Goal: Task Accomplishment & Management: Manage account settings

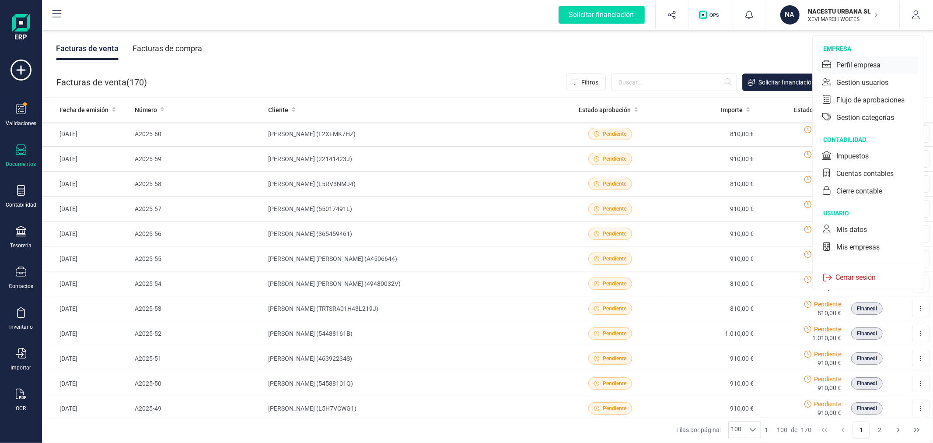
click at [849, 62] on div "Perfil empresa" at bounding box center [859, 65] width 44 height 11
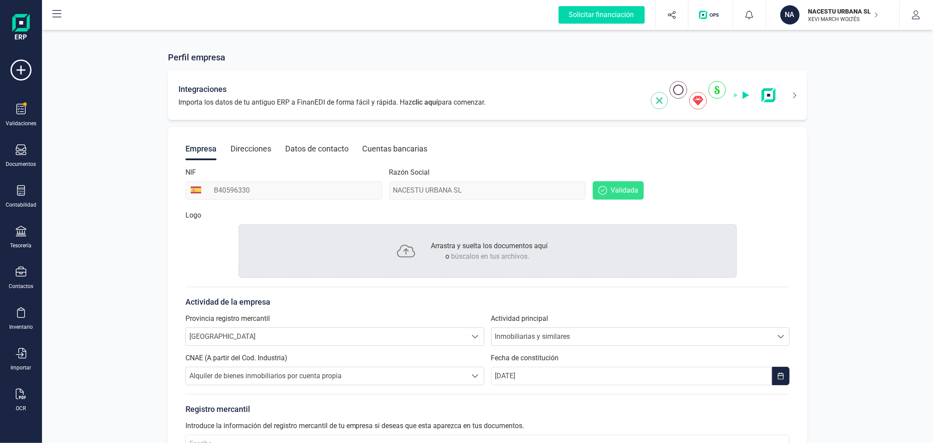
click at [795, 92] on icon at bounding box center [789, 95] width 15 height 14
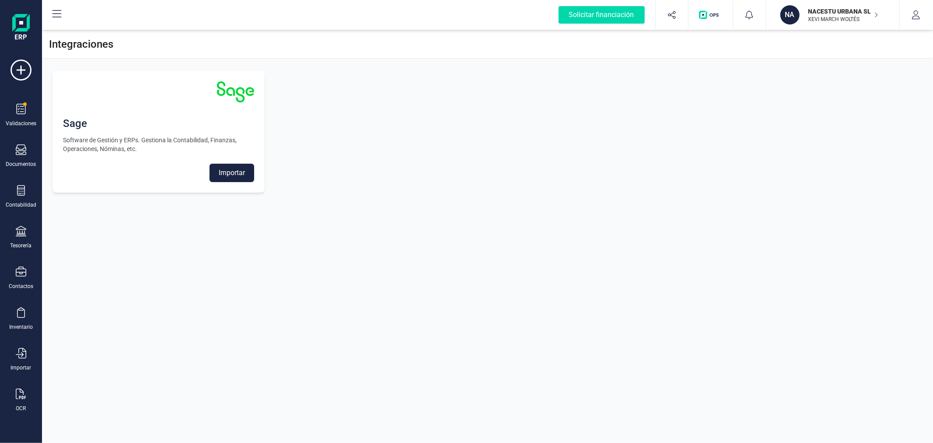
click at [232, 171] on button "Importar" at bounding box center [232, 173] width 45 height 18
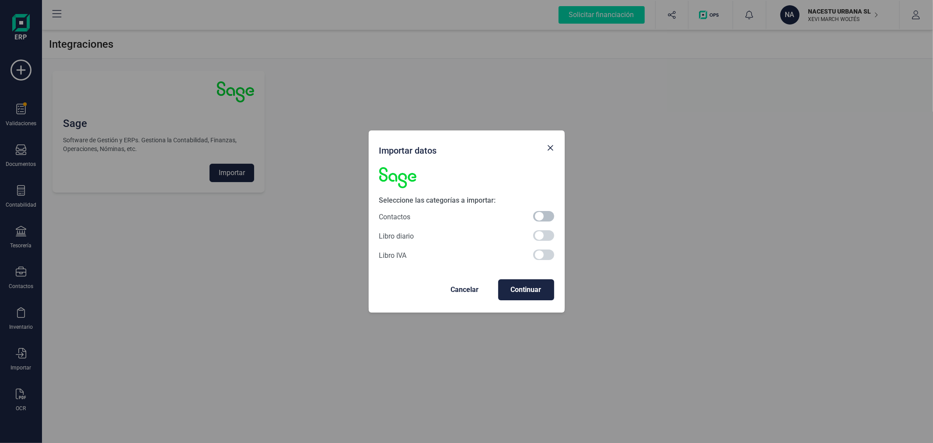
click at [550, 216] on span at bounding box center [543, 216] width 21 height 11
click at [527, 291] on span "Continuar" at bounding box center [526, 289] width 42 height 11
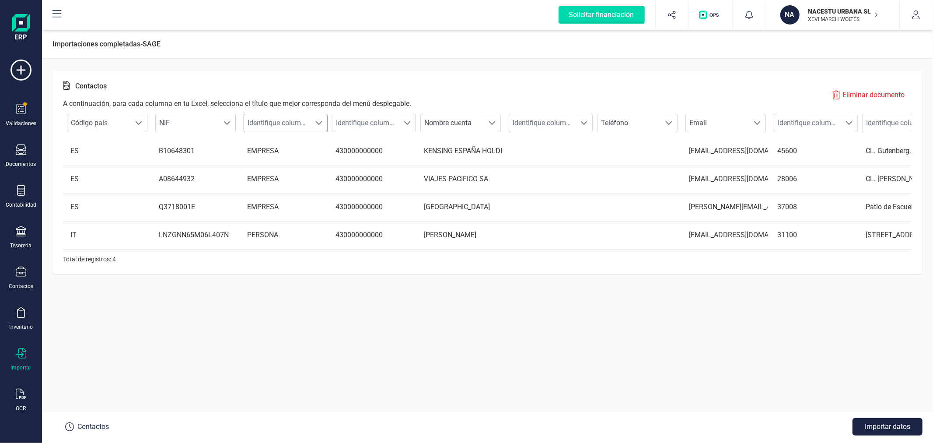
click at [300, 119] on span "Identifique columna" at bounding box center [277, 123] width 67 height 18
click at [287, 206] on li "Tipo contacto" at bounding box center [292, 208] width 97 height 18
click at [363, 125] on span "Identifique columna" at bounding box center [366, 123] width 67 height 18
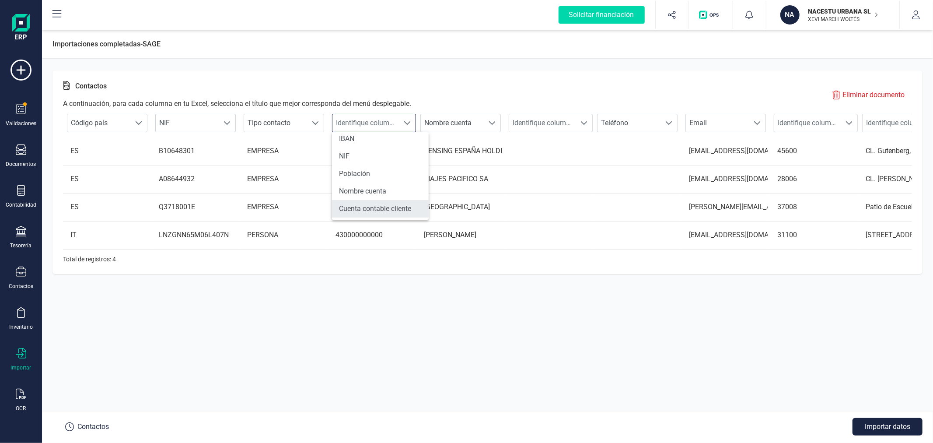
click at [382, 208] on li "Cuenta contable cliente" at bounding box center [380, 209] width 97 height 18
click at [823, 123] on span "Identifique columna" at bounding box center [808, 123] width 67 height 18
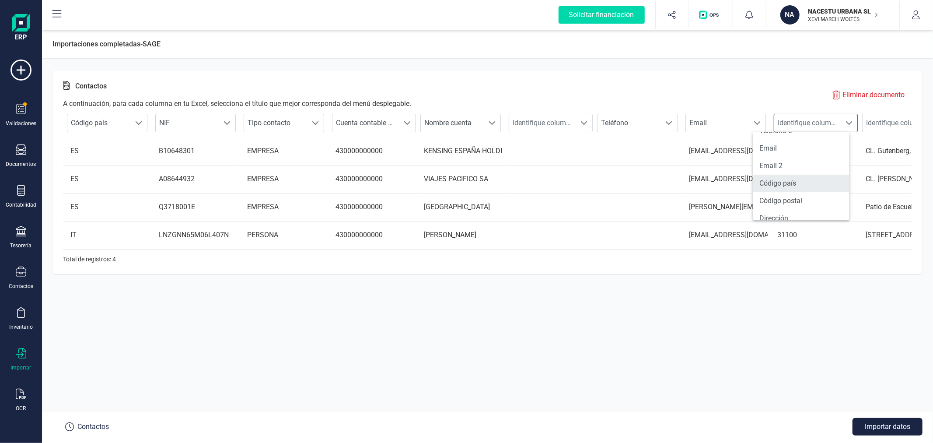
scroll to position [97, 0]
click at [777, 153] on li "Código postal" at bounding box center [801, 153] width 97 height 18
click at [890, 120] on span "Identifique columna" at bounding box center [896, 123] width 67 height 18
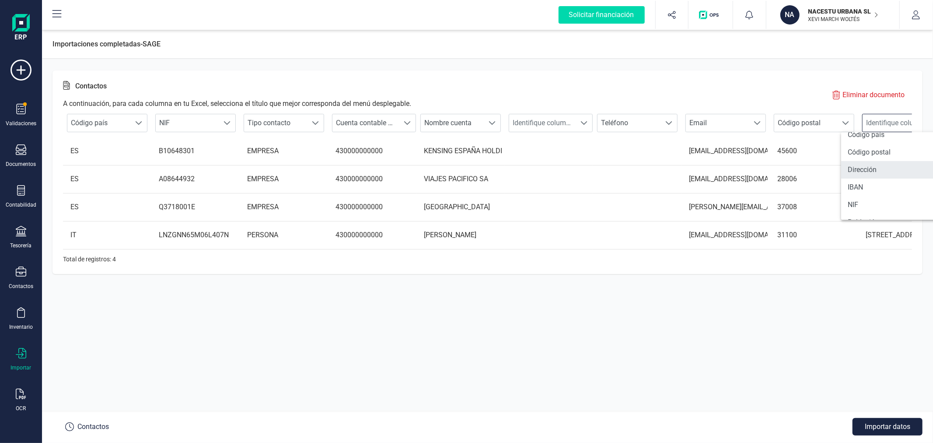
click at [866, 167] on li "Dirección" at bounding box center [890, 170] width 97 height 18
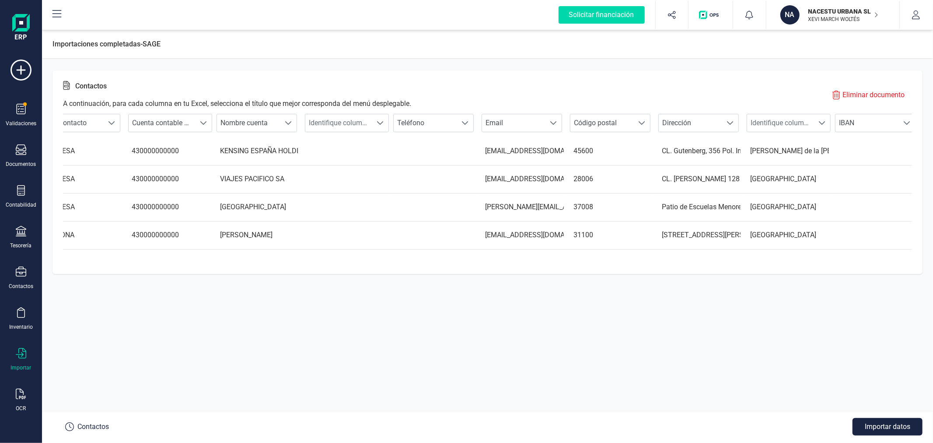
scroll to position [0, 211]
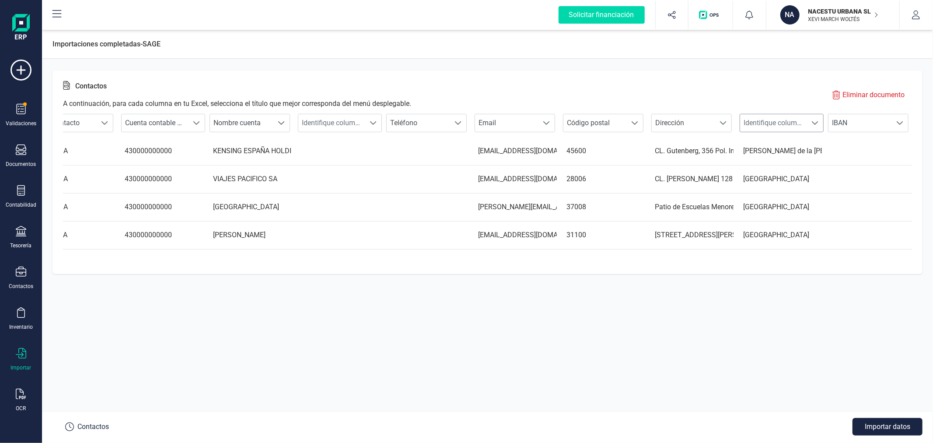
click at [788, 123] on span "Identifique columna" at bounding box center [773, 123] width 67 height 18
click at [781, 182] on li "Población" at bounding box center [788, 187] width 97 height 18
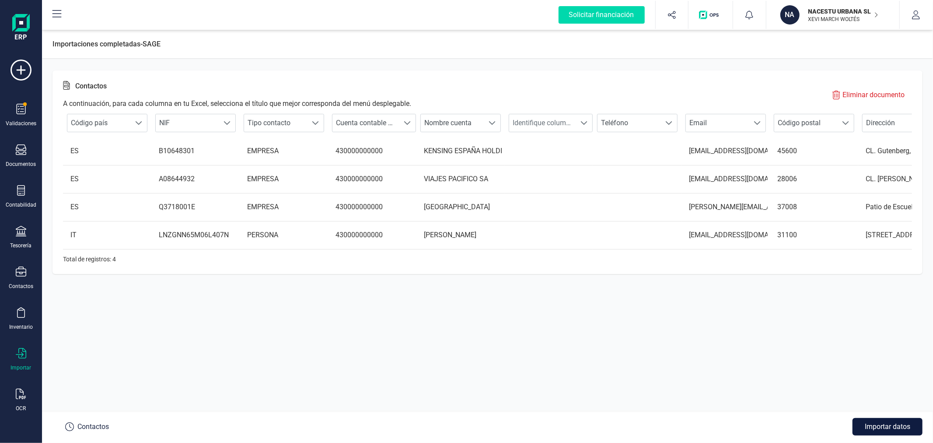
click at [886, 422] on button "Importar datos" at bounding box center [888, 427] width 70 height 18
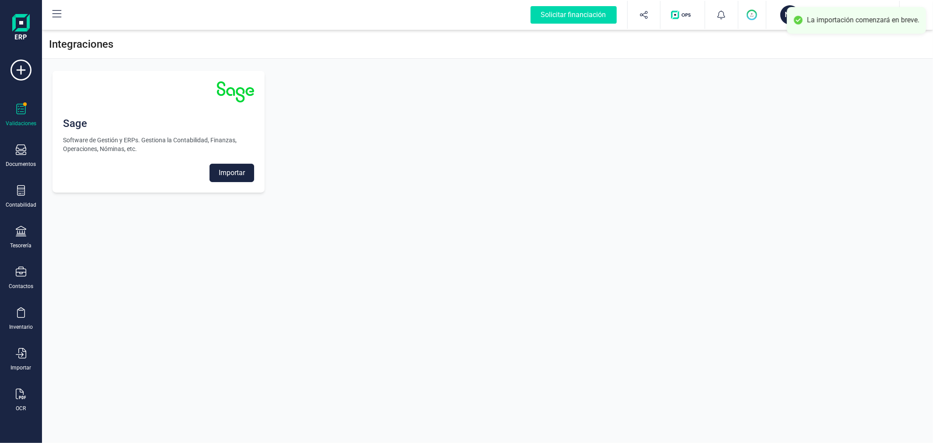
click at [11, 108] on div "Validaciones" at bounding box center [21, 115] width 35 height 23
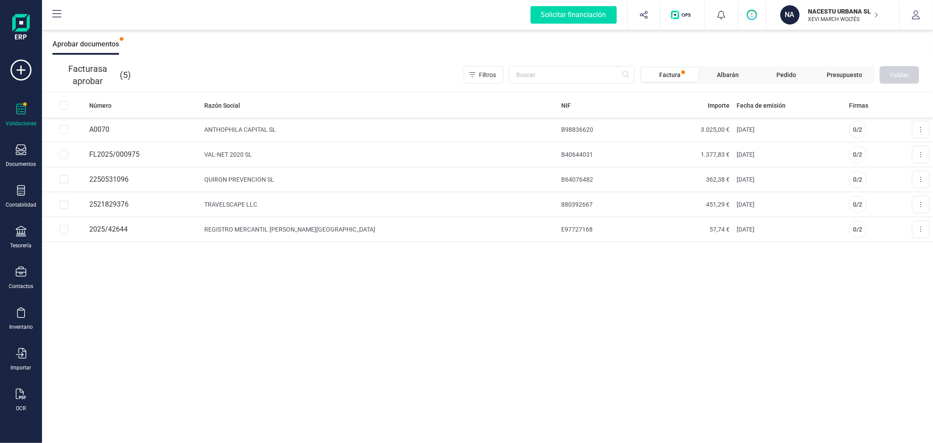
click at [680, 72] on span "Factura" at bounding box center [670, 74] width 21 height 9
click at [28, 161] on div "Documentos" at bounding box center [21, 164] width 30 height 7
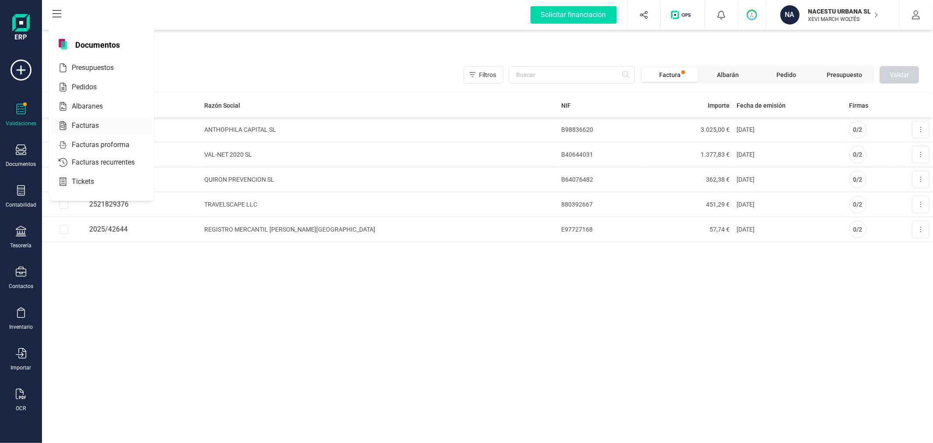
click at [91, 126] on span "Facturas" at bounding box center [91, 125] width 46 height 11
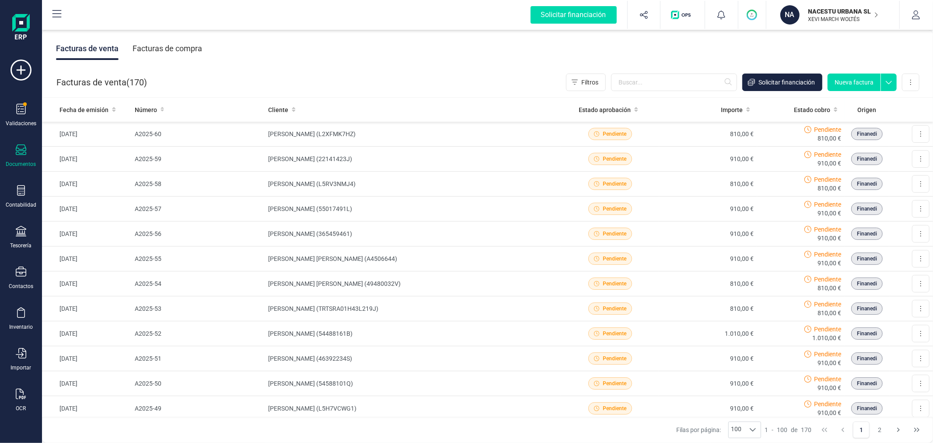
click at [851, 81] on button "Nueva factura" at bounding box center [854, 83] width 53 height 18
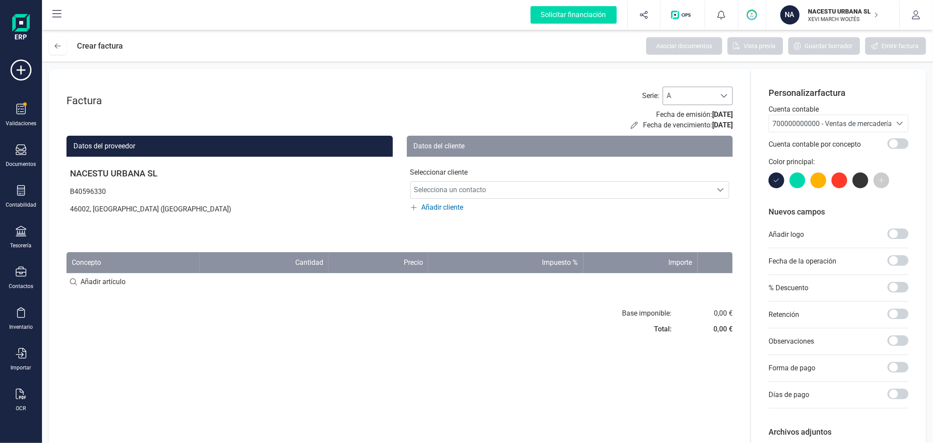
click at [716, 91] on div "A A" at bounding box center [698, 96] width 70 height 18
click at [684, 150] on li "C" at bounding box center [698, 153] width 70 height 18
click at [817, 126] on span "700000000000 - Ventas de mercaderías" at bounding box center [834, 123] width 123 height 8
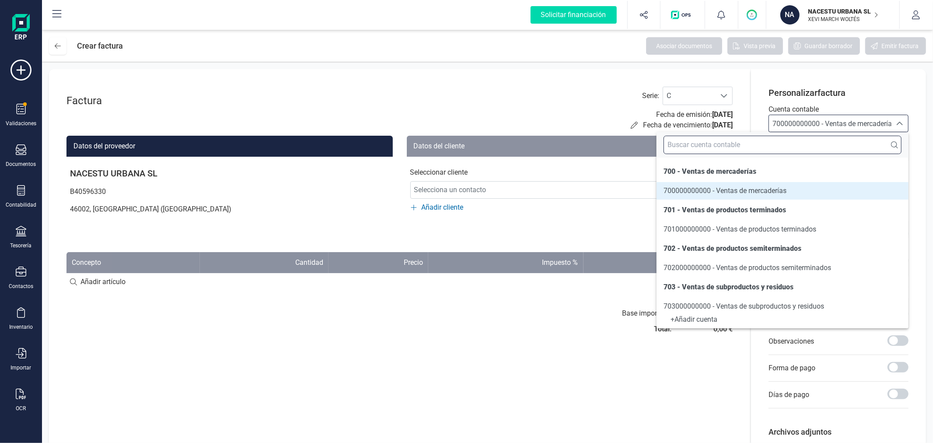
click at [791, 151] on input "text" at bounding box center [783, 145] width 238 height 18
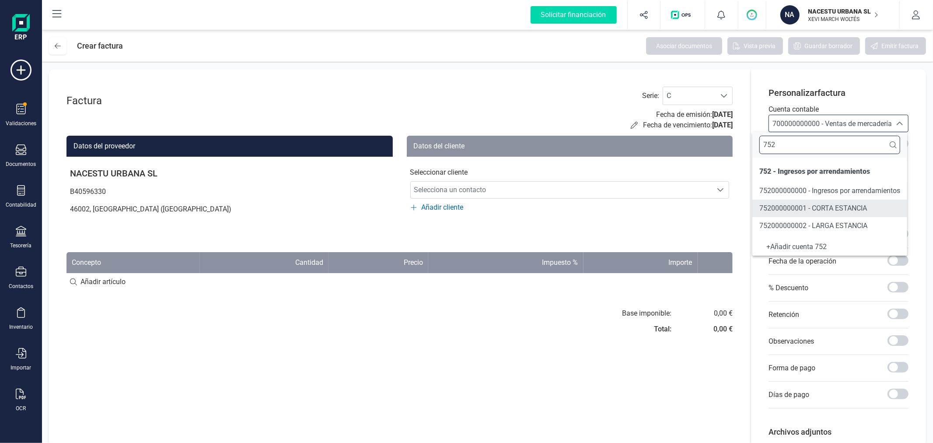
type input "752"
click at [849, 211] on span "752000000001 - CORTA ESTANCIA" at bounding box center [814, 208] width 108 height 8
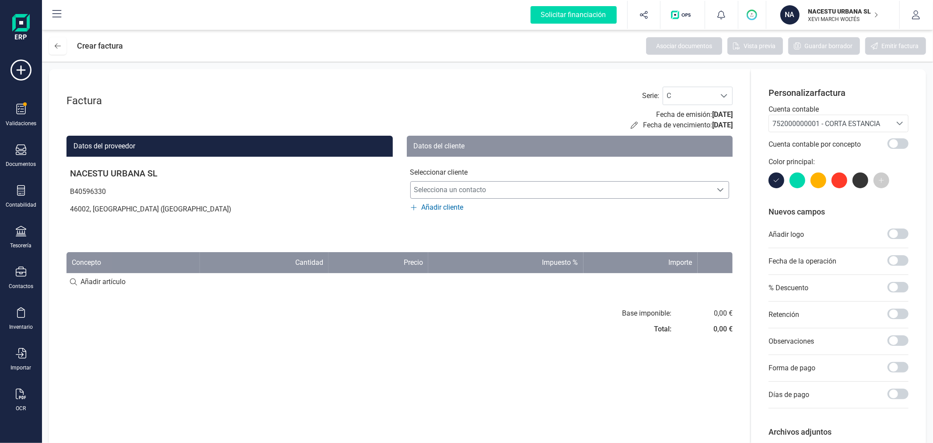
click at [608, 181] on span "Selecciona un contacto" at bounding box center [562, 190] width 302 height 18
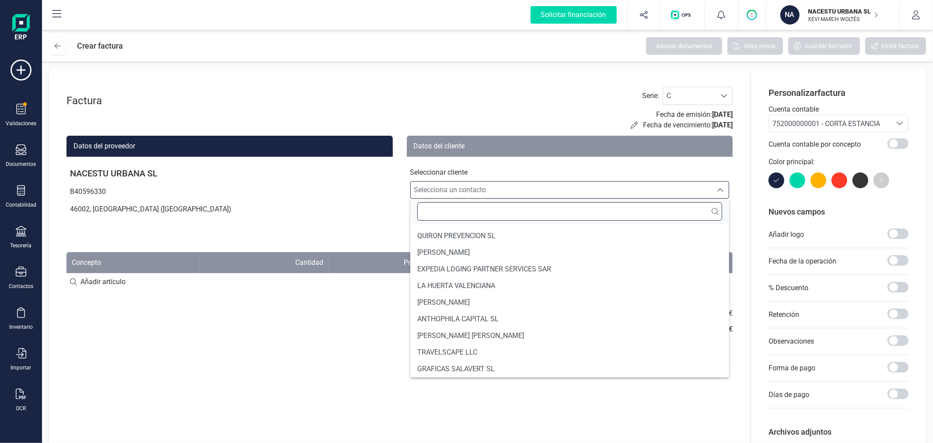
click at [558, 220] on input "text" at bounding box center [570, 211] width 305 height 18
paste input "Individual Estándar (24/09/2025 - 25/09/2025)"
type input "Individual Estándar (24/09/2025 - 25/09/2025)"
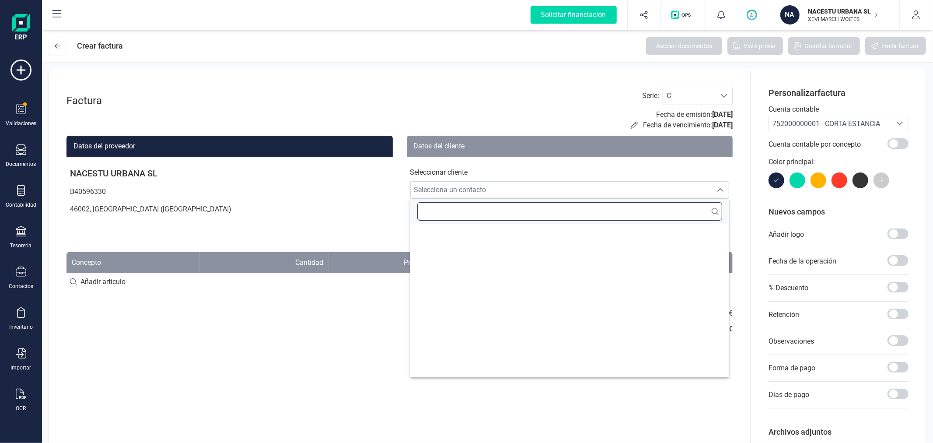
scroll to position [0, 0]
type input "a"
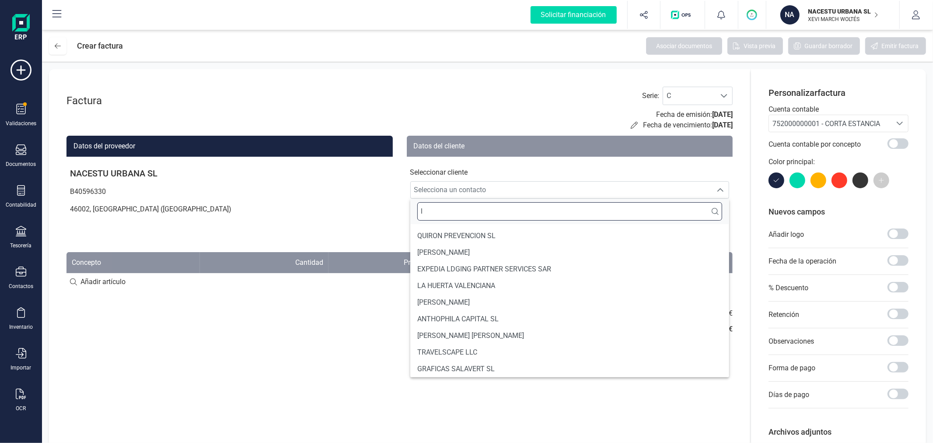
scroll to position [3, 0]
type input "l"
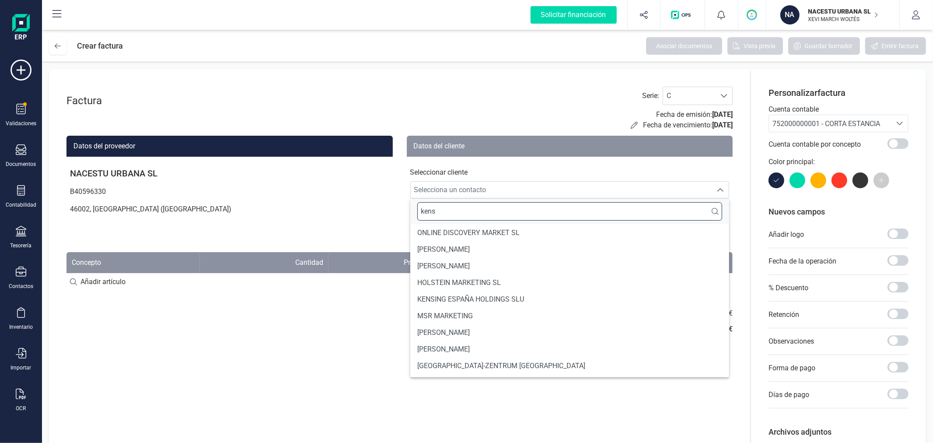
scroll to position [0, 0]
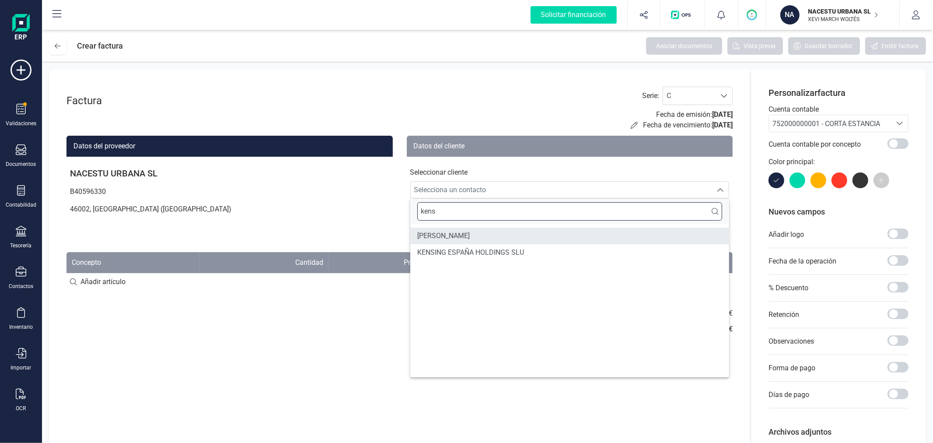
type input "kens"
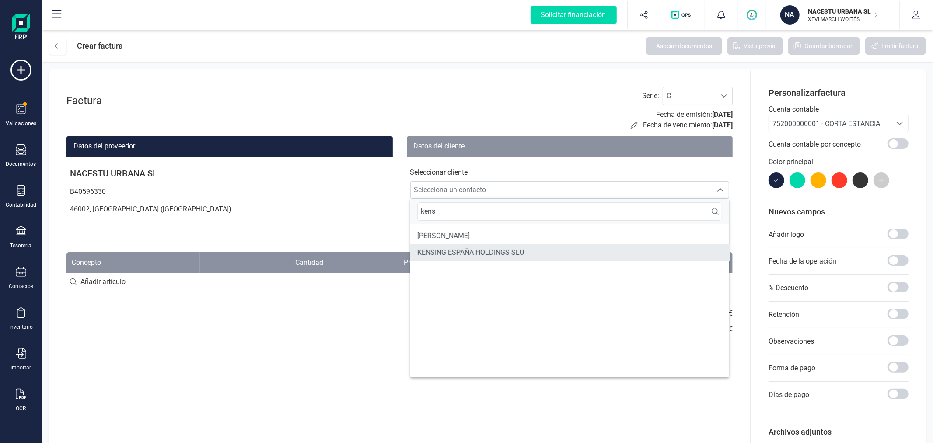
click at [509, 244] on li "KENSING ESPAÑA HOLDINGS SLU" at bounding box center [570, 252] width 319 height 17
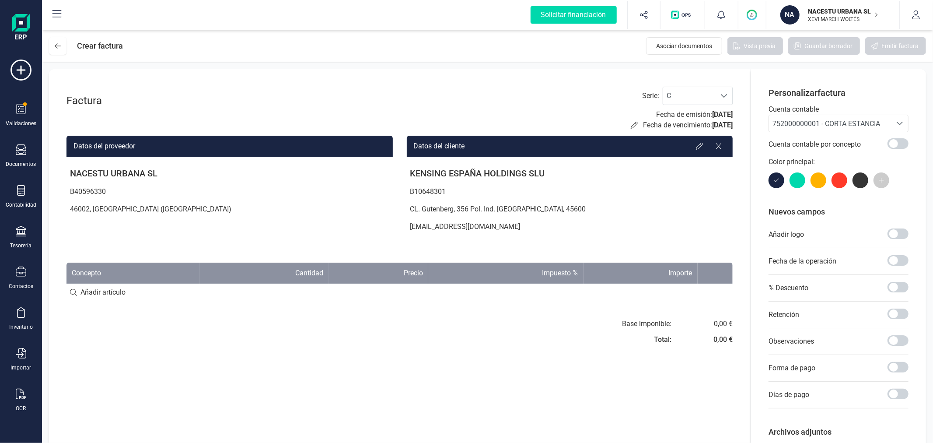
click at [114, 290] on input at bounding box center [400, 293] width 667 height 18
paste input "Individual Estándar (24/09/2025 - 25/09/2025)"
type input "Individual Estándar (24/09/2025 - 25/09/2025)"
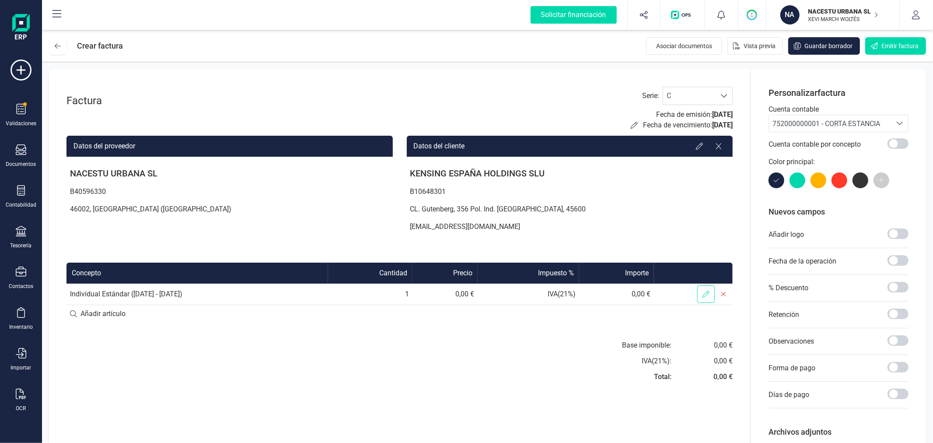
click at [707, 290] on span at bounding box center [707, 294] width 18 height 18
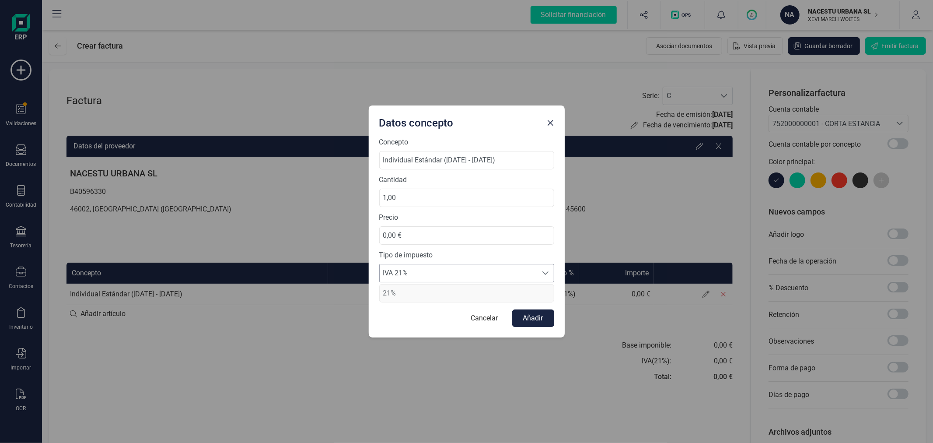
click at [460, 270] on span "IVA 21%" at bounding box center [459, 273] width 158 height 18
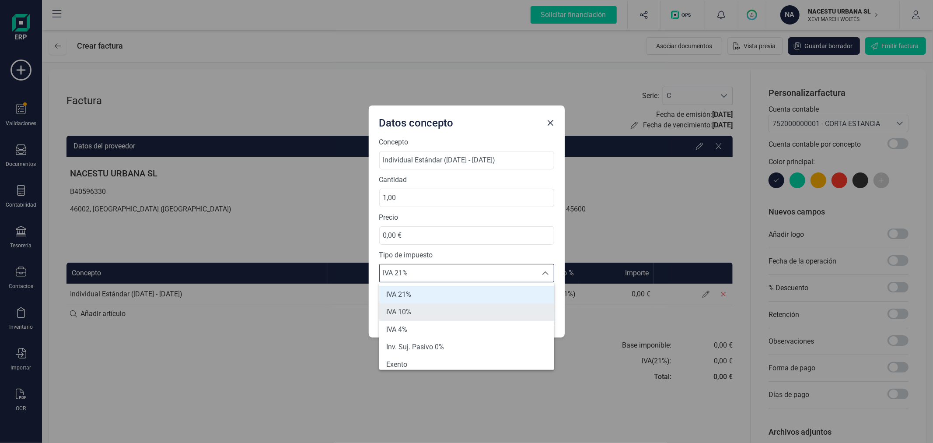
click at [425, 308] on li "IVA 10%" at bounding box center [466, 312] width 175 height 18
type input "10%"
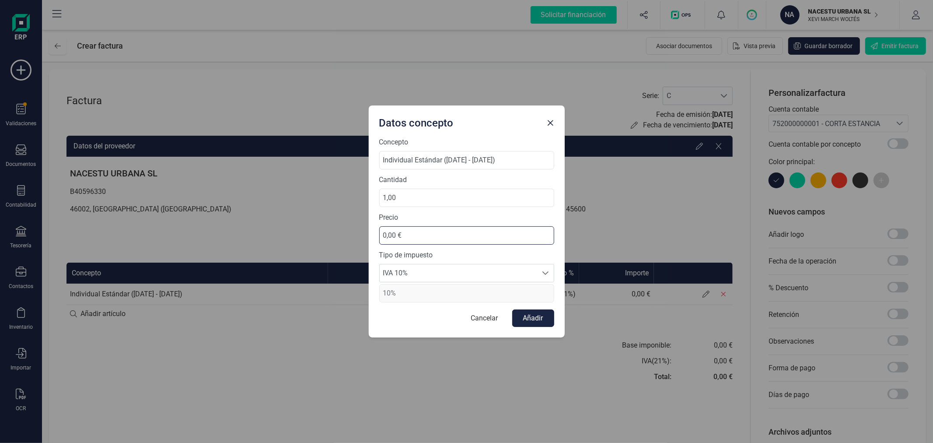
drag, startPoint x: 439, startPoint y: 235, endPoint x: 370, endPoint y: 233, distance: 68.7
click at [370, 233] on div "Concepto Individual Estándar (24/09/2025 - 25/09/2025) Cantidad 1,00 Precio 0,0…" at bounding box center [467, 237] width 196 height 200
type input "108,18 €"
click at [535, 319] on button "Añadir" at bounding box center [533, 318] width 42 height 18
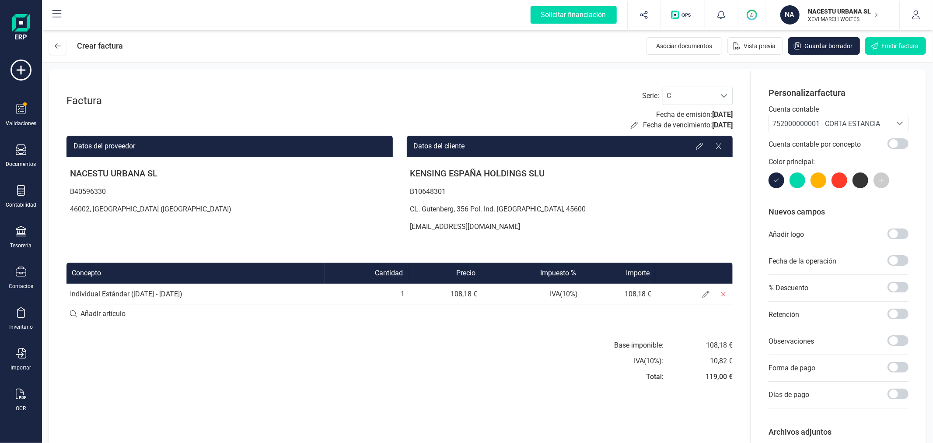
click at [544, 364] on div "Base imponible: IVA ( 10 %): Total: 108,18 € 10,82 € 119,00 €" at bounding box center [570, 363] width 326 height 47
click at [408, 300] on td "1" at bounding box center [366, 294] width 83 height 21
click at [102, 316] on input at bounding box center [400, 314] width 667 height 18
type input "Huesped Alessio Tagliaferri"
click at [254, 400] on div "Base imponible: IVA ( 10 %): IVA ( 21 %): Total: 108,18 € 10,82 € 0,00 € 119,00…" at bounding box center [400, 392] width 667 height 63
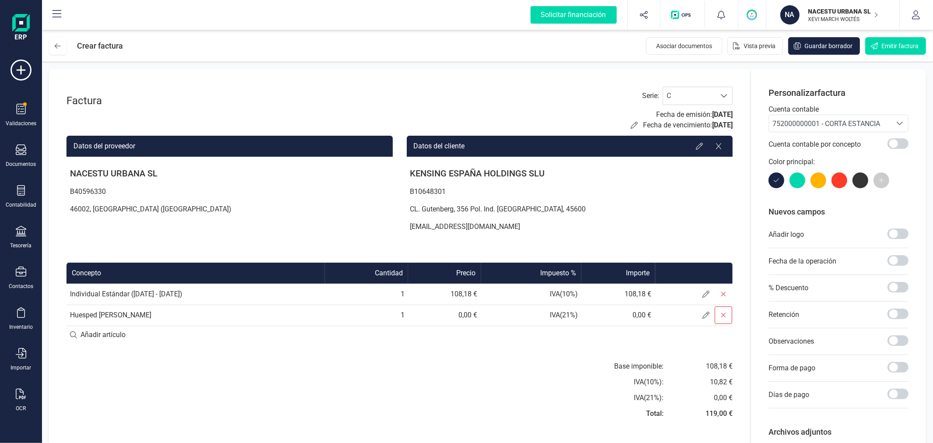
click at [723, 316] on icon at bounding box center [723, 315] width 7 height 7
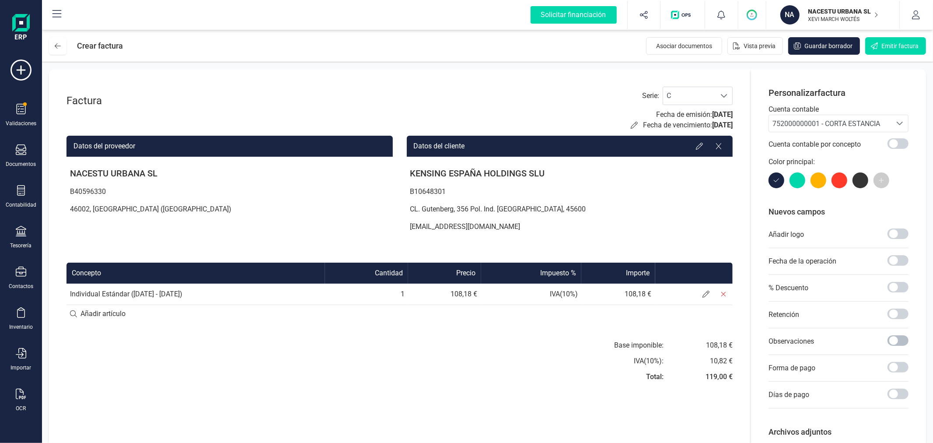
click at [892, 340] on span at bounding box center [898, 340] width 21 height 11
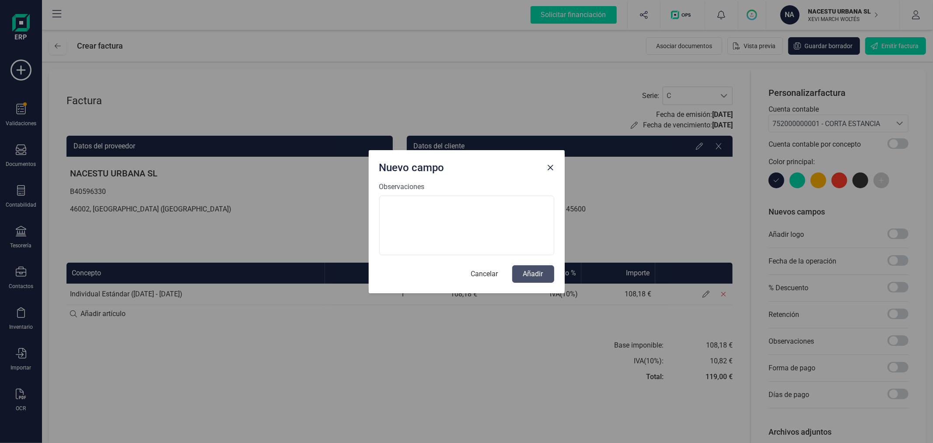
scroll to position [4, 3]
type textarea "G"
type textarea "Huesped: Alessio Tagliaferri"
click at [527, 270] on button "Añadir" at bounding box center [533, 274] width 42 height 18
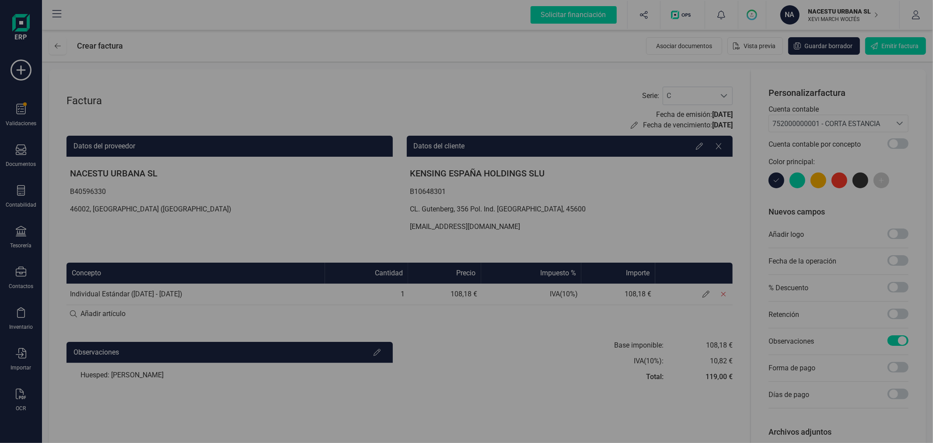
scroll to position [0, 0]
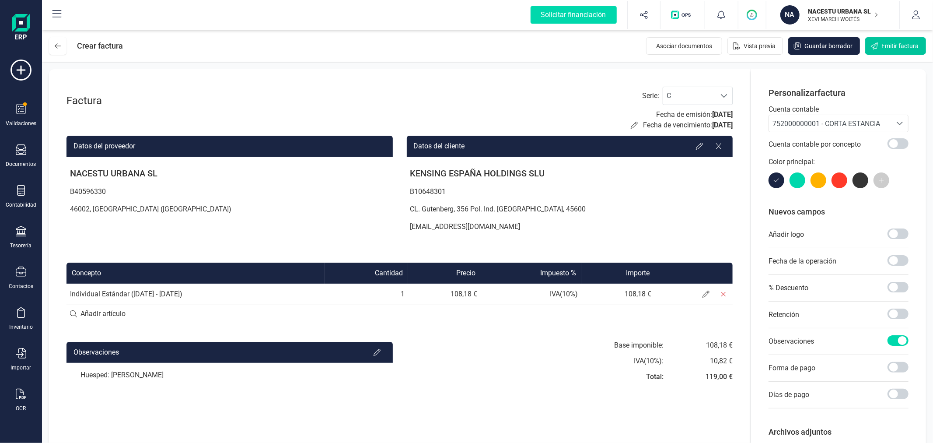
click at [889, 46] on span "Emitir factura" at bounding box center [900, 46] width 37 height 9
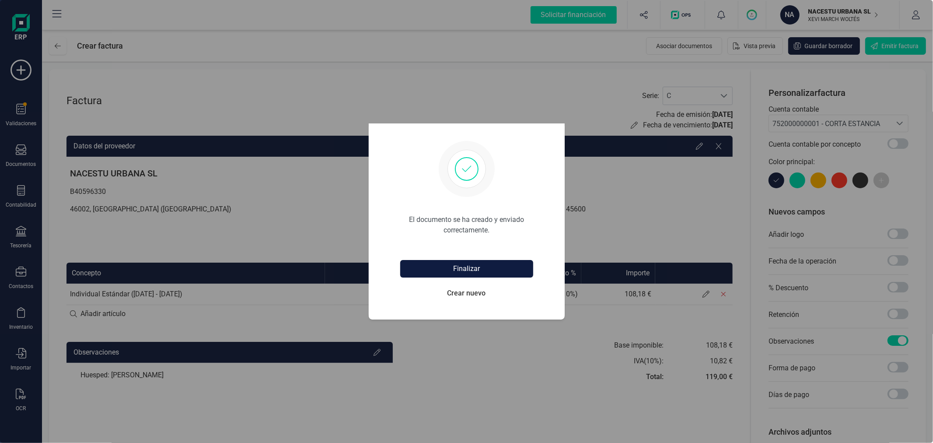
click at [458, 269] on button "Finalizar" at bounding box center [466, 269] width 133 height 18
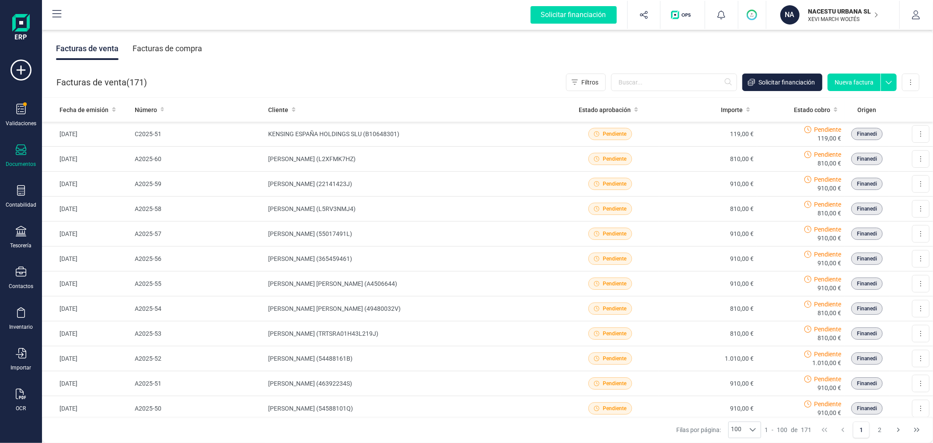
click at [846, 81] on button "Nueva factura" at bounding box center [854, 83] width 53 height 18
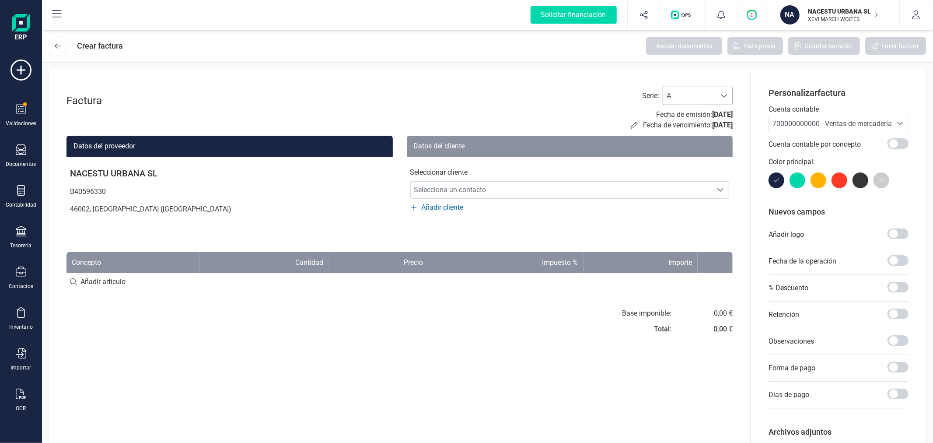
click at [723, 97] on span at bounding box center [724, 95] width 7 height 7
drag, startPoint x: 677, startPoint y: 151, endPoint x: 684, endPoint y: 150, distance: 6.4
click at [677, 151] on li "C" at bounding box center [698, 153] width 70 height 18
click at [801, 119] on span "700000000000 - Ventas de mercaderías" at bounding box center [834, 123] width 123 height 8
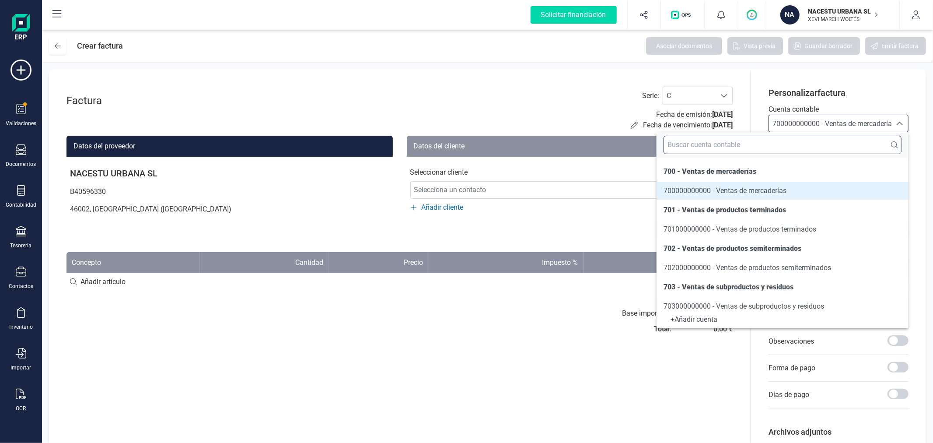
click at [789, 150] on input "text" at bounding box center [783, 145] width 238 height 18
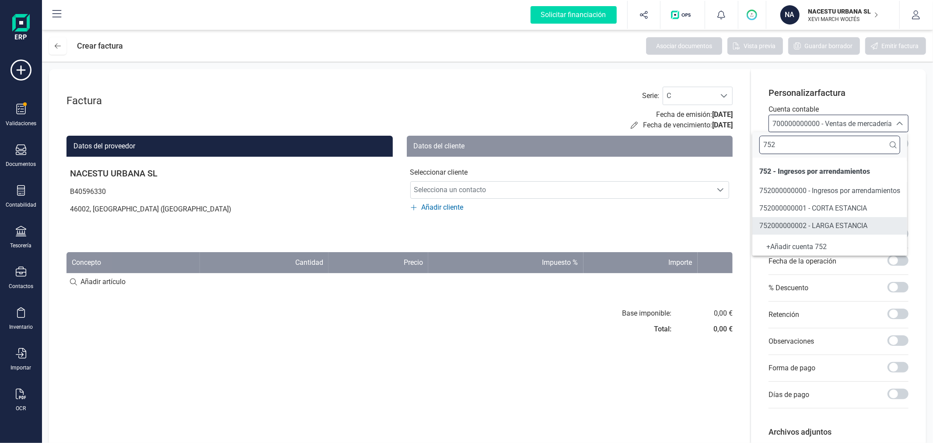
type input "752"
click at [800, 208] on span "752000000001 - CORTA ESTANCIA" at bounding box center [814, 208] width 108 height 8
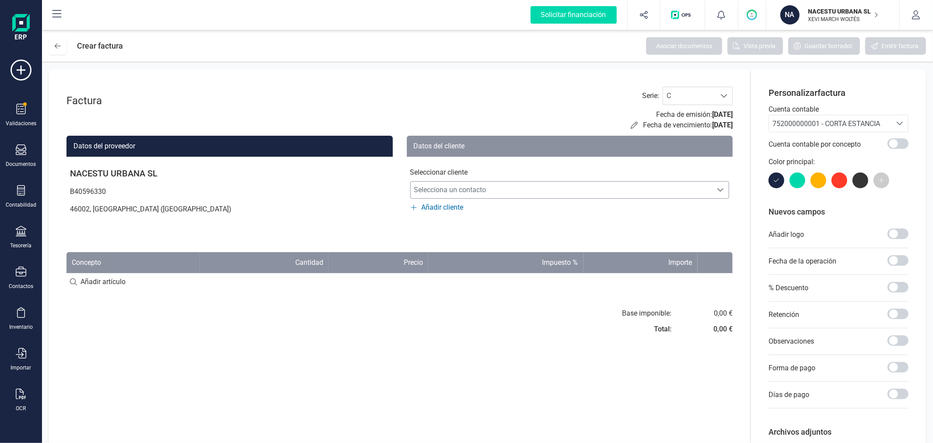
click at [572, 189] on span "Selecciona un contacto" at bounding box center [562, 190] width 302 height 18
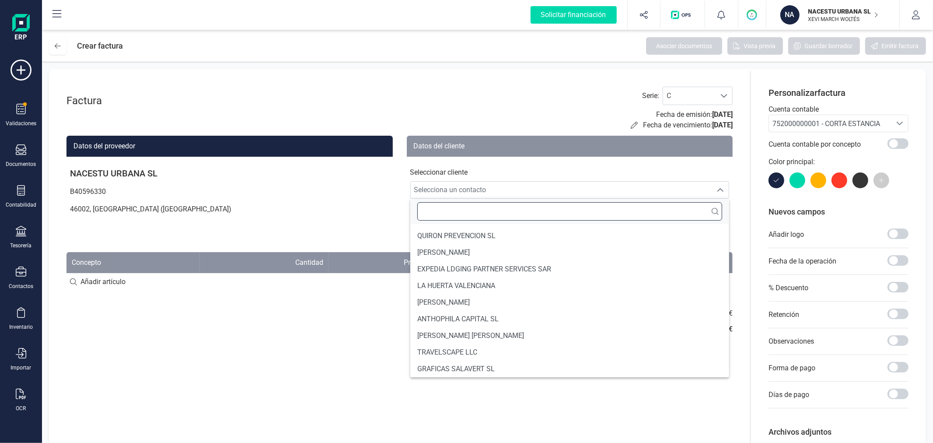
click at [480, 216] on input "text" at bounding box center [570, 211] width 305 height 18
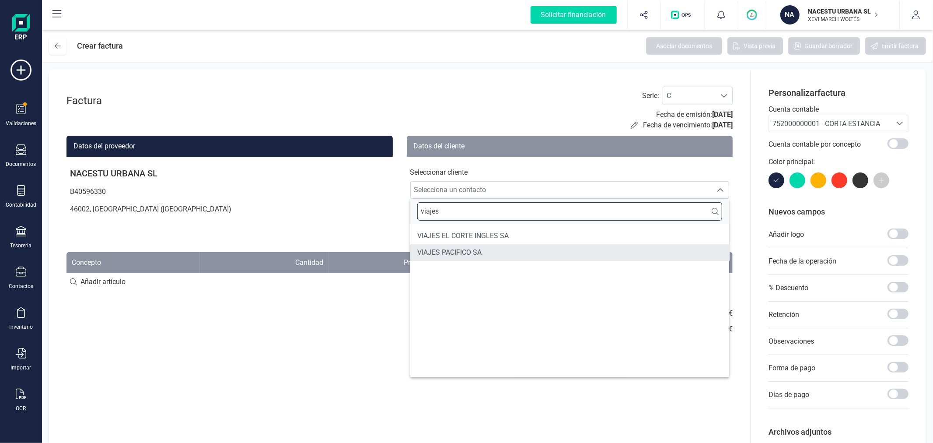
type input "viajes"
click at [472, 250] on span "VIAJES PACIFICO SA" at bounding box center [450, 252] width 64 height 11
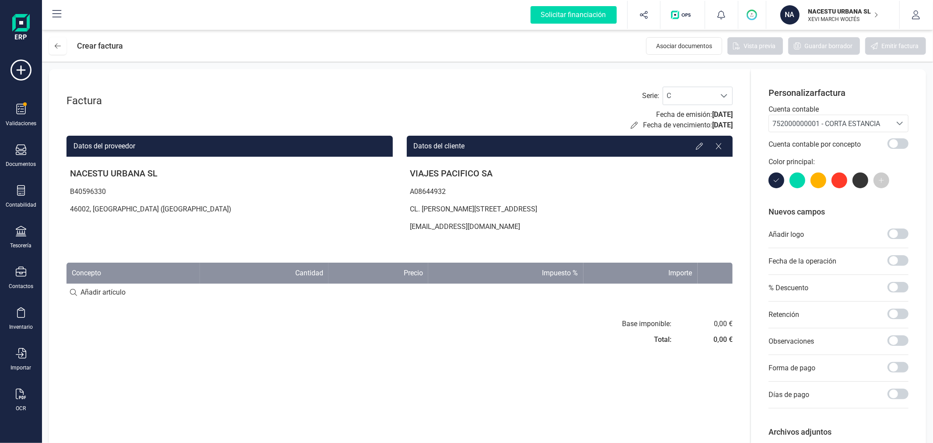
click at [86, 292] on input at bounding box center [400, 293] width 667 height 18
paste input "Individual Estándar (24/09/2025 - 25/09/2025)"
type input "Individual Estándar (24/09/2025 - 25/09/2025)"
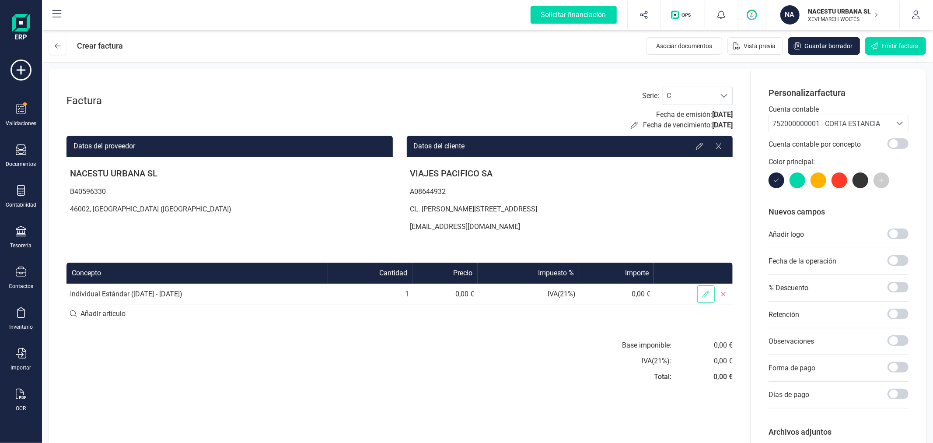
click at [702, 290] on span at bounding box center [707, 294] width 18 height 18
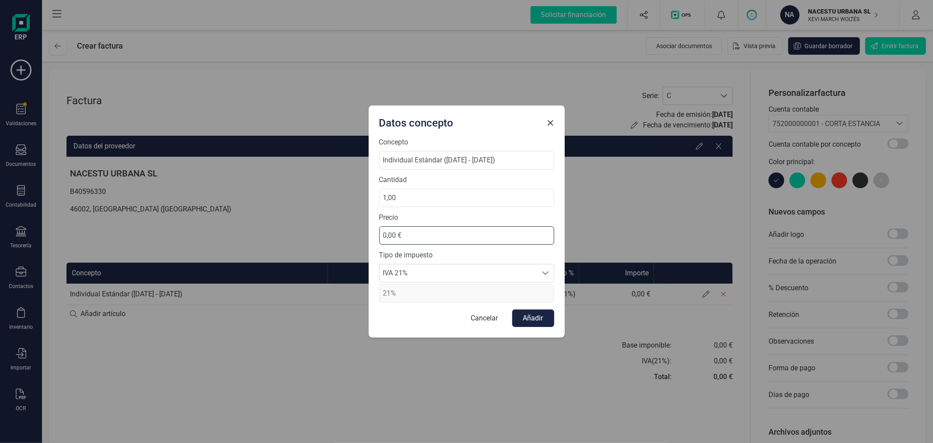
click at [484, 242] on input "0,00 €" at bounding box center [466, 235] width 175 height 18
click at [484, 240] on input "0,00 €" at bounding box center [466, 235] width 175 height 18
click at [486, 238] on input "0,00 €" at bounding box center [466, 235] width 175 height 18
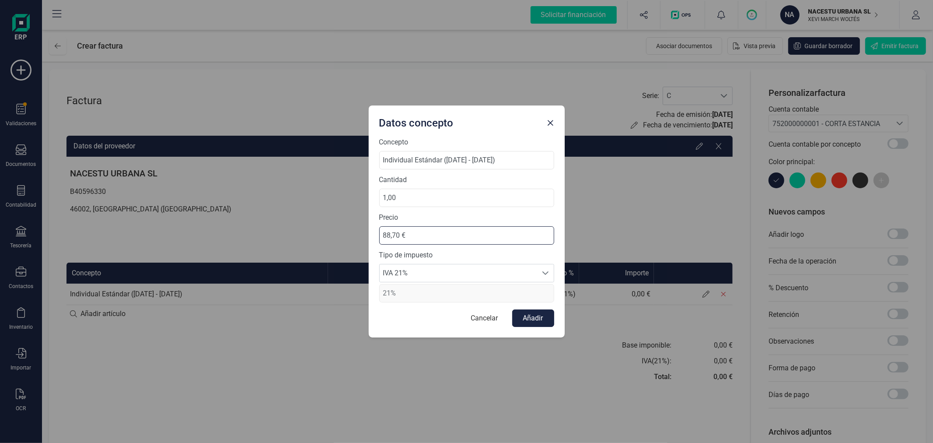
type input "88,71 €"
click at [475, 270] on span "IVA 21%" at bounding box center [459, 273] width 158 height 18
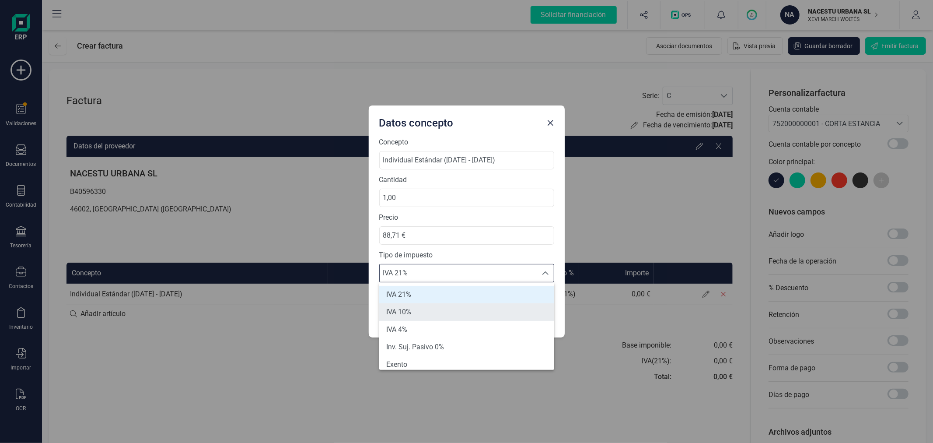
click at [451, 313] on li "IVA 10%" at bounding box center [466, 312] width 175 height 18
type input "10%"
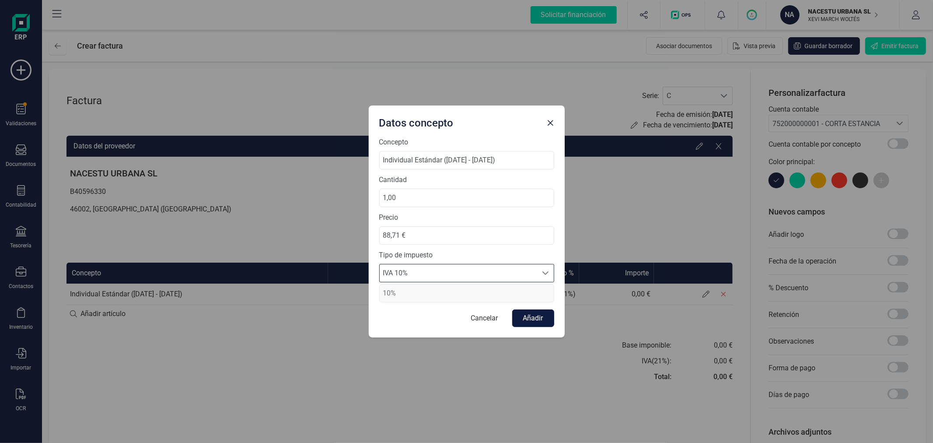
click at [529, 319] on button "Añadir" at bounding box center [533, 318] width 42 height 18
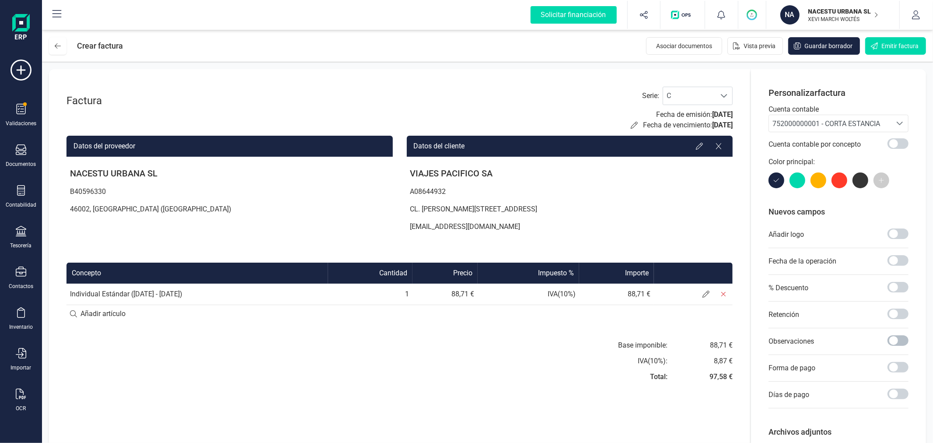
click at [894, 339] on span at bounding box center [898, 340] width 21 height 11
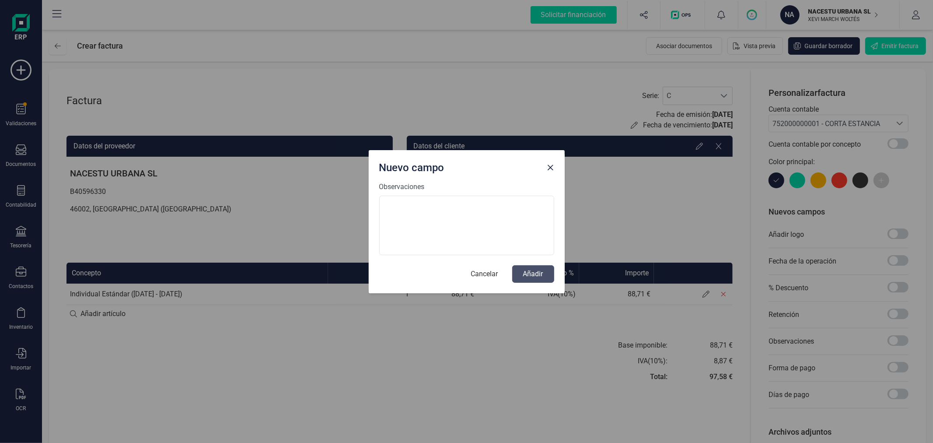
scroll to position [4, 3]
click at [480, 214] on textarea "Huesped:" at bounding box center [466, 226] width 175 height 60
paste textarea "Emmanuelle Didou"
type textarea "Huesped: Emmanuelle Didou"
click at [540, 273] on button "Añadir" at bounding box center [533, 274] width 42 height 18
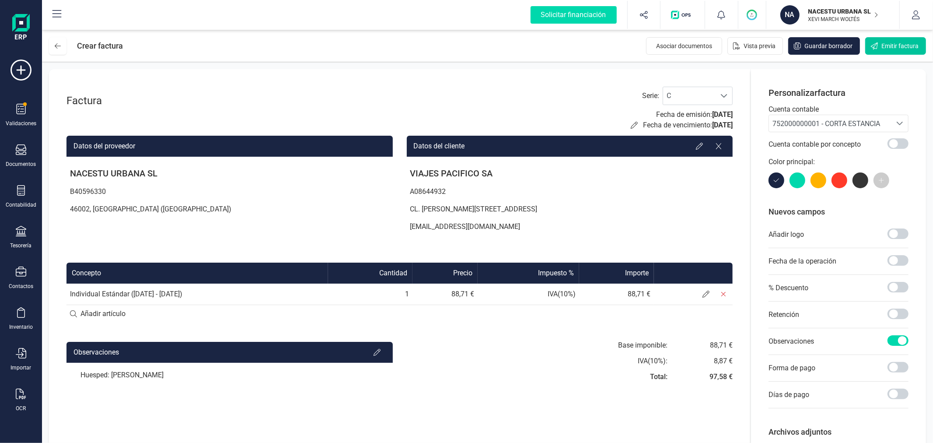
click at [880, 45] on button "Emitir factura" at bounding box center [896, 46] width 61 height 18
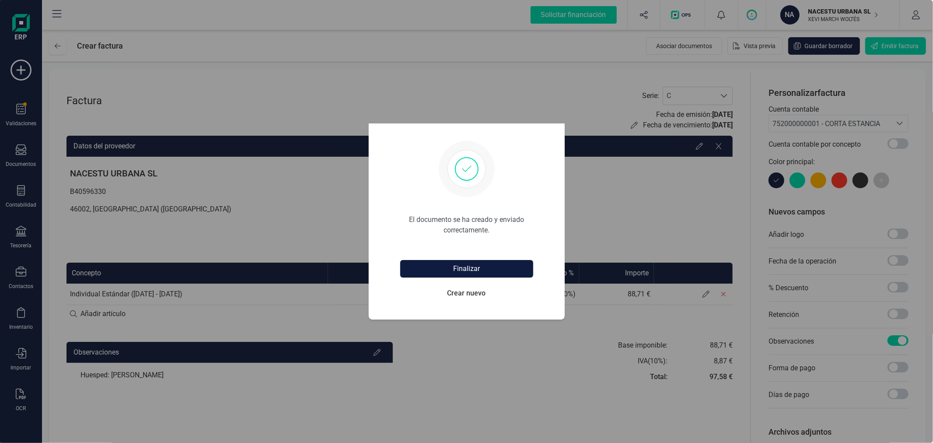
click at [489, 260] on button "Finalizar" at bounding box center [466, 269] width 133 height 18
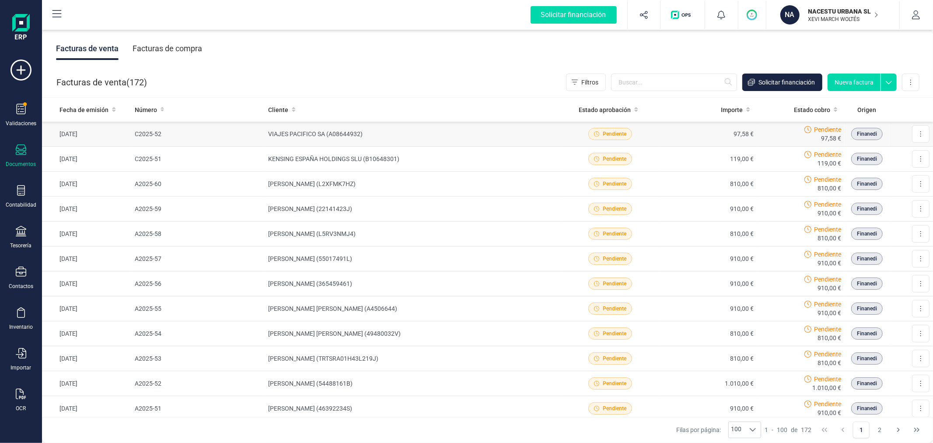
click at [351, 133] on td "VIAJES PACIFICO SA (A08644932)" at bounding box center [413, 134] width 297 height 25
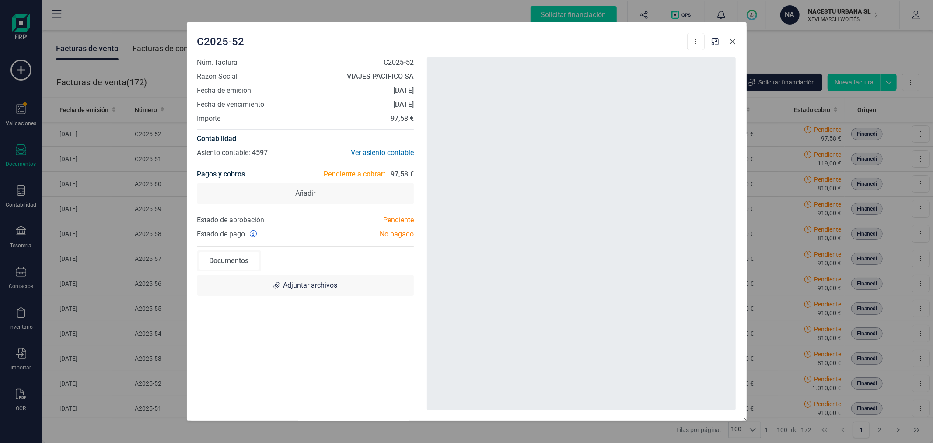
click at [733, 42] on icon "Close" at bounding box center [733, 41] width 7 height 7
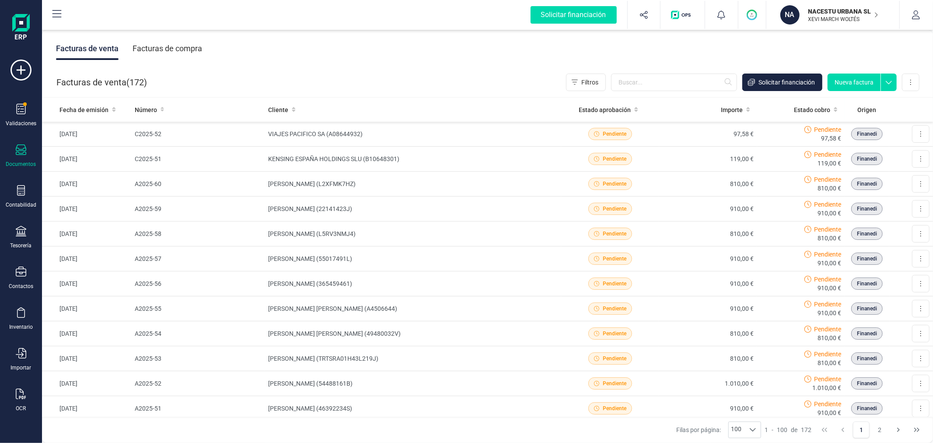
click at [846, 81] on button "Nueva factura" at bounding box center [854, 83] width 53 height 18
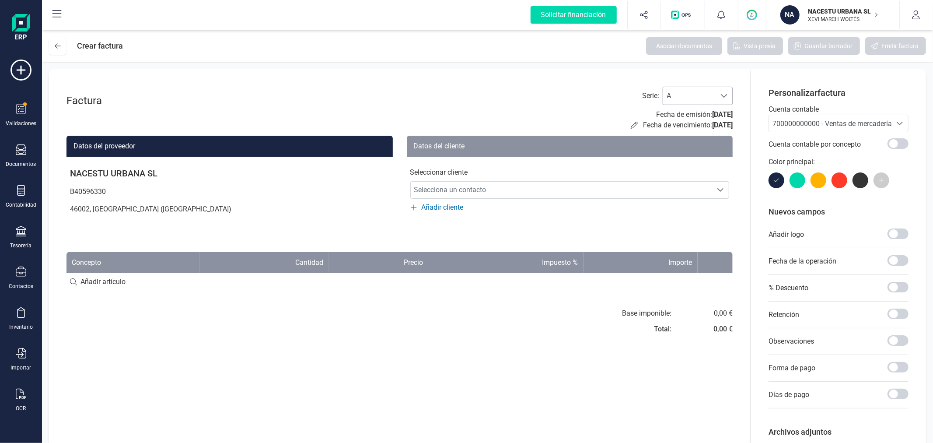
click at [719, 90] on div at bounding box center [724, 96] width 17 height 18
click at [679, 147] on li "C" at bounding box center [698, 153] width 70 height 18
click at [793, 126] on span "700000000000 - Ventas de mercaderías" at bounding box center [834, 123] width 123 height 8
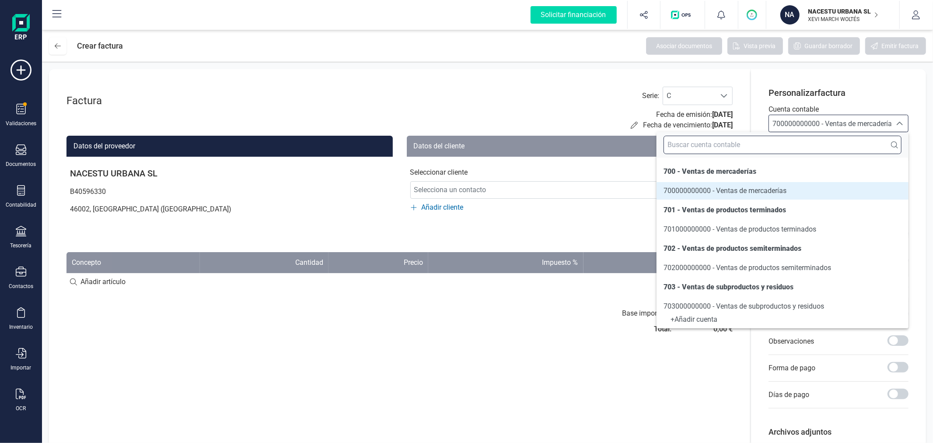
click at [786, 145] on input "text" at bounding box center [783, 145] width 238 height 18
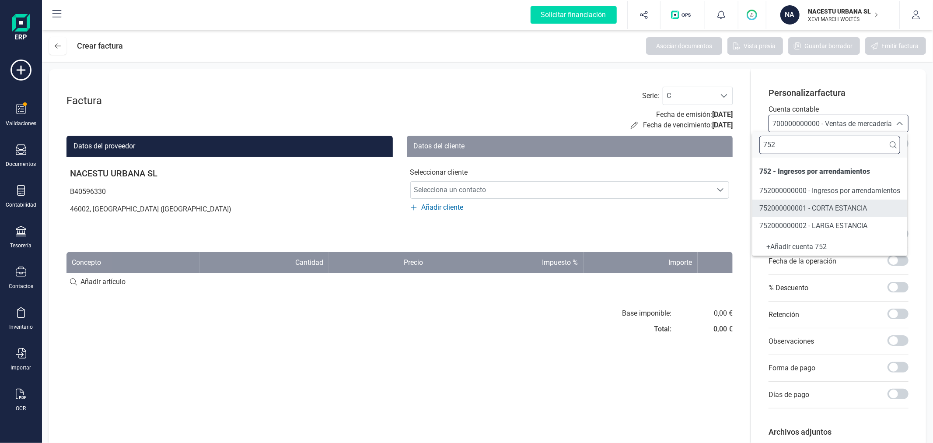
type input "752"
click at [805, 207] on span "752000000001 - CORTA ESTANCIA" at bounding box center [814, 208] width 108 height 8
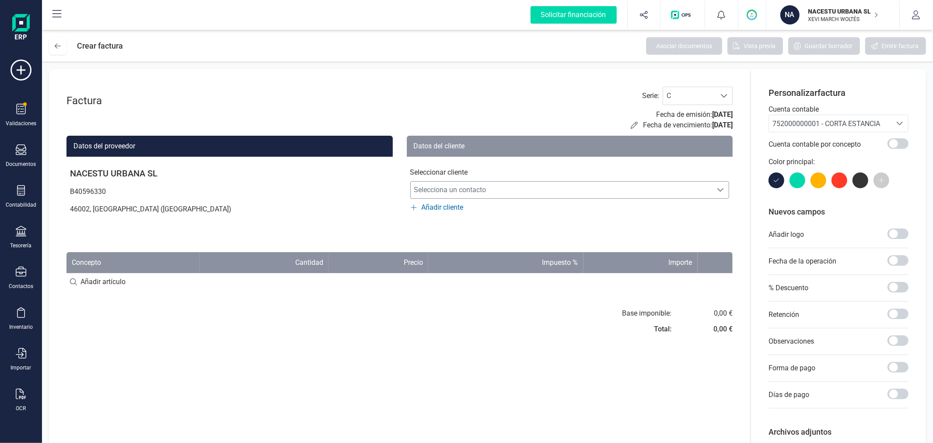
click at [529, 190] on span "Selecciona un contacto" at bounding box center [562, 190] width 302 height 18
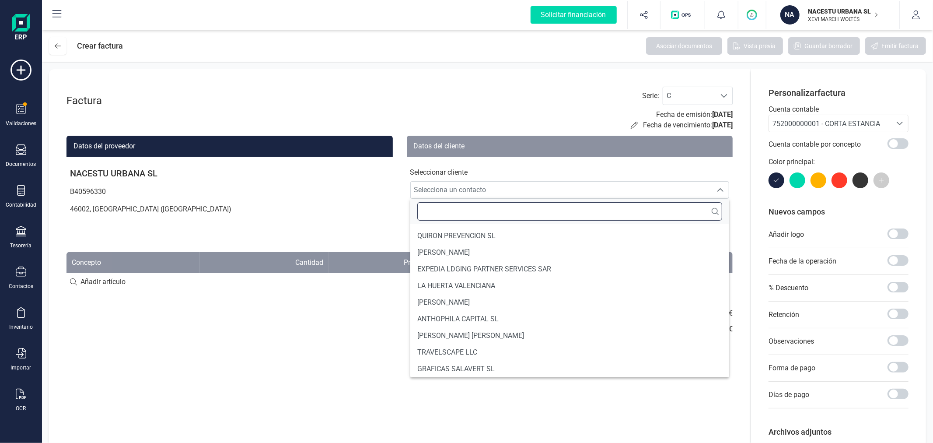
click at [503, 212] on input "text" at bounding box center [570, 211] width 305 height 18
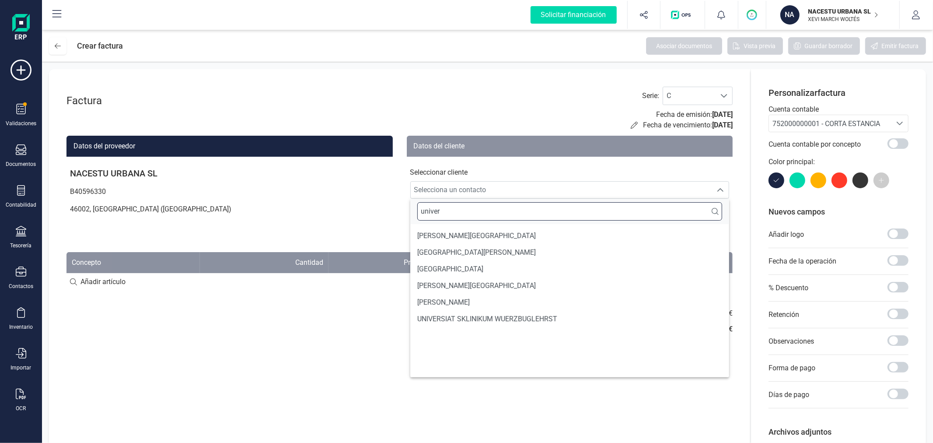
scroll to position [0, 0]
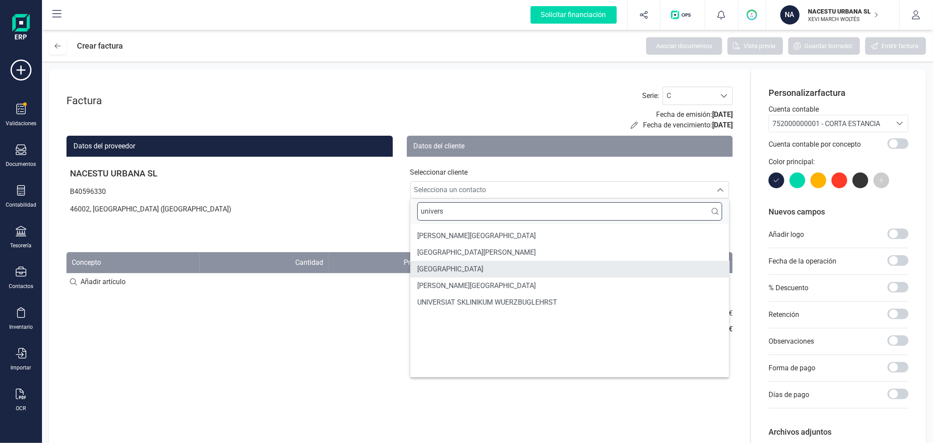
type input "univers"
click at [484, 272] on span "UNIVERSIDAD DE SALAMANCA" at bounding box center [451, 269] width 66 height 11
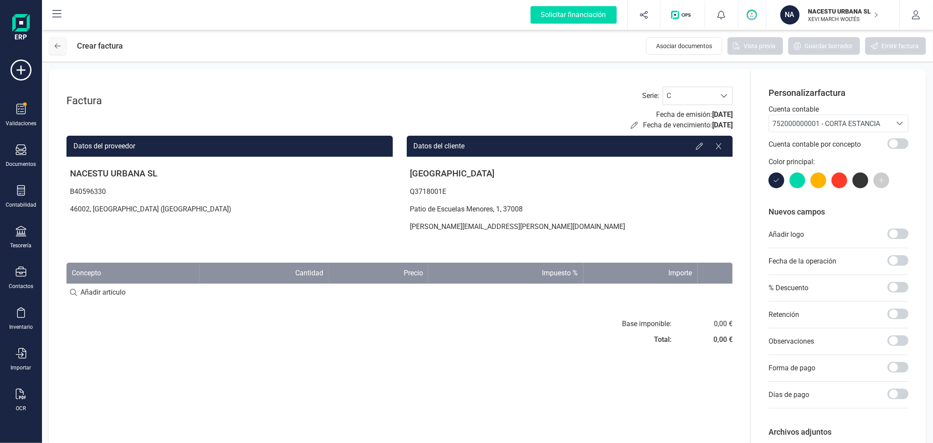
click at [57, 46] on icon at bounding box center [58, 45] width 6 height 7
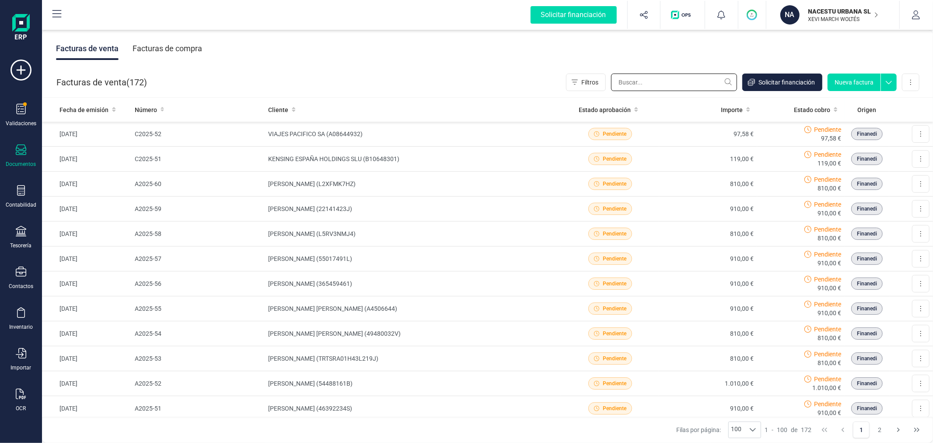
click at [678, 80] on input "text" at bounding box center [674, 83] width 126 height 18
type input "lanza"
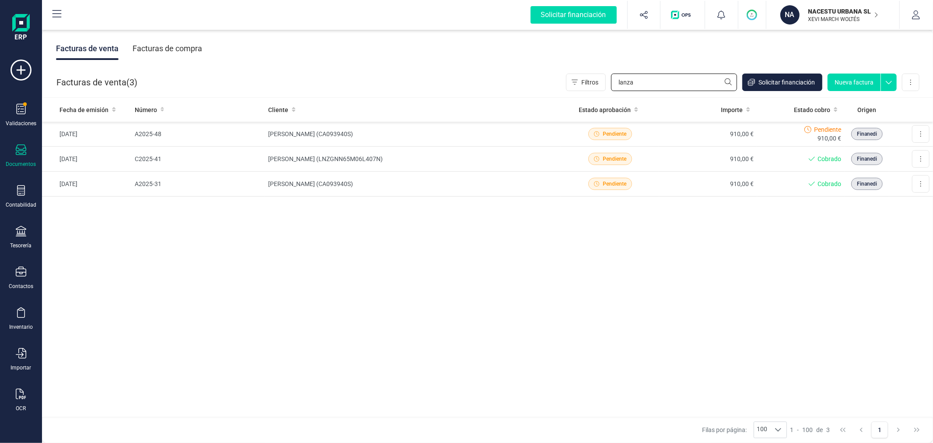
click at [675, 76] on input "lanza" at bounding box center [674, 83] width 126 height 18
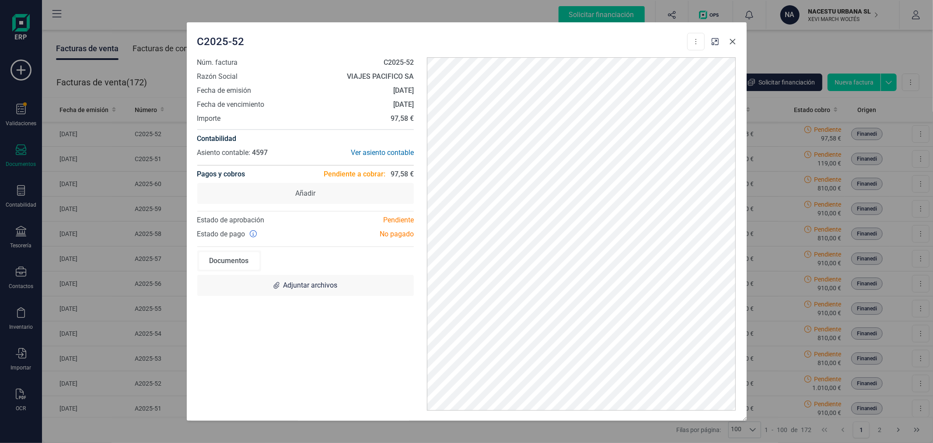
click at [732, 36] on button "Close" at bounding box center [733, 42] width 14 height 14
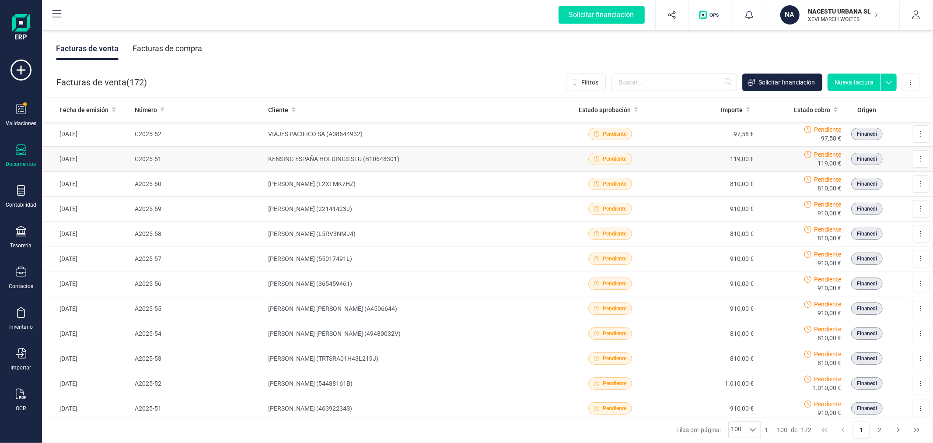
click at [366, 159] on td "KENSING ESPAÑA HOLDINGS SLU (B10648301)" at bounding box center [413, 159] width 297 height 25
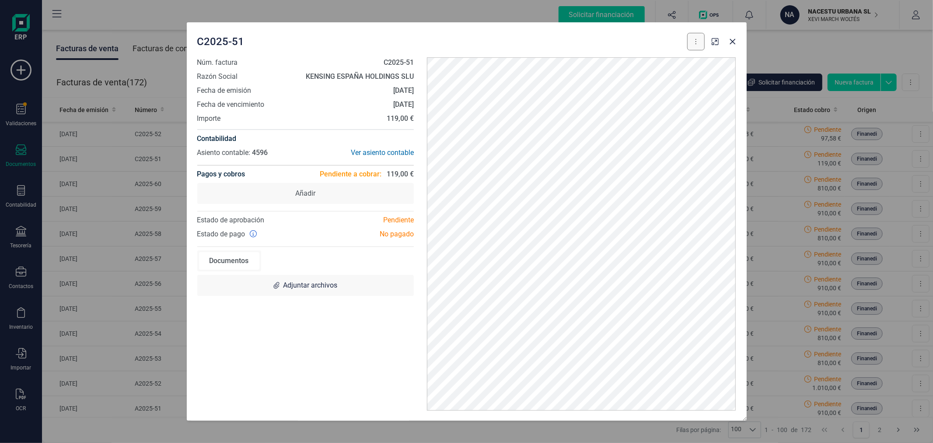
click at [691, 41] on button at bounding box center [697, 42] width 18 height 18
click at [619, 37] on div "C2025-51 Descargar documento Crear factura rectificativa Marcar como cobrada" at bounding box center [451, 42] width 508 height 18
click at [732, 38] on icon "Close" at bounding box center [733, 41] width 7 height 7
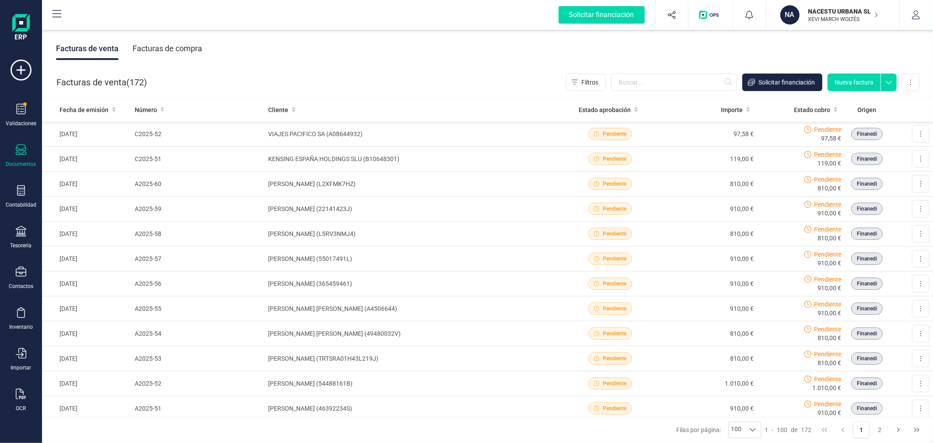
click at [371, 66] on div "Facturas de venta Facturas de compra" at bounding box center [487, 48] width 891 height 37
click at [656, 85] on input "text" at bounding box center [674, 83] width 126 height 18
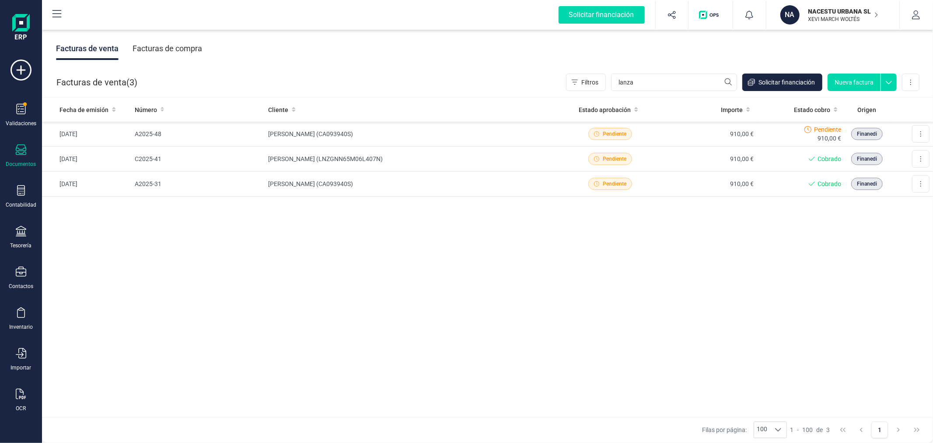
click at [438, 263] on div "Fecha de emisión Número Cliente Estado aprobación Importe Estado cobro Origen 0…" at bounding box center [487, 258] width 891 height 320
click at [137, 157] on td "C2025-41" at bounding box center [198, 159] width 134 height 25
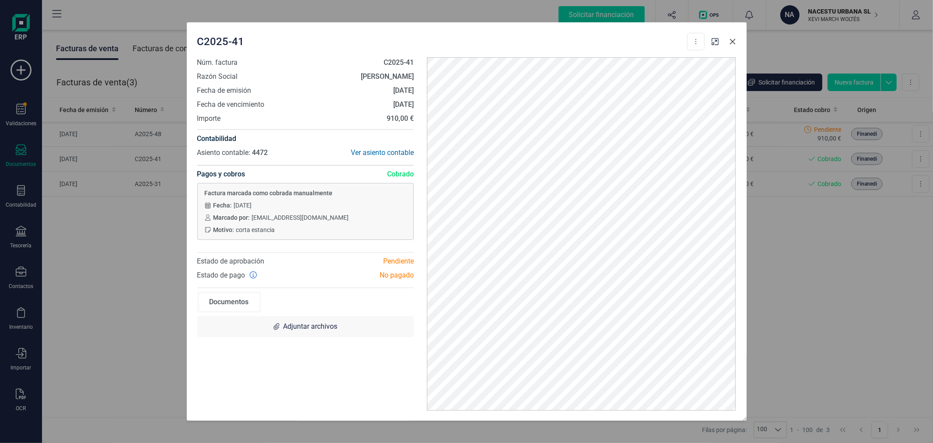
click at [731, 40] on icon "Close" at bounding box center [733, 42] width 6 height 6
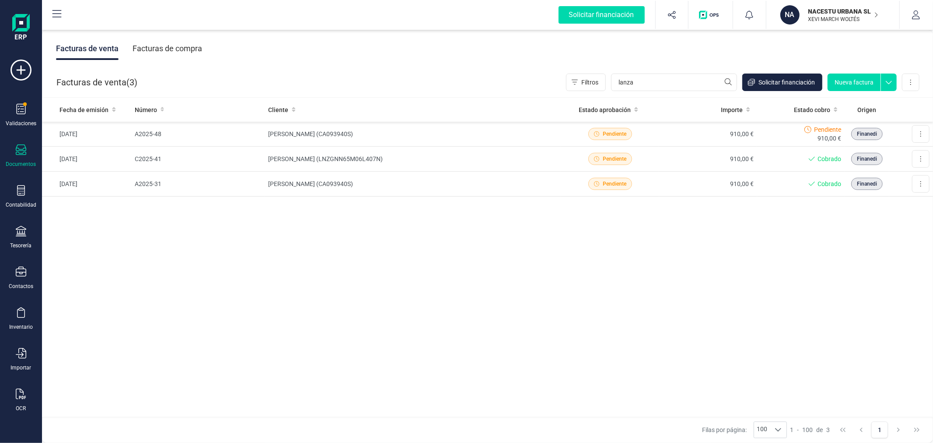
click at [381, 222] on div "Fecha de emisión Número Cliente Estado aprobación Importe Estado cobro Origen 0…" at bounding box center [487, 258] width 891 height 320
click at [680, 85] on input "lanza" at bounding box center [674, 83] width 126 height 18
click at [678, 84] on input "lanza" at bounding box center [674, 83] width 126 height 18
click at [676, 84] on input "lanza" at bounding box center [674, 83] width 126 height 18
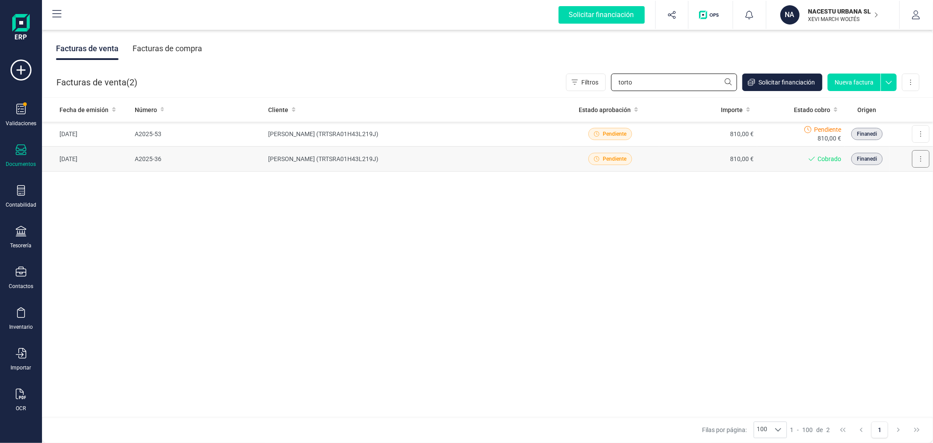
type input "torto"
click at [925, 158] on button at bounding box center [921, 159] width 18 height 18
click at [895, 181] on span "Descargar documento" at bounding box center [883, 180] width 60 height 9
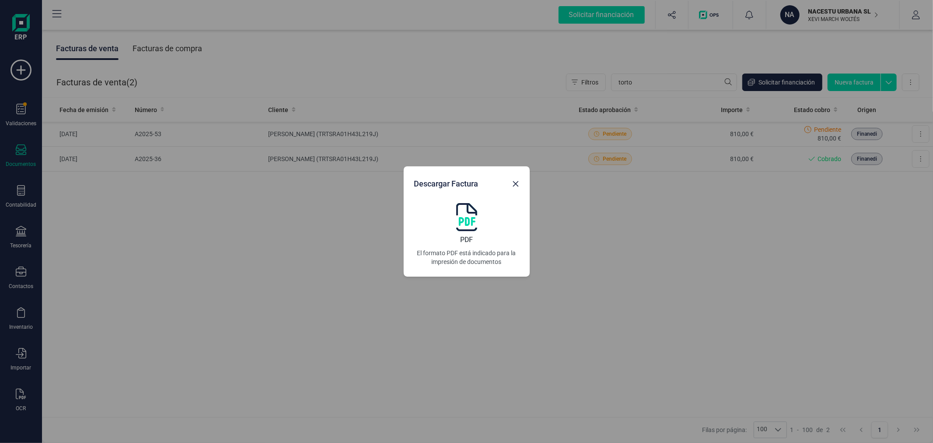
click at [466, 209] on img at bounding box center [466, 217] width 21 height 28
click at [514, 182] on icon "Close" at bounding box center [516, 184] width 6 height 6
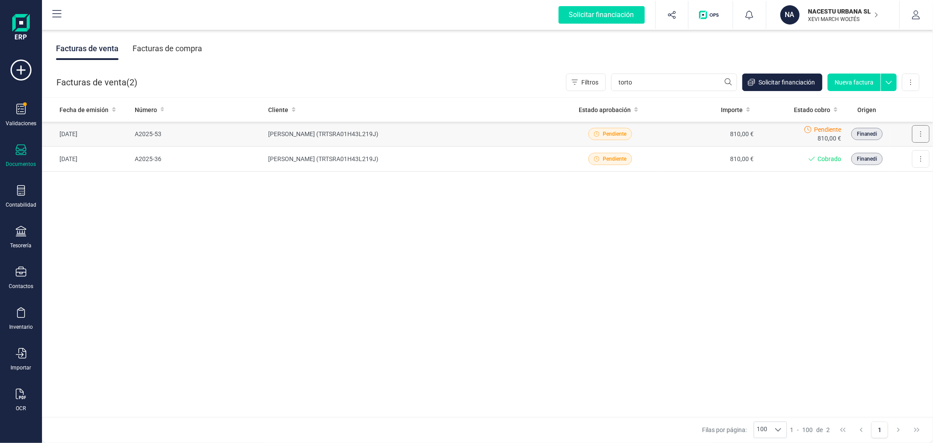
click at [922, 132] on button at bounding box center [921, 134] width 18 height 18
click at [862, 154] on span "Descargar documento" at bounding box center [883, 155] width 60 height 9
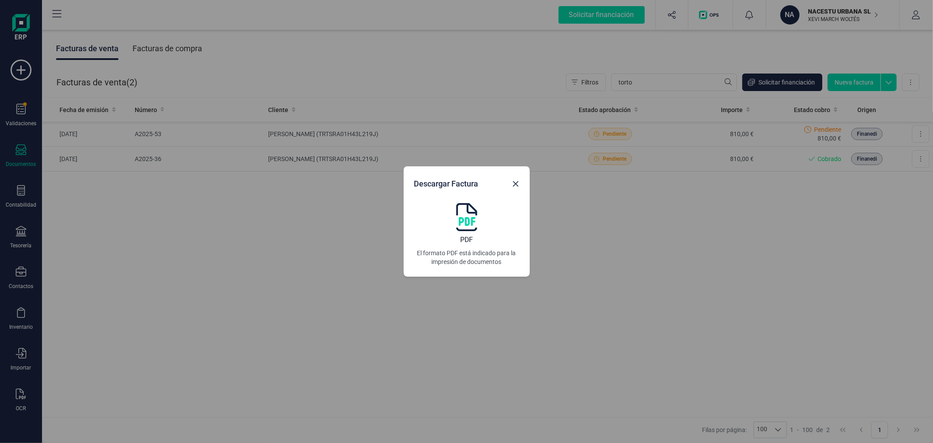
click at [467, 218] on img at bounding box center [466, 217] width 21 height 28
click at [519, 184] on icon "Close" at bounding box center [515, 183] width 7 height 7
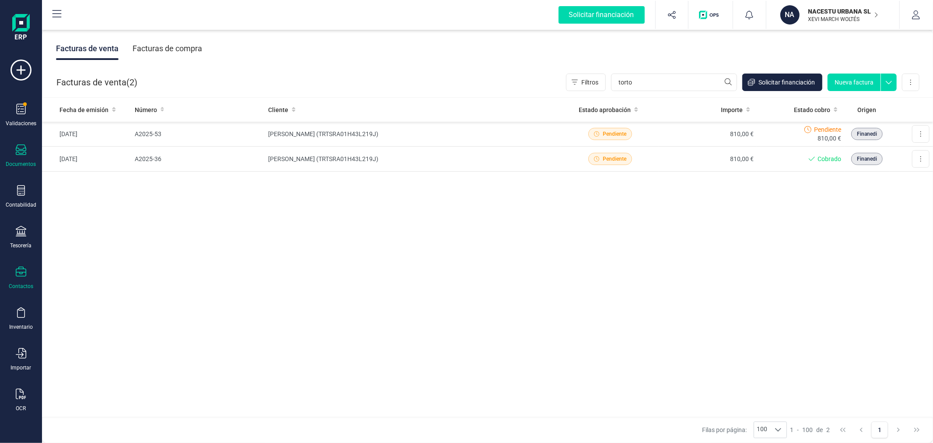
click at [24, 281] on div "Contactos" at bounding box center [21, 278] width 35 height 23
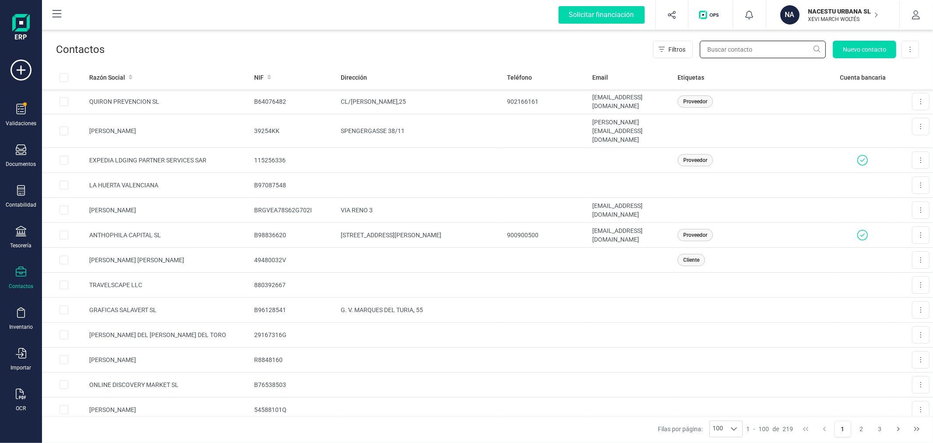
click at [721, 50] on input "text" at bounding box center [763, 50] width 126 height 18
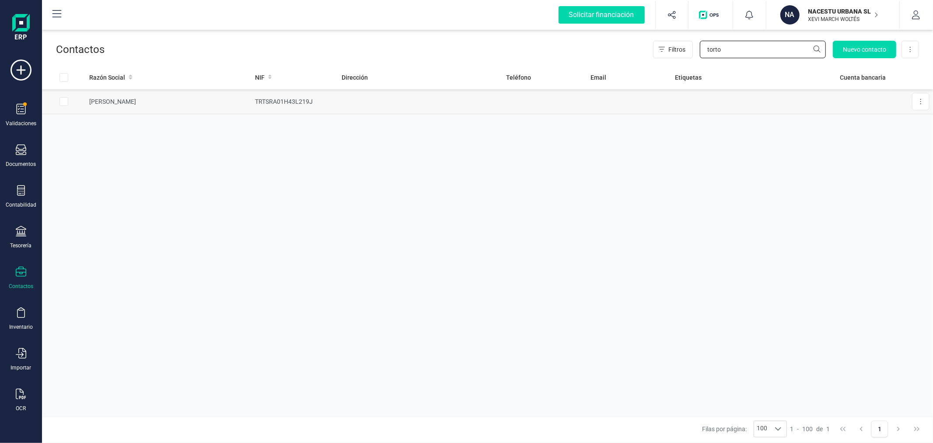
type input "torto"
click at [479, 110] on td at bounding box center [420, 101] width 165 height 25
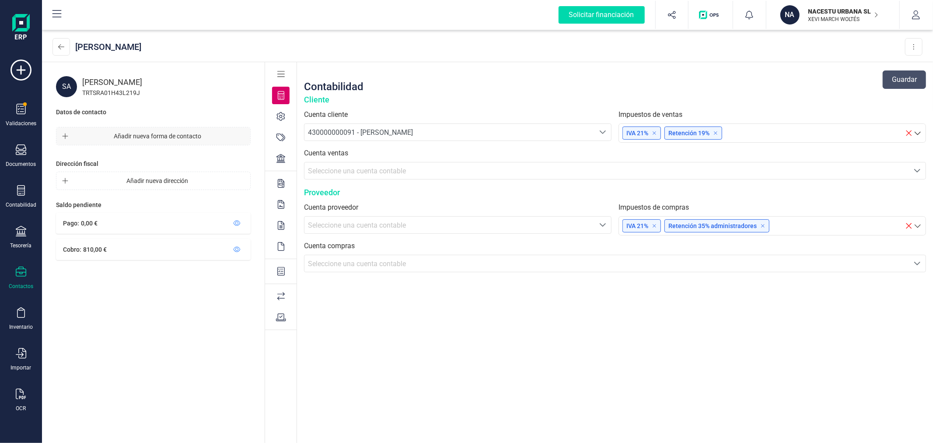
click at [126, 136] on span "Añadir nueva forma de contacto" at bounding box center [157, 136] width 171 height 9
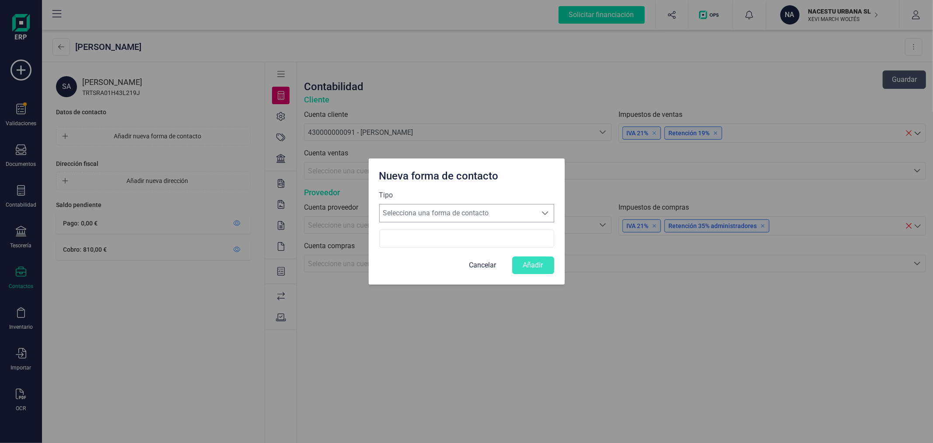
click at [438, 204] on span "Selecciona una forma de contacto" at bounding box center [459, 213] width 158 height 18
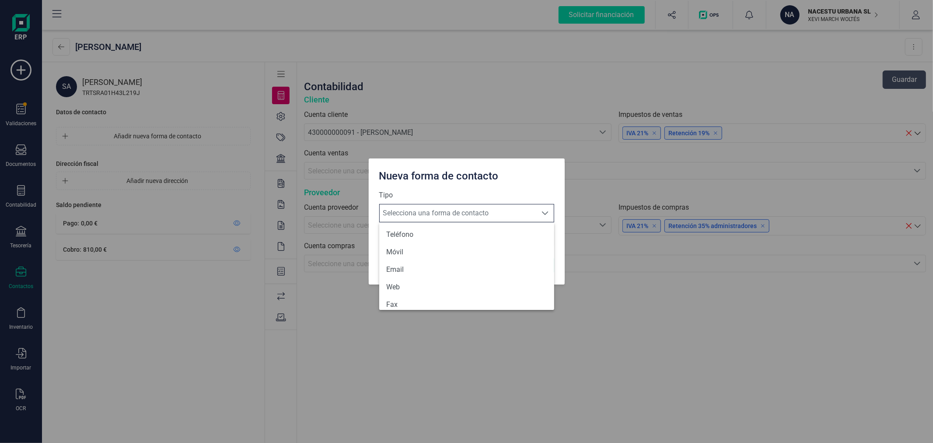
scroll to position [5, 38]
click at [418, 274] on li "Email" at bounding box center [466, 270] width 175 height 18
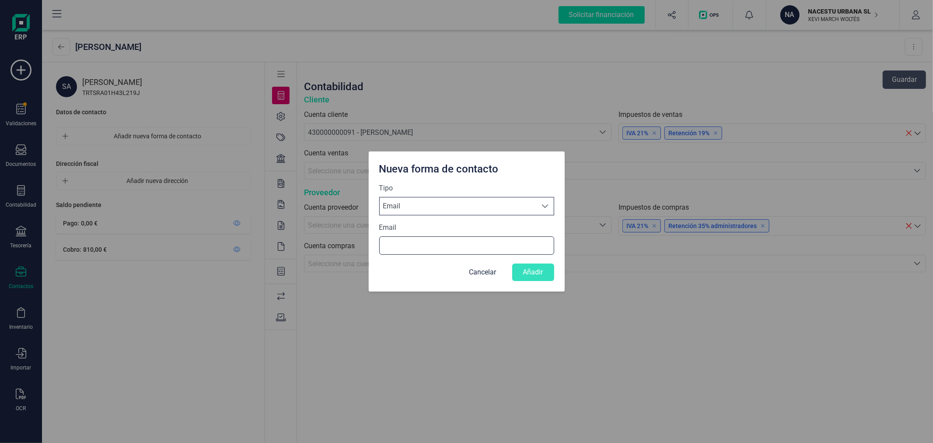
click at [419, 244] on input "Email" at bounding box center [466, 245] width 175 height 18
paste input "Sara.Tortorelli2001@gmail.com"
type input "Sara.Tortorelli2001@gmail.com"
click at [532, 271] on button "Añadir" at bounding box center [533, 272] width 42 height 18
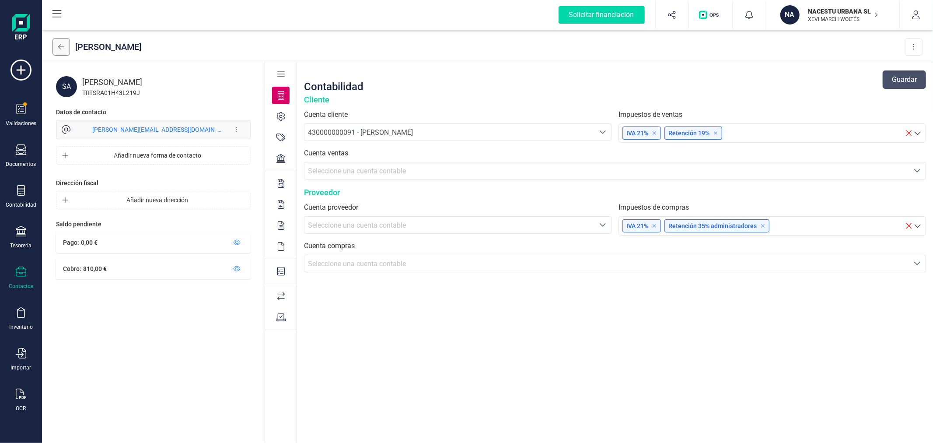
click at [58, 44] on icon at bounding box center [61, 46] width 6 height 7
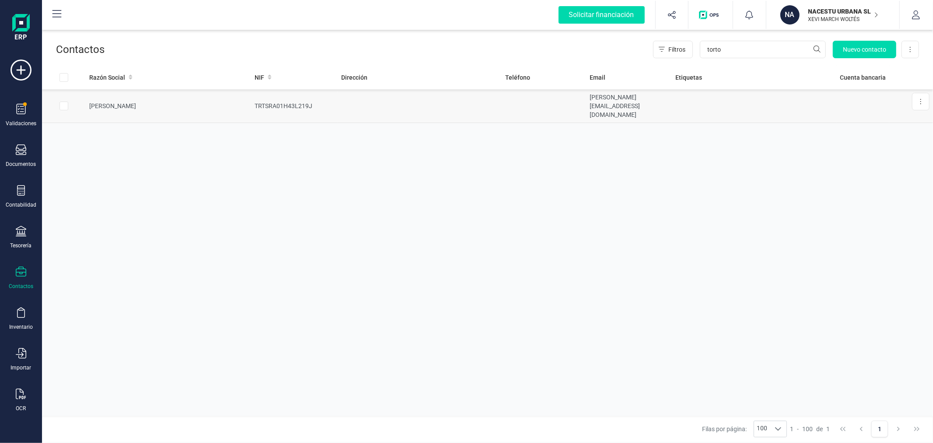
click at [358, 102] on td at bounding box center [420, 106] width 165 height 34
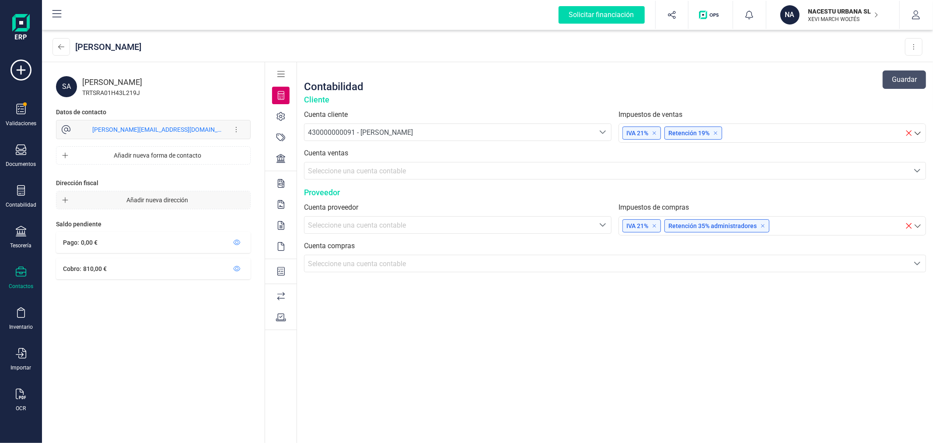
click at [159, 197] on span "Añadir nueva dirección" at bounding box center [157, 200] width 171 height 9
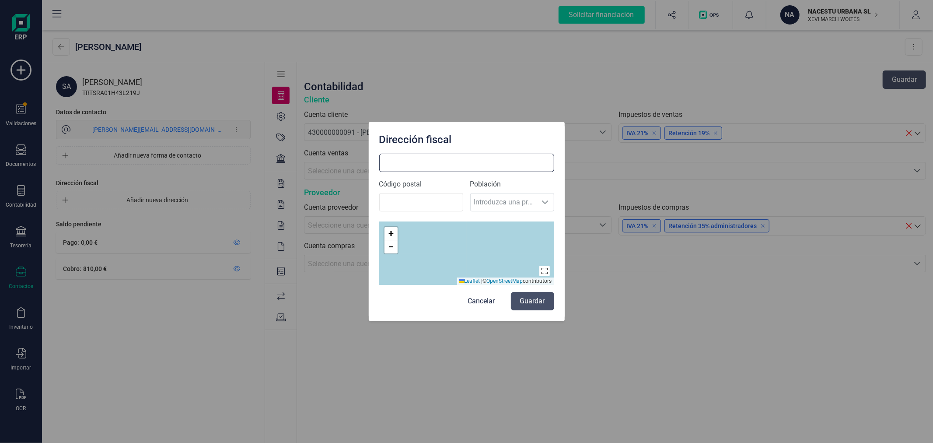
click at [421, 168] on input at bounding box center [466, 163] width 175 height 18
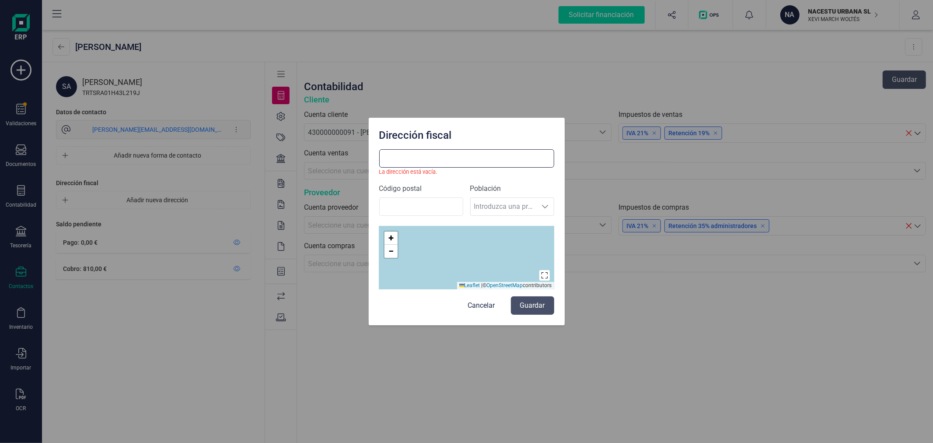
click at [440, 153] on input at bounding box center [466, 158] width 175 height 18
paste input "Via Primo Levi 15"
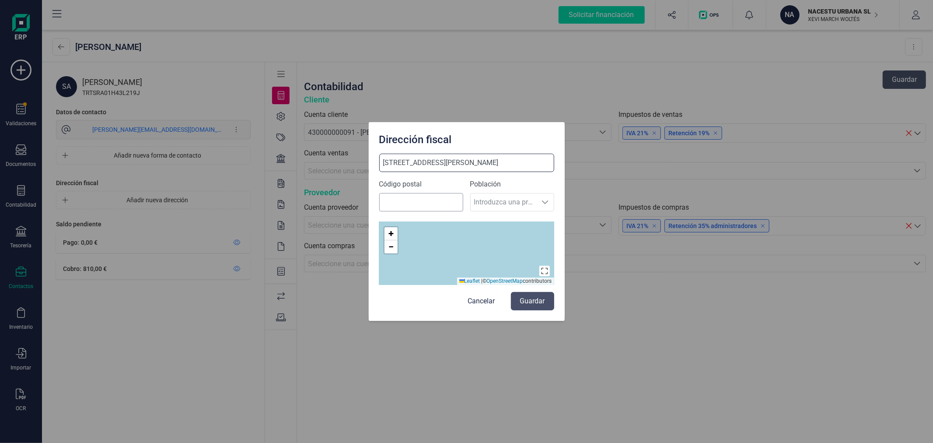
type input "Via Primo Levi 15"
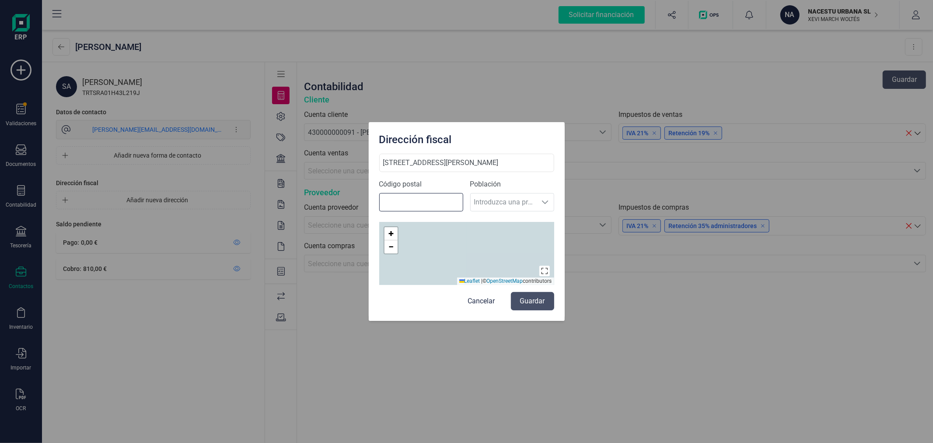
click at [448, 204] on input "Código postal" at bounding box center [421, 202] width 84 height 18
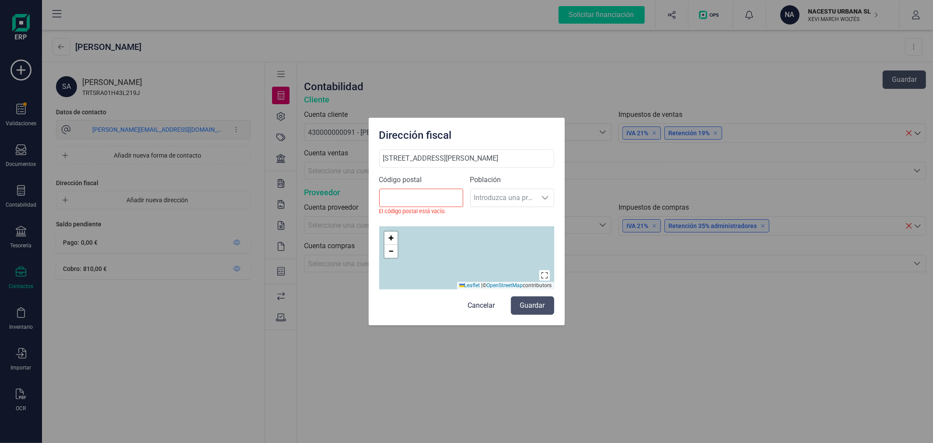
click at [508, 203] on div "Población Introduzca una provincia Introduzca una provincia" at bounding box center [512, 199] width 84 height 48
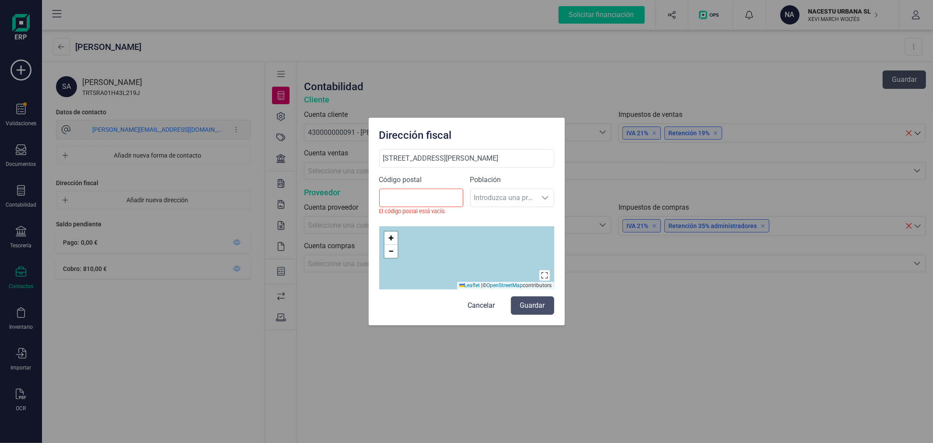
click at [508, 203] on div "Población Introduzca una provincia Introduzca una provincia" at bounding box center [512, 199] width 84 height 48
click at [510, 197] on div "Población Introduzca una provincia Introduzca una provincia" at bounding box center [512, 199] width 84 height 48
click at [423, 196] on input "Código postal" at bounding box center [421, 198] width 84 height 18
click at [496, 194] on div "Población Introduzca una provincia Introduzca una provincia" at bounding box center [512, 199] width 84 height 48
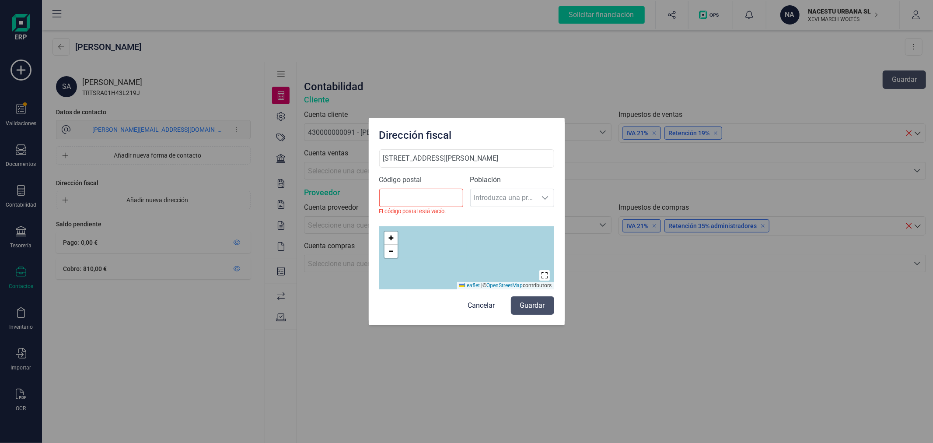
click at [496, 194] on div "Población Introduzca una provincia Introduzca una provincia" at bounding box center [512, 199] width 84 height 48
click at [492, 306] on button "Cancelar" at bounding box center [482, 305] width 45 height 18
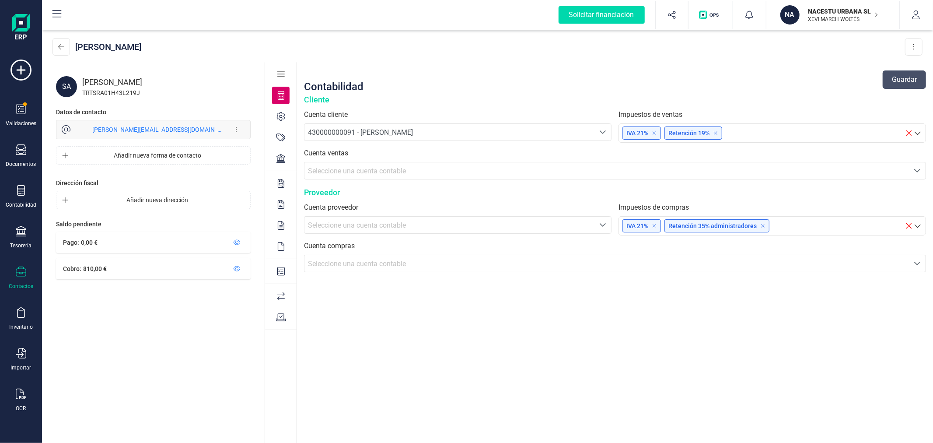
click at [237, 267] on icon at bounding box center [237, 268] width 7 height 5
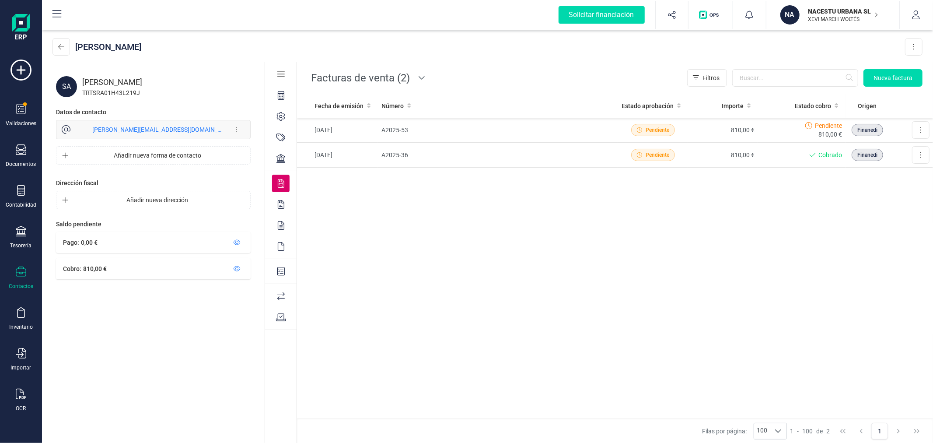
click at [280, 98] on icon at bounding box center [281, 95] width 7 height 9
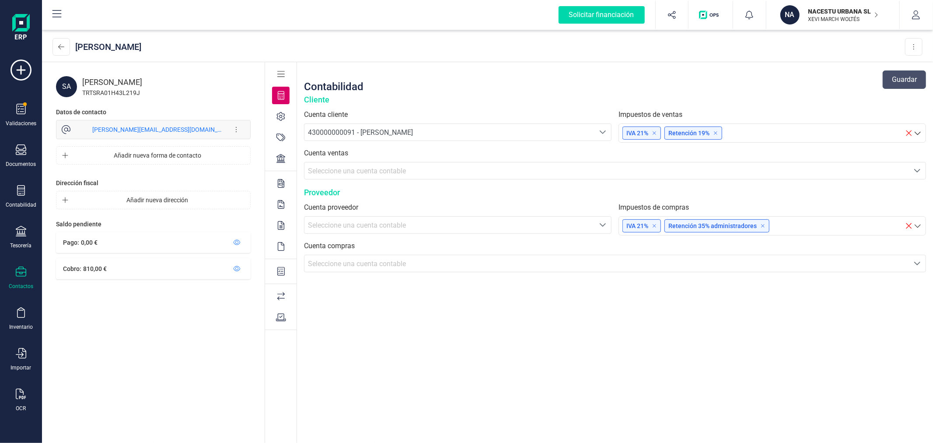
click at [435, 78] on div "Contabilidad Guardar" at bounding box center [615, 80] width 622 height 28
click at [60, 44] on icon at bounding box center [61, 46] width 6 height 7
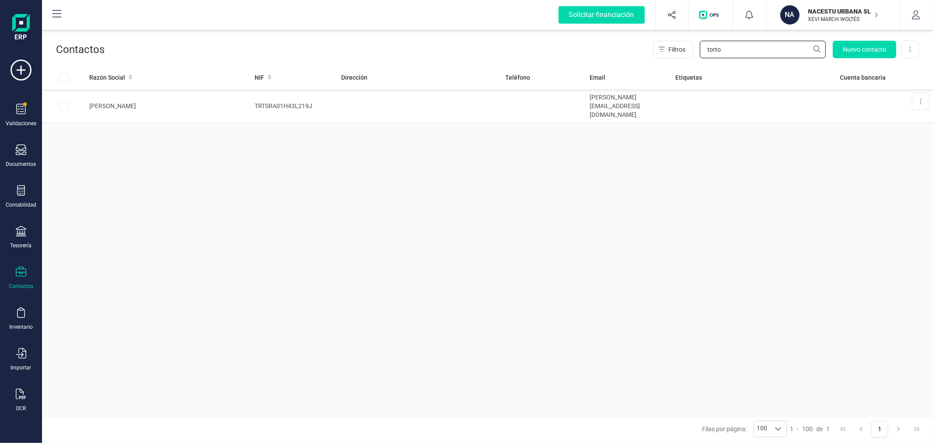
click at [767, 49] on input "torto" at bounding box center [763, 50] width 126 height 18
type input "vilar"
click at [541, 106] on td at bounding box center [544, 101] width 85 height 25
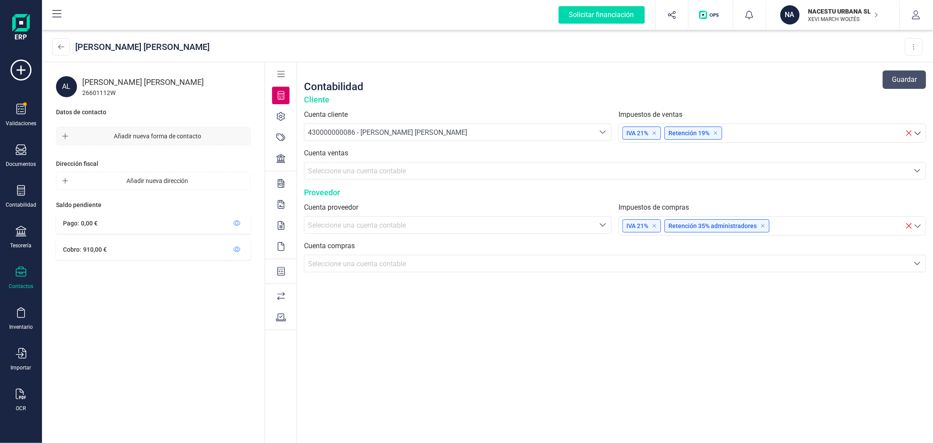
click at [129, 136] on span "Añadir nueva forma de contacto" at bounding box center [157, 136] width 171 height 9
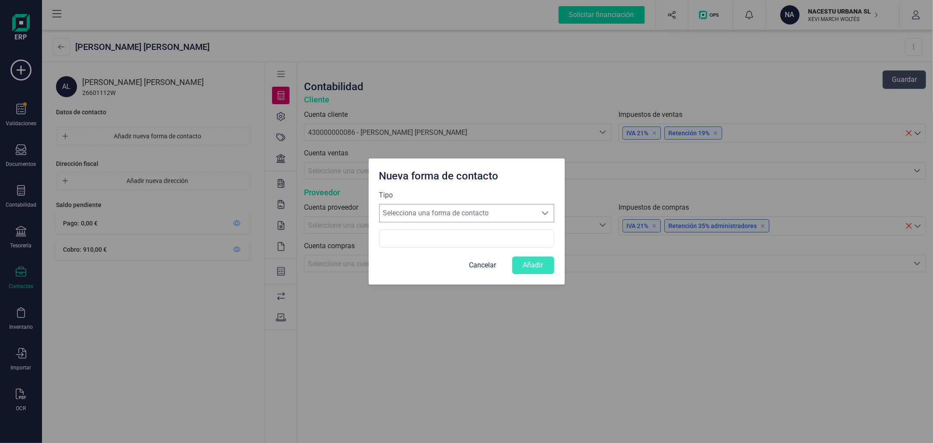
click at [446, 211] on span "Selecciona una forma de contacto" at bounding box center [459, 213] width 158 height 18
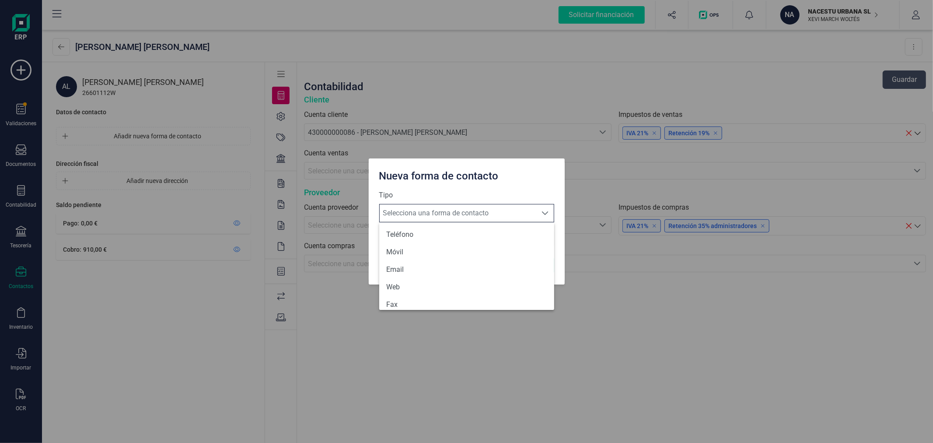
scroll to position [5, 38]
click at [427, 264] on li "Email" at bounding box center [466, 270] width 175 height 18
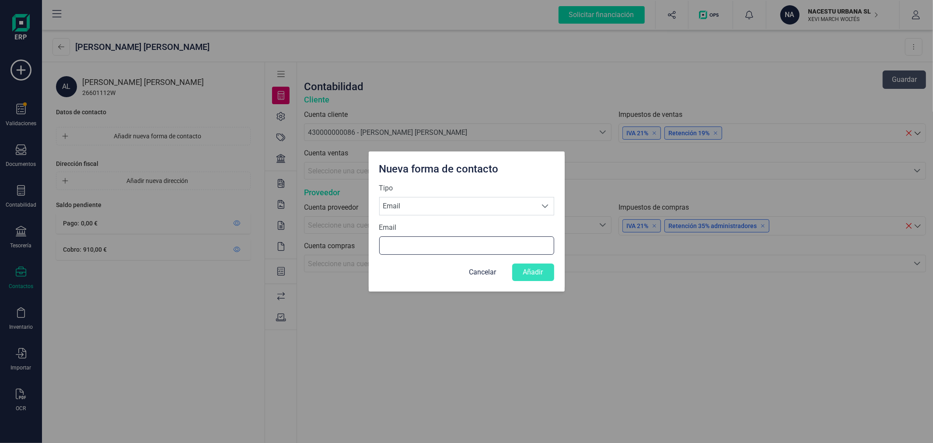
click at [416, 240] on input "Email" at bounding box center [466, 245] width 175 height 18
paste input "[EMAIL_ADDRESS][DOMAIN_NAME]"
type input "[EMAIL_ADDRESS][DOMAIN_NAME]"
click at [536, 268] on button "Añadir" at bounding box center [533, 272] width 42 height 18
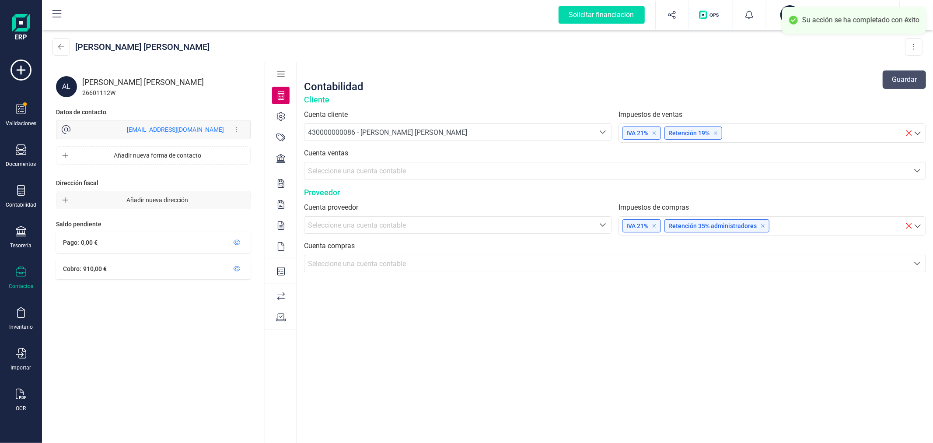
click at [170, 197] on span "Añadir nueva dirección" at bounding box center [157, 200] width 171 height 9
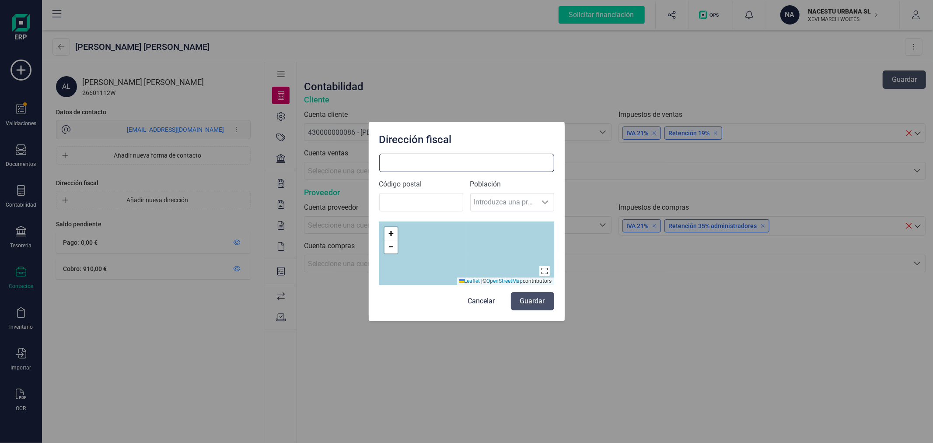
click at [429, 161] on input at bounding box center [466, 163] width 175 height 18
paste input "Av. [PERSON_NAME] 2º-1º"
type input "Av. [PERSON_NAME] 2º-1º"
click at [426, 204] on input "Código postal" at bounding box center [421, 202] width 84 height 18
type input "12001"
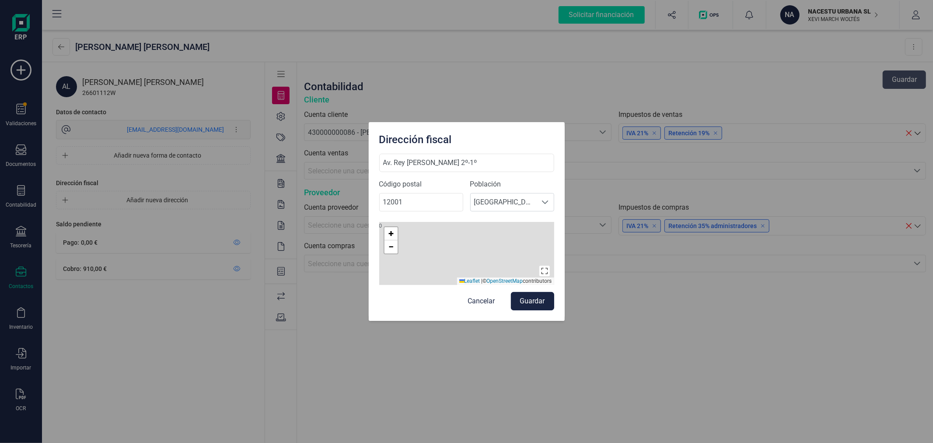
click at [527, 300] on button "Guardar" at bounding box center [532, 301] width 43 height 18
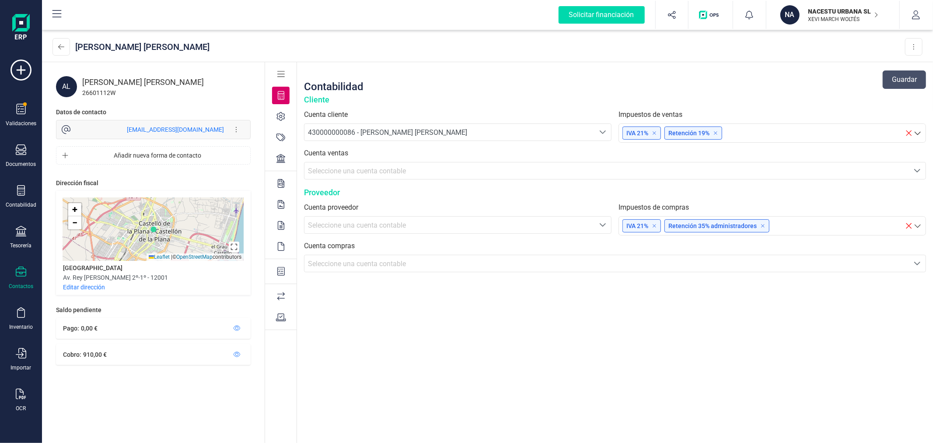
click at [51, 42] on div "ALVARO VILAR PONS Eliminar contacto" at bounding box center [487, 47] width 891 height 30
click at [67, 45] on button at bounding box center [62, 47] width 18 height 18
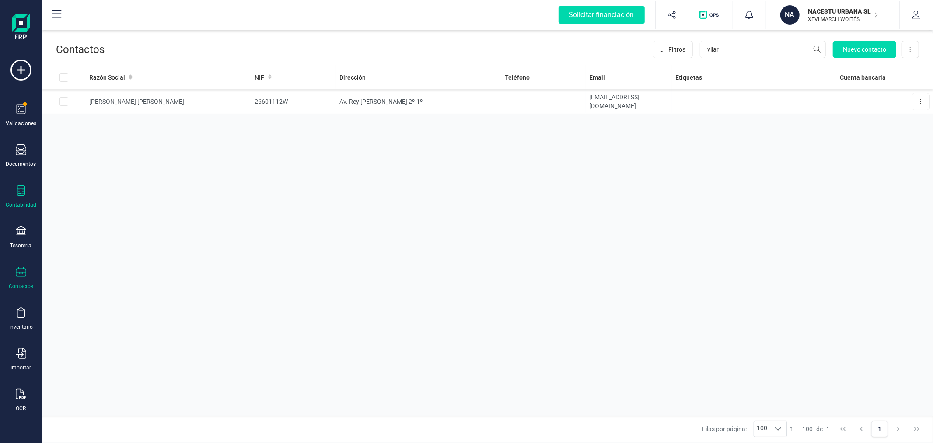
click at [18, 195] on icon at bounding box center [21, 190] width 11 height 11
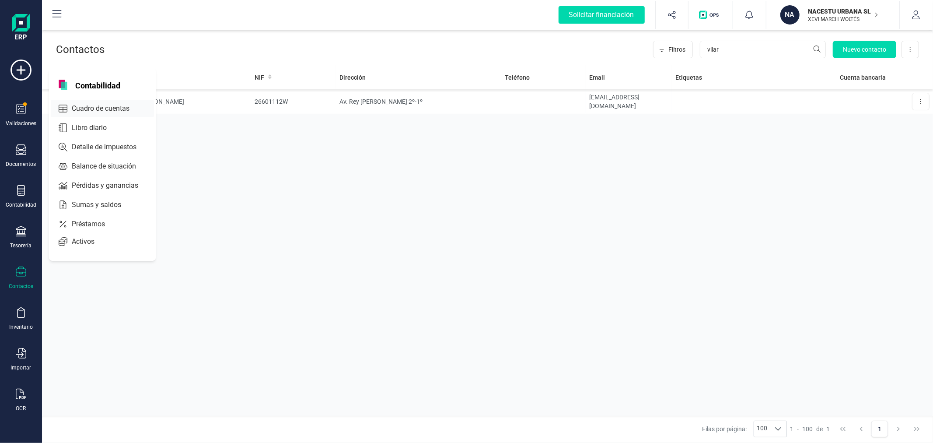
click at [103, 106] on span "Cuadro de cuentas" at bounding box center [106, 108] width 77 height 11
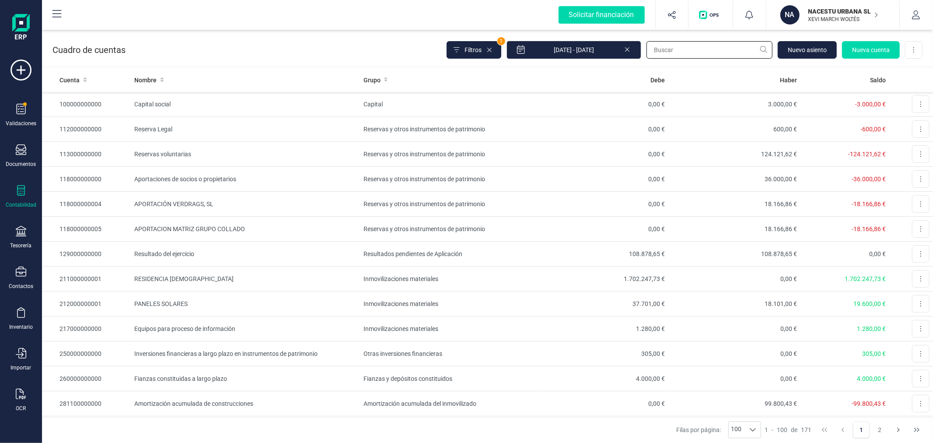
click at [711, 52] on input "text" at bounding box center [710, 50] width 126 height 18
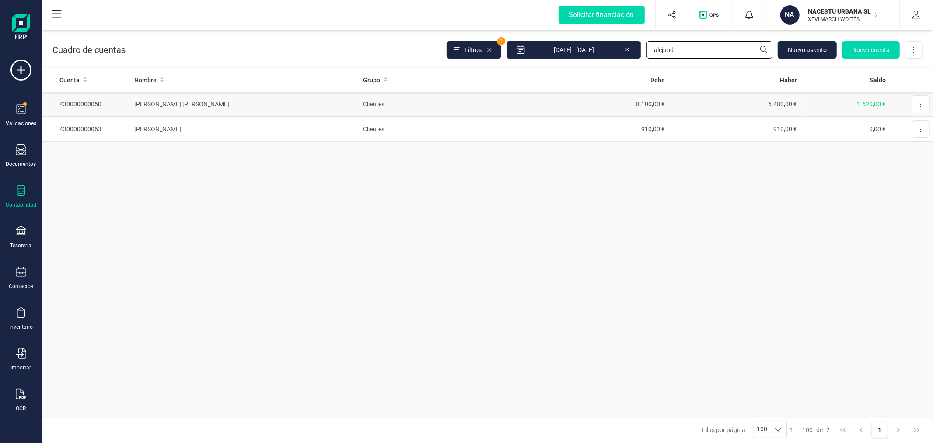
type input "alejand"
click at [353, 104] on td "[PERSON_NAME]" at bounding box center [245, 104] width 229 height 25
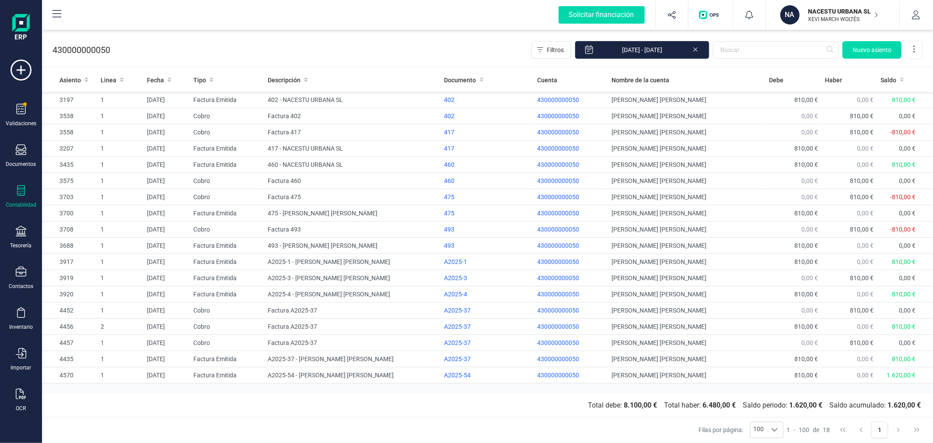
drag, startPoint x: 271, startPoint y: 48, endPoint x: 296, endPoint y: 46, distance: 25.0
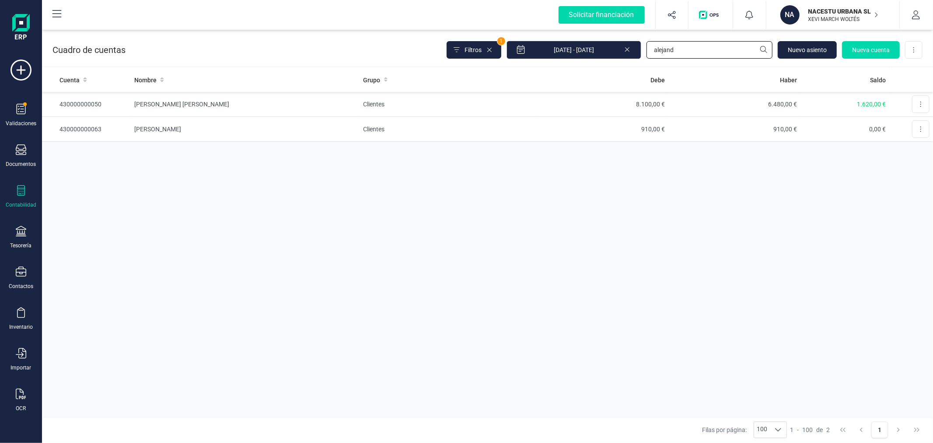
click at [672, 49] on input "alejand" at bounding box center [710, 50] width 126 height 18
type input "626"
click at [408, 130] on td "Servicios Exteriores" at bounding box center [448, 129] width 176 height 25
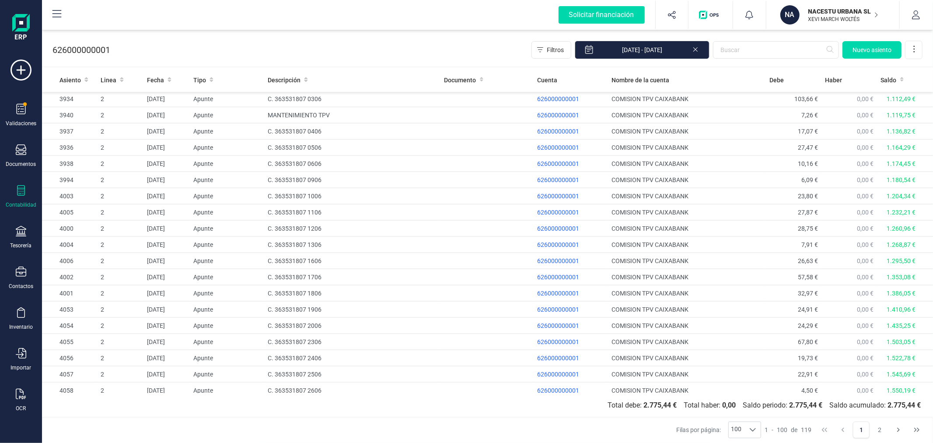
scroll to position [1322, 0]
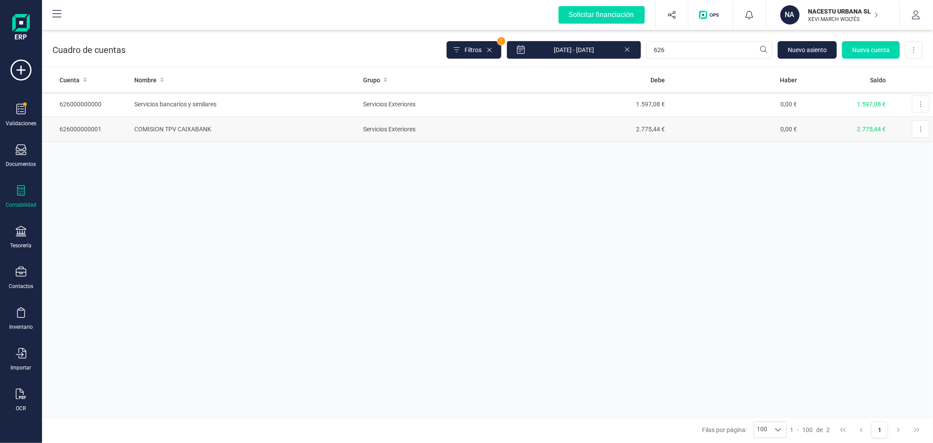
click at [326, 129] on td "COMISION TPV CAIXABANK" at bounding box center [245, 129] width 229 height 25
click at [316, 103] on td "Servicios bancarios y similares" at bounding box center [245, 104] width 229 height 25
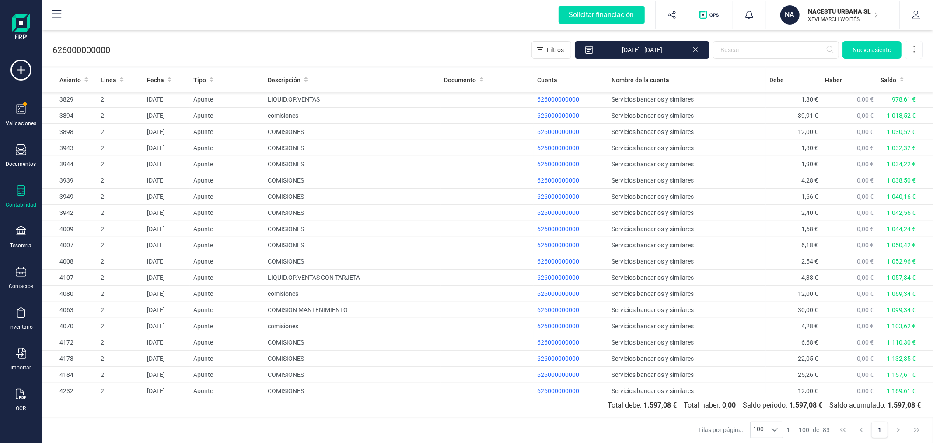
scroll to position [1045, 0]
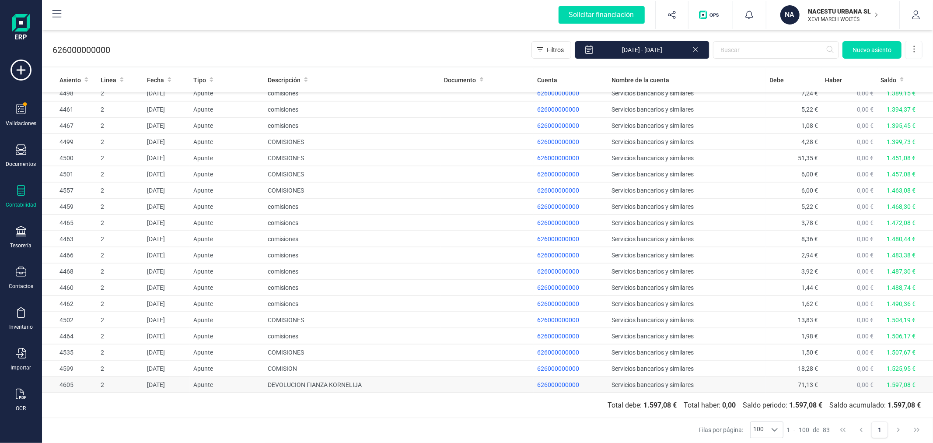
click at [377, 383] on td "DEVOLUCION FIANZA KORNELIJA" at bounding box center [352, 385] width 176 height 16
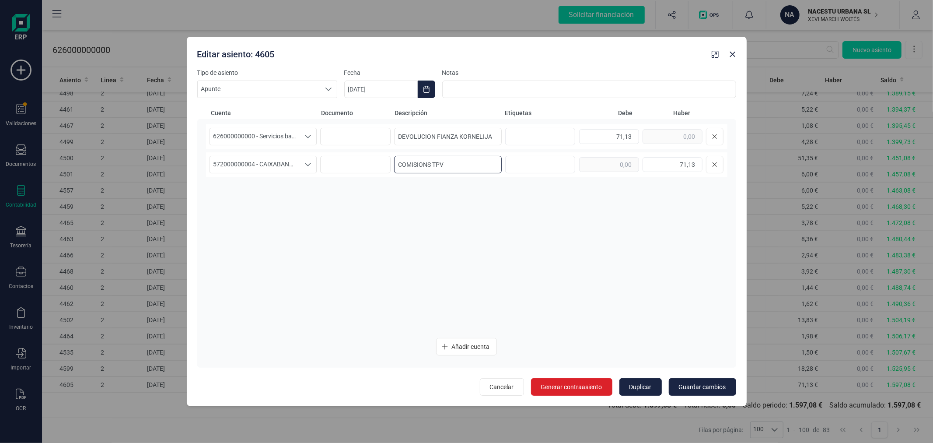
click at [466, 162] on input "COMISIONS TPV" at bounding box center [448, 165] width 108 height 18
click at [428, 165] on input "COMISIONS TPV" at bounding box center [448, 165] width 108 height 18
drag, startPoint x: 474, startPoint y: 162, endPoint x: 398, endPoint y: 160, distance: 75.7
click at [398, 160] on input "COMISIONES TPV" at bounding box center [448, 165] width 108 height 18
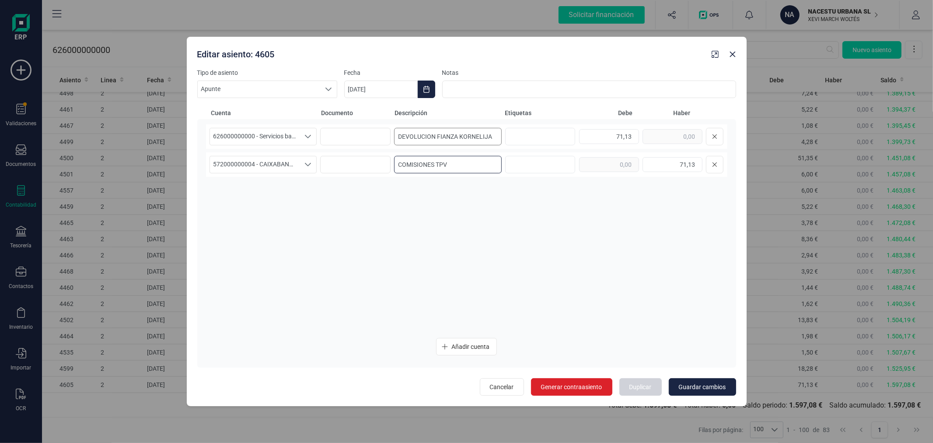
type input "COMISIONES TPV"
click at [474, 138] on input "DEVOLUCION FIANZA KORNELIJA" at bounding box center [448, 137] width 108 height 18
paste input "COMISIONES TPV"
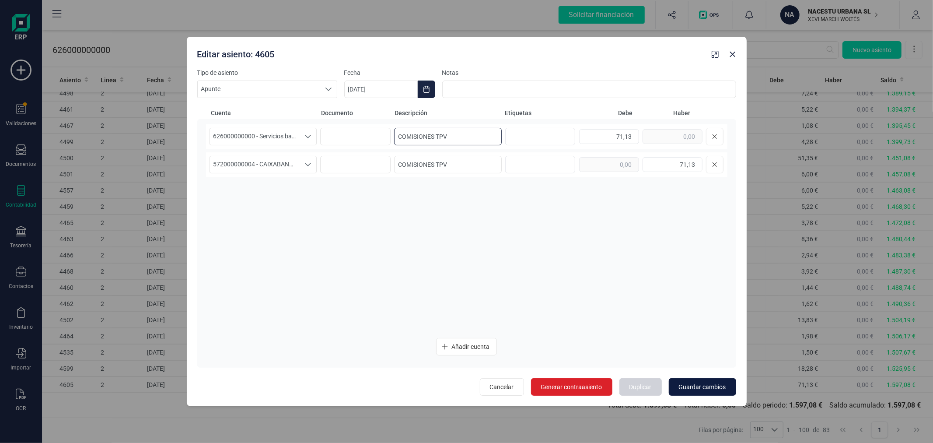
type input "COMISIONES TPV"
click at [696, 382] on span "Guardar cambios" at bounding box center [702, 386] width 47 height 9
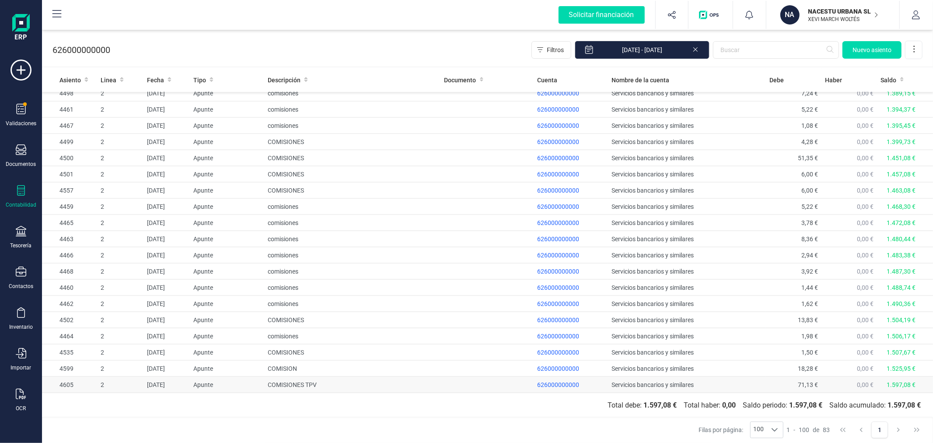
click at [281, 381] on td "COMISIONES TPV" at bounding box center [352, 385] width 176 height 16
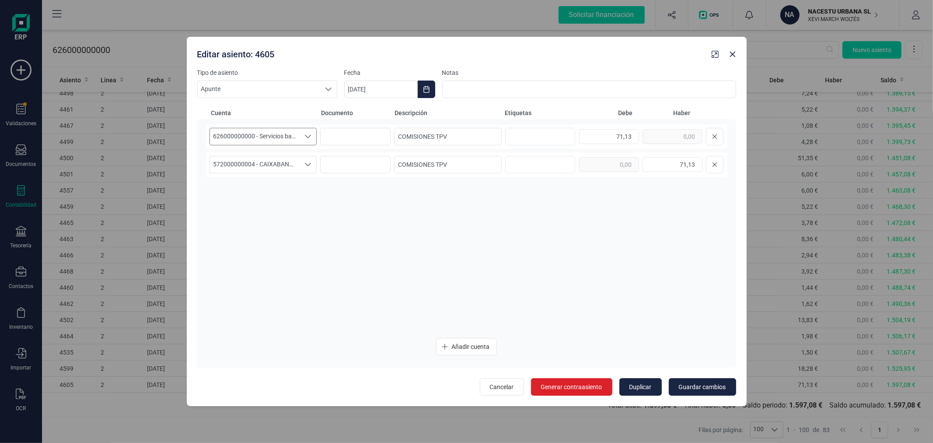
click at [282, 133] on span "626000000000 - Servicios bancarios y similares" at bounding box center [255, 136] width 90 height 17
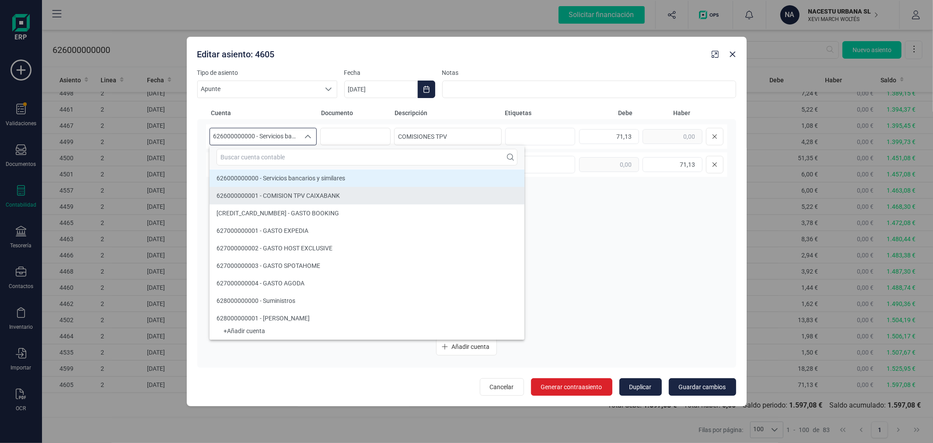
click at [269, 193] on span "626000000001 - COMISION TPV CAIXABANK" at bounding box center [278, 195] width 123 height 7
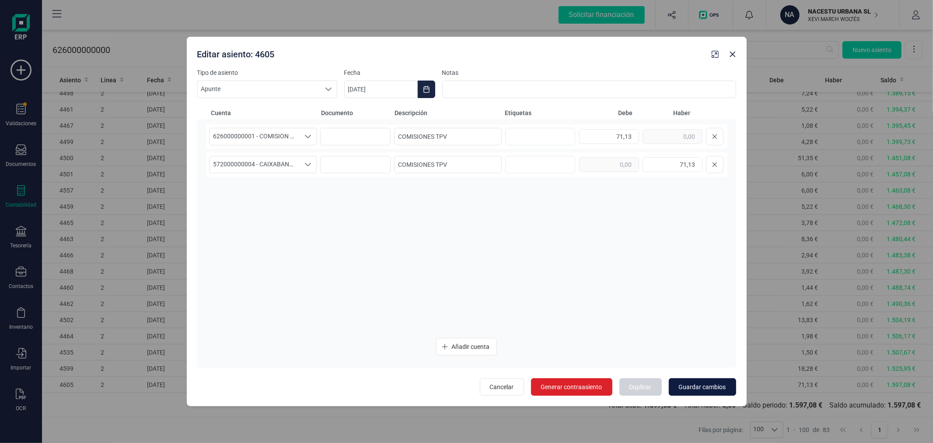
click at [706, 389] on span "Guardar cambios" at bounding box center [702, 386] width 47 height 9
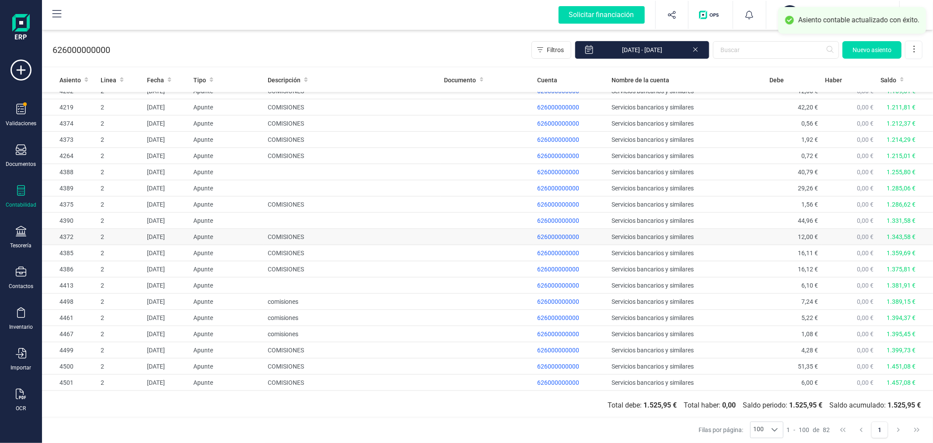
scroll to position [592, 0]
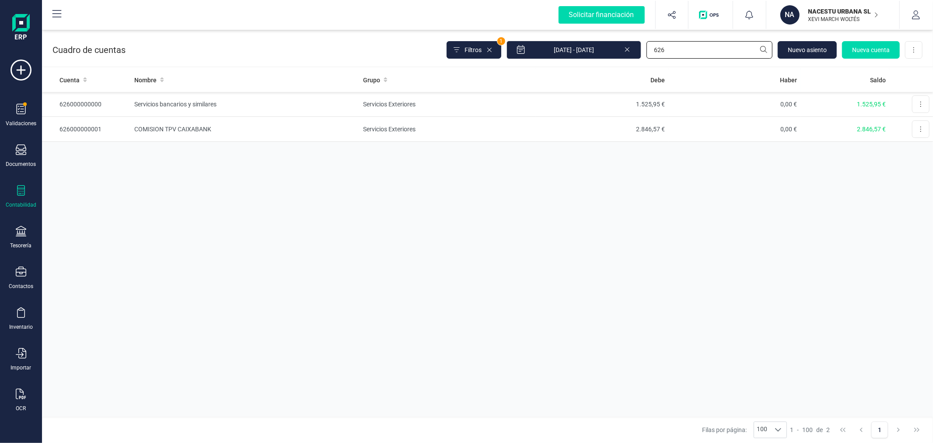
click at [687, 43] on input "626" at bounding box center [710, 50] width 126 height 18
type input "572"
click at [347, 130] on td "CAIXABANK ****8220" at bounding box center [245, 129] width 229 height 25
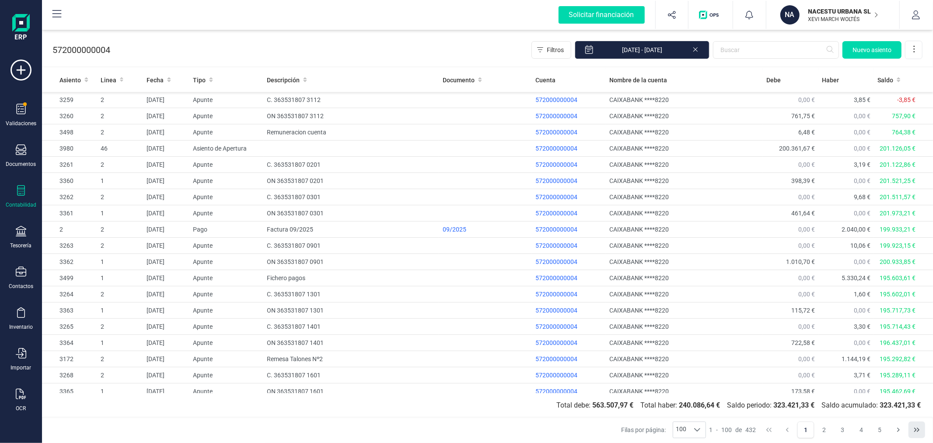
click at [917, 428] on icon "Last Page" at bounding box center [917, 429] width 7 height 7
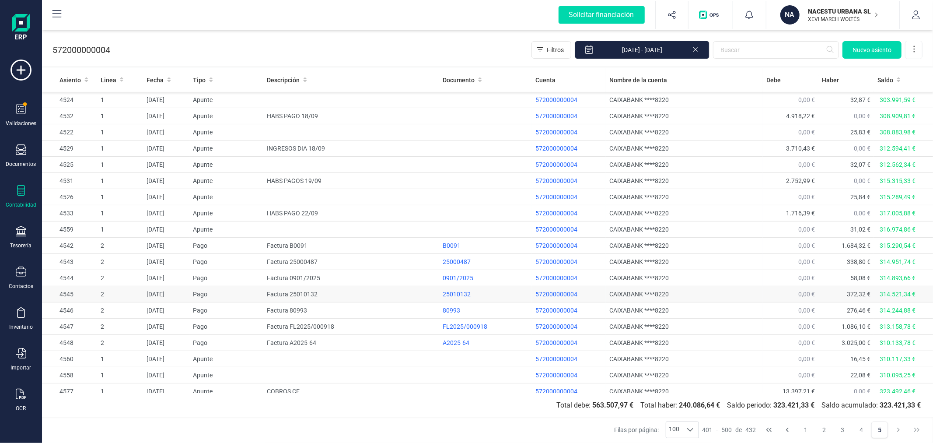
scroll to position [218, 0]
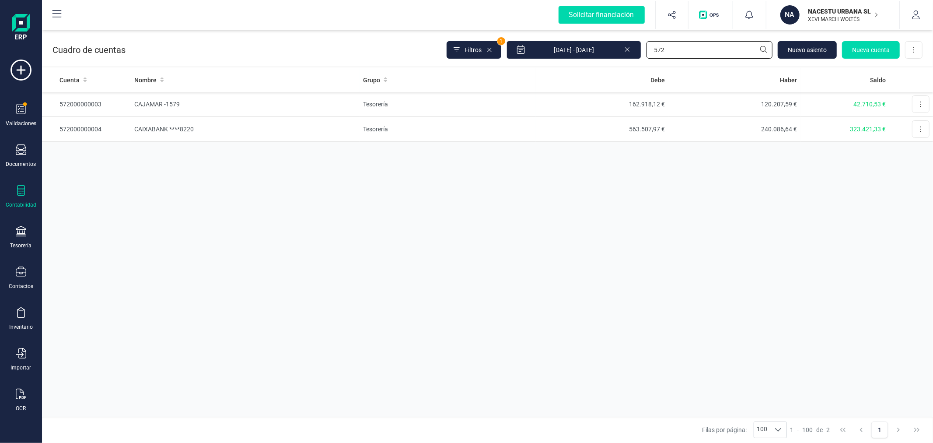
click at [677, 51] on input "572" at bounding box center [710, 50] width 126 height 18
type input "626"
click at [649, 102] on td "1.525,95 €" at bounding box center [602, 104] width 133 height 25
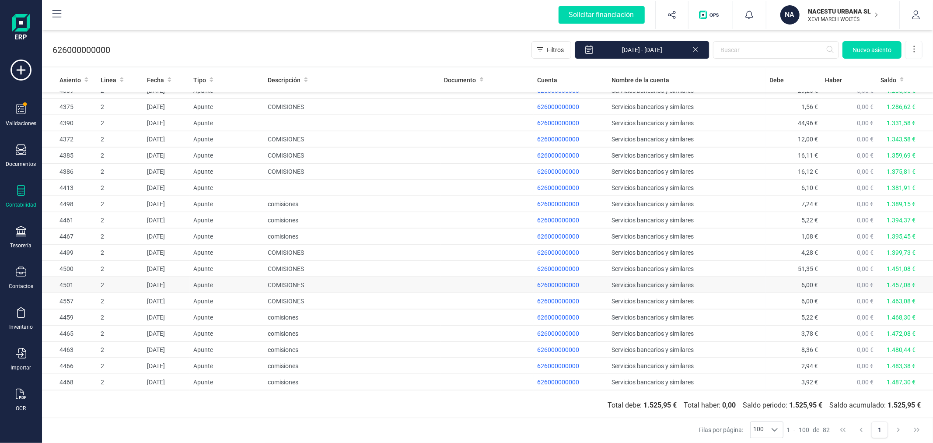
scroll to position [883, 0]
click at [303, 207] on td "COMISIONES" at bounding box center [352, 205] width 176 height 16
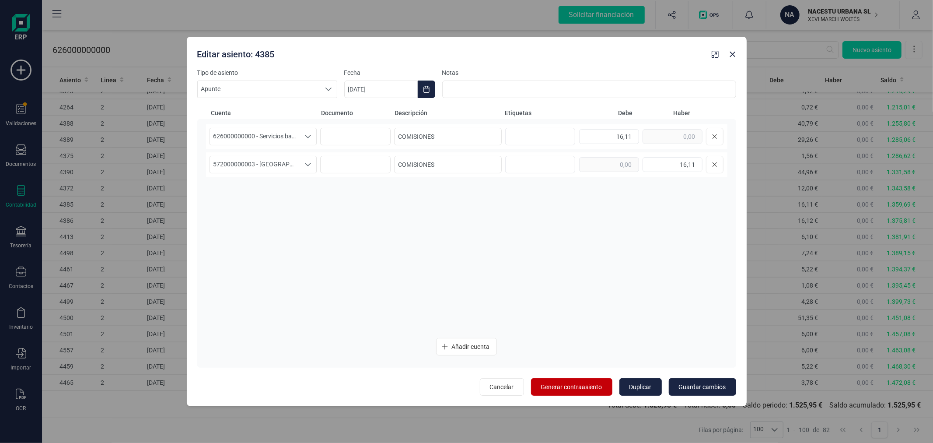
click at [592, 385] on span "Generar contraasiento" at bounding box center [571, 386] width 61 height 9
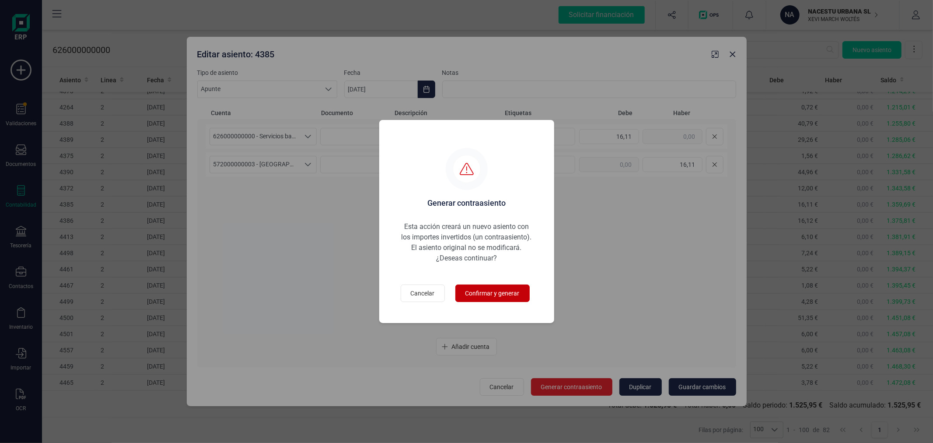
click at [492, 292] on span "Confirmar y generar" at bounding box center [493, 293] width 54 height 9
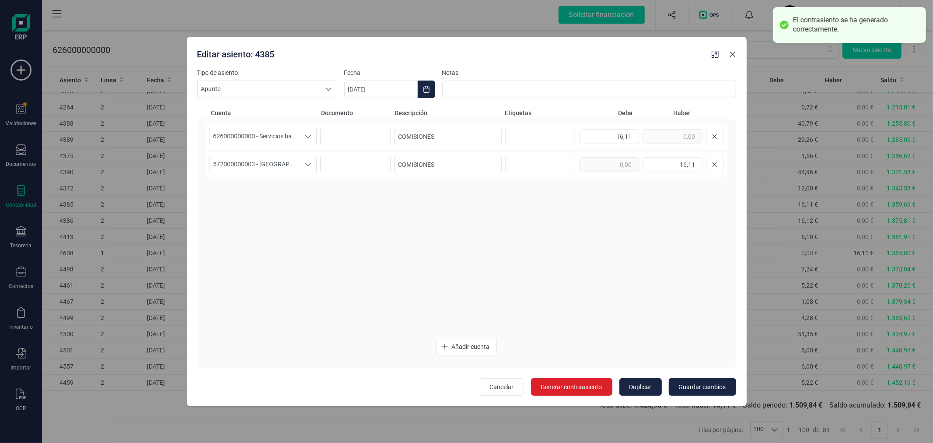
click at [733, 55] on icon "Close" at bounding box center [733, 54] width 7 height 7
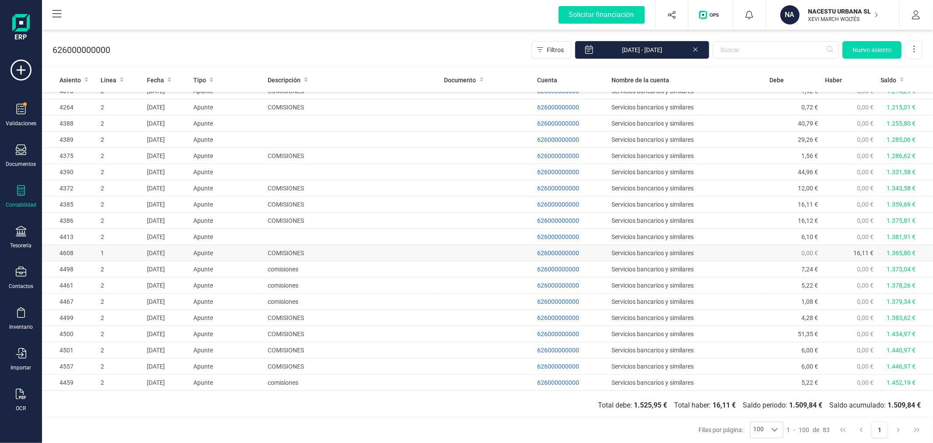
click at [369, 253] on td "COMISIONES" at bounding box center [352, 253] width 176 height 16
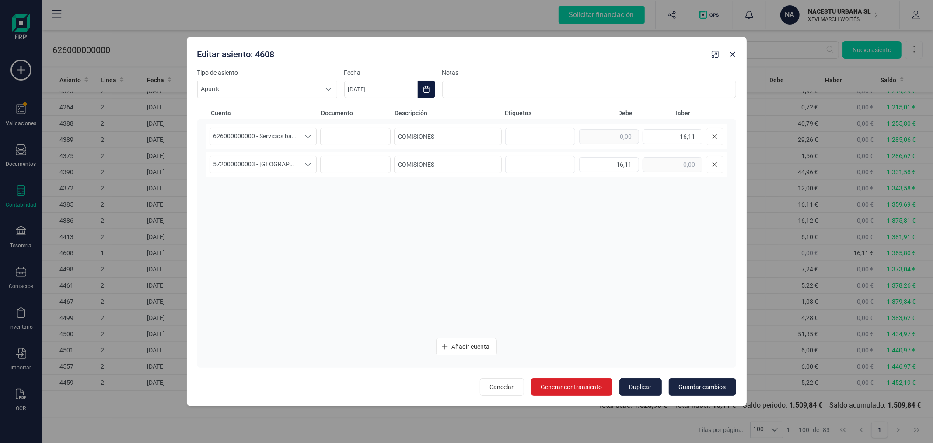
click at [428, 84] on button "Choose Date" at bounding box center [427, 90] width 18 height 18
click at [558, 117] on icon "Next Month" at bounding box center [560, 115] width 7 height 7
click at [368, 169] on span "1" at bounding box center [367, 167] width 18 height 18
type input "[DATE]"
click at [701, 386] on span "Guardar cambios" at bounding box center [702, 386] width 47 height 9
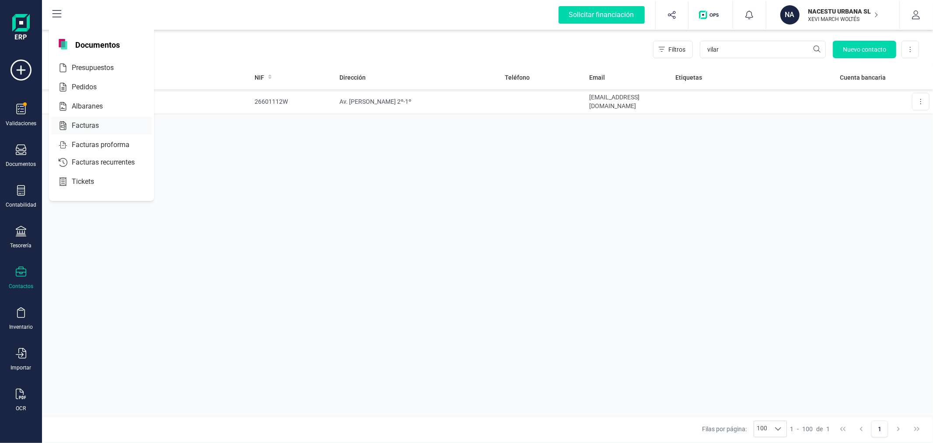
click at [86, 123] on span "Facturas" at bounding box center [91, 125] width 46 height 11
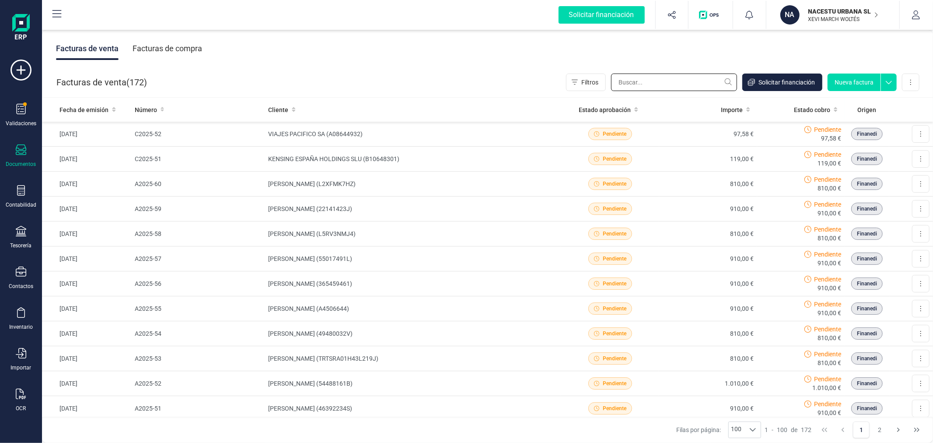
click at [643, 85] on input "text" at bounding box center [674, 83] width 126 height 18
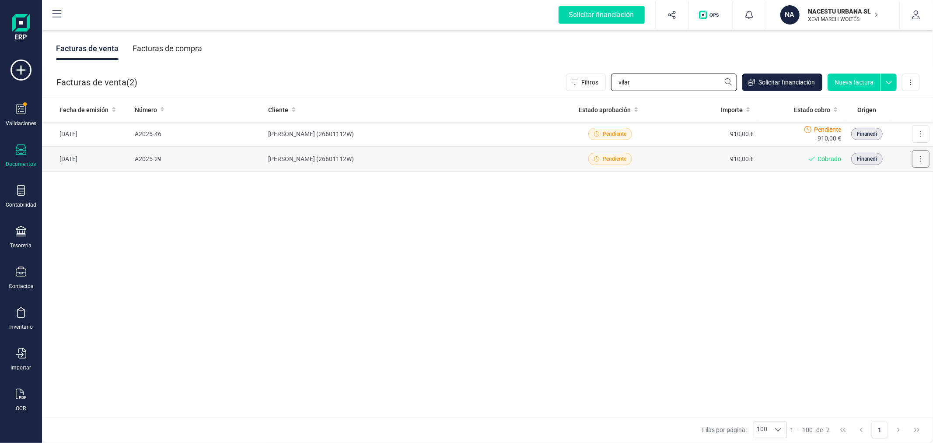
type input "vilar"
click at [924, 162] on button at bounding box center [921, 159] width 18 height 18
click at [909, 175] on button "Descargar documento" at bounding box center [883, 181] width 92 height 18
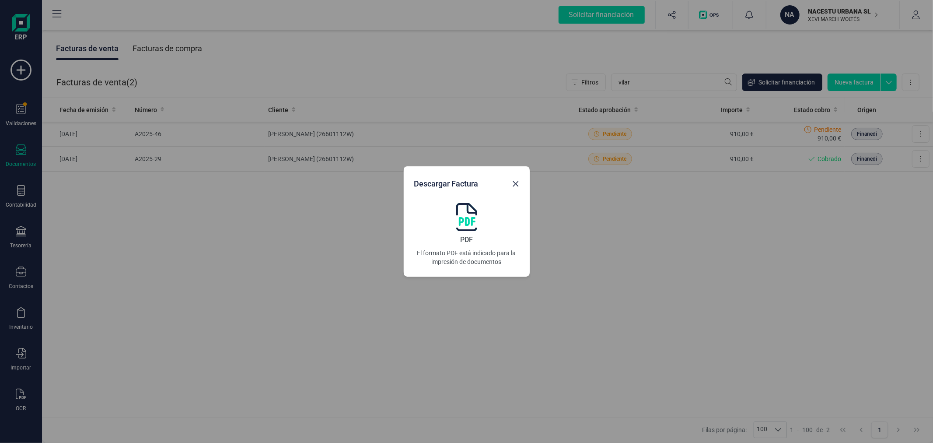
click at [477, 217] on div "PDF El formato PDF está indicado para la impresión de documentos" at bounding box center [466, 234] width 105 height 63
drag, startPoint x: 807, startPoint y: 242, endPoint x: 659, endPoint y: 227, distance: 148.8
click at [806, 242] on div "Descargar Factura PDF El formato PDF está indicado para la impresión de documen…" at bounding box center [466, 221] width 933 height 443
click at [514, 185] on icon "Close" at bounding box center [516, 184] width 6 height 6
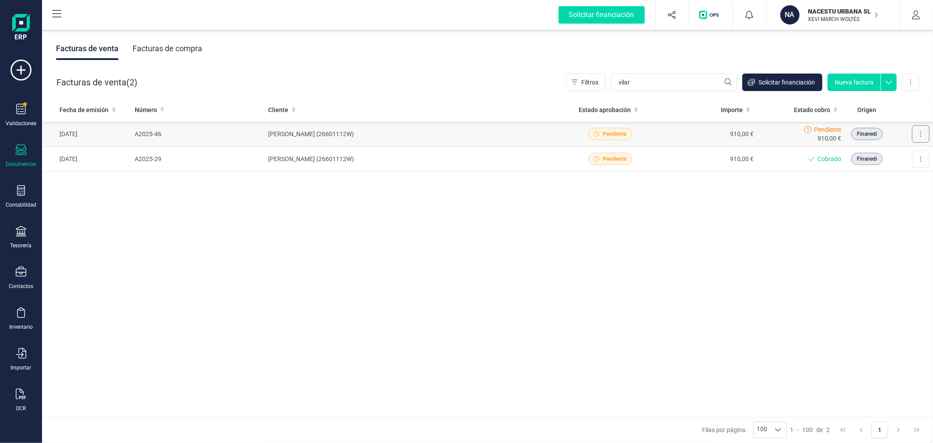
click at [921, 133] on icon at bounding box center [921, 133] width 1 height 5
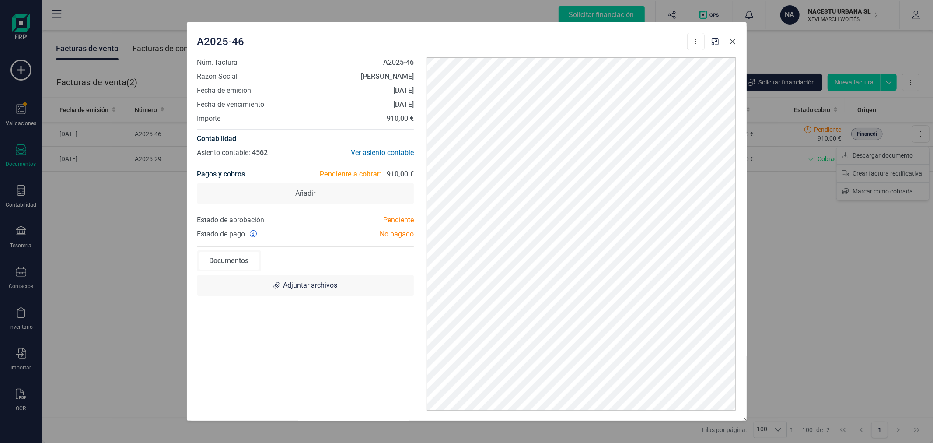
click at [733, 44] on icon "Close" at bounding box center [733, 41] width 7 height 7
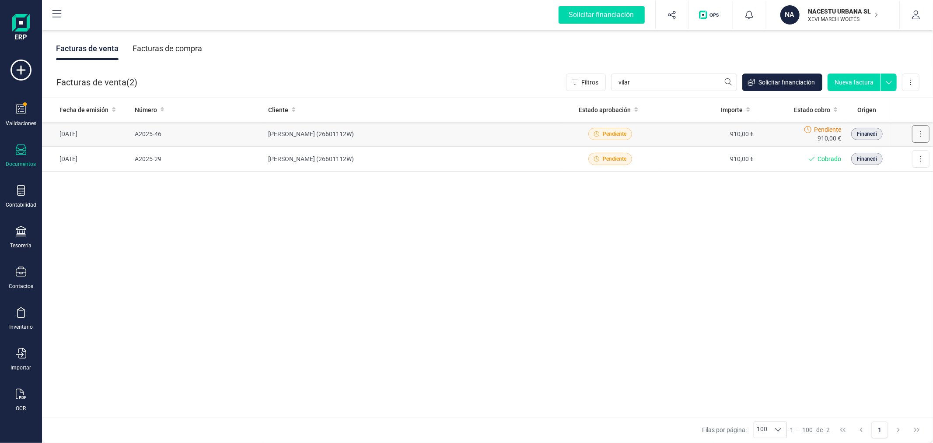
click at [925, 134] on button at bounding box center [921, 134] width 18 height 18
click at [898, 152] on span "Descargar documento" at bounding box center [883, 155] width 60 height 9
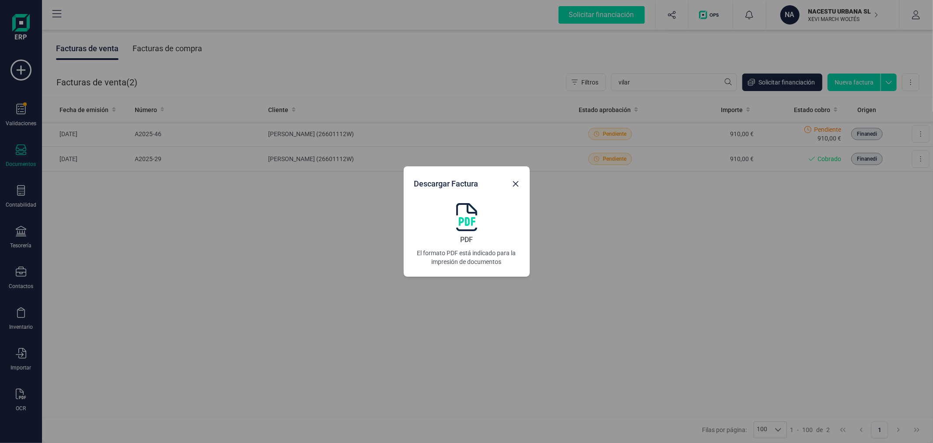
click at [465, 221] on img at bounding box center [466, 217] width 21 height 28
click at [243, 256] on div "Descargar Factura PDF El formato PDF está indicado para la impresión de documen…" at bounding box center [466, 221] width 933 height 443
click at [513, 182] on icon "Close" at bounding box center [516, 184] width 6 height 6
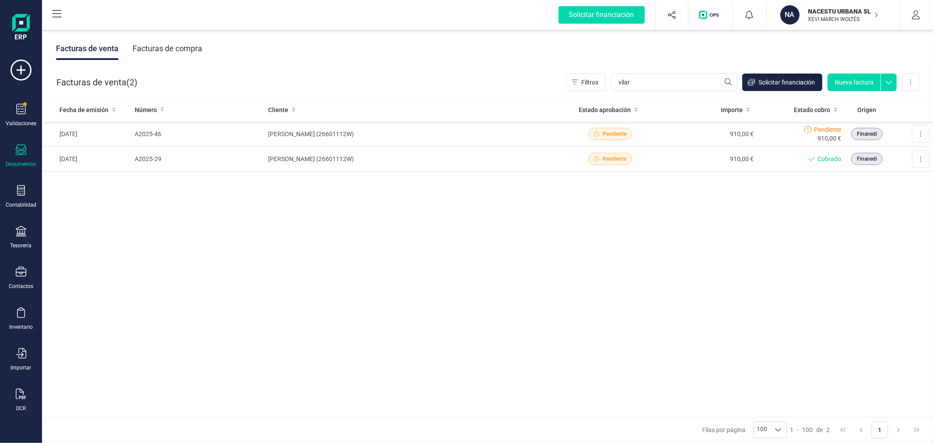
click at [302, 267] on div "Fecha de emisión Número Cliente Estado aprobación Importe Estado cobro Origen […" at bounding box center [487, 258] width 891 height 320
click at [642, 81] on input "vilar" at bounding box center [674, 83] width 126 height 18
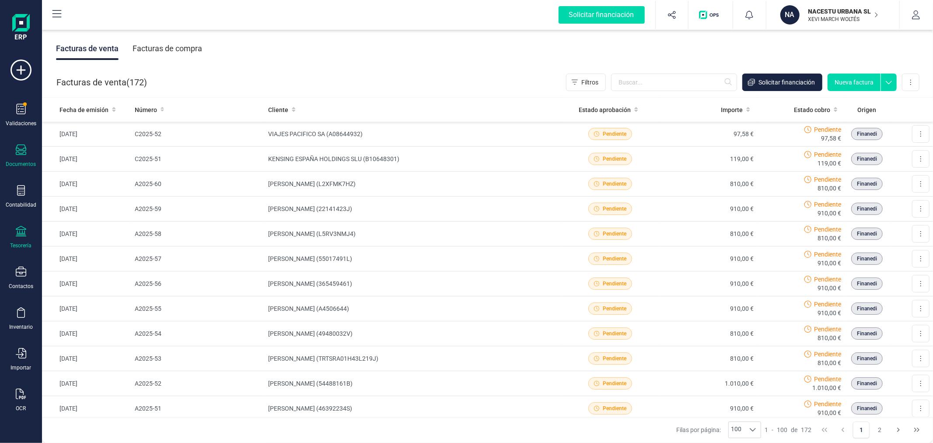
click at [20, 233] on icon at bounding box center [21, 231] width 11 height 11
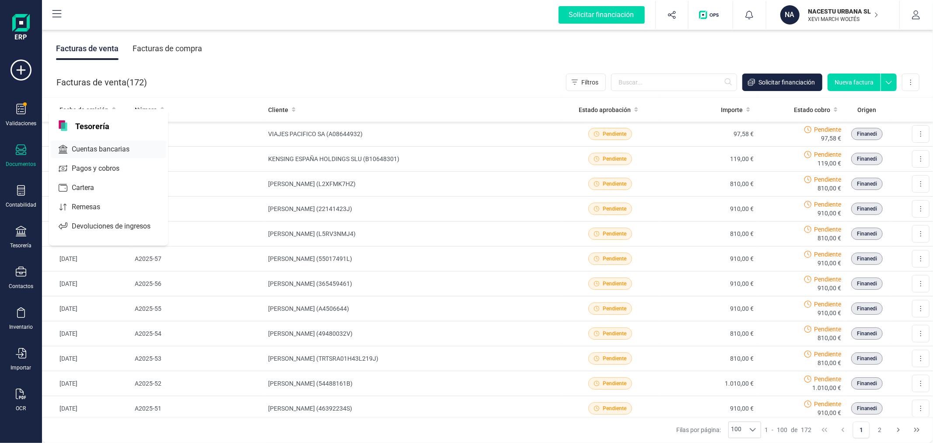
click at [108, 151] on span "Cuentas bancarias" at bounding box center [106, 149] width 77 height 11
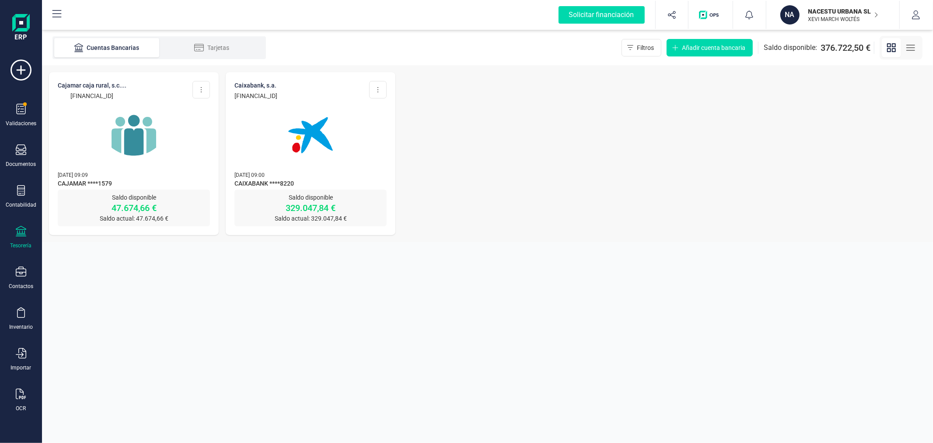
click at [148, 138] on img at bounding box center [134, 135] width 74 height 74
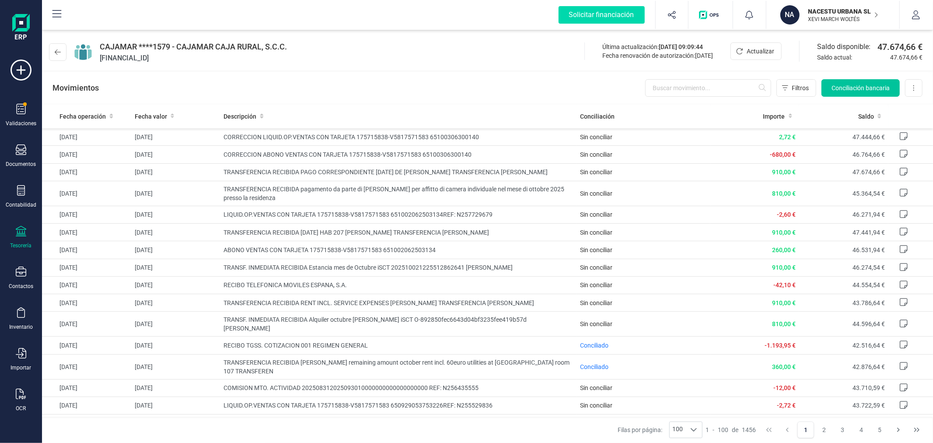
click at [848, 88] on span "Conciliación bancaria" at bounding box center [861, 88] width 58 height 9
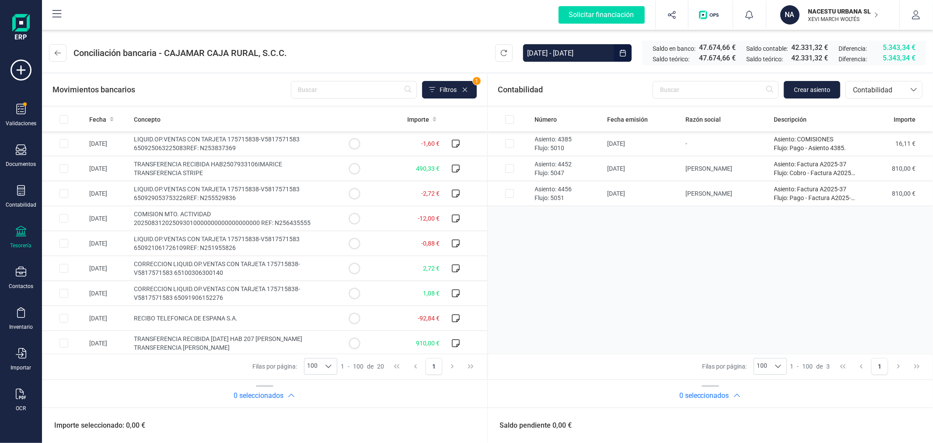
click at [581, 57] on input "[DATE] - [DATE]" at bounding box center [568, 53] width 91 height 18
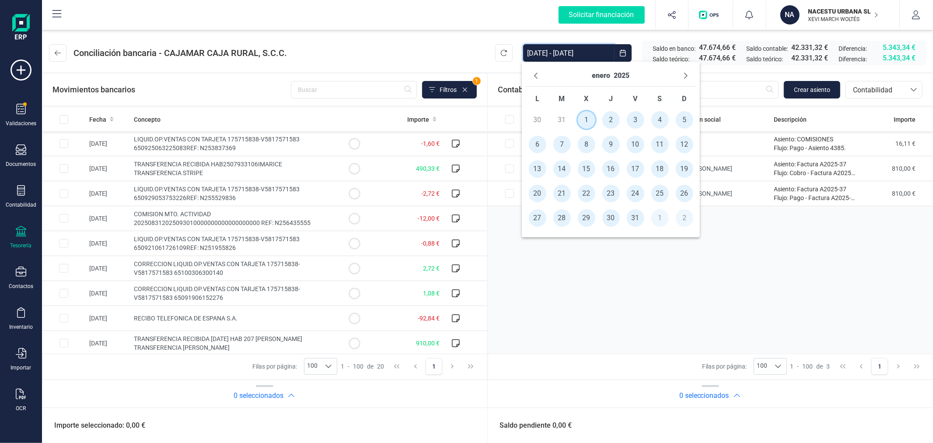
click at [586, 119] on span "1" at bounding box center [587, 120] width 18 height 18
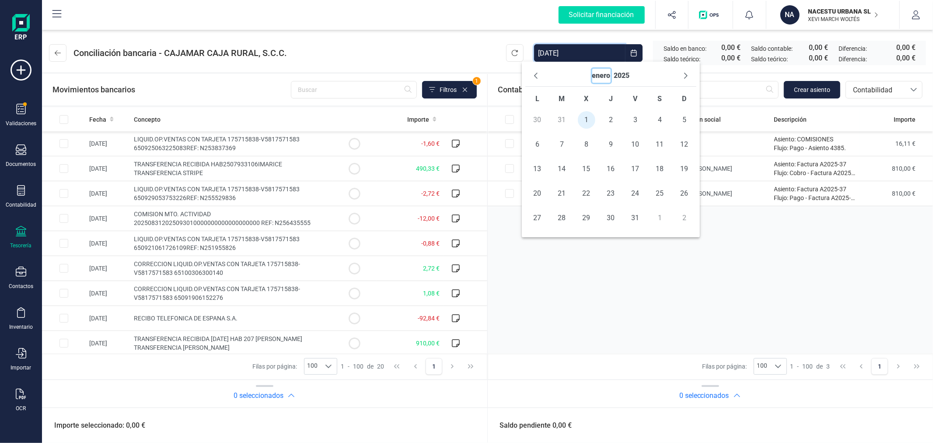
click at [597, 79] on button "enero" at bounding box center [602, 76] width 18 height 14
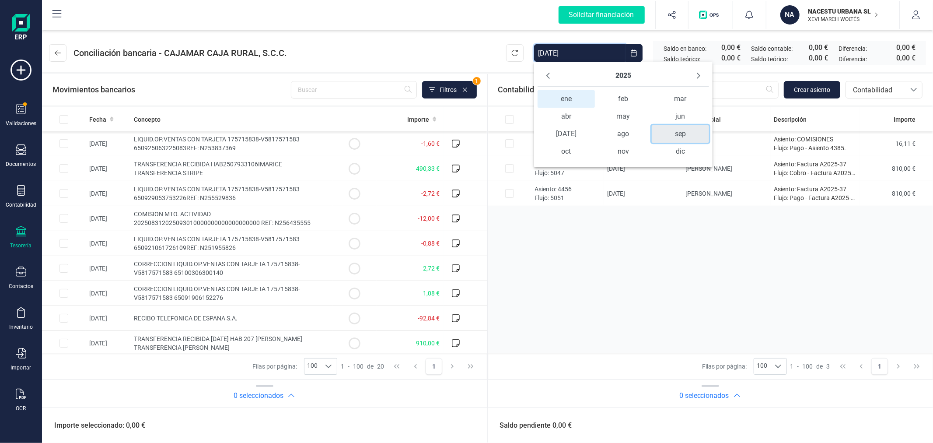
click at [684, 130] on span "sep" at bounding box center [680, 134] width 57 height 18
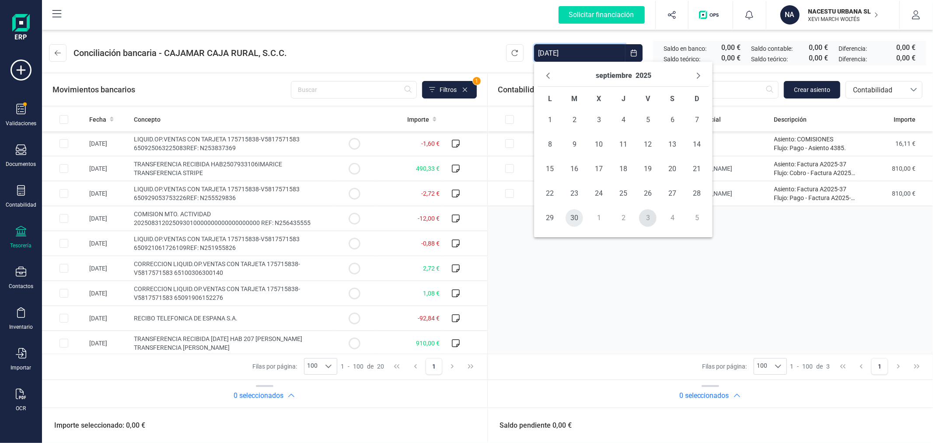
click at [572, 216] on span "30" at bounding box center [575, 218] width 18 height 18
type input "[DATE] - [DATE]"
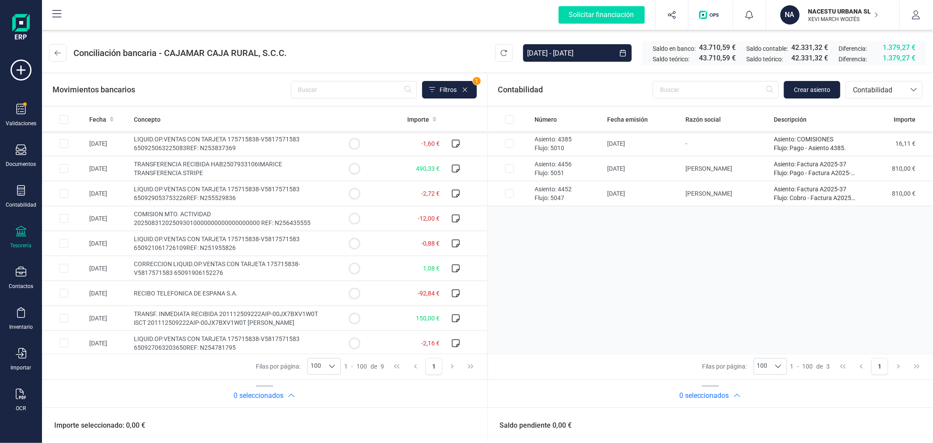
click at [549, 277] on div "Número Fecha emisión Razón social Descripción Importe Asiento: 4385 Flujo: 5010…" at bounding box center [711, 230] width 446 height 246
click at [63, 167] on input "Row Selected cfa0b5a3-1edb-45fa-8b6d-078e8153ac1d" at bounding box center [64, 168] width 9 height 9
checkbox input "true"
click at [801, 86] on span "Crear asiento" at bounding box center [812, 89] width 36 height 9
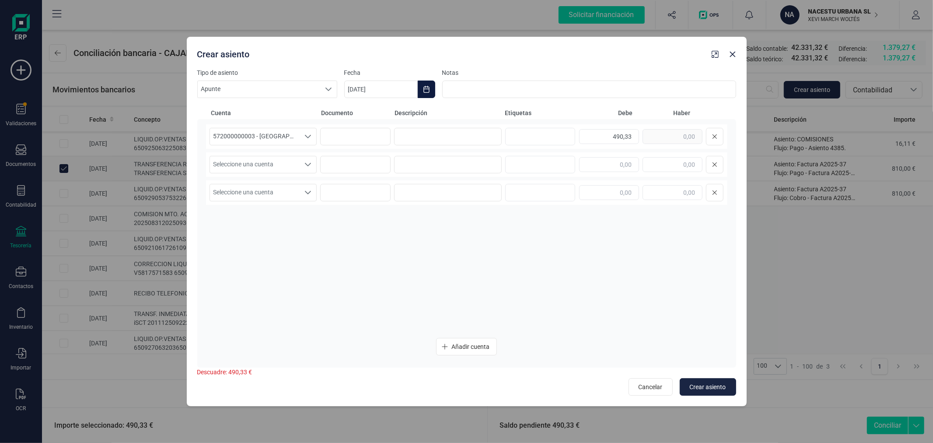
click at [428, 86] on icon "Choose Date" at bounding box center [426, 89] width 7 height 7
click at [361, 111] on button "Previous Month" at bounding box center [362, 116] width 14 height 14
click at [395, 238] on span "23" at bounding box center [399, 241] width 18 height 18
type input "[DATE]"
click at [434, 134] on input at bounding box center [448, 137] width 108 height 18
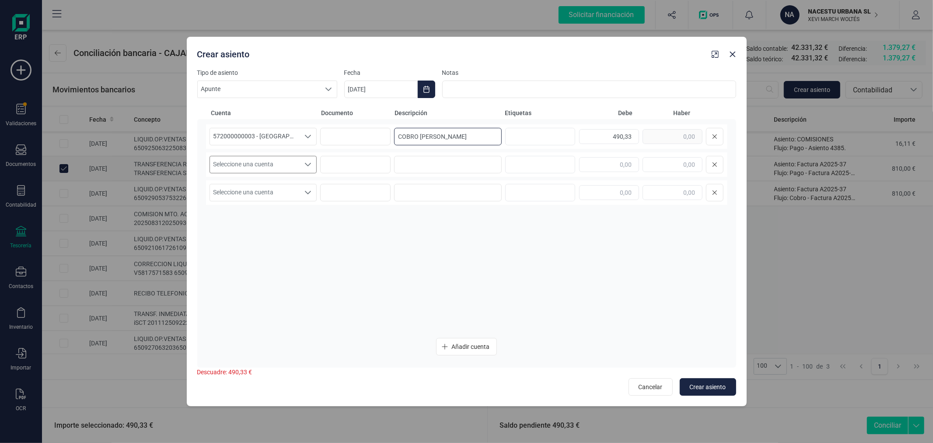
type input "COBRO IVAN MARICEVIC"
click at [306, 165] on icon "Seleccione una cuenta" at bounding box center [308, 164] width 7 height 7
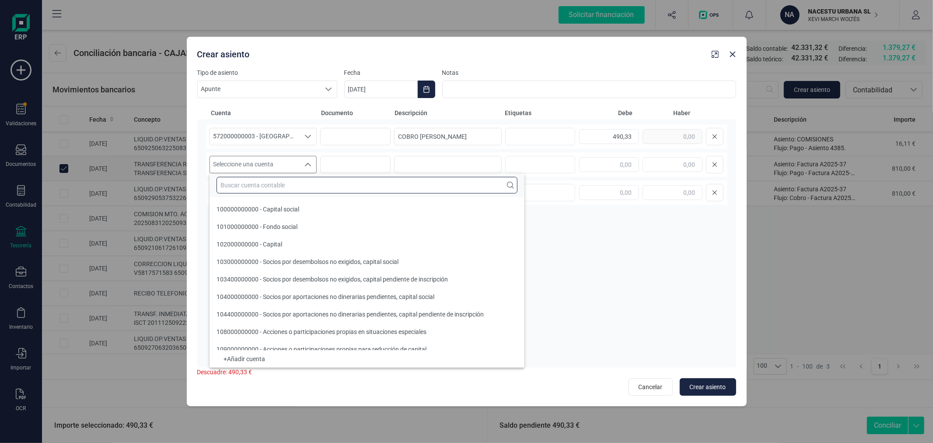
click at [305, 186] on input "text" at bounding box center [367, 185] width 301 height 17
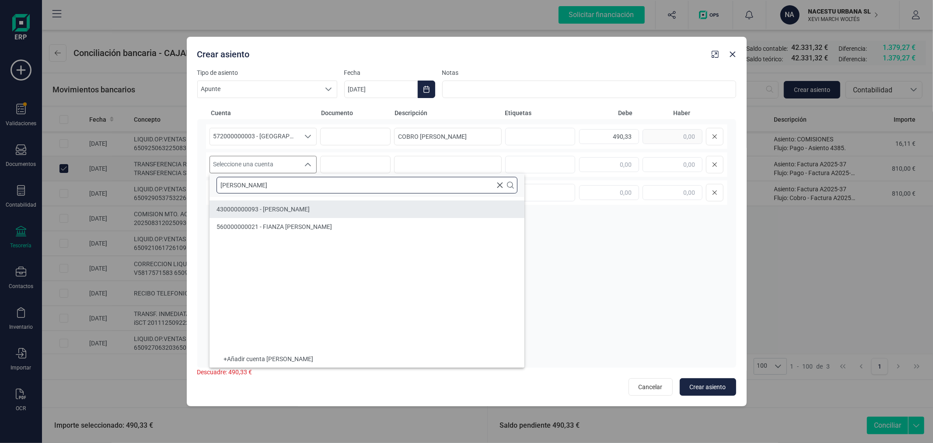
type input "IVAN"
click at [260, 205] on div "430000000093 - IVAN MARICEVIC" at bounding box center [263, 209] width 93 height 9
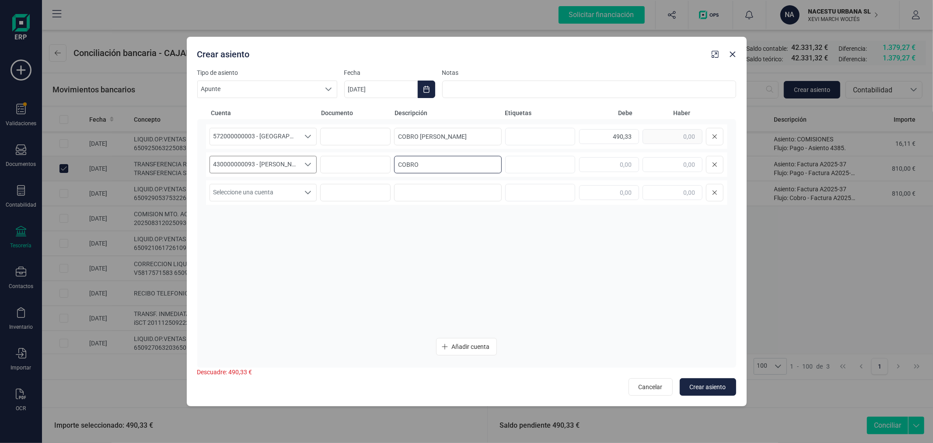
type input "COBRO"
type input "490,33"
click at [724, 386] on span "Crear asiento" at bounding box center [708, 386] width 36 height 9
type input "03/10/2025"
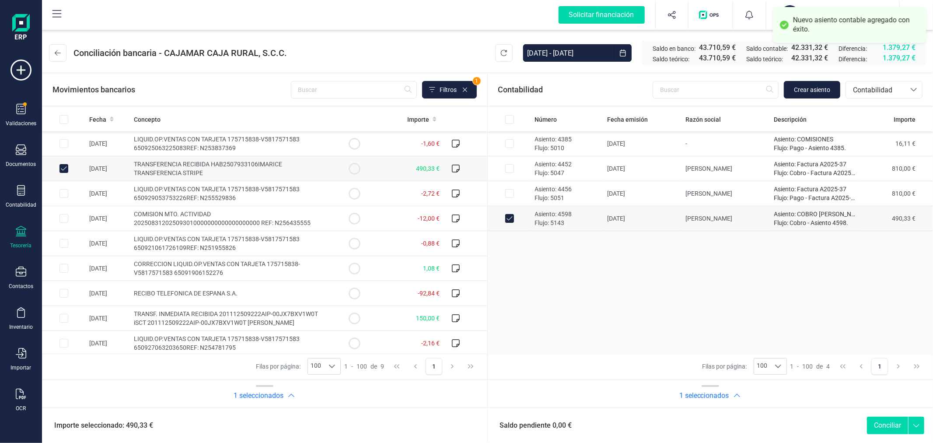
click at [887, 426] on button "Conciliar" at bounding box center [887, 426] width 41 height 18
checkbox input "false"
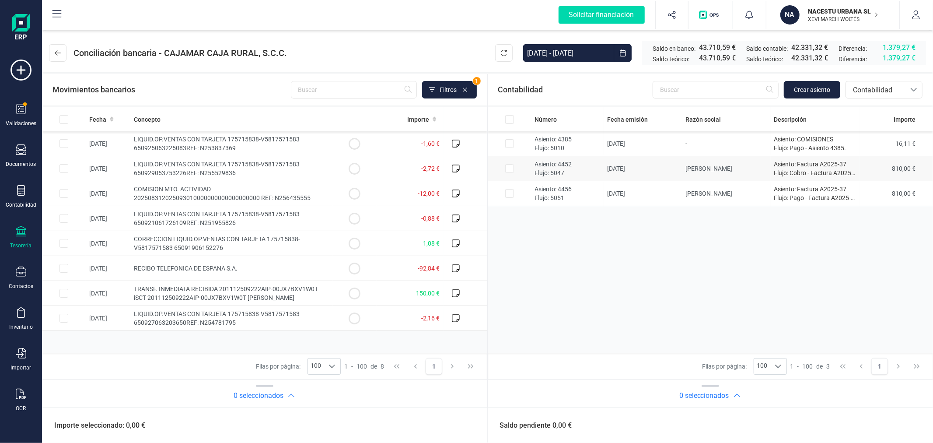
click at [511, 171] on input "Row Selected 9a56e816-dec2-406d-ada1-f71bc62013b8" at bounding box center [509, 168] width 9 height 9
checkbox input "true"
click at [510, 194] on input "Row Selected 44d9d691-f8df-48ea-800e-17e99f3e3624" at bounding box center [509, 193] width 9 height 9
checkbox input "true"
click at [62, 143] on input "Row Selected 063b447c-86e3-4273-af6c-0255fc5f207e" at bounding box center [64, 143] width 9 height 9
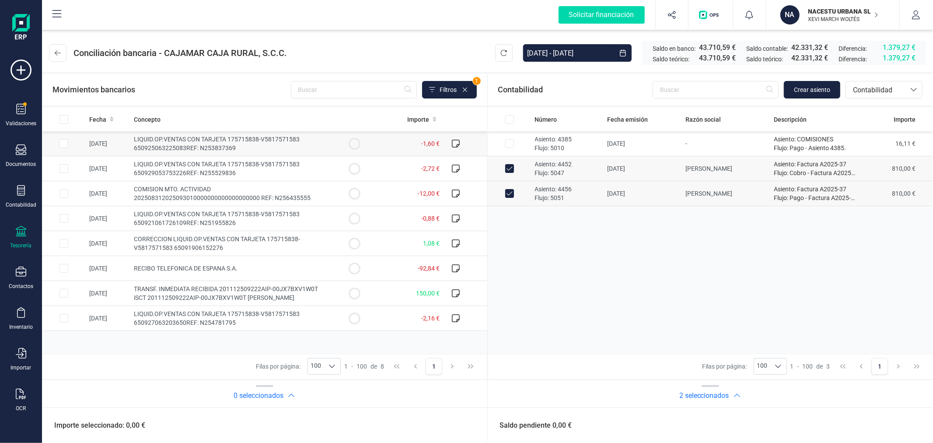
checkbox input "true"
click at [61, 171] on input "Row Selected beb7d336-f8c5-47b9-98c0-18976af90dbc" at bounding box center [64, 168] width 9 height 9
checkbox input "true"
click at [63, 197] on input "Row Selected b7f26bfb-f00e-4bd9-a7ce-1e8426064004" at bounding box center [64, 193] width 9 height 9
checkbox input "true"
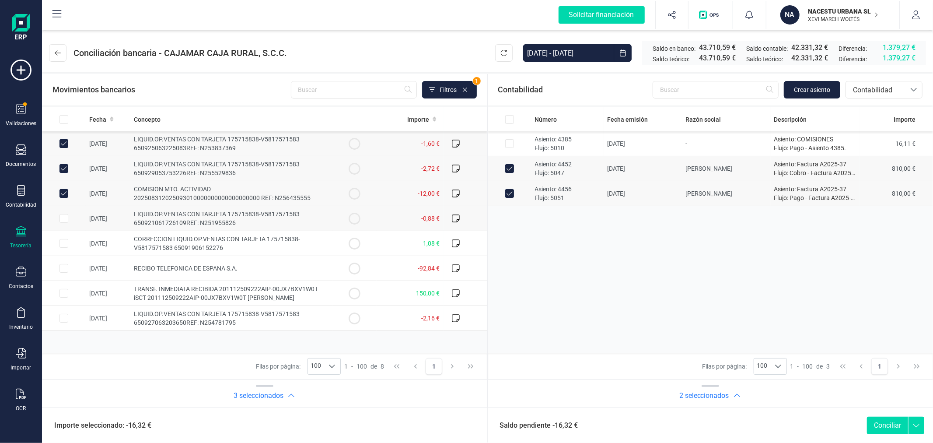
click at [62, 220] on input "Row Selected 782091d9-85a3-4fbb-97d8-33007df718dc" at bounding box center [64, 218] width 9 height 9
checkbox input "true"
click at [60, 319] on input "Row Selected 8b929886-a6aa-47da-9d4c-89833c32e298" at bounding box center [64, 318] width 9 height 9
checkbox input "true"
click at [506, 167] on input "Row Unselected 9a56e816-dec2-406d-ada1-f71bc62013b8" at bounding box center [509, 168] width 9 height 9
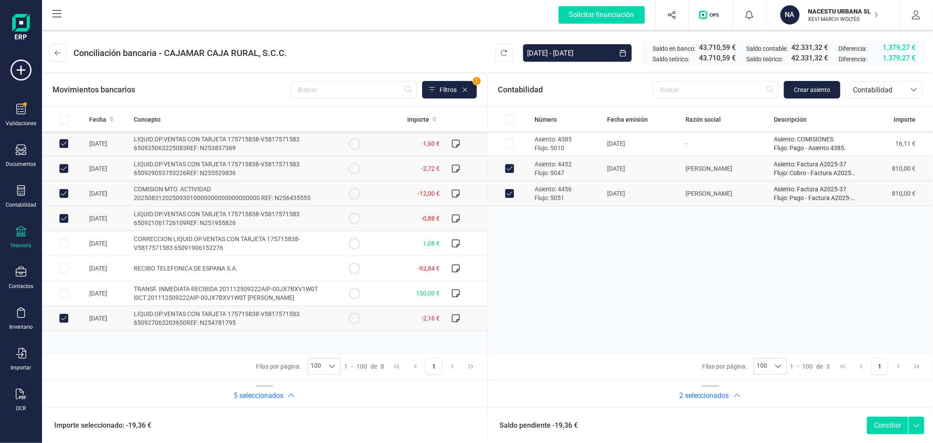
checkbox input "false"
click at [507, 196] on input "Row Unselected 44d9d691-f8df-48ea-800e-17e99f3e3624" at bounding box center [509, 193] width 9 height 9
checkbox input "false"
drag, startPoint x: 813, startPoint y: 92, endPoint x: 747, endPoint y: 292, distance: 210.8
click at [747, 292] on section "Contabilidad Crear asiento bancos.conciliacion.modal.headerAccounting bancos.co…" at bounding box center [711, 240] width 446 height 333
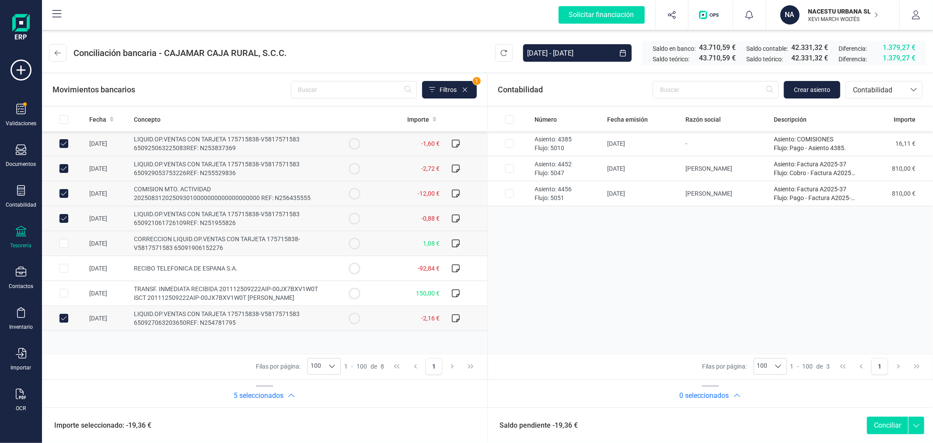
click at [64, 244] on input "Row Selected 57625bb5-7ff7-4df6-96d1-4d6bb5d0166a" at bounding box center [64, 243] width 9 height 9
checkbox input "true"
click at [817, 88] on span "Crear asiento" at bounding box center [812, 89] width 36 height 9
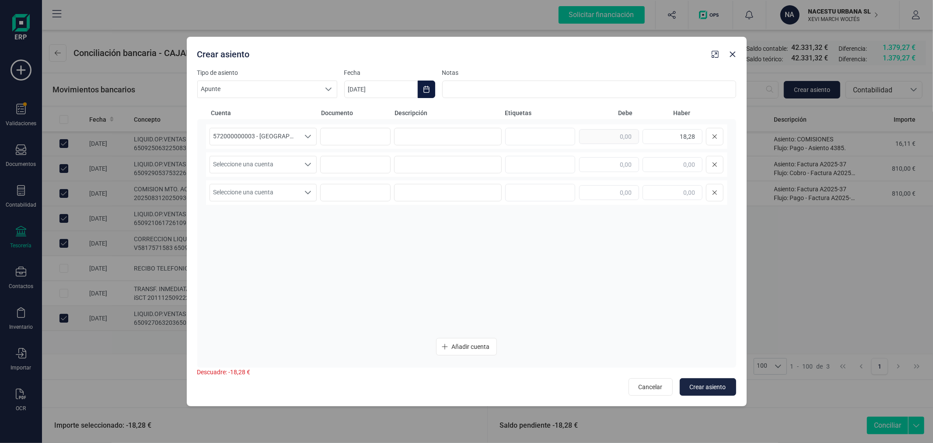
click at [421, 89] on button "Choose Date" at bounding box center [427, 90] width 18 height 18
click at [361, 110] on button "Previous Month" at bounding box center [362, 116] width 14 height 14
click at [394, 263] on span "30" at bounding box center [399, 265] width 18 height 18
type input "30/09/2025"
click at [443, 141] on input at bounding box center [448, 137] width 108 height 18
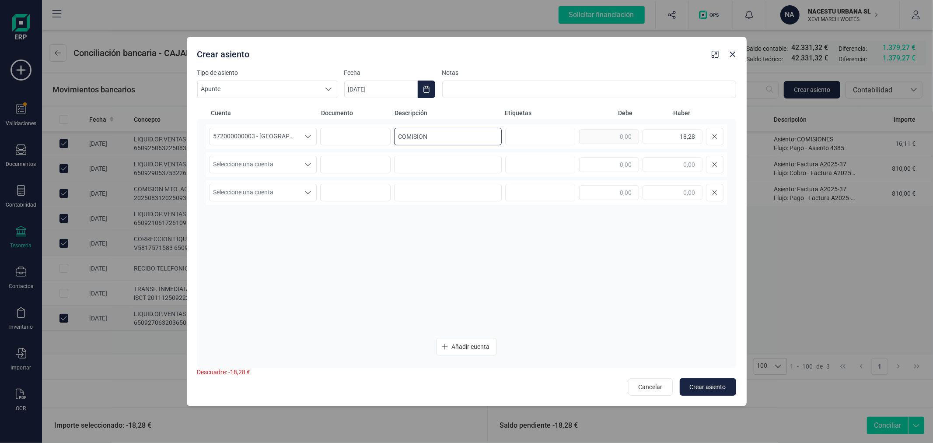
type input "COMISION"
click at [246, 161] on span "Seleccione una cuenta" at bounding box center [255, 164] width 90 height 17
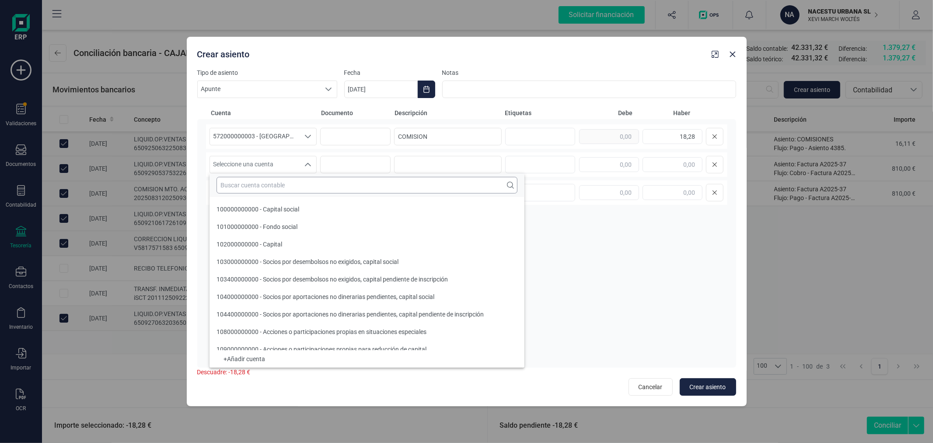
click at [246, 185] on input "text" at bounding box center [367, 185] width 301 height 17
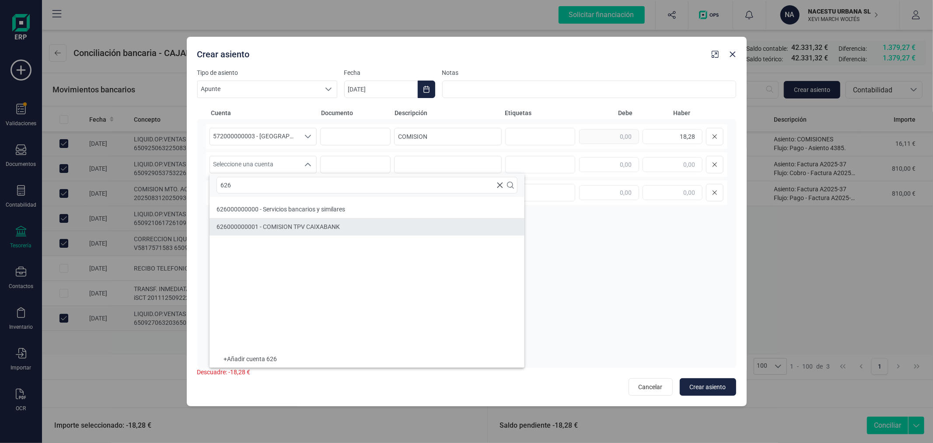
type input "626"
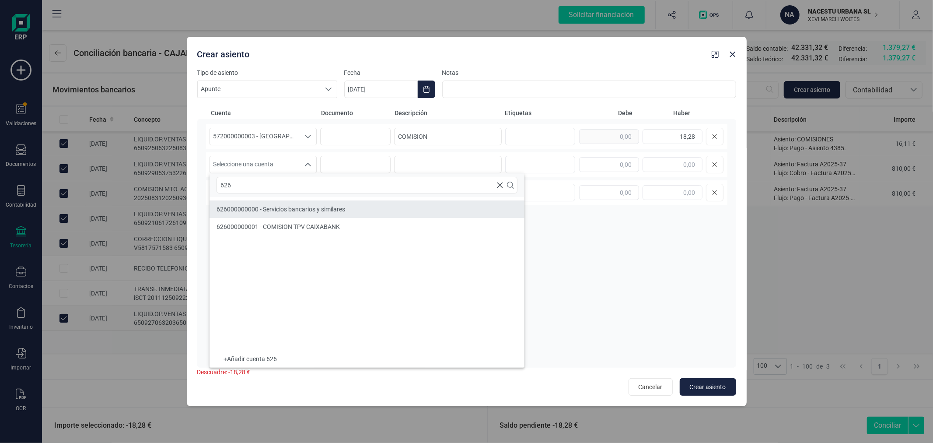
click at [264, 205] on div "626000000000 - Servicios bancarios y similares" at bounding box center [281, 209] width 129 height 9
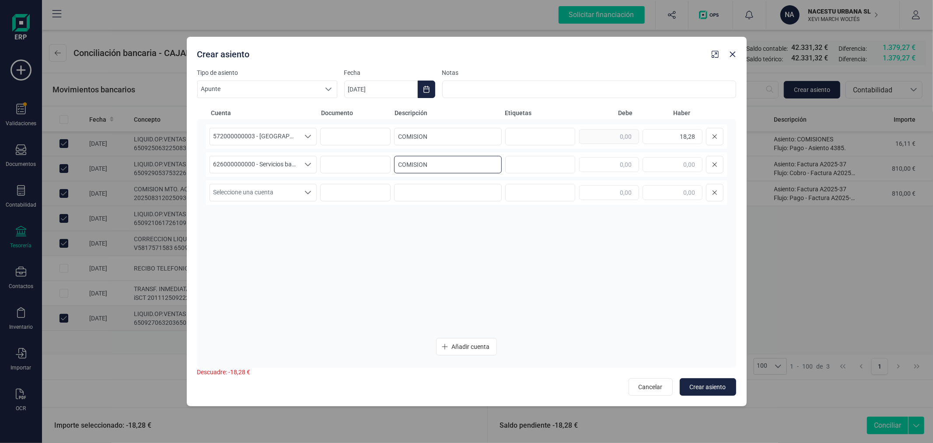
type input "COMISION"
type input "18,28"
click at [708, 384] on span "Crear asiento" at bounding box center [708, 386] width 36 height 9
type input "03/10/2025"
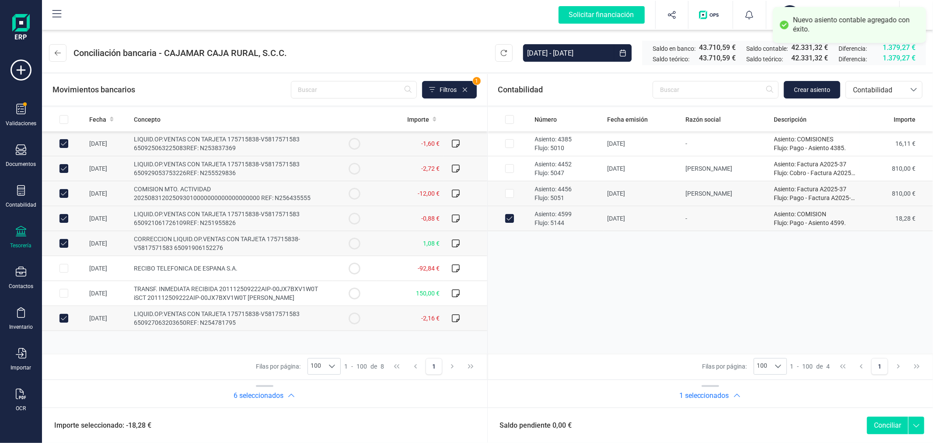
click at [511, 194] on input "Row Selected 44d9d691-f8df-48ea-800e-17e99f3e3624" at bounding box center [509, 193] width 9 height 9
checkbox input "true"
click at [510, 170] on input "Row Selected 9a56e816-dec2-406d-ada1-f71bc62013b8" at bounding box center [509, 168] width 9 height 9
checkbox input "true"
click at [882, 426] on button "Conciliar" at bounding box center [887, 426] width 41 height 18
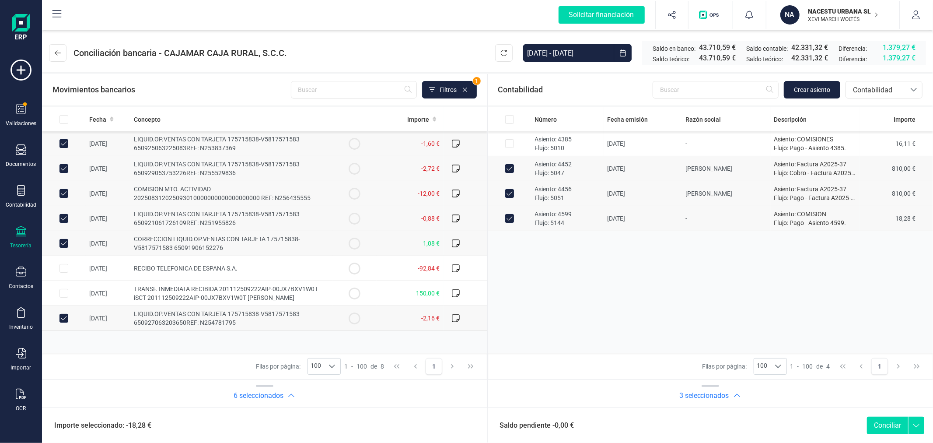
checkbox input "false"
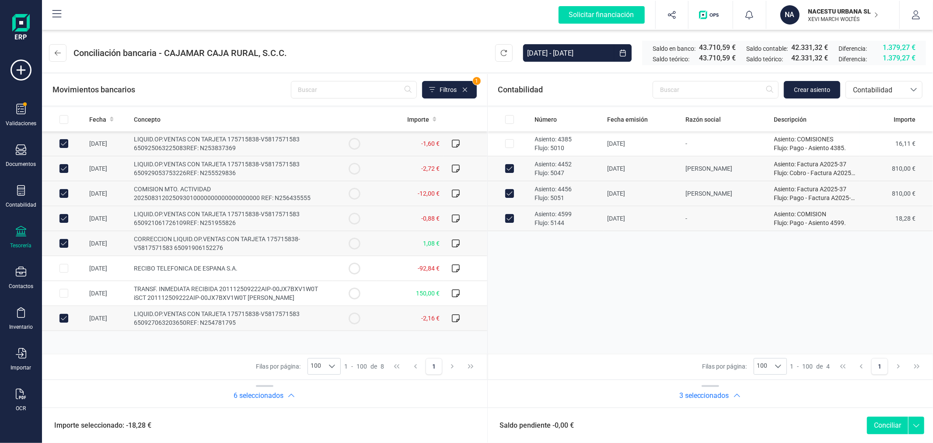
checkbox input "false"
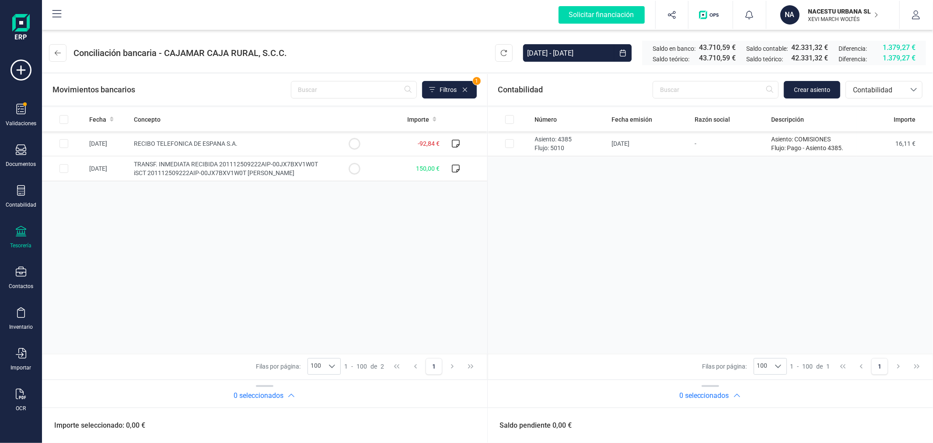
click at [288, 223] on div "Fecha Concepto Importe 25/09/2025 RECIBO TELEFONICA DE ESPANA S.A. -92,84 € 22/…" at bounding box center [265, 230] width 446 height 246
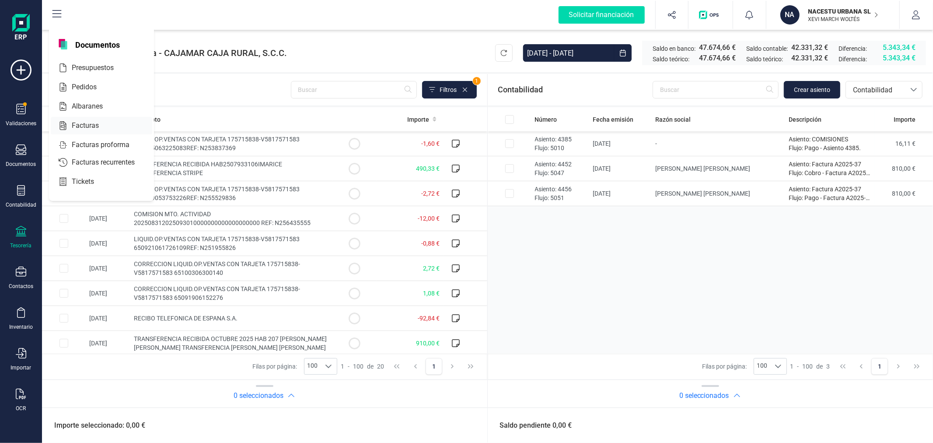
click at [77, 126] on span "Facturas" at bounding box center [91, 125] width 46 height 11
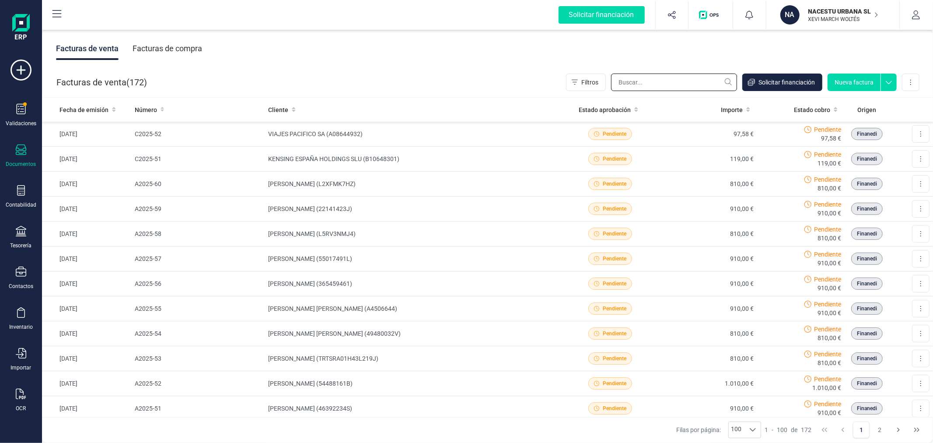
click at [667, 78] on input "text" at bounding box center [674, 83] width 126 height 18
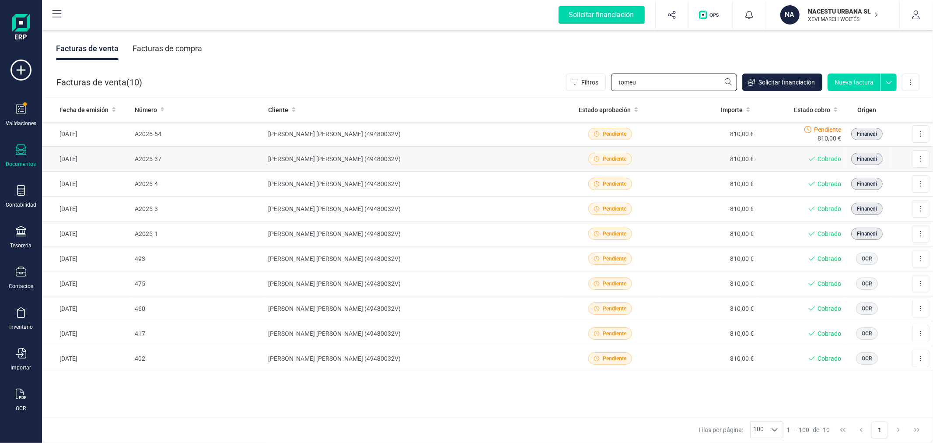
type input "tomeu"
click at [404, 157] on td "[PERSON_NAME] (49480032V)" at bounding box center [413, 159] width 297 height 25
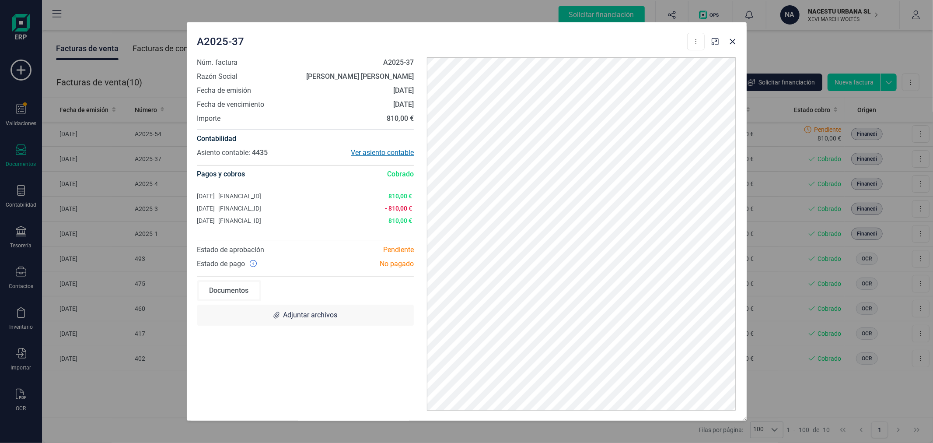
click at [405, 151] on div "Ver asiento contable" at bounding box center [359, 152] width 109 height 11
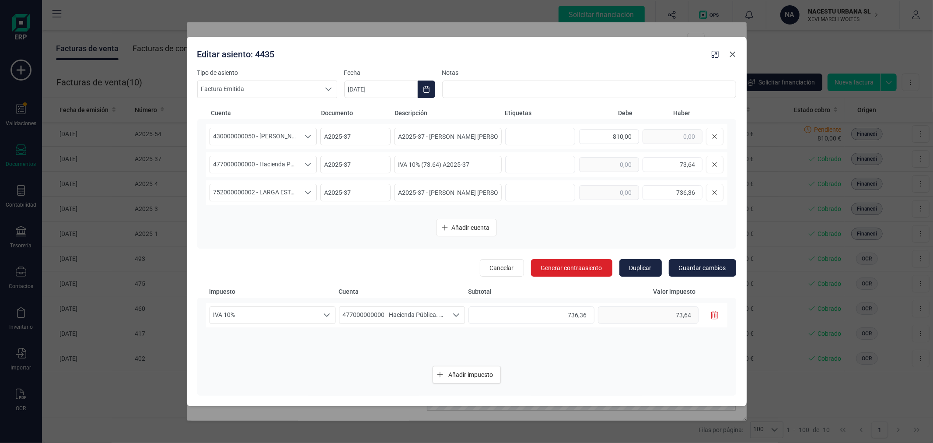
click at [734, 53] on icon "Close" at bounding box center [733, 55] width 6 height 6
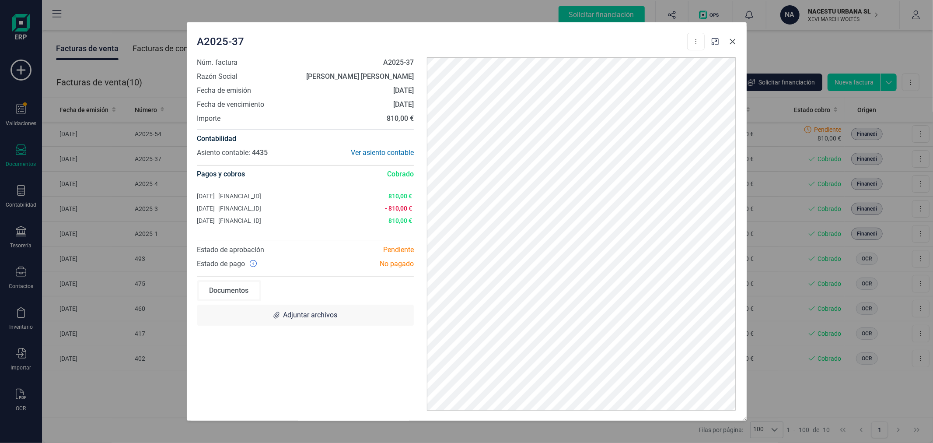
click at [730, 38] on icon "Close" at bounding box center [733, 41] width 7 height 7
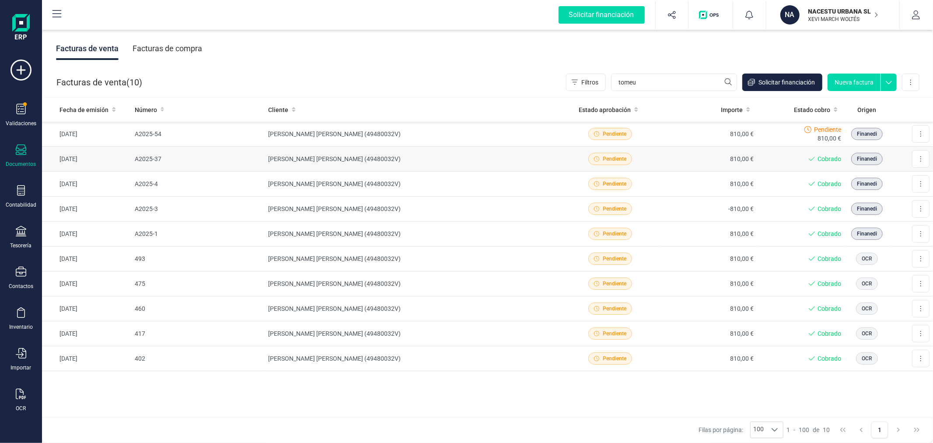
click at [252, 168] on td "A2025-37" at bounding box center [198, 159] width 134 height 25
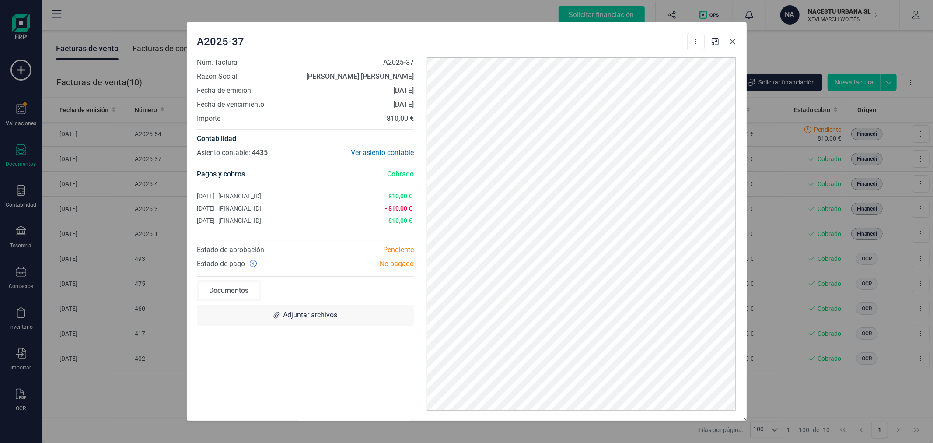
click at [736, 44] on icon "Close" at bounding box center [733, 41] width 7 height 7
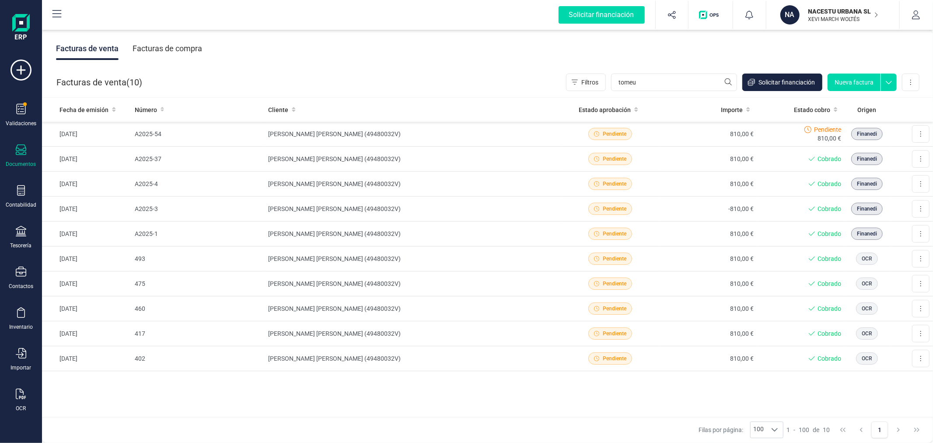
click at [170, 44] on div "Facturas de compra" at bounding box center [168, 48] width 70 height 23
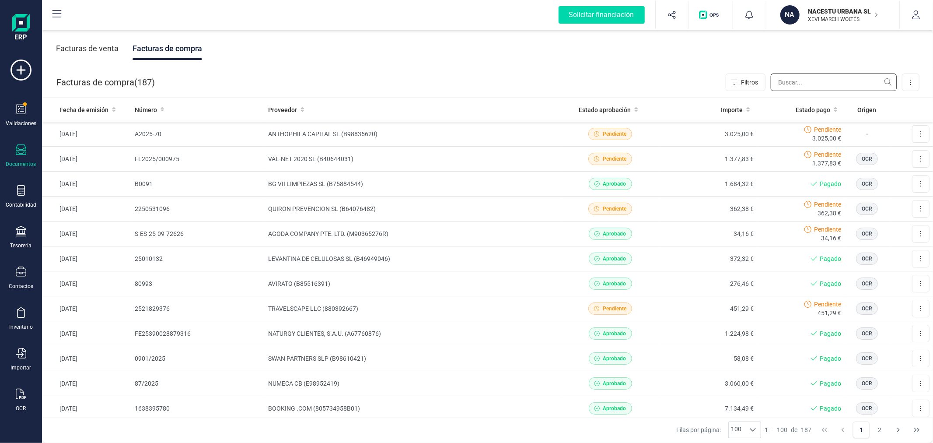
click at [797, 85] on input "text" at bounding box center [834, 83] width 126 height 18
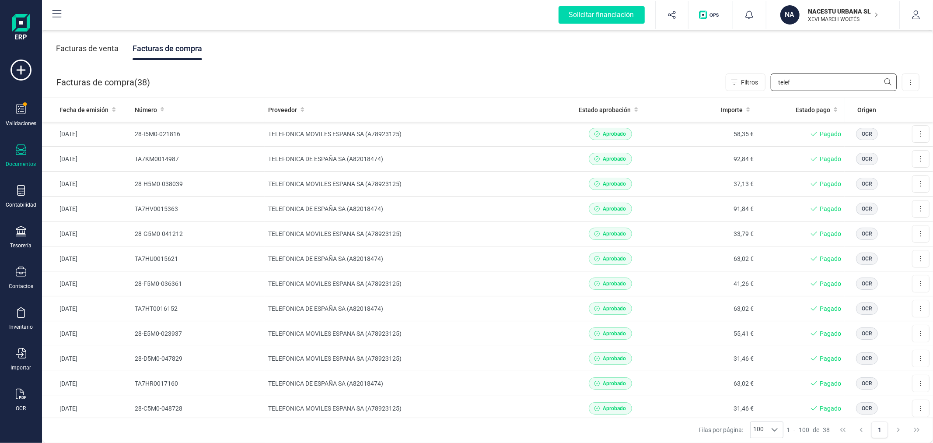
type input "telef"
click at [316, 130] on td "TELEFONICA MOVILES ESPANA SA (A78923125)" at bounding box center [413, 134] width 297 height 25
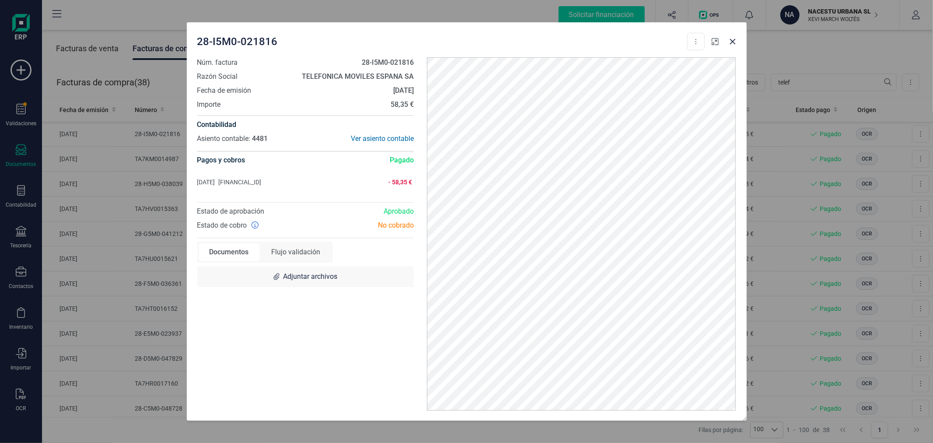
click at [714, 39] on icon "button" at bounding box center [715, 41] width 7 height 7
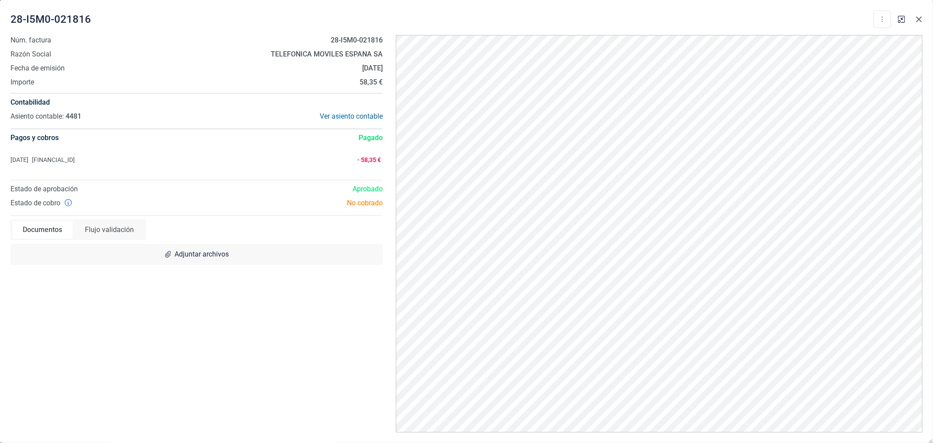
click at [921, 18] on icon "Close" at bounding box center [919, 19] width 7 height 7
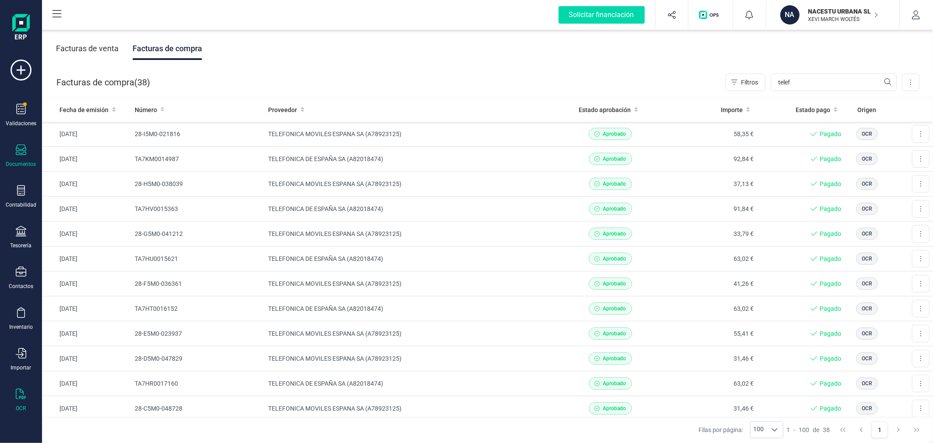
click at [24, 401] on div at bounding box center [21, 395] width 11 height 13
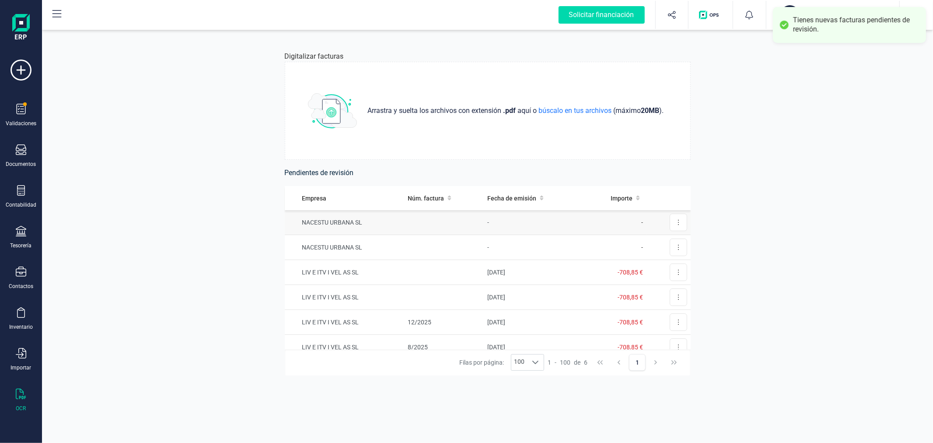
click at [529, 217] on td "-" at bounding box center [533, 222] width 98 height 25
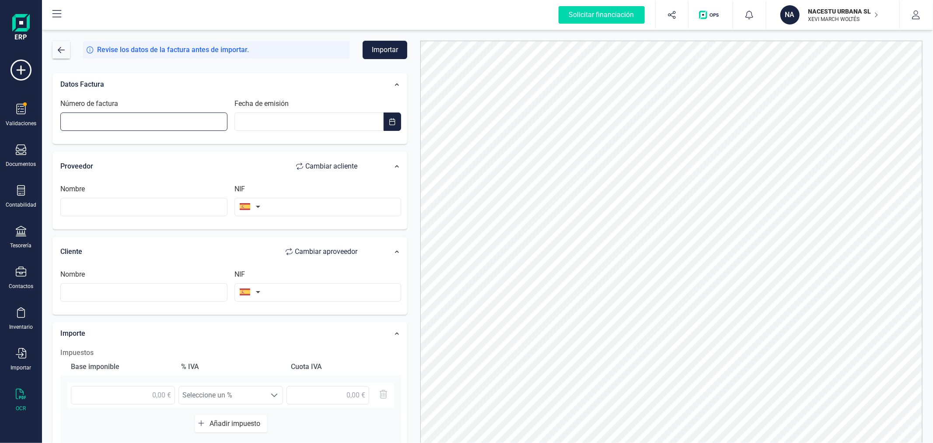
click at [142, 127] on input "Número de factura" at bounding box center [143, 121] width 167 height 18
type input "28-JM50-035616"
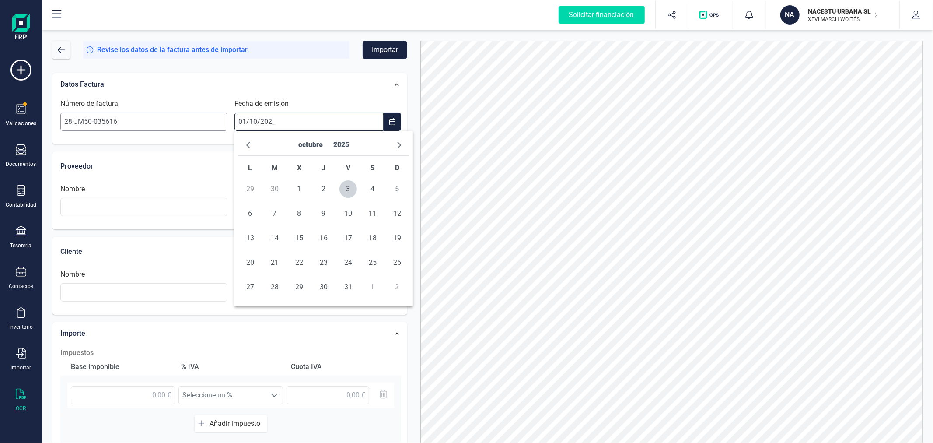
type input "[DATE]"
click at [297, 186] on span "1" at bounding box center [300, 189] width 18 height 18
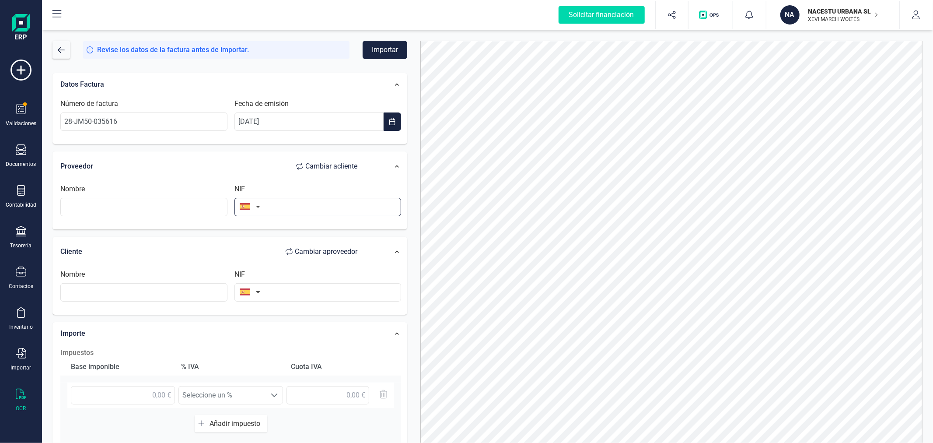
click at [374, 207] on input "text" at bounding box center [318, 207] width 167 height 18
type input "A78923125"
click at [299, 222] on li "A78923125" at bounding box center [318, 229] width 167 height 18
type input "TELEFONICA MOVILES ESPANA SA"
click at [304, 295] on input "text" at bounding box center [318, 292] width 167 height 18
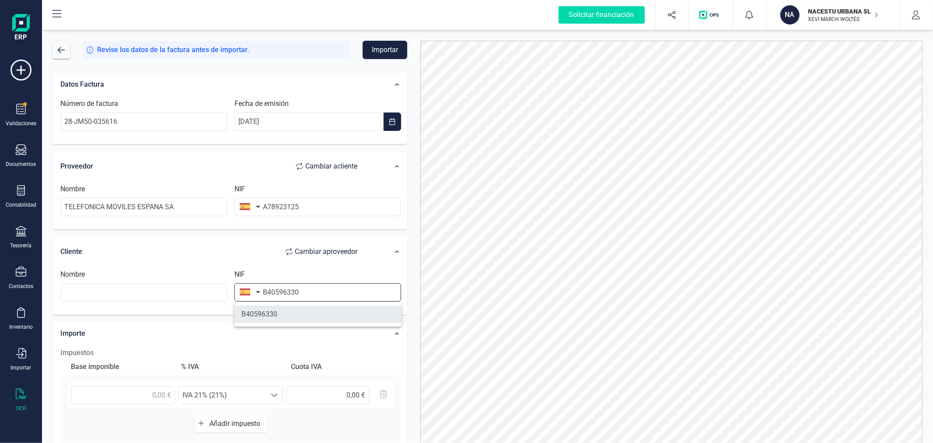
type input "B40596330"
click at [286, 319] on li "B40596330" at bounding box center [318, 314] width 167 height 18
type input "NACESTU URBANA SL"
drag, startPoint x: 124, startPoint y: 394, endPoint x: 127, endPoint y: 388, distance: 7.1
click at [124, 394] on input "text" at bounding box center [123, 395] width 104 height 18
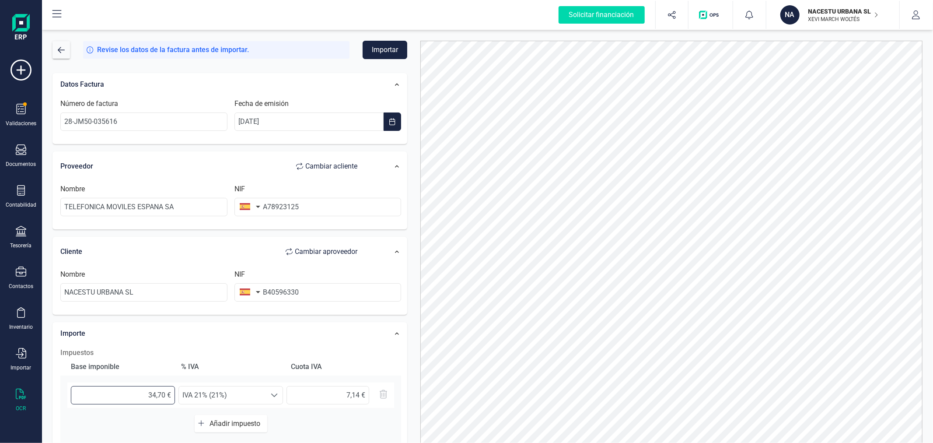
type input "34,79 €"
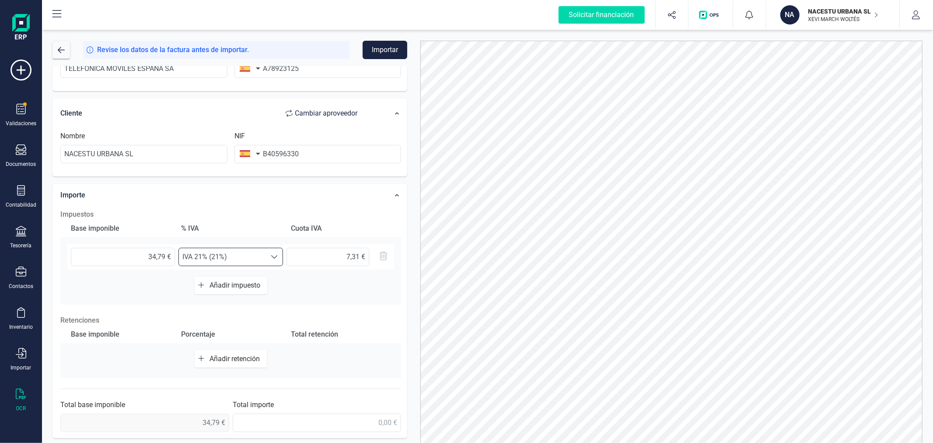
scroll to position [44, 0]
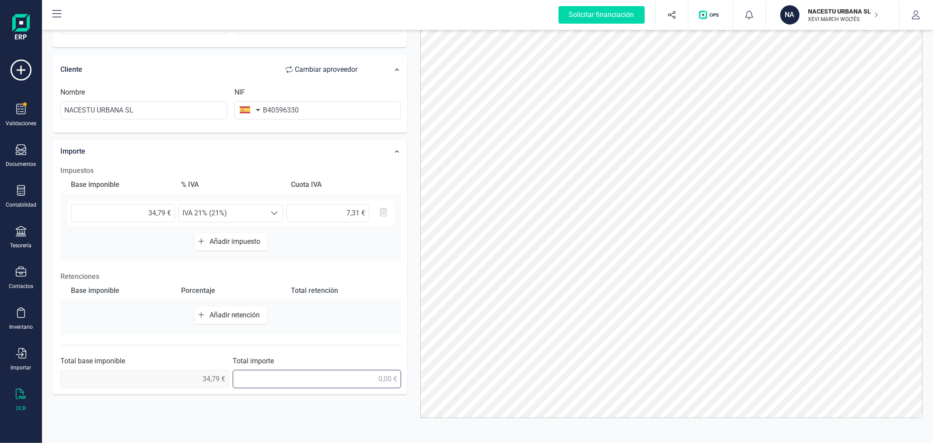
drag, startPoint x: 348, startPoint y: 381, endPoint x: 414, endPoint y: 375, distance: 65.4
click at [414, 375] on div "Revise los datos de la factura antes de importar. Importar Datos Factura Número…" at bounding box center [488, 198] width 884 height 402
type input "42,10 €"
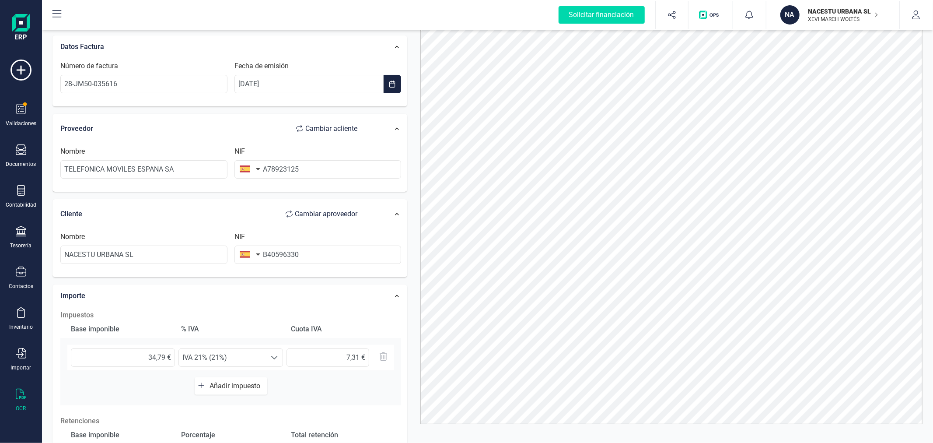
scroll to position [0, 0]
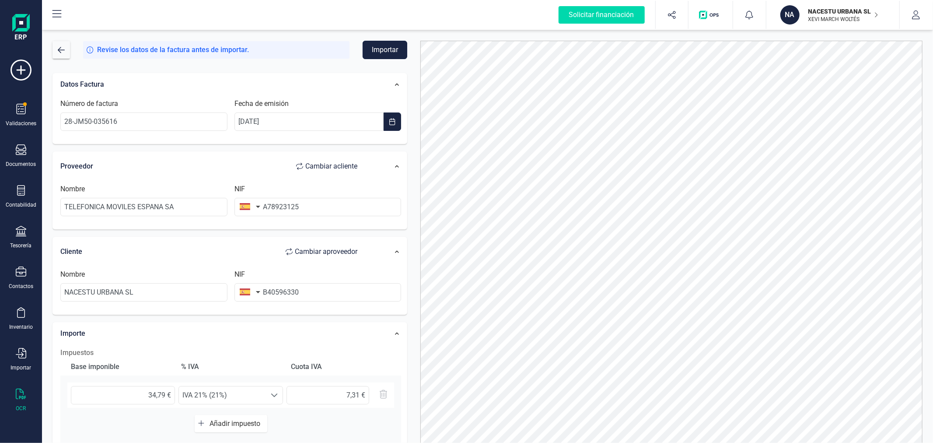
click at [378, 51] on button "Importar" at bounding box center [385, 50] width 45 height 18
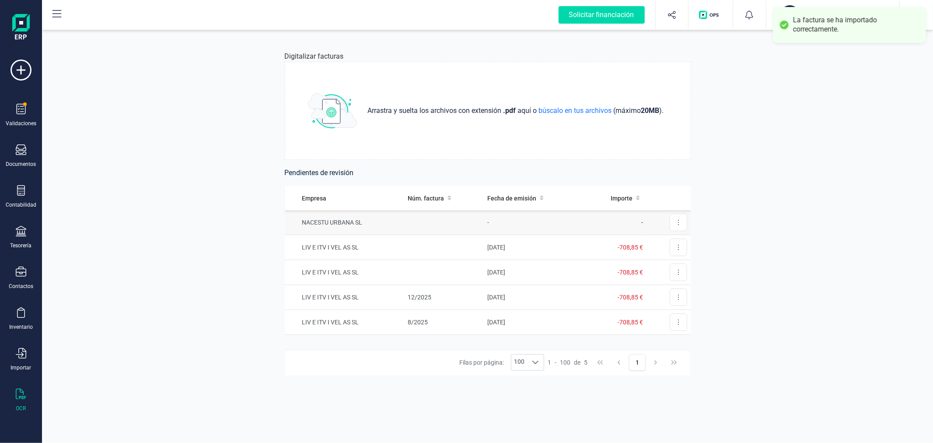
click at [477, 219] on td at bounding box center [444, 222] width 80 height 25
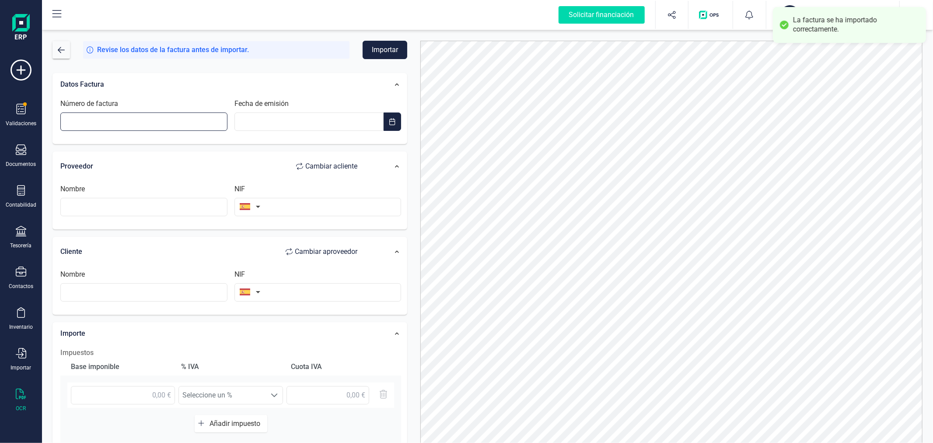
click at [98, 118] on input "Número de factura" at bounding box center [143, 121] width 167 height 18
type input "TA7KN0014813"
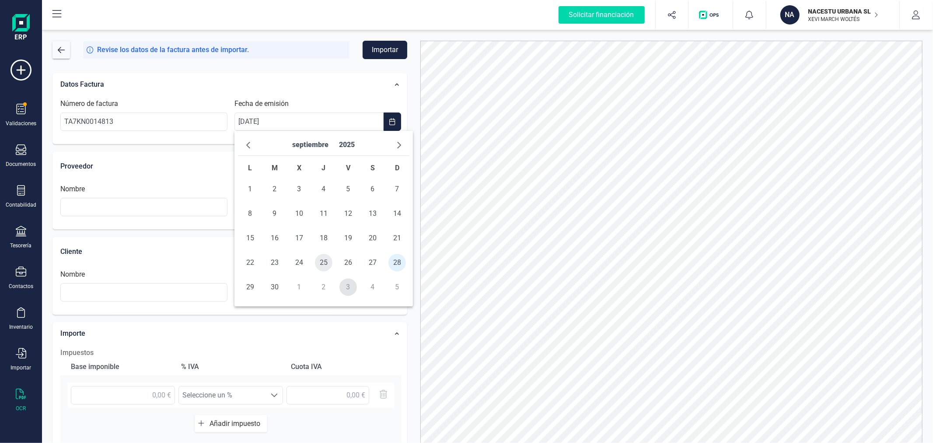
click at [322, 261] on span "25" at bounding box center [324, 263] width 18 height 18
type input "[DATE]"
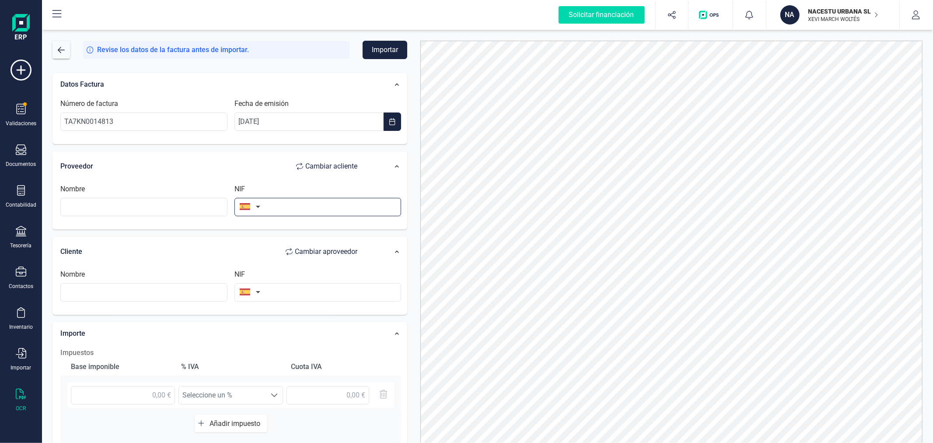
click at [298, 208] on input "text" at bounding box center [318, 207] width 167 height 18
click at [178, 204] on input "text" at bounding box center [143, 207] width 167 height 18
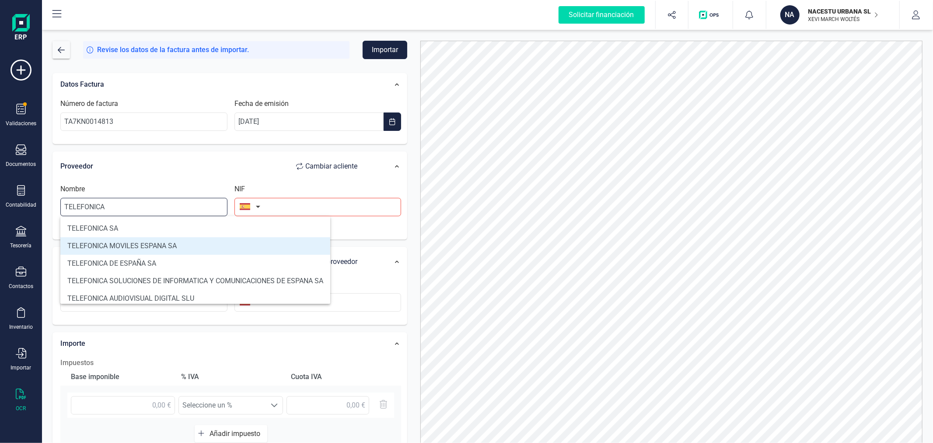
type input "TELEFONICA MOVILES ESPANA SA"
type input "A78923125"
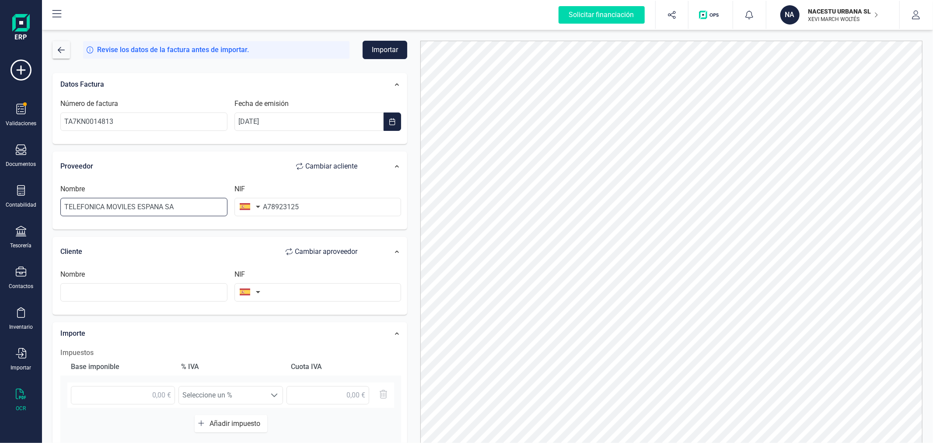
type input "TELEFONICA MOVILES ESPANA SA"
drag, startPoint x: 325, startPoint y: 207, endPoint x: 247, endPoint y: 196, distance: 78.6
click at [247, 196] on div "NIF A78923125" at bounding box center [318, 200] width 174 height 32
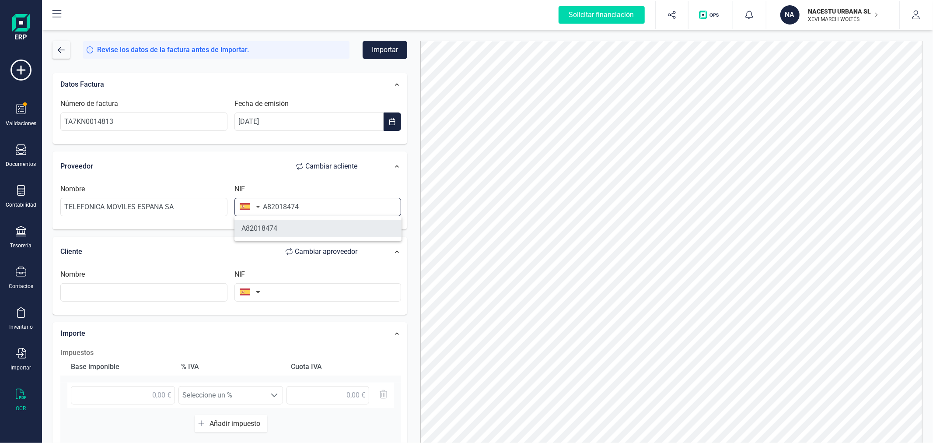
type input "A82018474"
click at [248, 228] on li "A82018474" at bounding box center [318, 229] width 167 height 18
type input "TELEFONICA DE ESPAÑA SA"
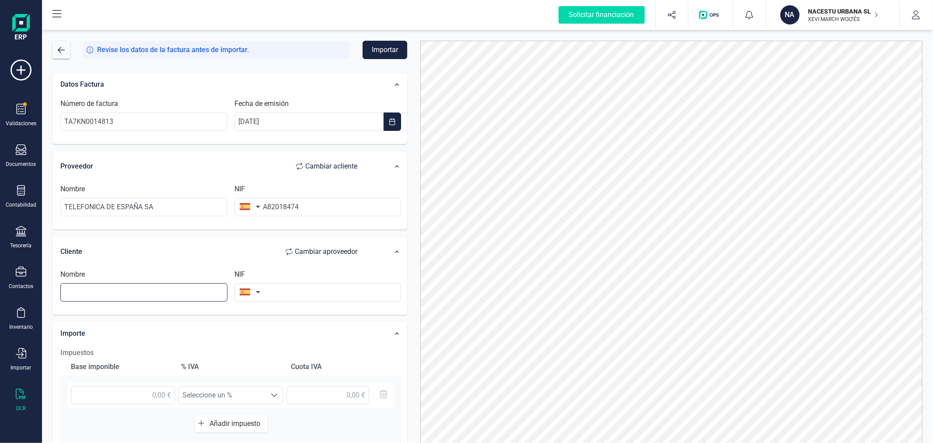
click at [167, 293] on input "text" at bounding box center [143, 292] width 167 height 18
click at [298, 289] on input "text" at bounding box center [318, 292] width 167 height 18
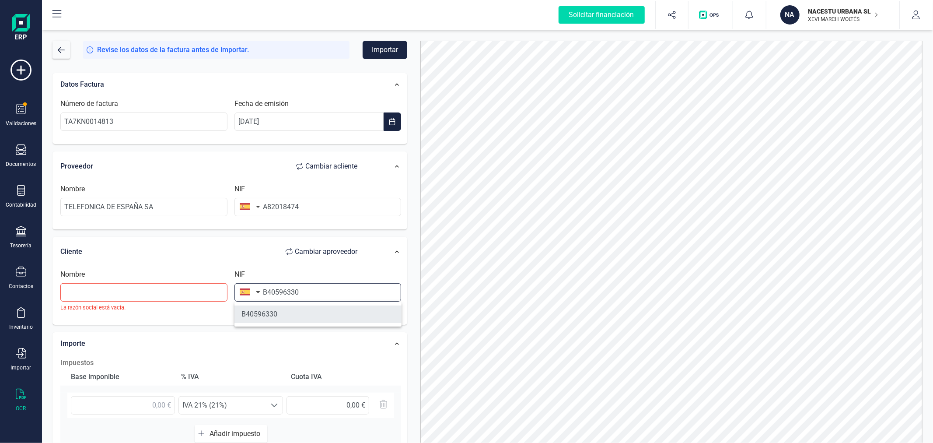
type input "B40596330"
click at [297, 313] on li "B40596330" at bounding box center [318, 314] width 167 height 18
type input "NACESTU URBANA SL"
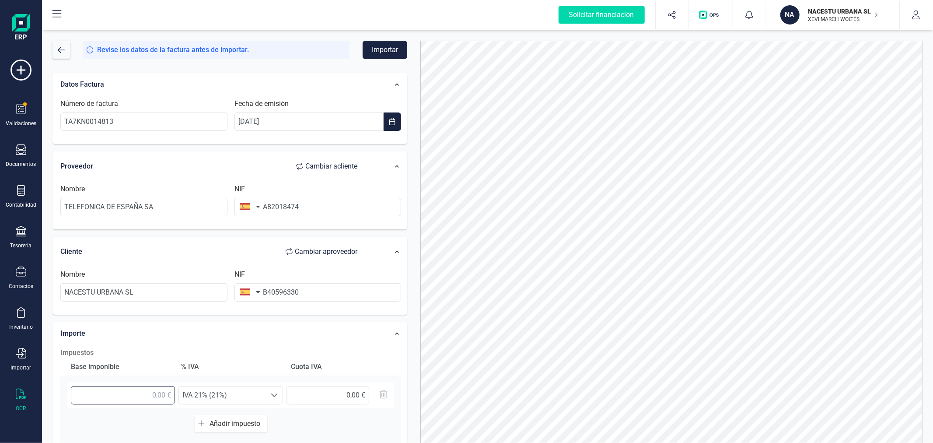
click at [151, 397] on input "text" at bounding box center [123, 395] width 104 height 18
type input "76,72 €"
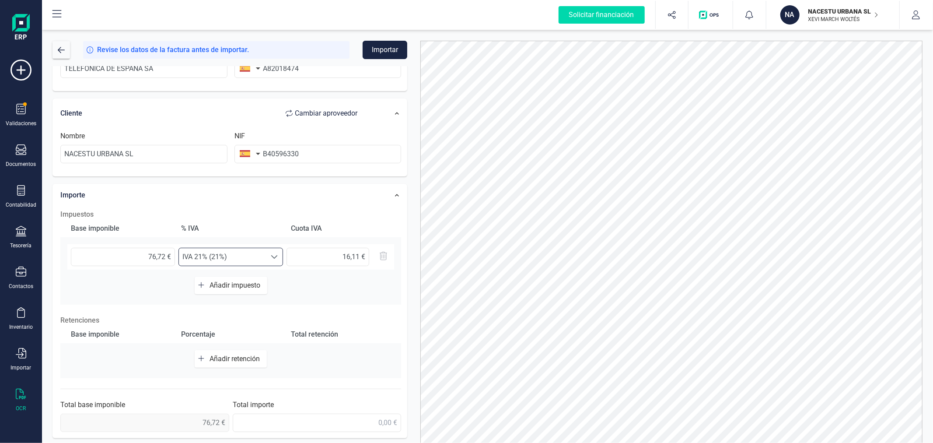
scroll to position [44, 0]
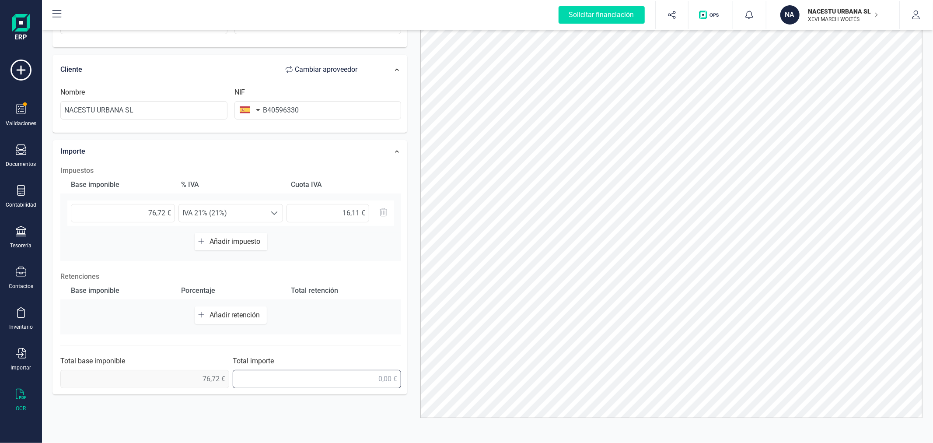
click at [347, 378] on input "text" at bounding box center [317, 379] width 169 height 18
type input "92,84 €"
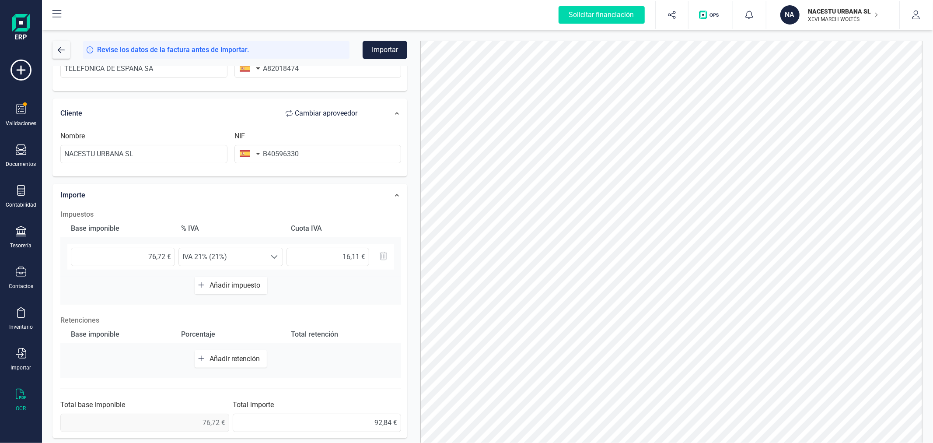
click at [390, 51] on button "Importar" at bounding box center [385, 50] width 45 height 18
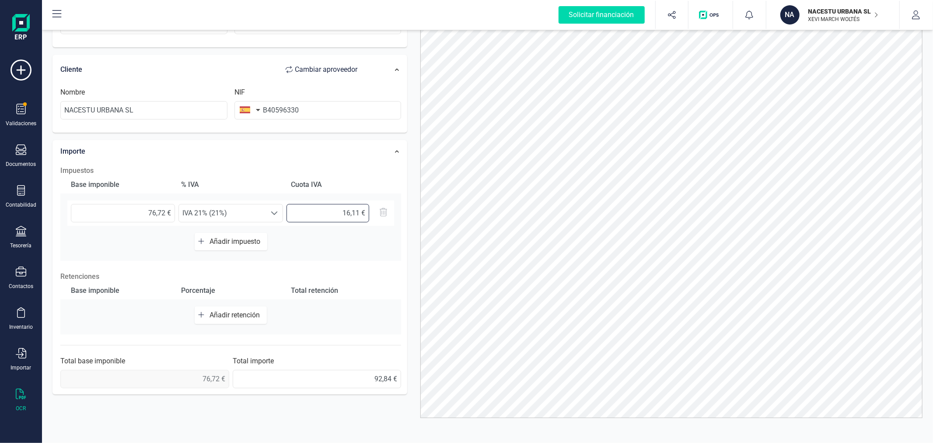
click at [359, 212] on input "text" at bounding box center [328, 213] width 83 height 18
type input "16,12 €"
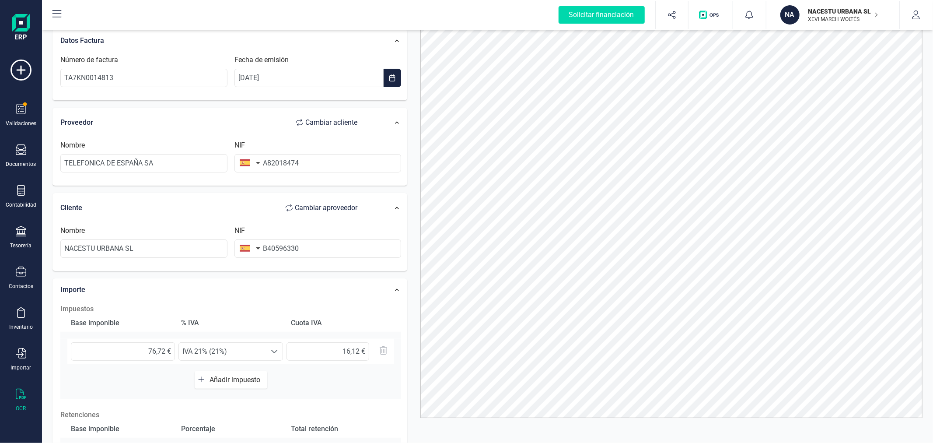
scroll to position [0, 0]
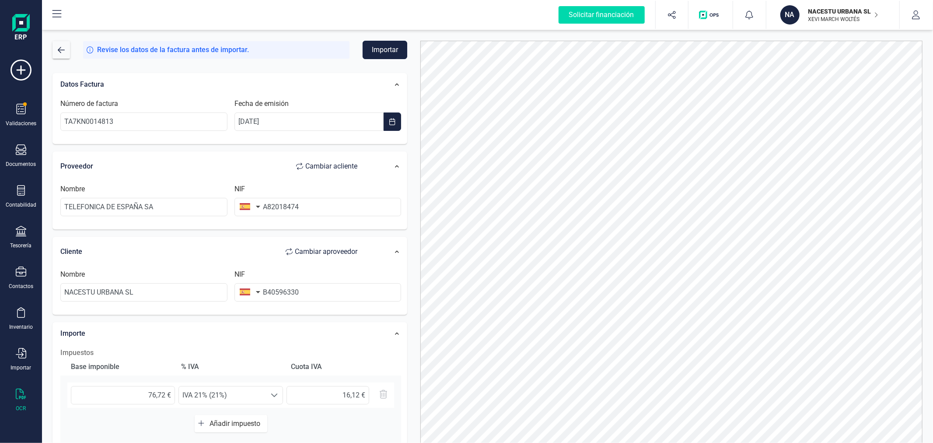
click at [384, 46] on button "Importar" at bounding box center [385, 50] width 45 height 18
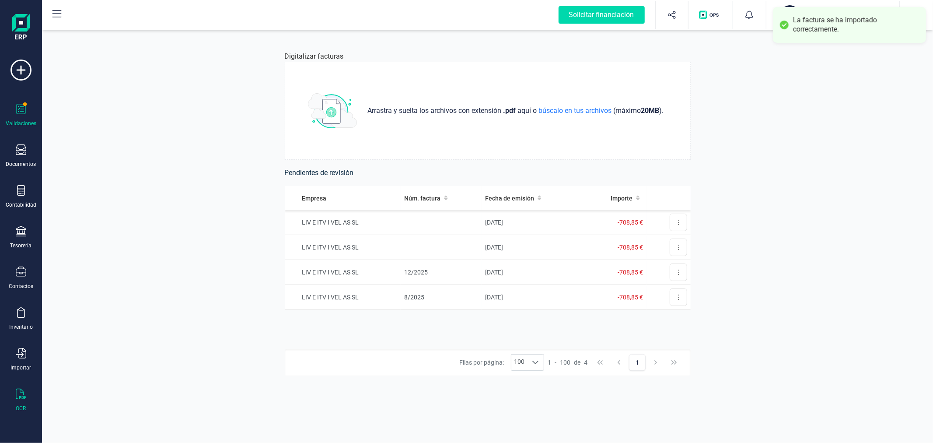
click at [16, 107] on icon at bounding box center [21, 109] width 11 height 11
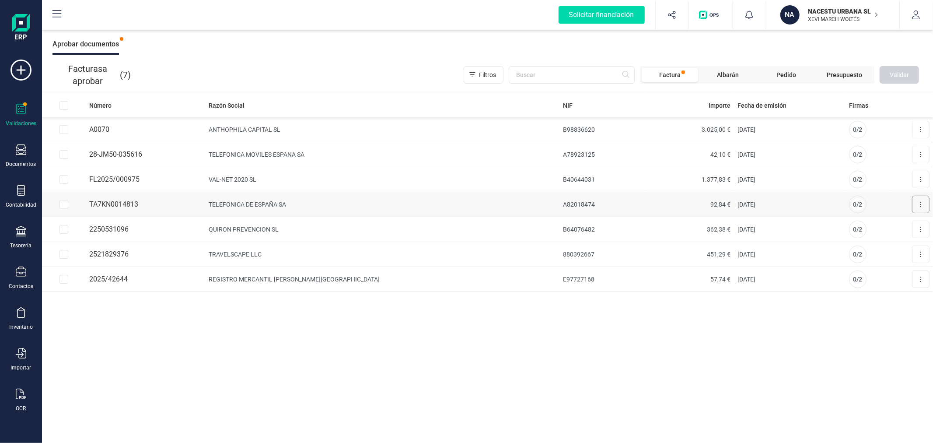
click at [923, 204] on button at bounding box center [921, 205] width 18 height 18
click at [891, 228] on span "Aprobar factura" at bounding box center [901, 225] width 44 height 9
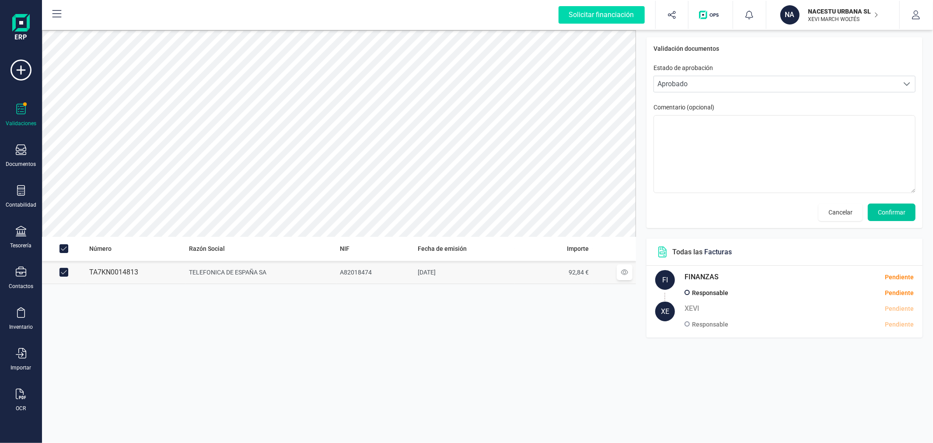
click at [885, 211] on span "Confirmar" at bounding box center [892, 212] width 28 height 9
click at [886, 211] on span "Confirmar" at bounding box center [892, 212] width 28 height 9
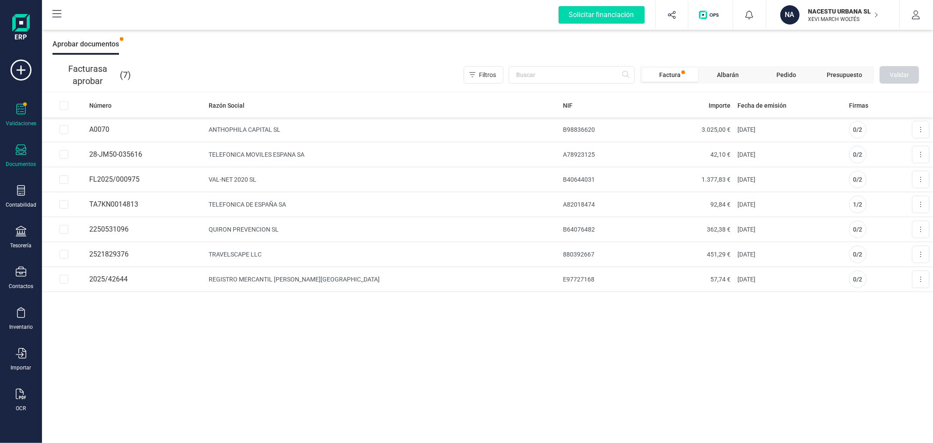
click at [18, 156] on div at bounding box center [21, 150] width 11 height 13
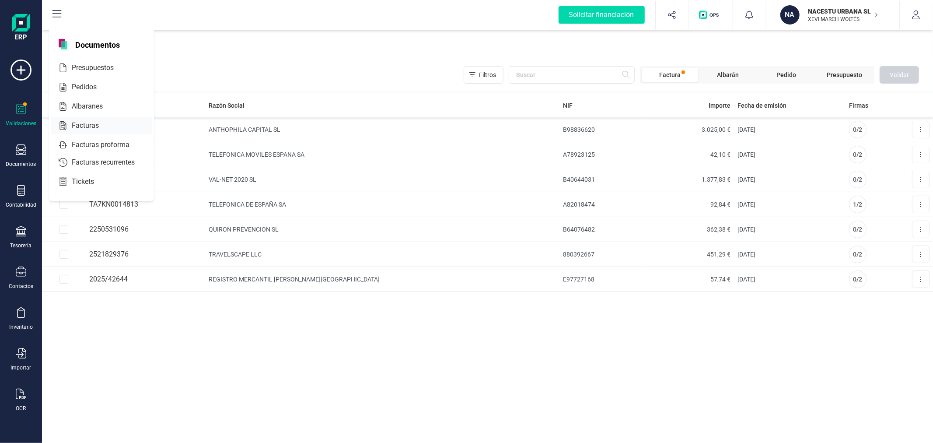
click at [94, 121] on span "Facturas" at bounding box center [91, 125] width 46 height 11
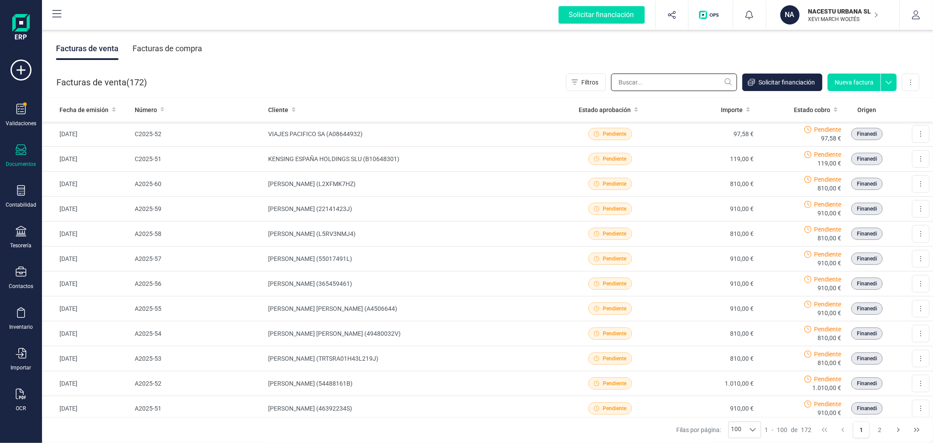
click at [646, 82] on input "text" at bounding box center [674, 83] width 126 height 18
click at [167, 45] on div "Facturas de compra" at bounding box center [168, 48] width 70 height 23
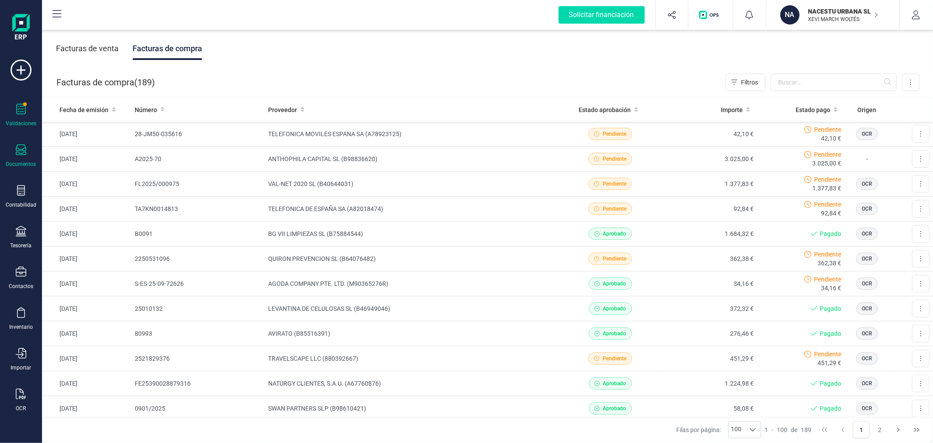
click at [19, 116] on div "Validaciones" at bounding box center [21, 115] width 35 height 23
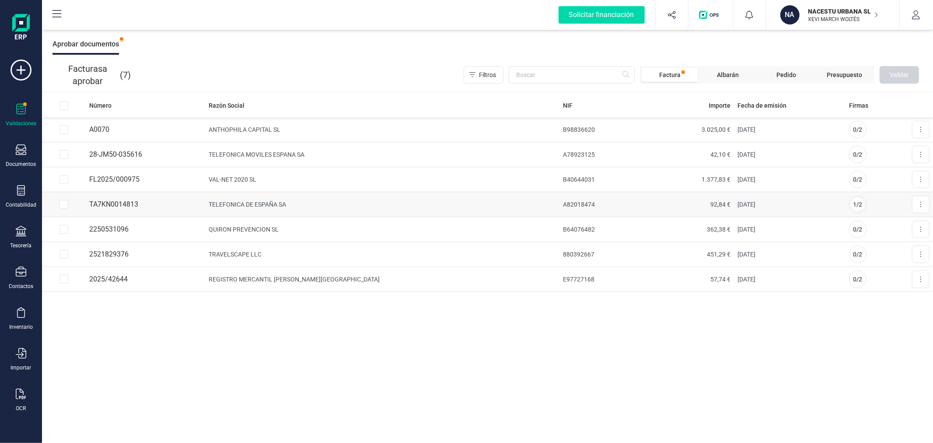
click at [734, 203] on td "[DATE]" at bounding box center [790, 204] width 112 height 25
click at [919, 204] on button at bounding box center [921, 205] width 18 height 18
click at [904, 225] on span "Aprobar factura" at bounding box center [901, 225] width 44 height 9
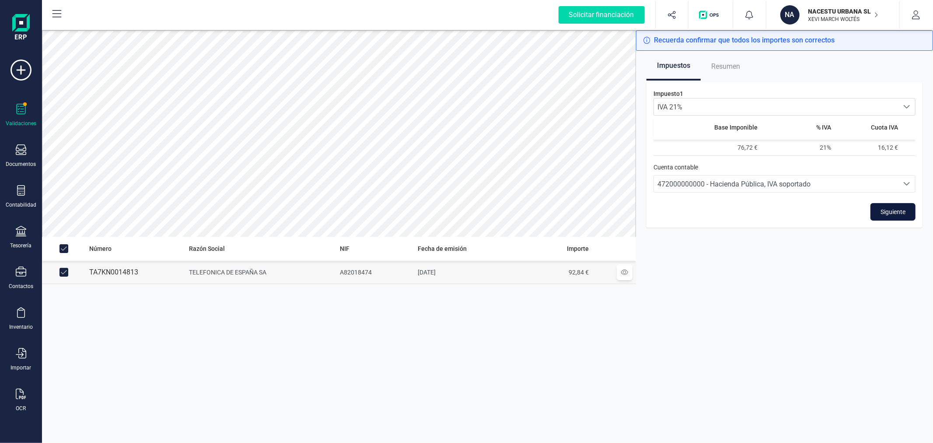
click at [894, 209] on span "Siguiente" at bounding box center [893, 211] width 25 height 9
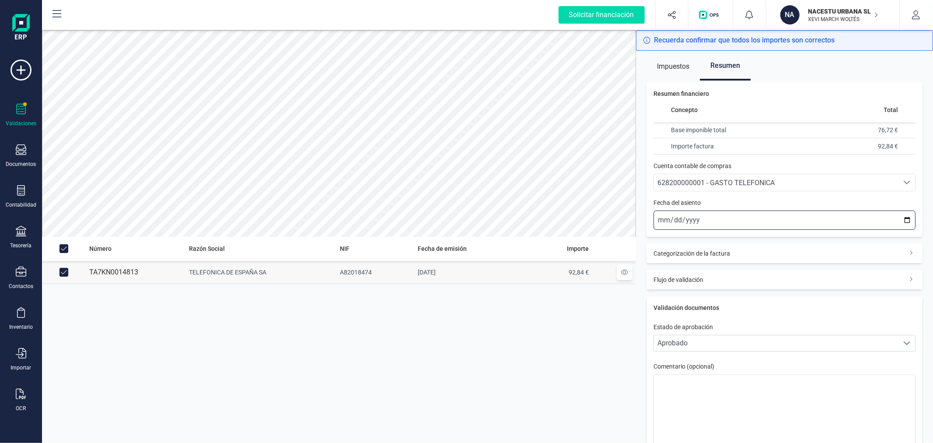
click at [900, 218] on input "2025-10-03" at bounding box center [785, 220] width 262 height 19
type input "2025-09-25"
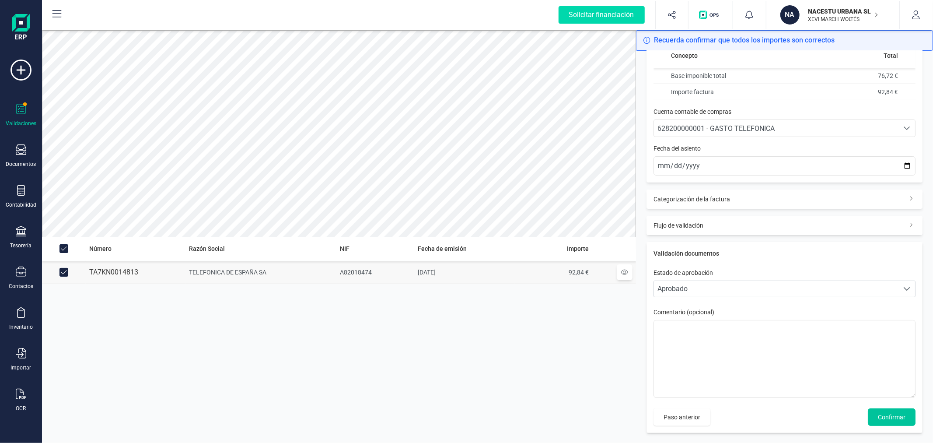
click at [893, 413] on span "Confirmar" at bounding box center [892, 417] width 28 height 9
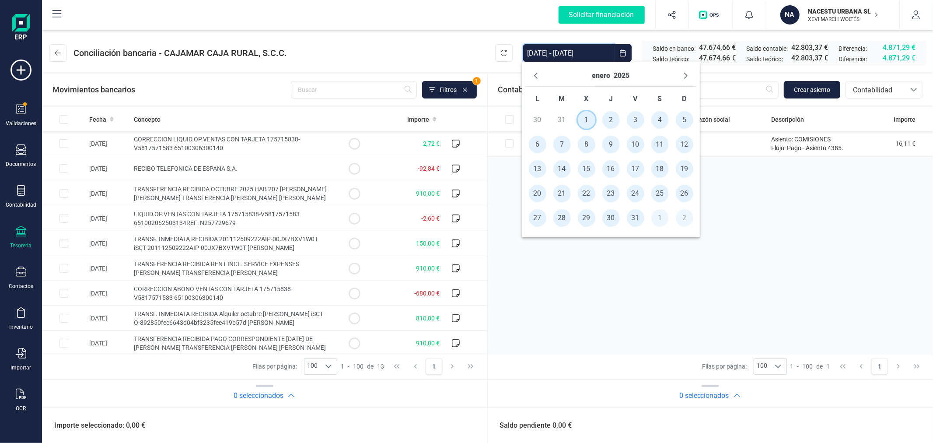
click at [589, 116] on span "1" at bounding box center [587, 120] width 18 height 18
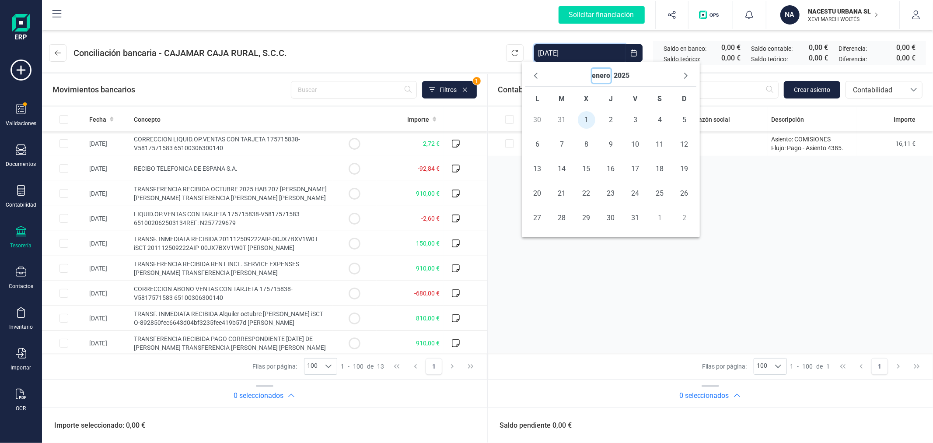
click at [606, 72] on button "enero" at bounding box center [602, 76] width 18 height 14
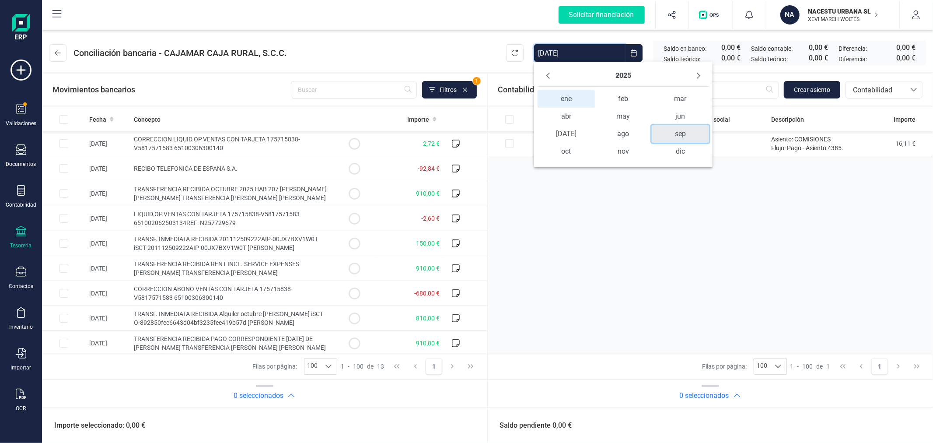
click at [676, 134] on span "sep" at bounding box center [680, 134] width 57 height 18
click at [575, 216] on span "30" at bounding box center [575, 218] width 18 height 18
type input "[DATE] - [DATE]"
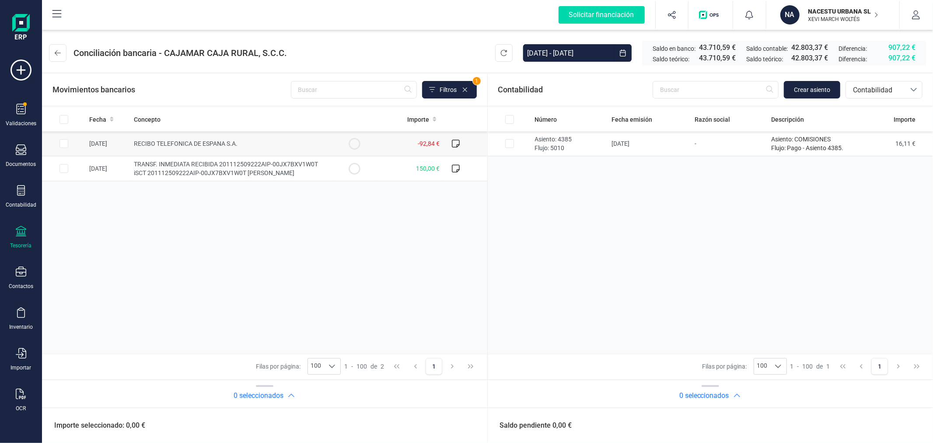
click at [63, 144] on input "Row Selected 9e01e63c-1ae3-494f-8f16-4eabe401d4f4" at bounding box center [64, 143] width 9 height 9
checkbox input "true"
click at [881, 86] on span "Contabilidad" at bounding box center [876, 90] width 53 height 11
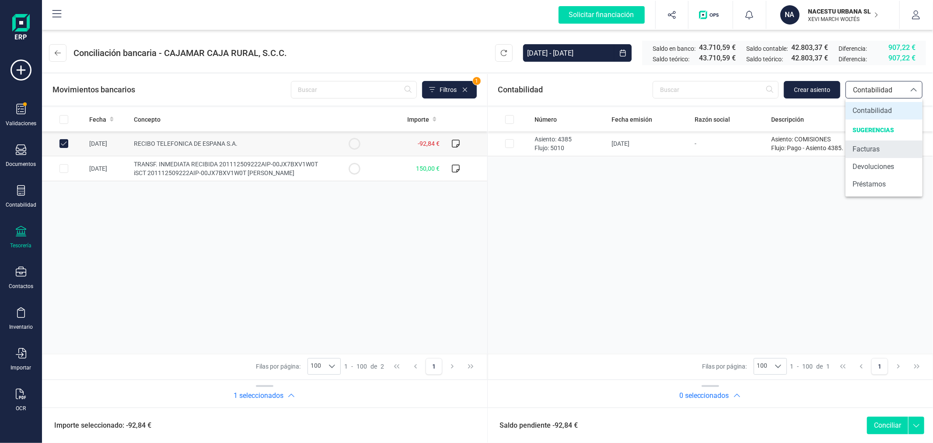
click at [878, 151] on span "Facturas" at bounding box center [866, 149] width 27 height 11
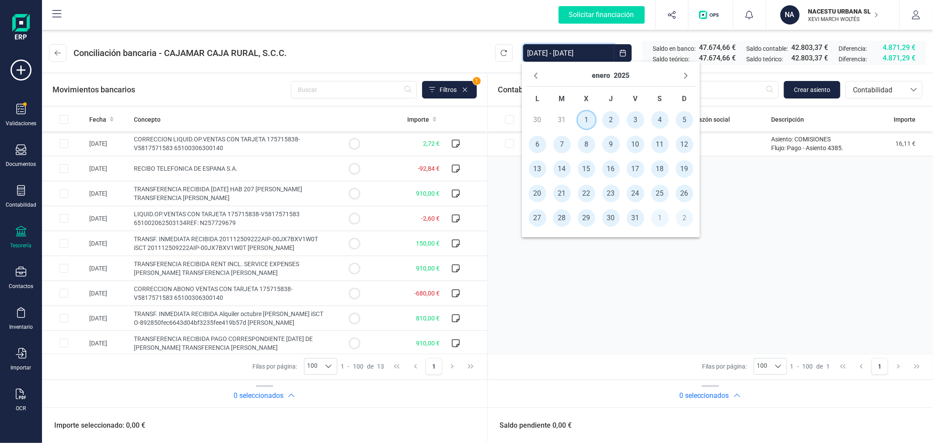
click at [588, 116] on span "1" at bounding box center [587, 120] width 18 height 18
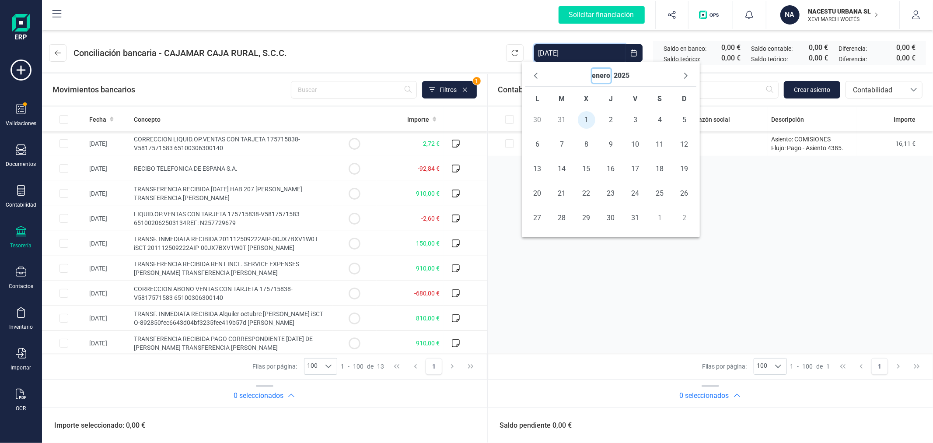
click at [600, 77] on button "enero" at bounding box center [602, 76] width 18 height 14
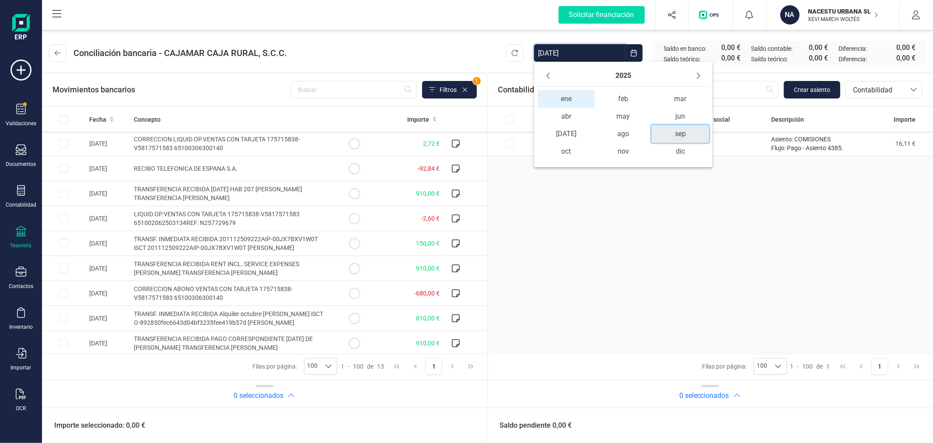
click at [680, 127] on span "sep" at bounding box center [680, 134] width 57 height 18
click at [580, 214] on span "30" at bounding box center [575, 218] width 18 height 18
type input "[DATE] - [DATE]"
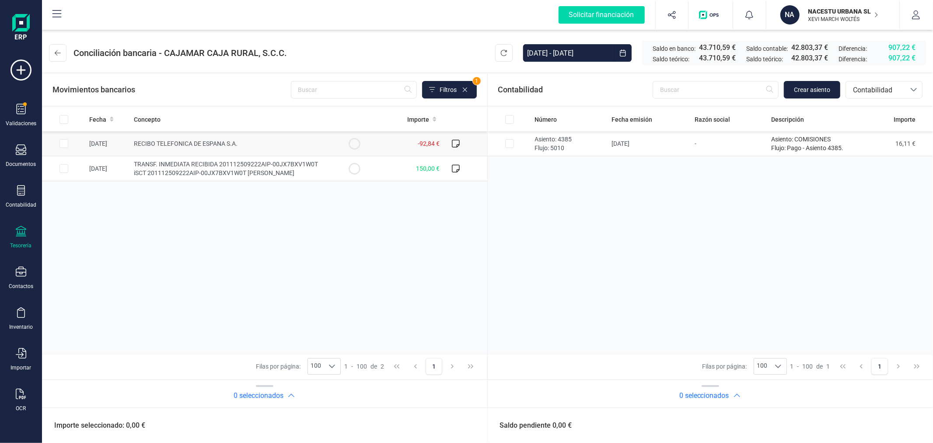
click at [64, 145] on input "Row Selected 9e01e63c-1ae3-494f-8f16-4eabe401d4f4" at bounding box center [64, 143] width 9 height 9
checkbox input "true"
click at [883, 95] on span "Contabilidad" at bounding box center [876, 90] width 53 height 11
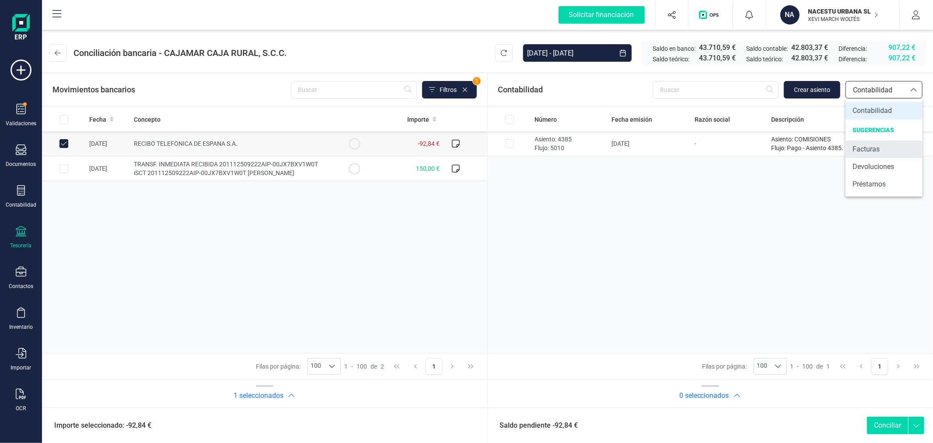
click at [861, 156] on li "Facturas" at bounding box center [884, 149] width 77 height 18
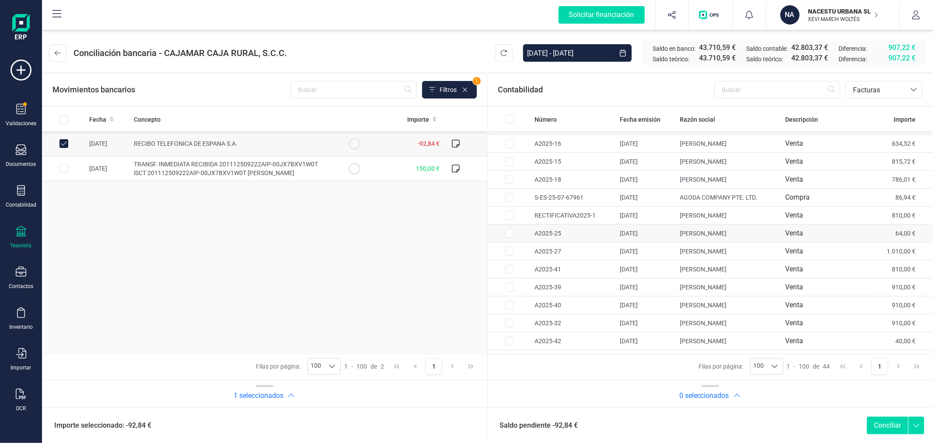
scroll to position [569, 0]
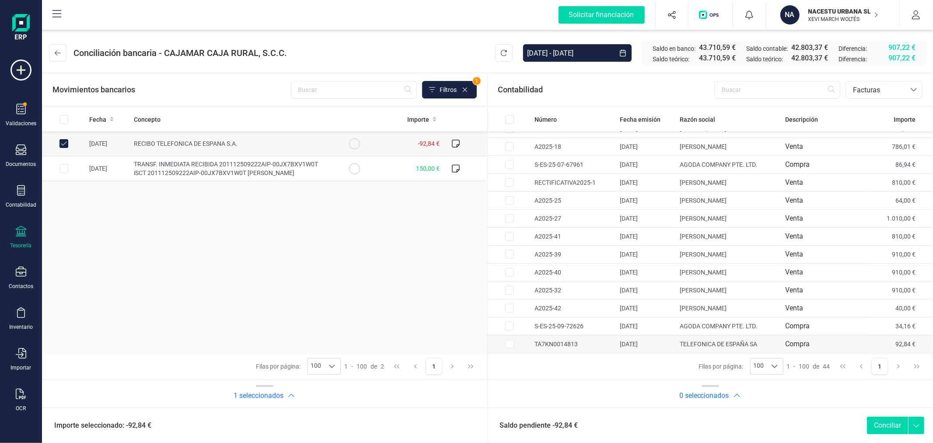
drag, startPoint x: 513, startPoint y: 345, endPoint x: 519, endPoint y: 345, distance: 6.1
click at [514, 344] on td at bounding box center [510, 344] width 44 height 18
checkbox input "true"
click at [888, 425] on button "Conciliar" at bounding box center [887, 426] width 41 height 18
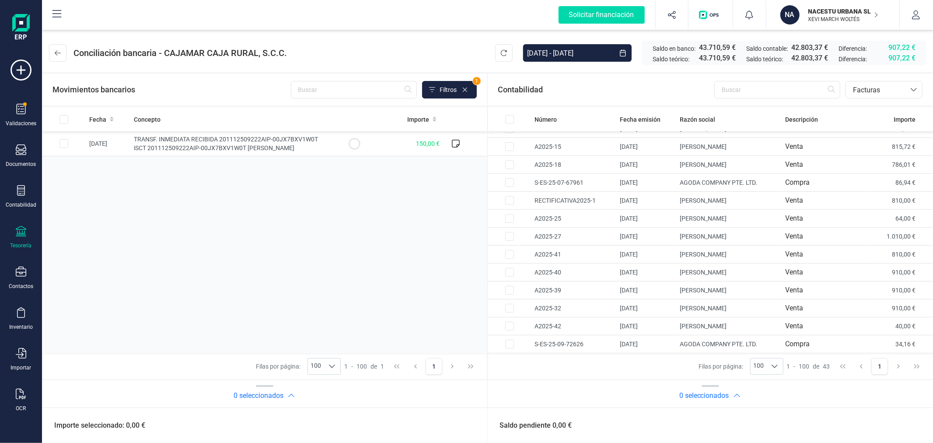
scroll to position [551, 0]
click at [59, 51] on icon at bounding box center [58, 52] width 6 height 7
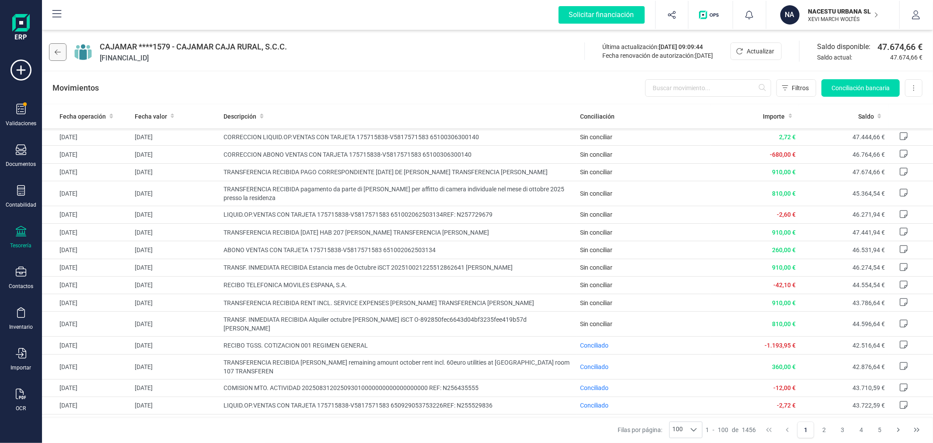
click at [61, 47] on button at bounding box center [58, 52] width 18 height 18
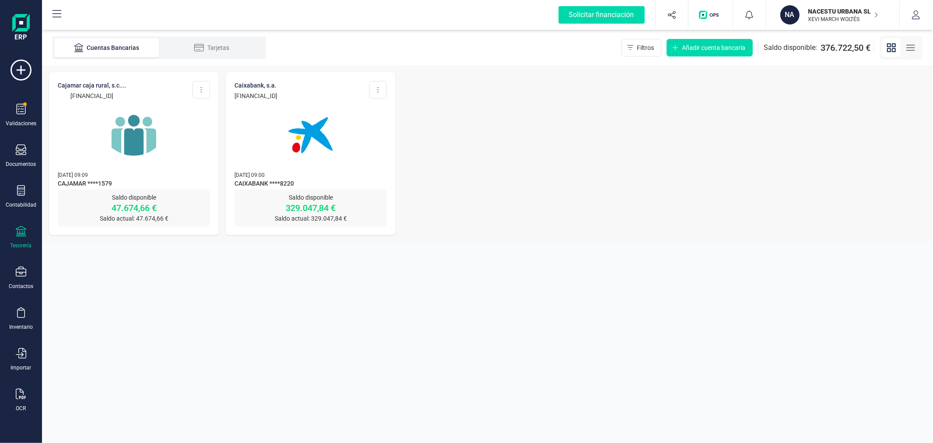
click at [306, 134] on img at bounding box center [311, 135] width 74 height 74
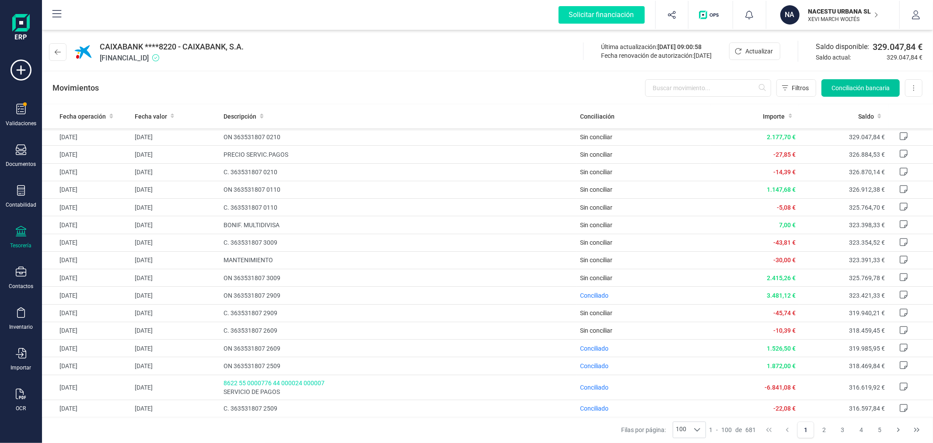
click at [864, 93] on button "Conciliación bancaria" at bounding box center [861, 88] width 78 height 18
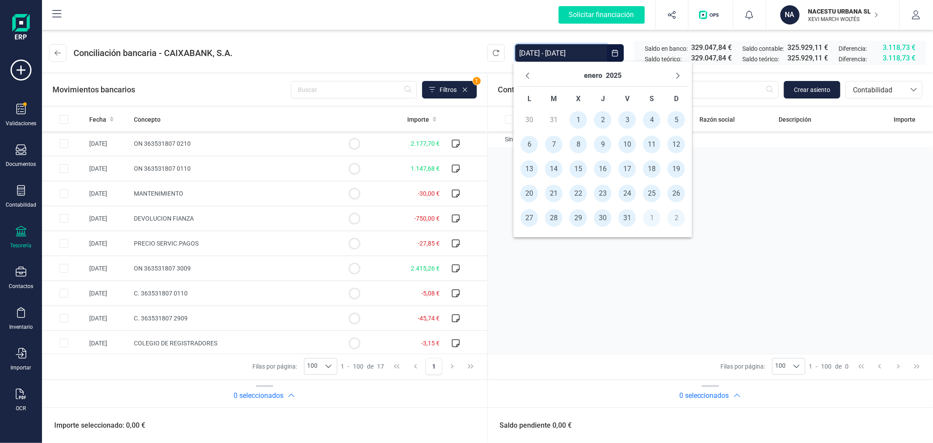
click at [563, 53] on input "[DATE] - [DATE]" at bounding box center [561, 53] width 91 height 18
click at [585, 123] on span "1" at bounding box center [579, 120] width 18 height 18
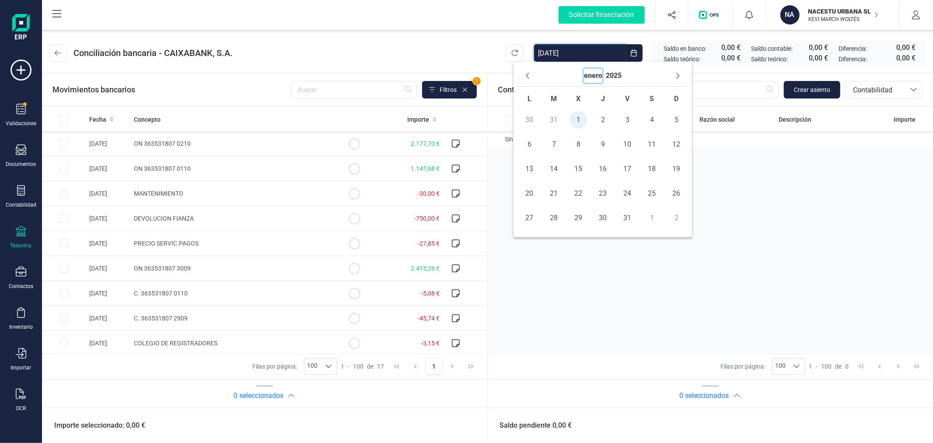
click at [595, 78] on button "enero" at bounding box center [593, 76] width 18 height 14
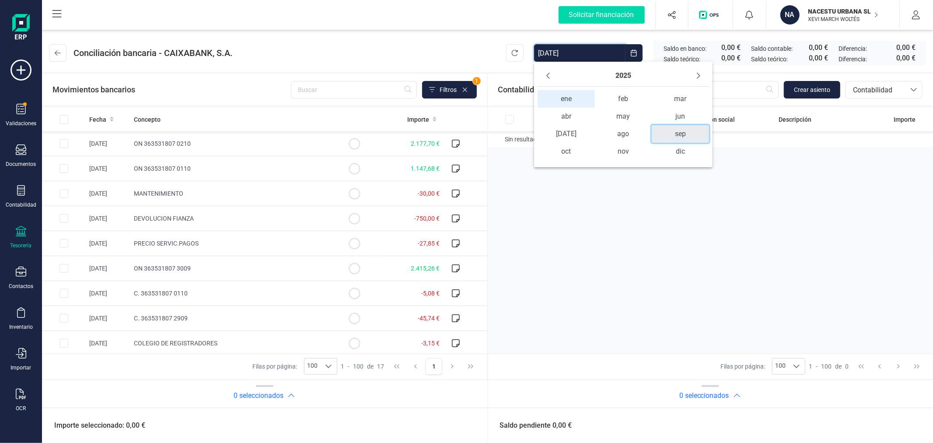
click at [676, 133] on span "sep" at bounding box center [680, 134] width 57 height 18
click at [570, 217] on span "30" at bounding box center [575, 218] width 18 height 18
type input "[DATE] - [DATE]"
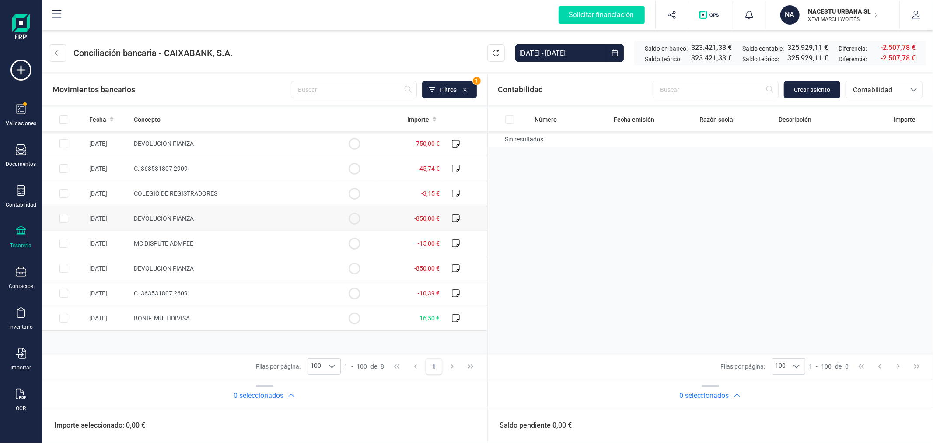
click at [64, 221] on input "Row Selected 101f50ea-c0fb-427a-a378-ae100b15ccc4" at bounding box center [64, 218] width 9 height 9
checkbox input "true"
click at [822, 87] on span "Crear asiento" at bounding box center [812, 89] width 36 height 9
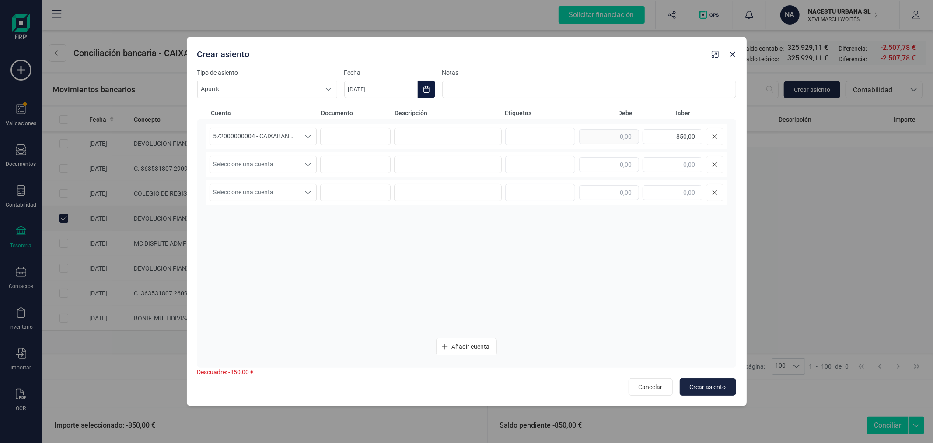
click at [430, 90] on button "Choose Date" at bounding box center [427, 90] width 18 height 18
click at [364, 110] on button "Previous Month" at bounding box center [362, 116] width 14 height 14
click at [484, 168] on span "5" at bounding box center [493, 167] width 18 height 18
type input "[DATE]"
click at [460, 135] on input at bounding box center [448, 137] width 108 height 18
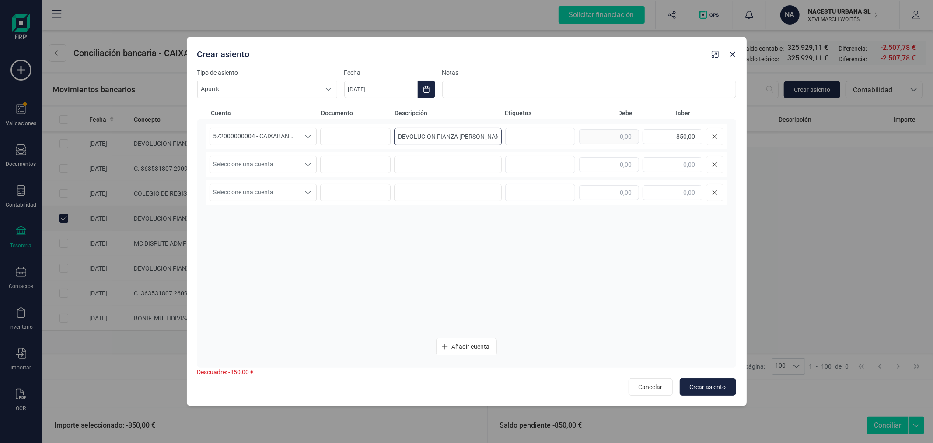
type input "DEVOLUCION FIANZA MARIA NURIA VELASCO"
click at [273, 165] on span "Seleccione una cuenta" at bounding box center [255, 164] width 90 height 17
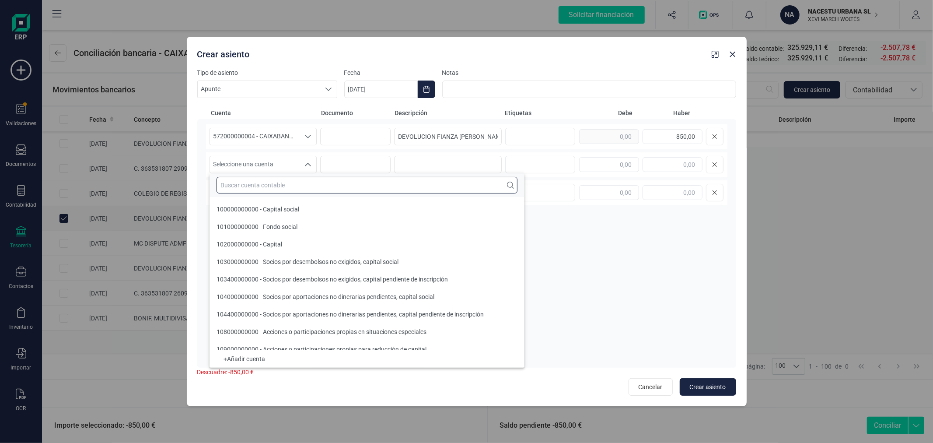
click at [278, 190] on input "text" at bounding box center [367, 185] width 301 height 17
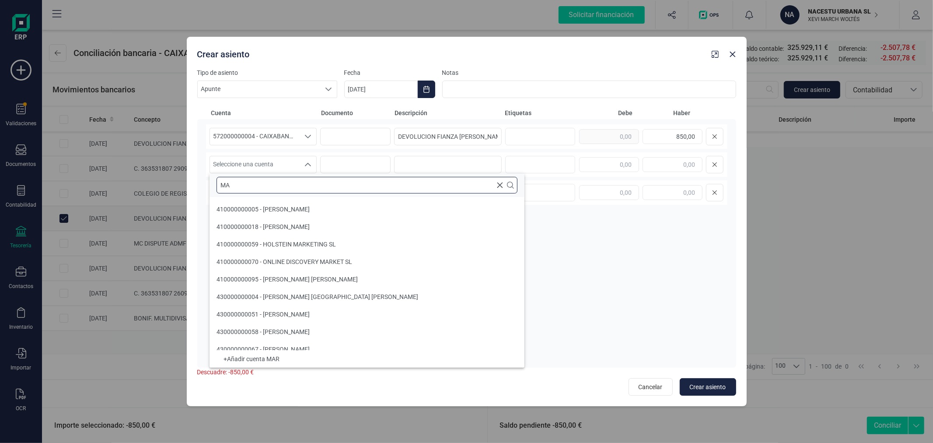
type input "M"
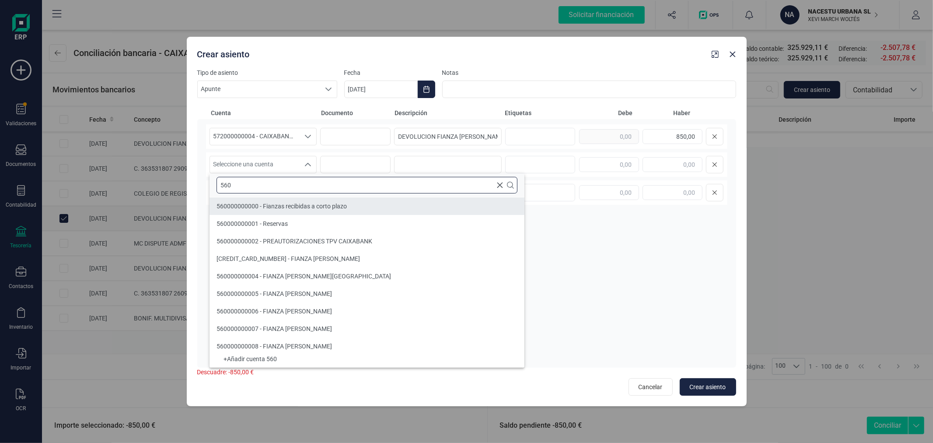
type input "560"
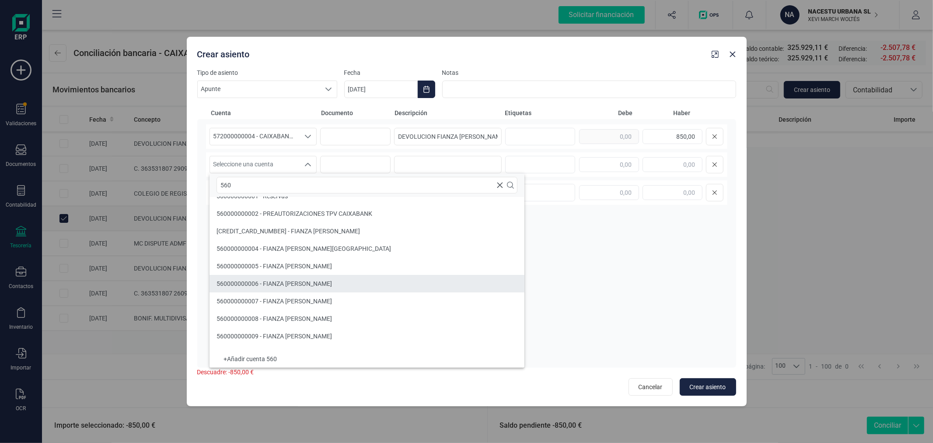
scroll to position [0, 0]
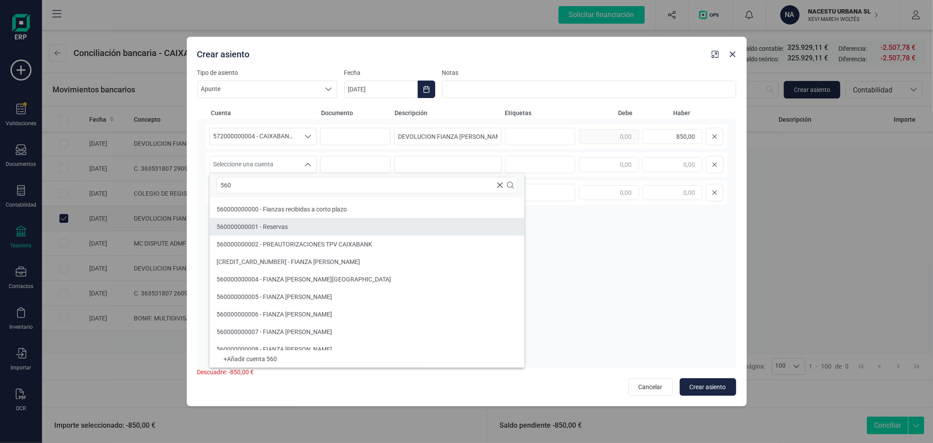
click at [330, 221] on li "560000000001 - Reservas" at bounding box center [367, 227] width 315 height 18
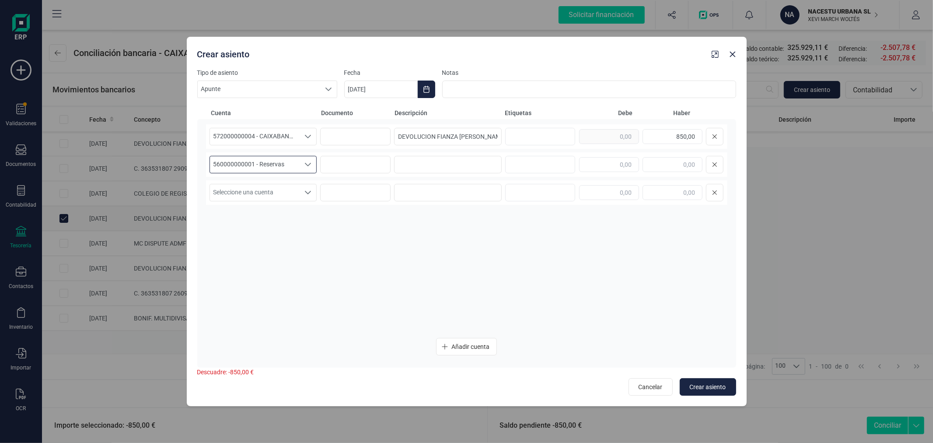
click at [295, 163] on span "560000000001 - Reservas" at bounding box center [255, 164] width 90 height 17
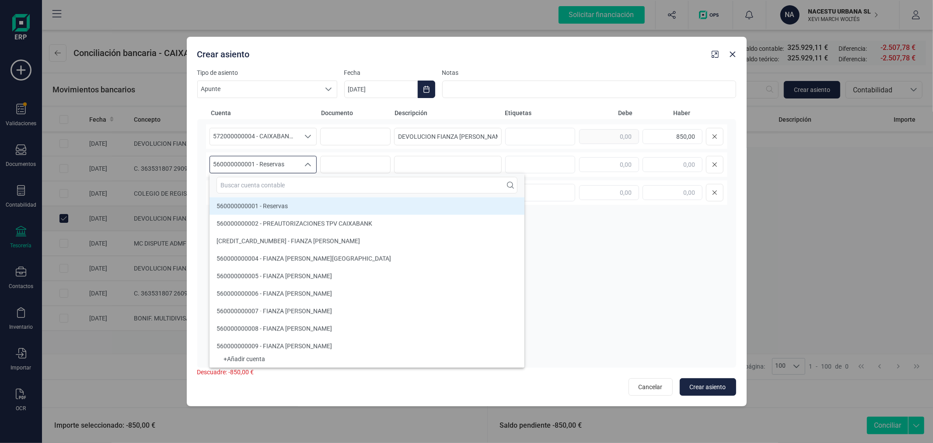
scroll to position [9723, 0]
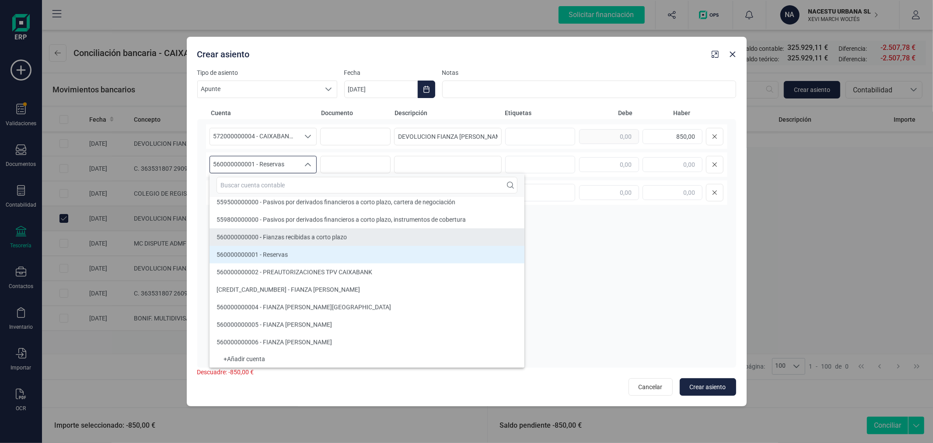
click at [308, 232] on li "560000000000 - Fianzas recibidas a corto plazo" at bounding box center [384, 237] width 348 height 18
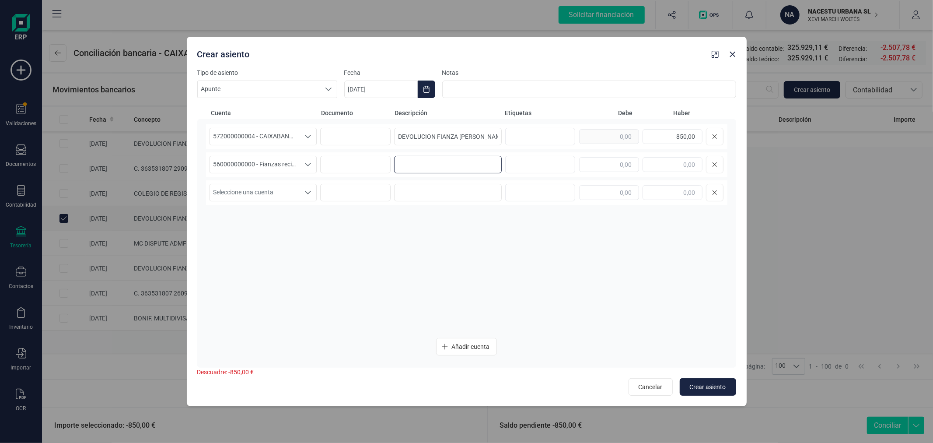
click at [474, 165] on input at bounding box center [448, 165] width 108 height 18
paste input "DEVOLUCION FIANZA MARIA NURIA VELASCO"
type input "DEVOLUCION FIANZA MARIA NURIA VELASCO"
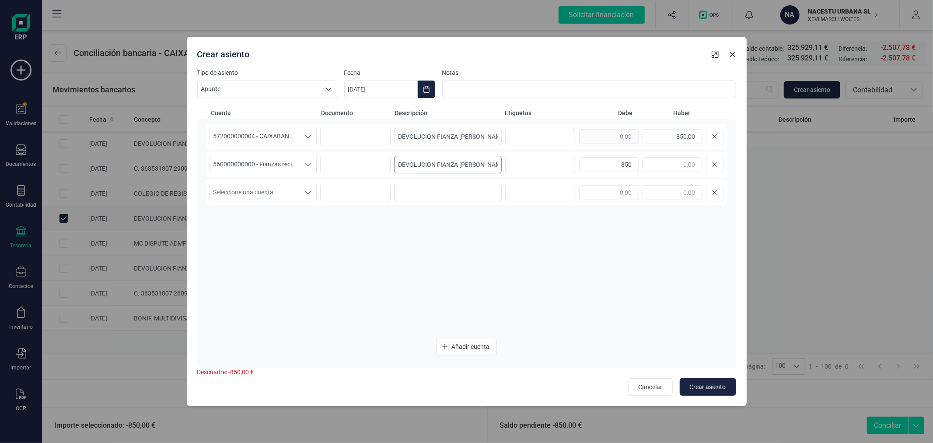
type input "850,00"
click at [707, 386] on span "Crear asiento" at bounding box center [708, 386] width 36 height 9
type input "[DATE]"
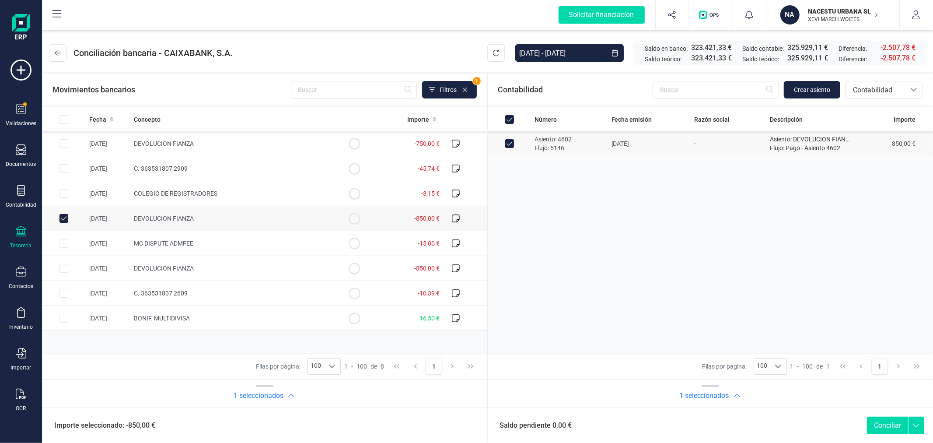
click at [881, 421] on button "Conciliar" at bounding box center [887, 426] width 41 height 18
checkbox input "false"
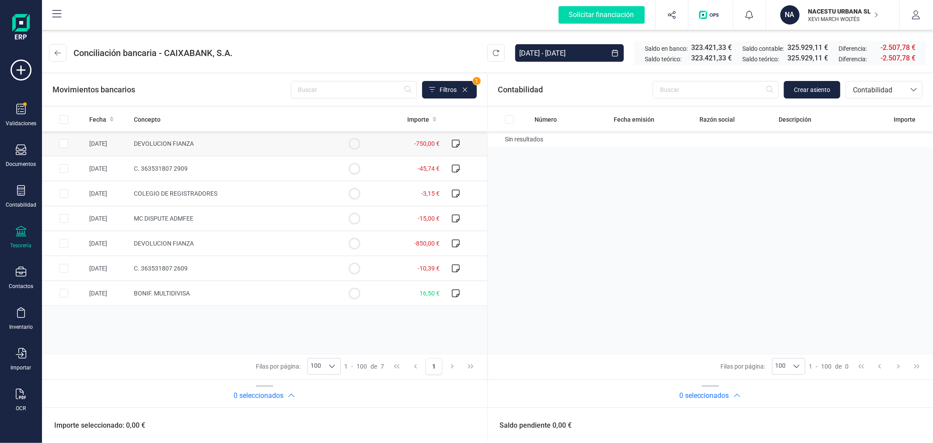
click at [60, 144] on input "Row Selected f6741a9d-7358-4e50-829d-480d3945d83b" at bounding box center [64, 143] width 9 height 9
checkbox input "true"
click at [811, 95] on button "Crear asiento" at bounding box center [812, 90] width 56 height 18
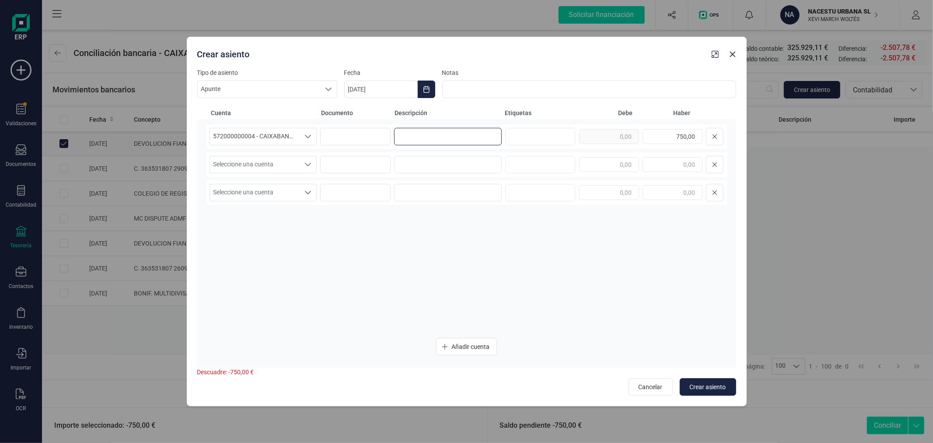
click at [419, 130] on input at bounding box center [448, 137] width 108 height 18
paste input "DEVOLUCION FIANZA MARIA NURIA VELASCO"
type input "DEVOLUCION FIANZA MARIA ZURITA"
click at [268, 159] on span "Seleccione una cuenta" at bounding box center [255, 164] width 90 height 17
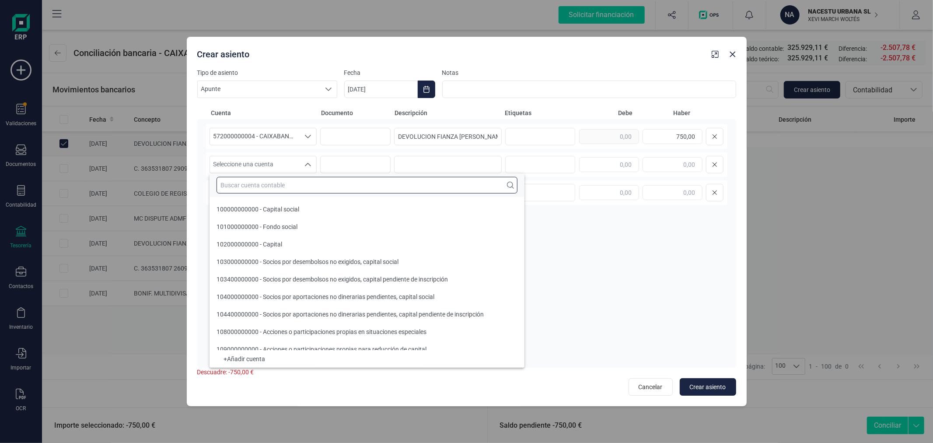
click at [267, 179] on input "text" at bounding box center [367, 185] width 301 height 17
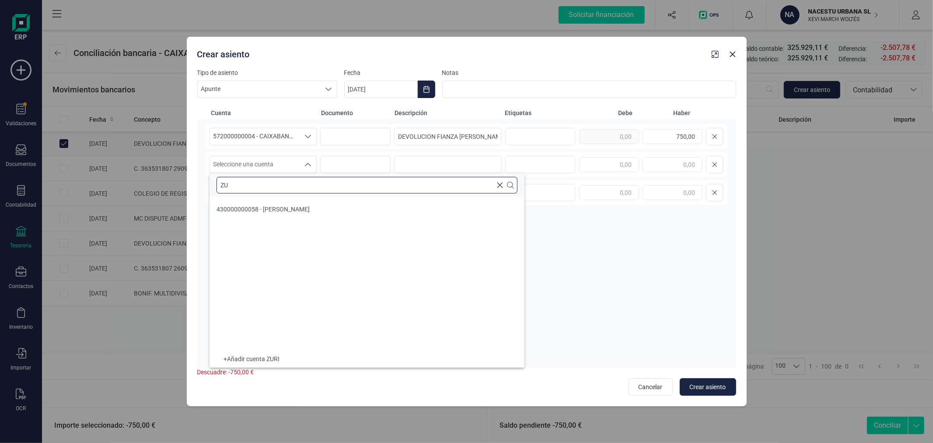
type input "Z"
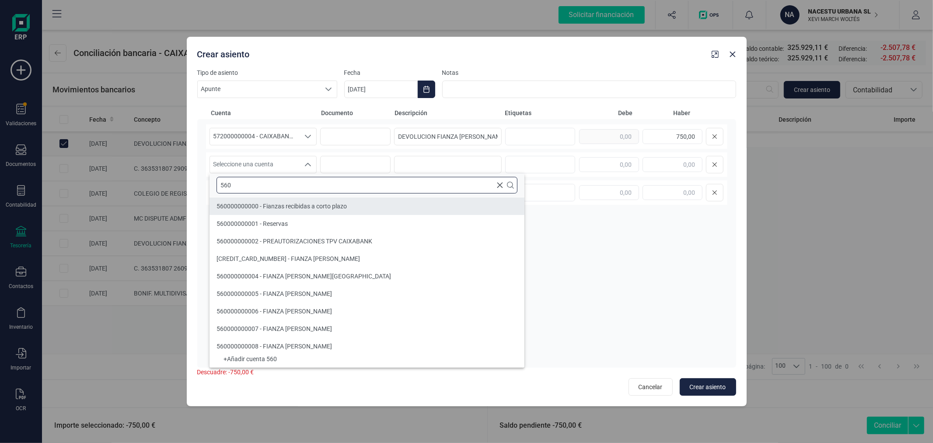
type input "560"
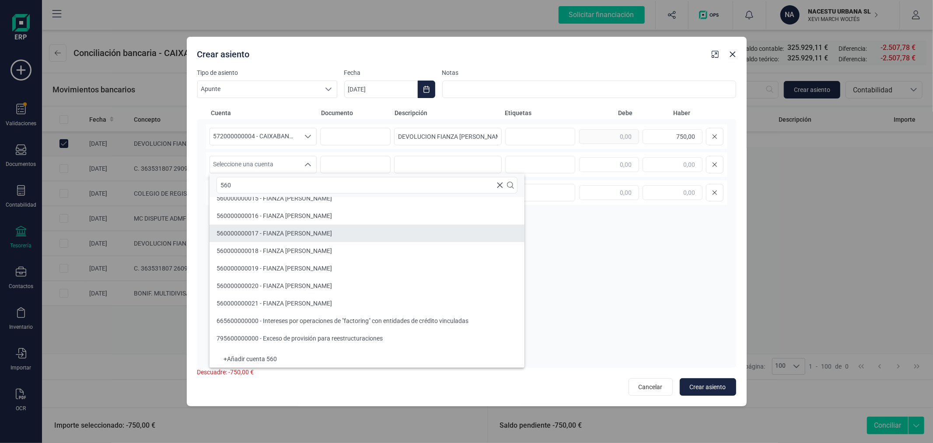
scroll to position [0, 0]
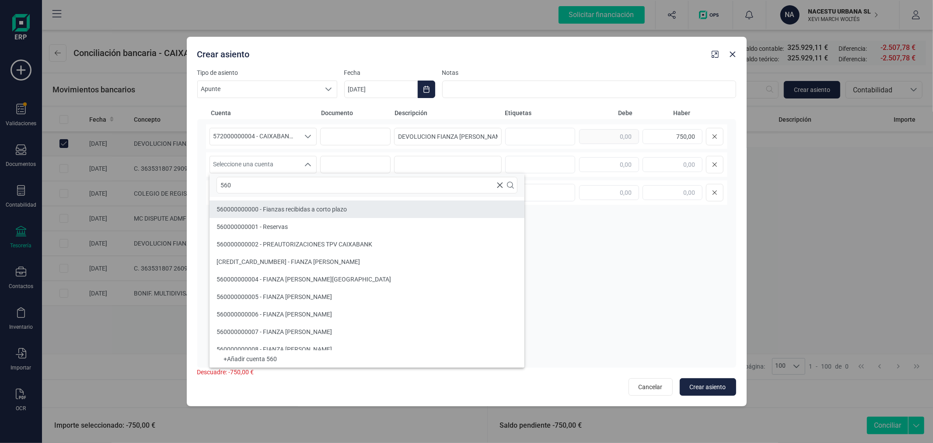
click at [344, 207] on span "560000000000 - Fianzas recibidas a corto plazo" at bounding box center [282, 209] width 130 height 7
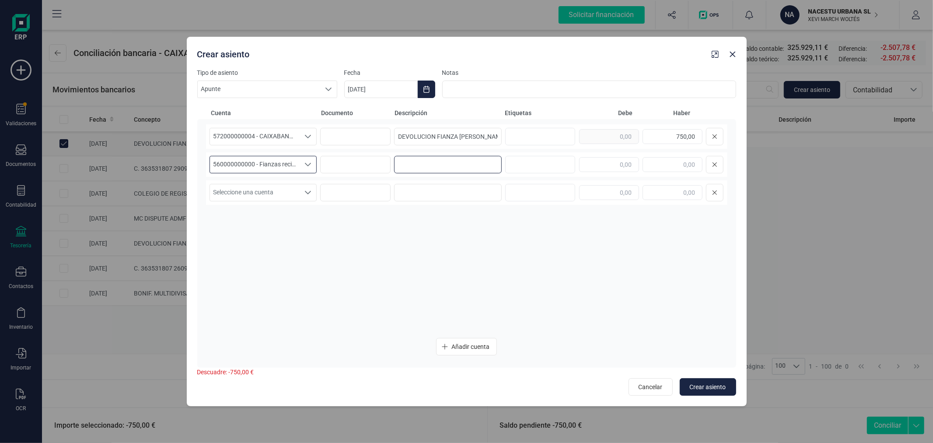
click at [447, 164] on input at bounding box center [448, 165] width 108 height 18
paste input "DEVOLUCION FIANZA MARIA ZURITA"
type input "DEVOLUCION FIANZA MARIA ZURITA"
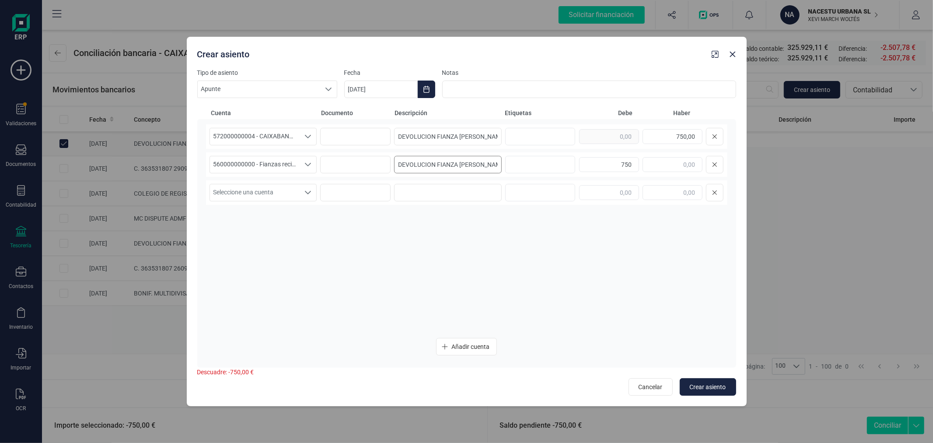
type input "750,00"
click at [427, 87] on icon "Choose Date" at bounding box center [427, 89] width 6 height 7
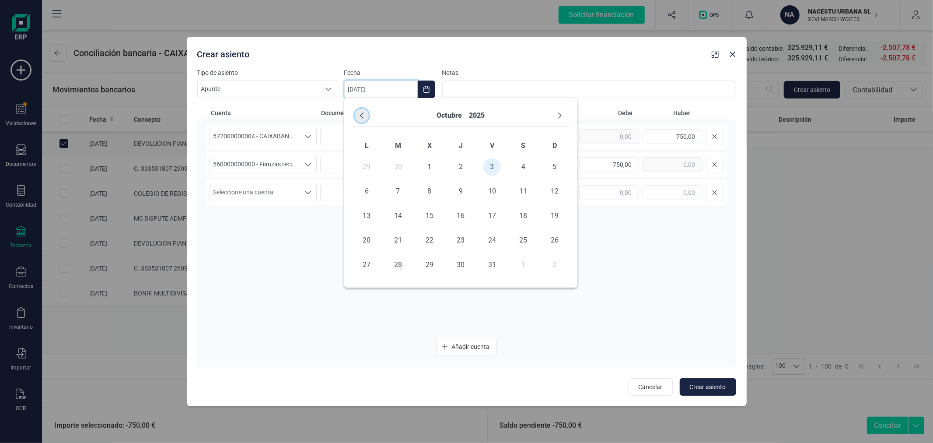
click at [361, 114] on icon "Previous Month" at bounding box center [361, 115] width 7 height 7
click at [496, 167] on span "5" at bounding box center [493, 167] width 18 height 18
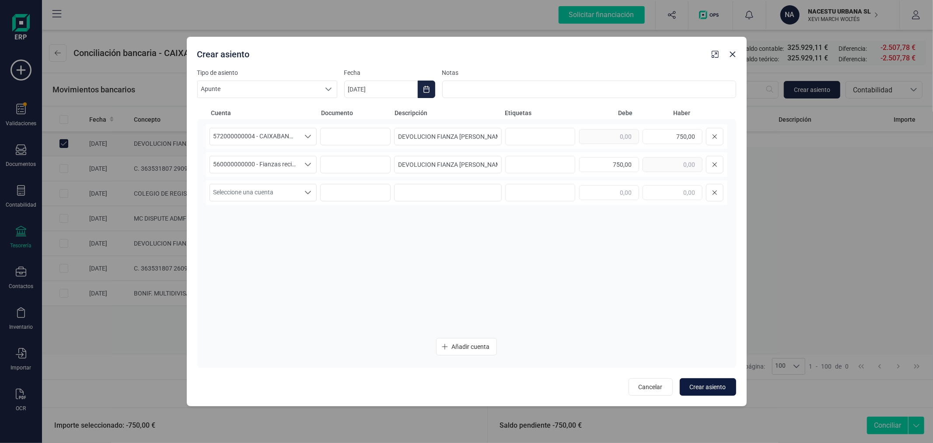
click at [712, 381] on button "Crear asiento" at bounding box center [708, 387] width 56 height 18
type input "[DATE]"
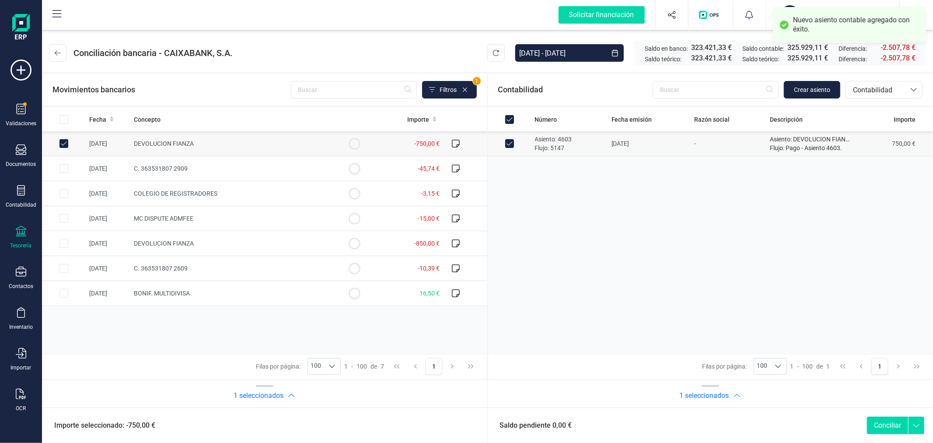
click at [880, 422] on button "Conciliar" at bounding box center [887, 426] width 41 height 18
checkbox input "false"
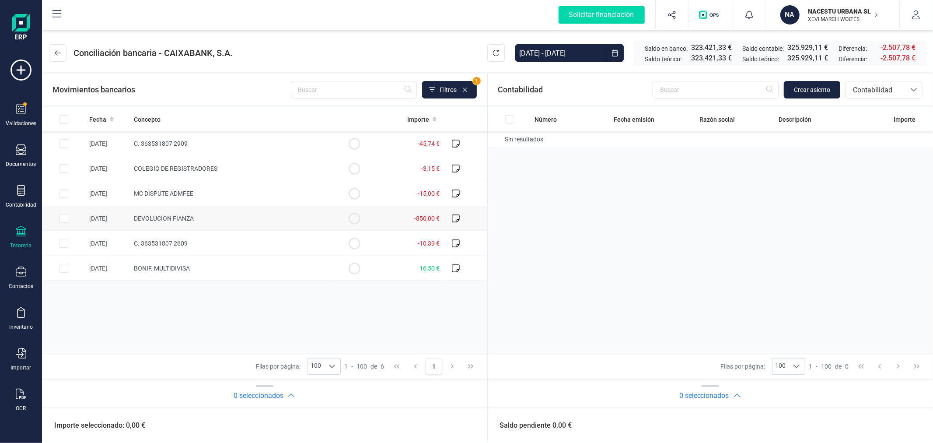
click at [63, 218] on input "Row Selected 7434ea7a-389c-4f07-819d-c26755ea4385" at bounding box center [64, 218] width 9 height 9
checkbox input "true"
click at [815, 93] on span "Crear asiento" at bounding box center [812, 89] width 36 height 9
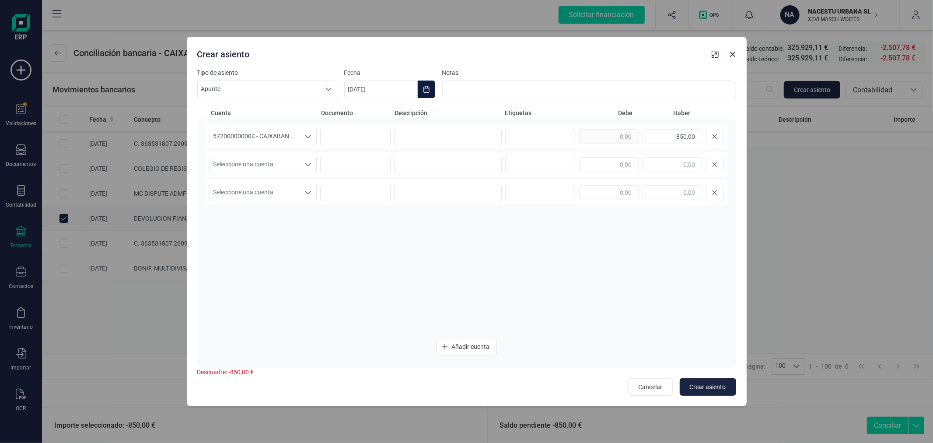
click at [430, 86] on icon "Choose Date" at bounding box center [426, 89] width 7 height 7
click at [365, 113] on button "Previous Month" at bounding box center [362, 116] width 14 height 14
click at [489, 168] on span "5" at bounding box center [493, 167] width 18 height 18
type input "[DATE]"
click at [434, 132] on input at bounding box center [448, 137] width 108 height 18
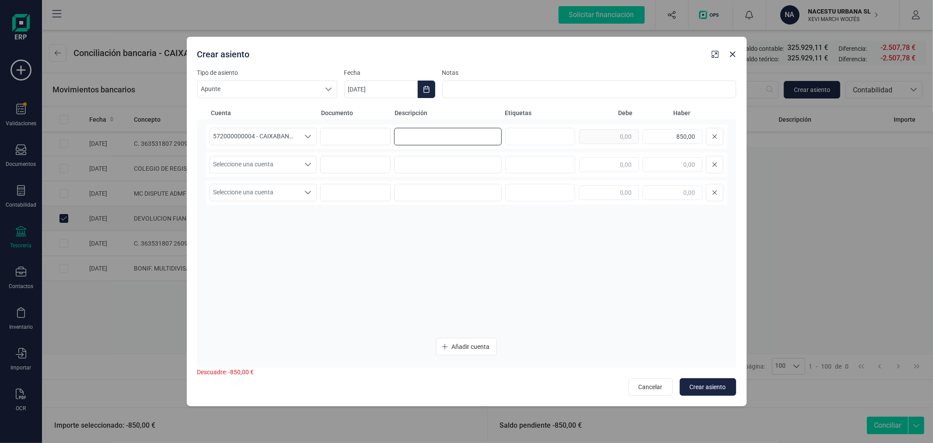
paste input "DEVOLUCION FIANZA MARIA ZURITA"
drag, startPoint x: 495, startPoint y: 135, endPoint x: 458, endPoint y: 135, distance: 37.6
click at [458, 135] on input "DEVOLUCION FIANZA MARIA ZURITA" at bounding box center [448, 137] width 108 height 18
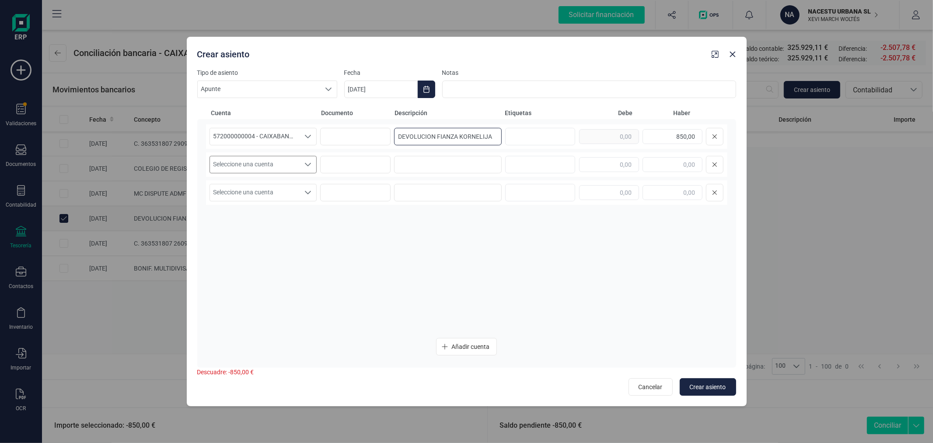
type input "DEVOLUCION FIANZA KORNELIJA"
click at [300, 162] on div "Seleccione una cuenta" at bounding box center [308, 164] width 17 height 17
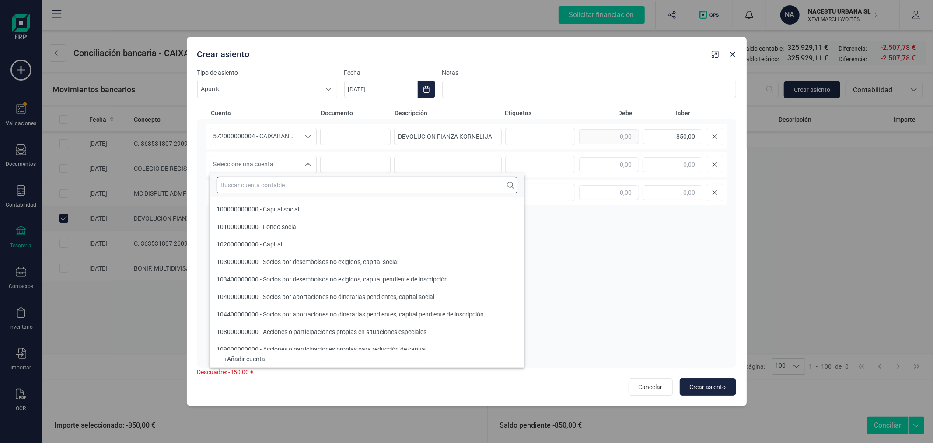
click at [306, 189] on input "text" at bounding box center [367, 185] width 301 height 17
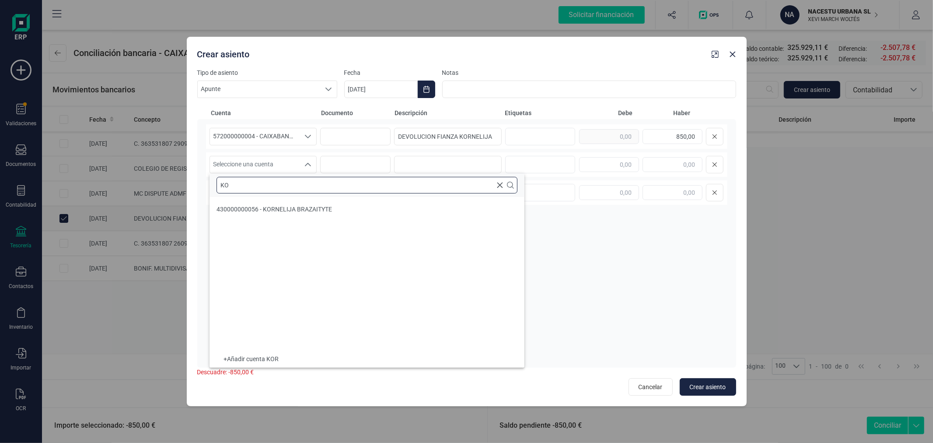
type input "K"
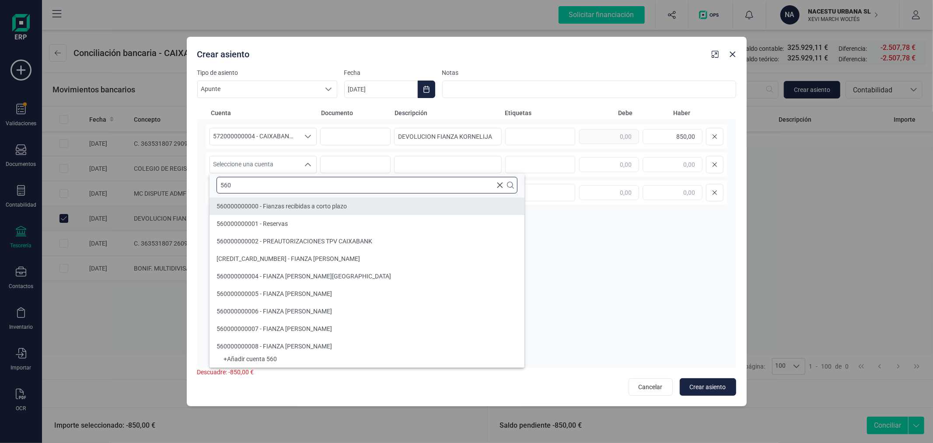
type input "560"
click at [329, 203] on span "560000000000 - Fianzas recibidas a corto plazo" at bounding box center [282, 206] width 130 height 7
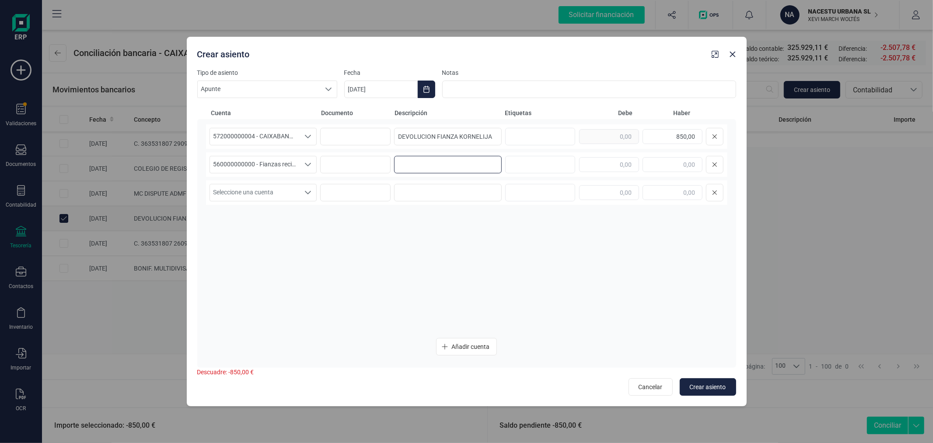
paste input "DEVOLUCION FIANZA KORNELIJA"
type input "DEVOLUCION FIANZA KORNELIJA"
type input "850,00"
click at [711, 391] on span "Crear asiento" at bounding box center [708, 386] width 36 height 9
type input "[DATE]"
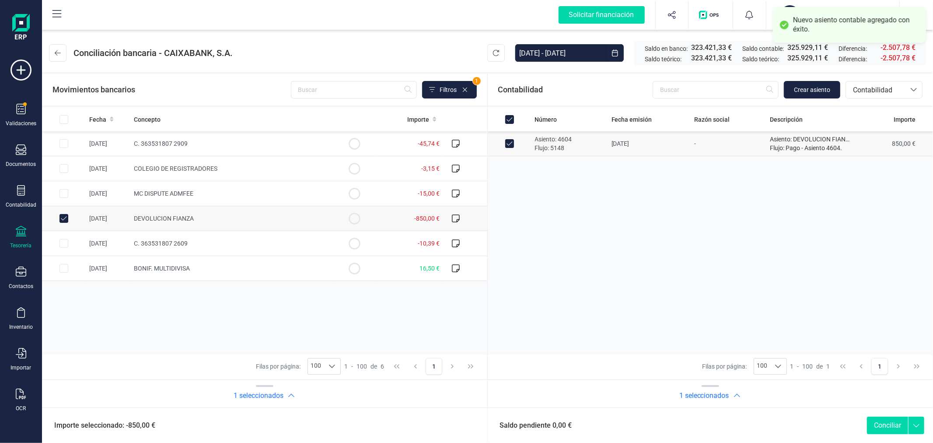
click at [895, 428] on button "Conciliar" at bounding box center [887, 426] width 41 height 18
checkbox input "false"
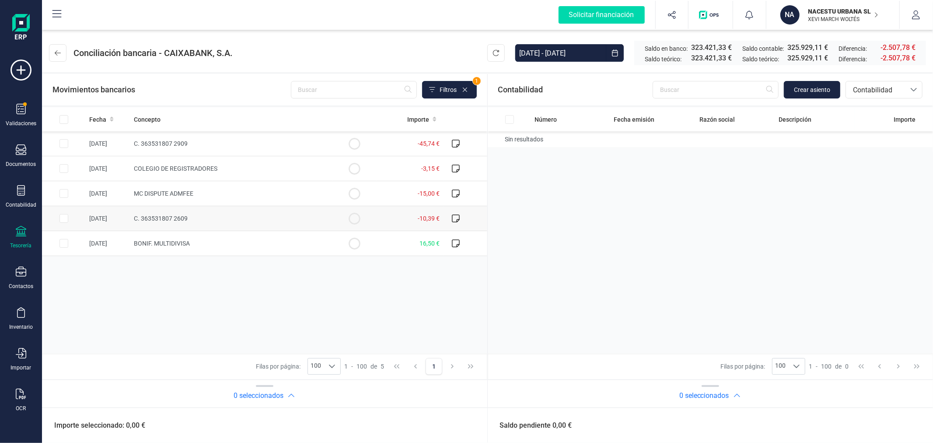
click at [63, 217] on input "Row Selected b9cf7bfa-eaf1-48e6-98b3-cd6aa02bdb9d" at bounding box center [64, 218] width 9 height 9
checkbox input "true"
click at [62, 191] on input "Row Selected 992436c0-fe36-4e55-b2bc-b70cdd55bc3b" at bounding box center [64, 193] width 9 height 9
checkbox input "true"
click at [63, 143] on input "Row Selected 75892340-ece7-4319-988d-7a2b8727c303" at bounding box center [64, 143] width 9 height 9
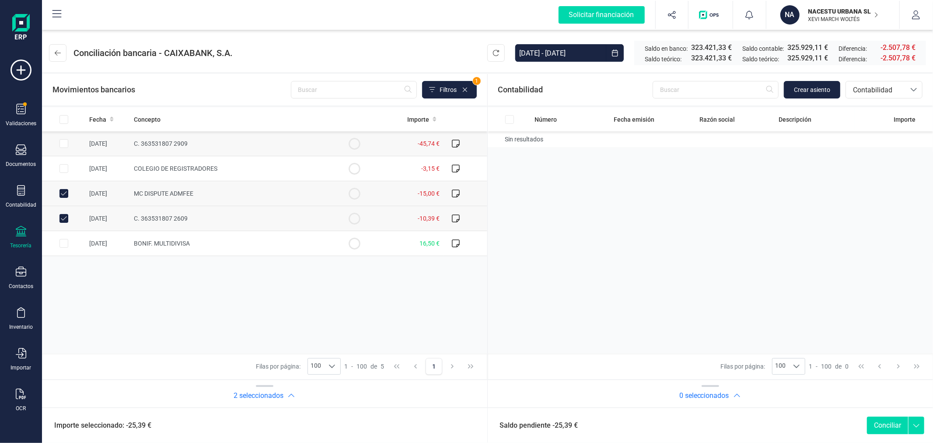
checkbox input "true"
click at [808, 89] on span "Crear asiento" at bounding box center [812, 89] width 36 height 9
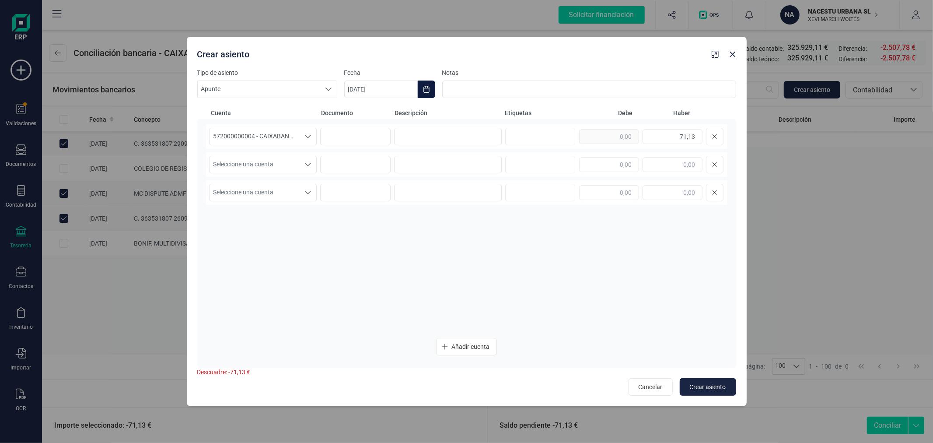
click at [431, 89] on button "Choose Date" at bounding box center [427, 90] width 18 height 18
click at [361, 112] on icon "Previous Month" at bounding box center [361, 115] width 7 height 7
click at [394, 264] on span "30" at bounding box center [399, 265] width 18 height 18
type input "[DATE]"
click at [417, 133] on input at bounding box center [448, 137] width 108 height 18
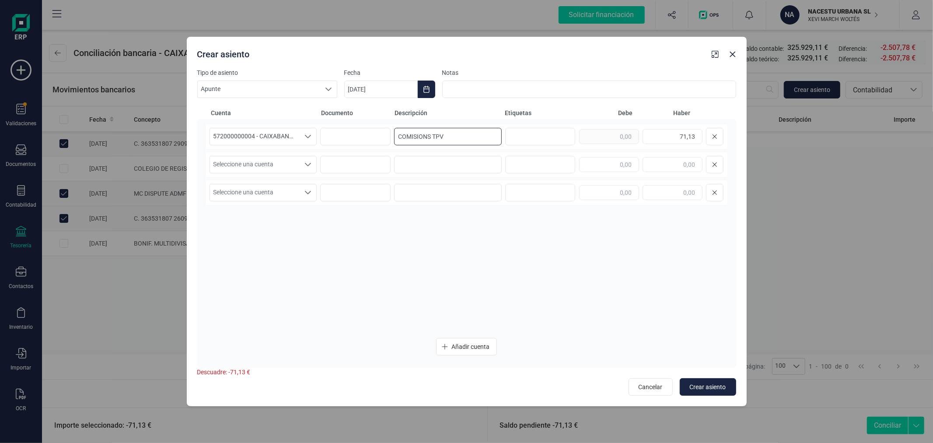
type input "COMISIONS TPV"
click at [255, 168] on span "Seleccione una cuenta" at bounding box center [255, 164] width 90 height 17
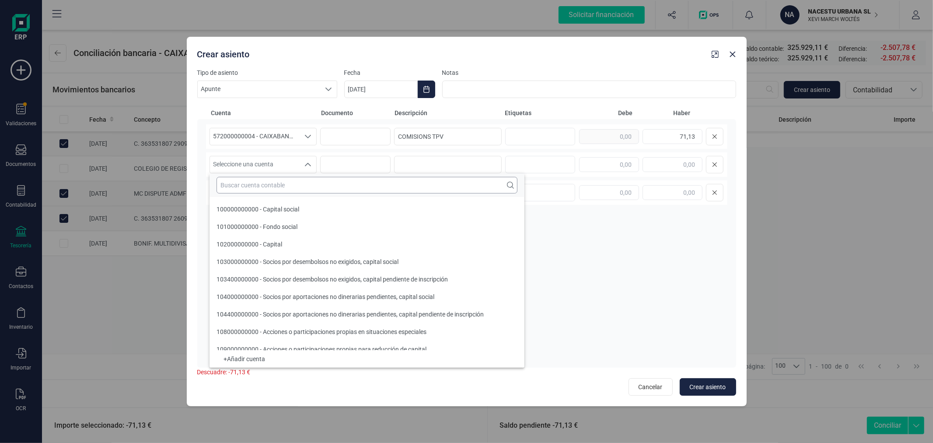
click at [253, 187] on input "text" at bounding box center [367, 185] width 301 height 17
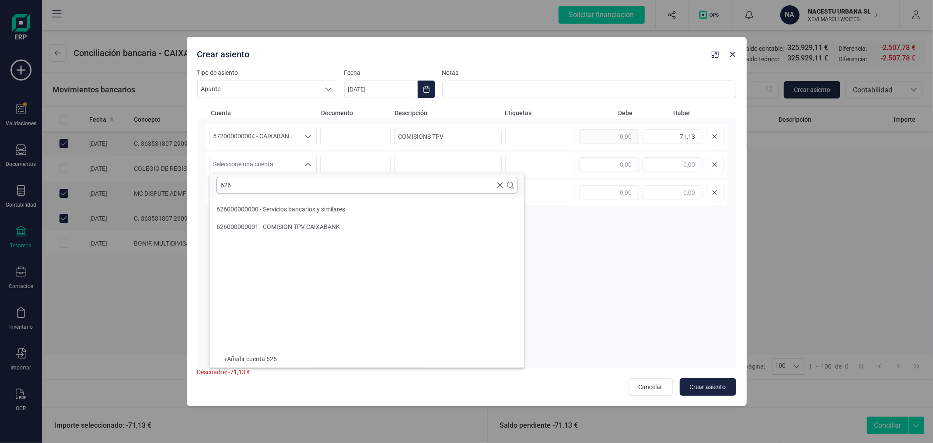
scroll to position [0, 0]
type input "626"
click at [298, 209] on span "626000000000 - Servicios bancarios y similares" at bounding box center [281, 209] width 129 height 7
click at [460, 168] on input at bounding box center [448, 165] width 108 height 18
paste input "DEVOLUCION FIANZA KORNELIJA"
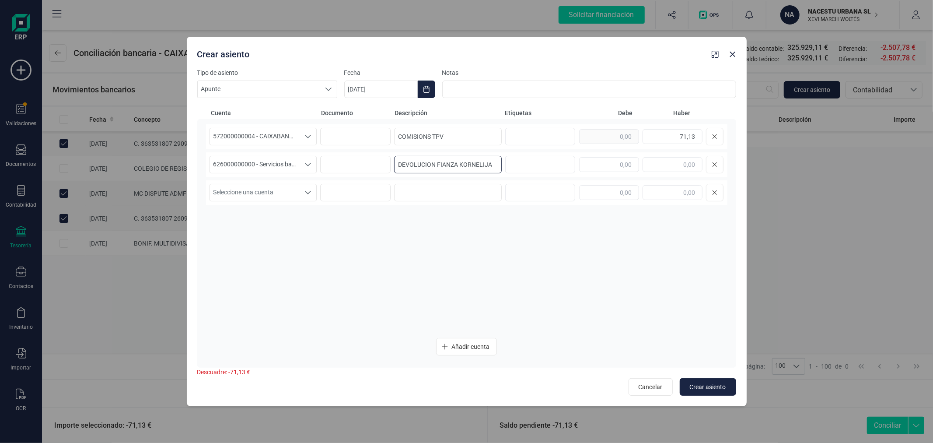
type input "DEVOLUCION FIANZA KORNELIJA"
type input "71,13"
click at [695, 385] on span "Crear asiento" at bounding box center [708, 386] width 36 height 9
type input "[DATE]"
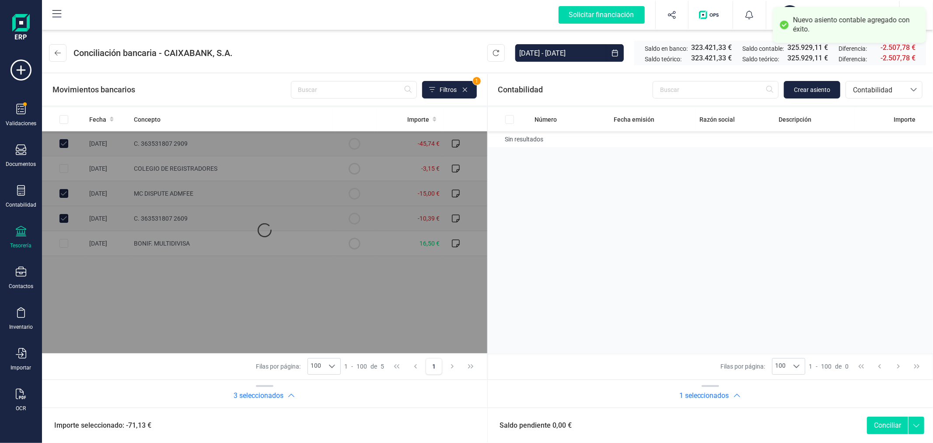
checkbox input "true"
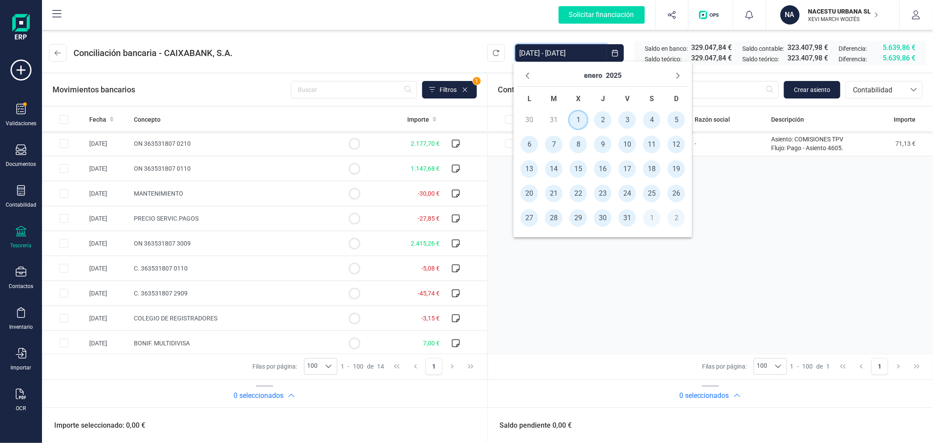
click at [581, 116] on span "1" at bounding box center [579, 120] width 18 height 18
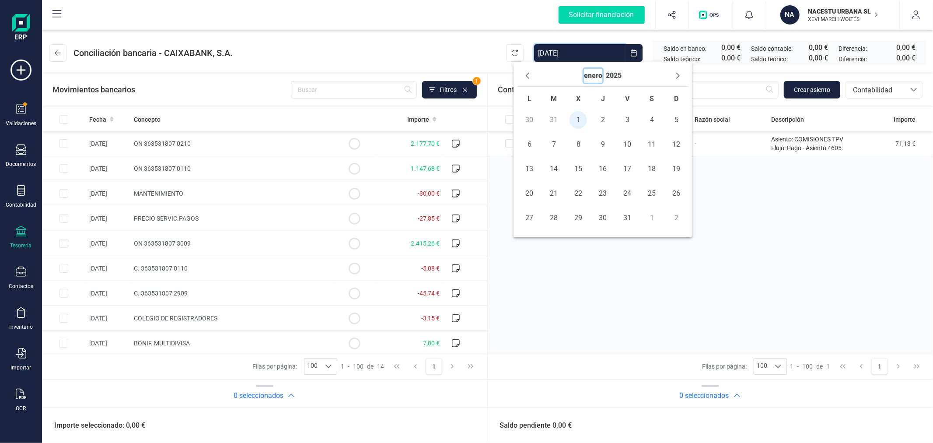
click at [592, 77] on button "enero" at bounding box center [593, 76] width 18 height 14
click at [675, 138] on span "sep" at bounding box center [680, 134] width 57 height 18
click at [572, 219] on span "30" at bounding box center [575, 218] width 18 height 18
type input "[DATE] - [DATE]"
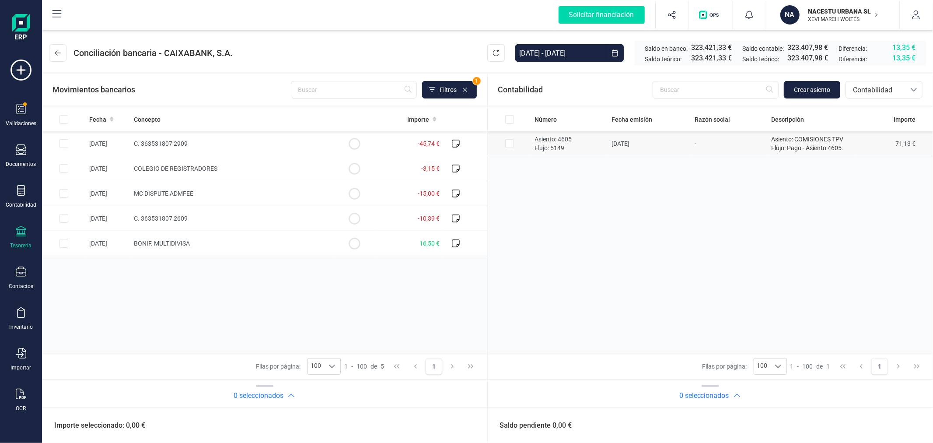
click at [506, 142] on input "Row Selected 13b1058c-52e5-4a24-9b8d-0e0b4da3ce07" at bounding box center [509, 143] width 9 height 9
checkbox input "true"
click at [60, 145] on input "Row Selected 75892340-ece7-4319-988d-7a2b8727c303" at bounding box center [64, 143] width 9 height 9
checkbox input "true"
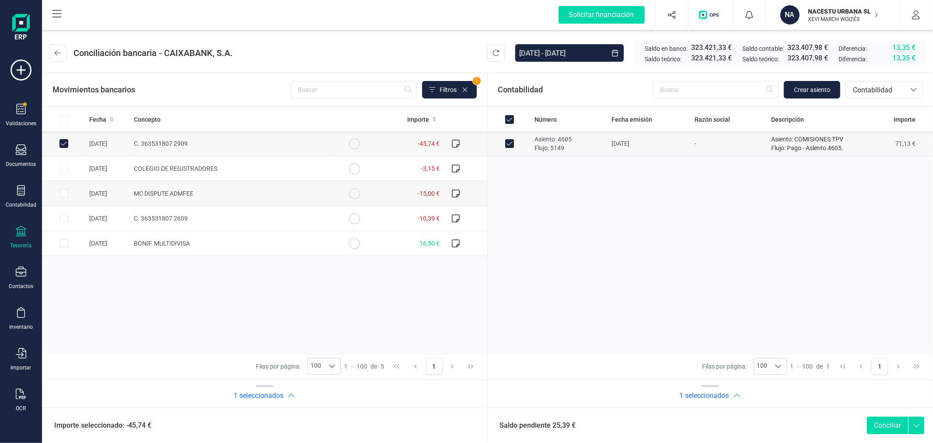
click at [62, 194] on input "Row Selected 992436c0-fe36-4e55-b2bc-b70cdd55bc3b" at bounding box center [64, 193] width 9 height 9
checkbox input "true"
click at [62, 220] on input "Row Selected b9cf7bfa-eaf1-48e6-98b3-cd6aa02bdb9d" at bounding box center [64, 218] width 9 height 9
checkbox input "true"
click at [888, 428] on button "Conciliar" at bounding box center [887, 426] width 41 height 18
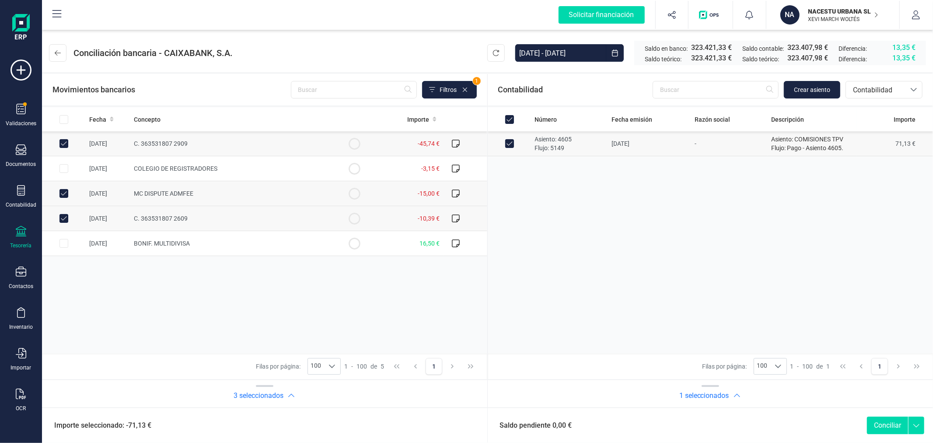
checkbox input "false"
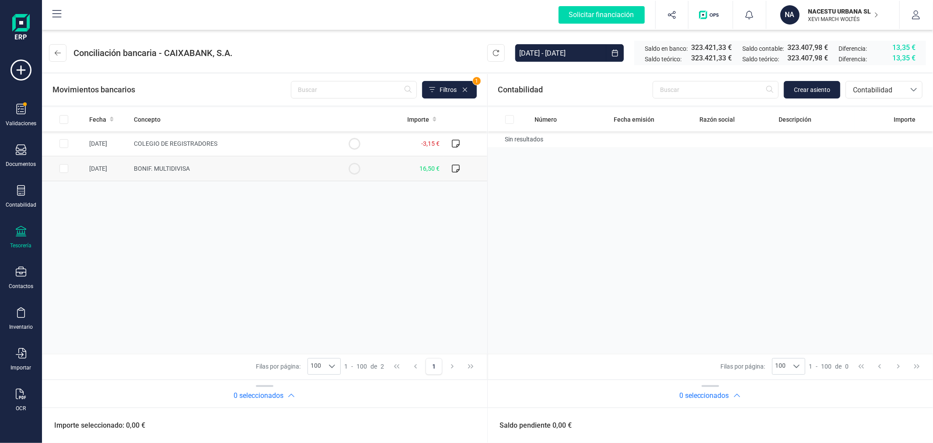
click at [62, 172] on input "Row Selected aaa94463-4f95-422e-b7b2-faba3590e27a" at bounding box center [64, 168] width 9 height 9
checkbox input "true"
click at [811, 89] on span "Crear asiento" at bounding box center [812, 89] width 36 height 9
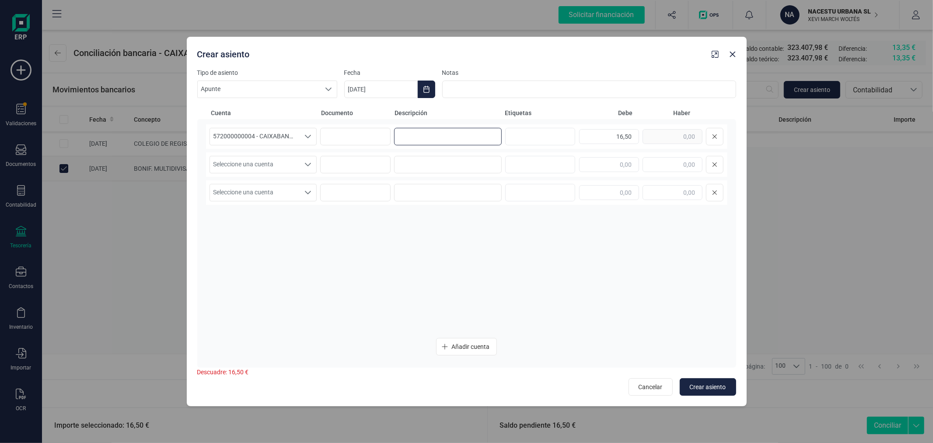
click at [436, 128] on input at bounding box center [448, 137] width 108 height 18
type input "BONIF. MULTIDIVISA"
click at [291, 165] on span "Seleccione una cuenta" at bounding box center [255, 164] width 90 height 17
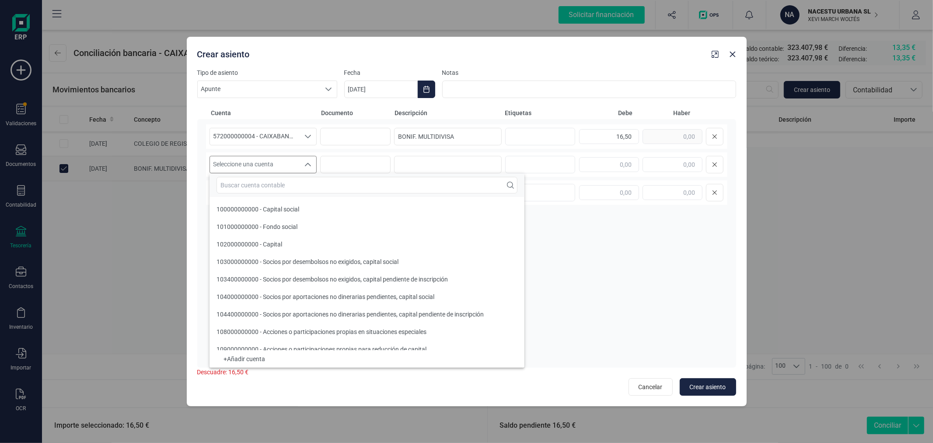
click at [294, 179] on input "text" at bounding box center [367, 185] width 301 height 17
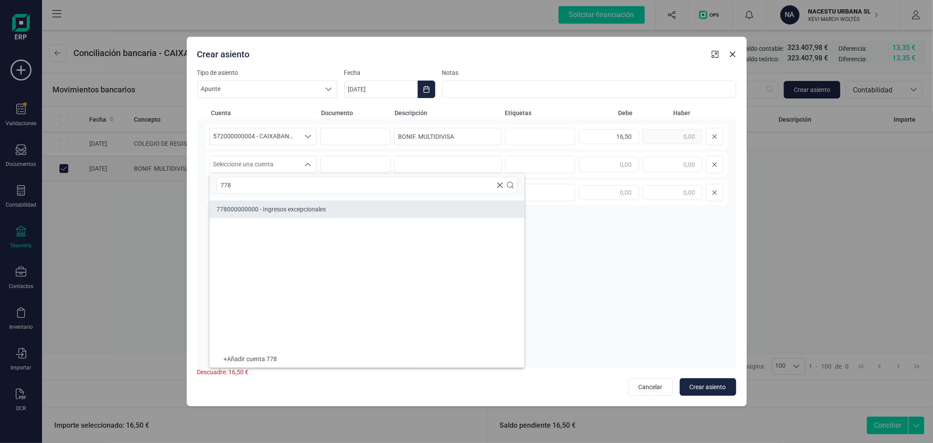
type input "778"
click at [312, 207] on span "778000000000 - Ingresos excepcionales" at bounding box center [271, 209] width 109 height 7
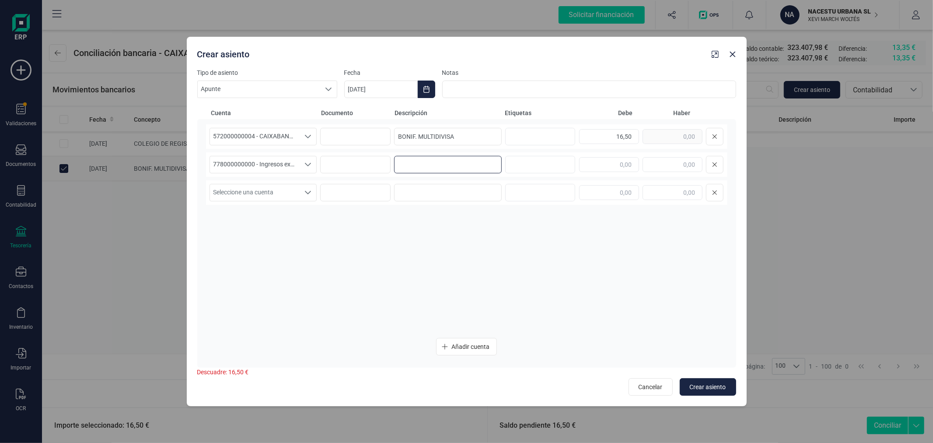
paste input "BONIF. MULTIDIVISA"
type input "BONIF. MULTIDIVISA"
type input "16,50"
click at [422, 89] on button "Choose Date" at bounding box center [427, 90] width 18 height 18
click at [362, 115] on icon "Previous Month" at bounding box center [361, 115] width 7 height 7
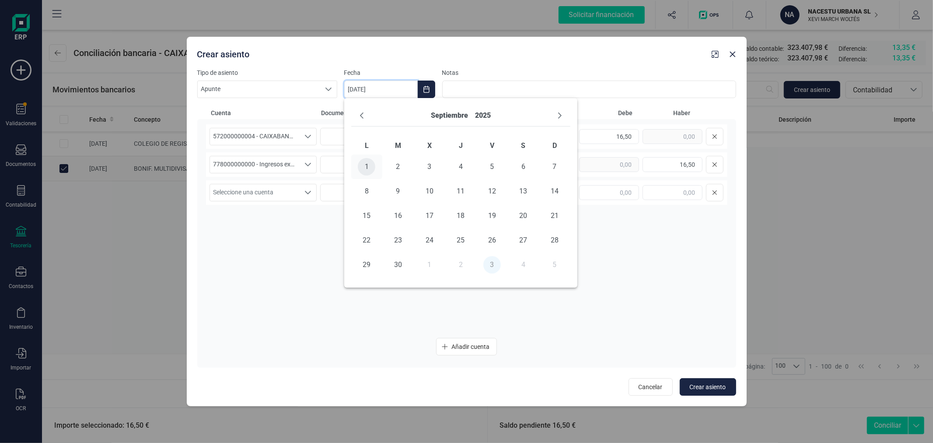
click at [372, 163] on span "1" at bounding box center [367, 167] width 18 height 18
click at [697, 382] on span "Crear asiento" at bounding box center [708, 386] width 36 height 9
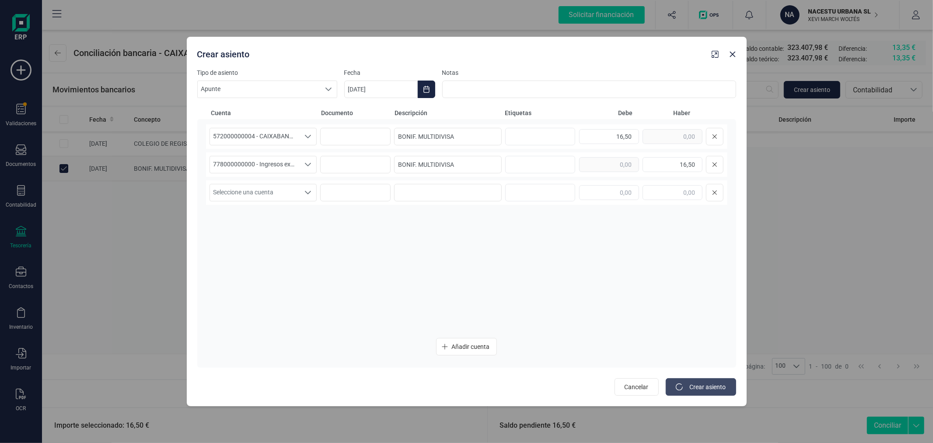
type input "[DATE]"
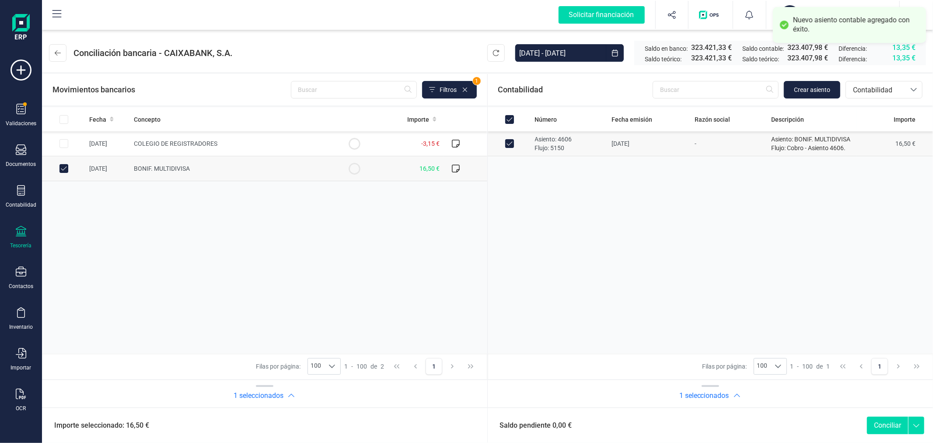
click at [881, 427] on button "Conciliar" at bounding box center [887, 426] width 41 height 18
checkbox input "false"
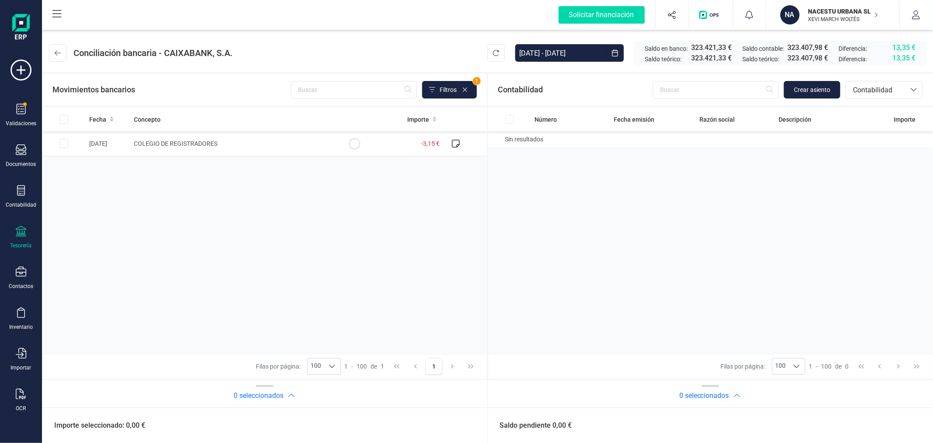
click at [863, 80] on div "Contabilidad Crear asiento bancos.conciliacion.modal.headerAccounting bancos.co…" at bounding box center [711, 90] width 446 height 32
click at [863, 91] on span "Contabilidad" at bounding box center [876, 90] width 53 height 11
click at [863, 146] on span "Facturas" at bounding box center [866, 149] width 27 height 11
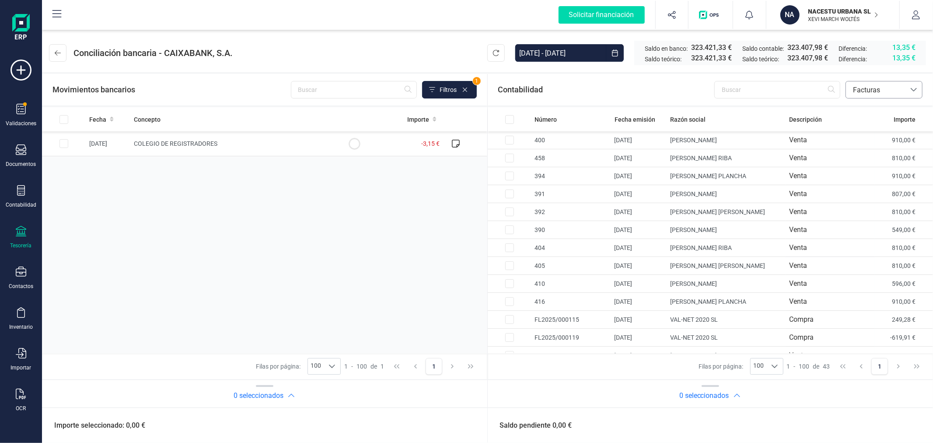
click at [873, 81] on div "bancos.conciliacion.modal.headerInvoce bancos.conciliacion.modal.headerInvoce F…" at bounding box center [884, 90] width 77 height 18
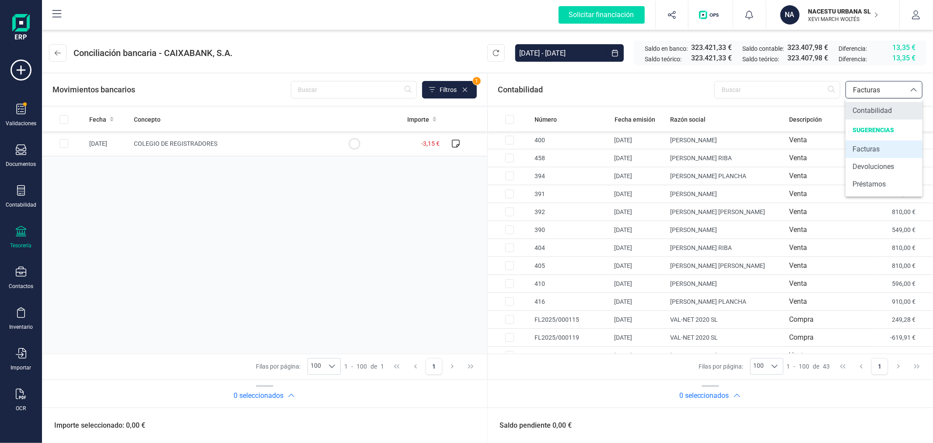
click at [867, 106] on span "Contabilidad" at bounding box center [872, 110] width 39 height 11
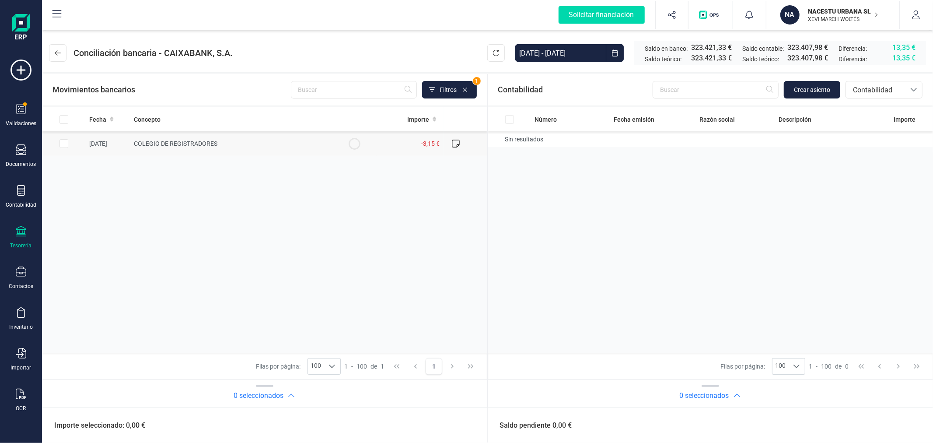
click at [63, 140] on input "Row Selected 9a0884c8-7318-4ec6-8d9d-7da3dd89dce1" at bounding box center [64, 143] width 9 height 9
checkbox input "true"
click at [814, 85] on span "Crear asiento" at bounding box center [812, 89] width 36 height 9
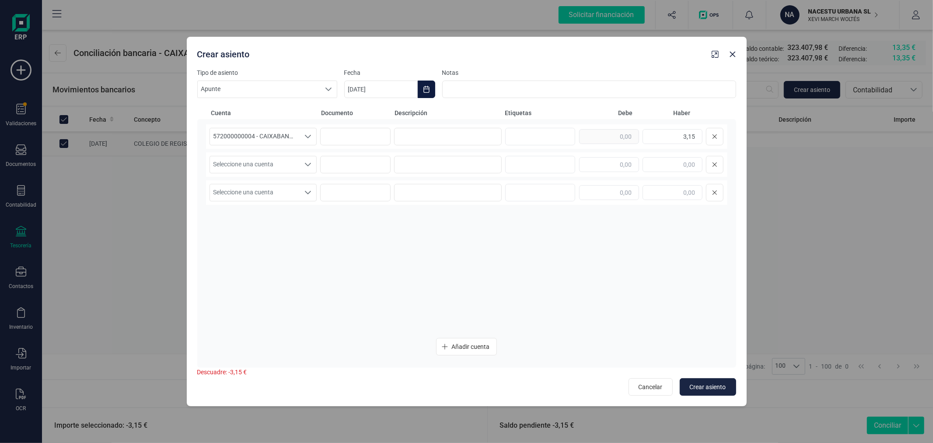
click at [426, 84] on button "Choose Date" at bounding box center [427, 90] width 18 height 18
click at [359, 113] on icon "Previous Month" at bounding box center [361, 115] width 7 height 7
click at [495, 164] on span "5" at bounding box center [493, 167] width 18 height 18
type input "[DATE]"
click at [479, 140] on input at bounding box center [448, 137] width 108 height 18
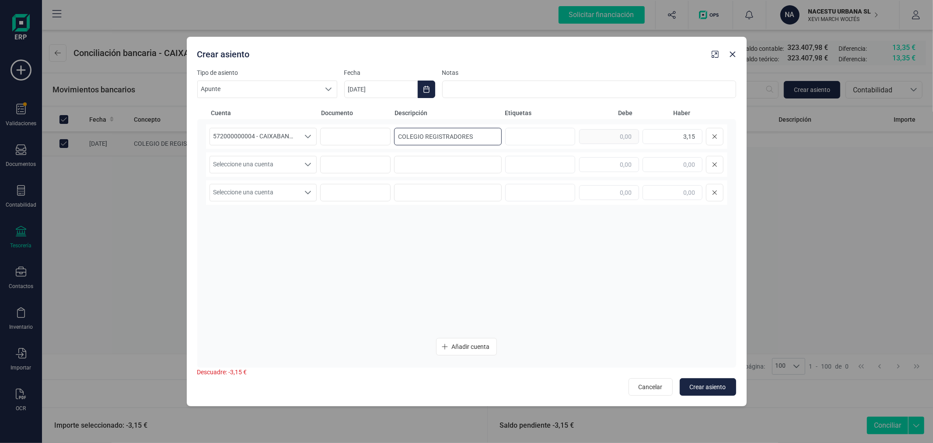
click at [479, 140] on input "COLEGIO REGISTRADORES" at bounding box center [448, 137] width 108 height 18
type input "COLEGIO REGISTRADORES"
click at [275, 161] on span "Seleccione una cuenta" at bounding box center [255, 164] width 90 height 17
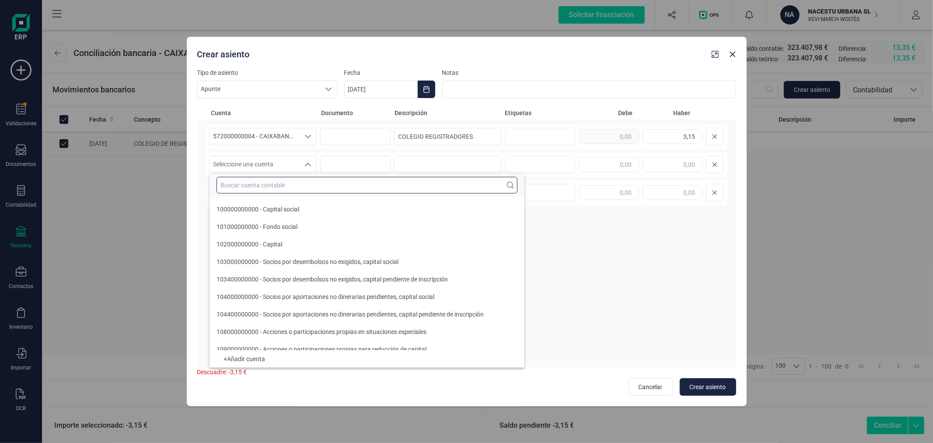
click at [276, 178] on input "text" at bounding box center [367, 185] width 301 height 17
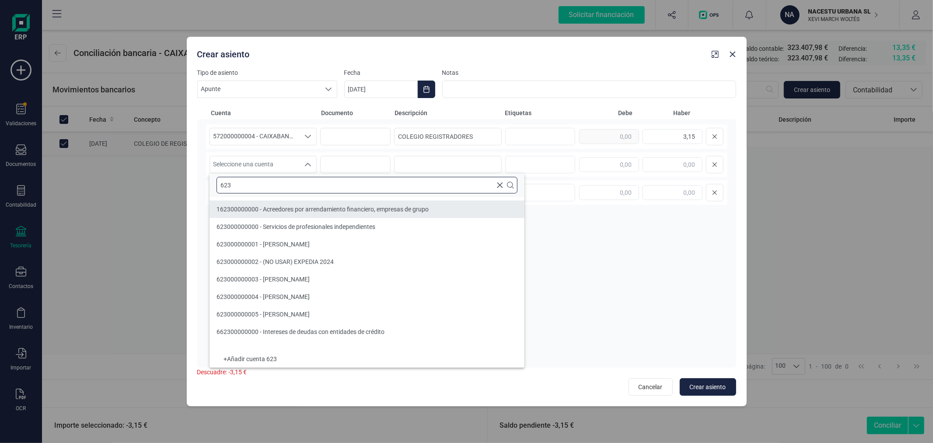
type input "623"
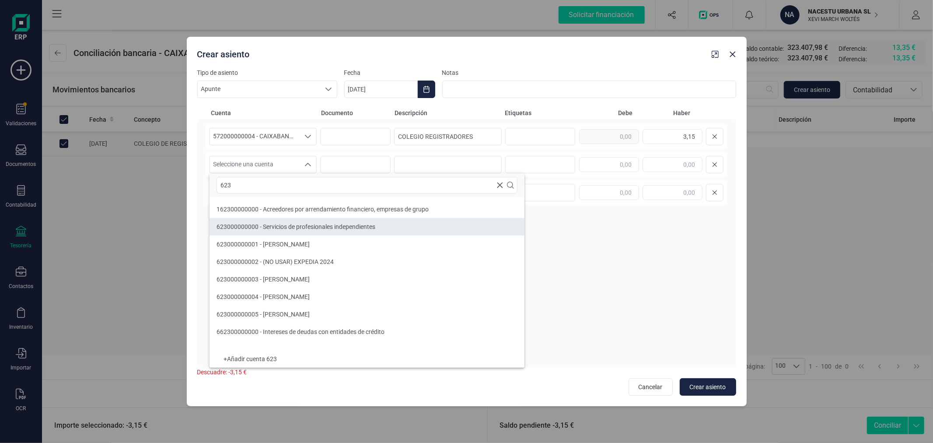
click at [305, 223] on span "623000000000 - Servicios de profesionales independientes" at bounding box center [296, 226] width 159 height 7
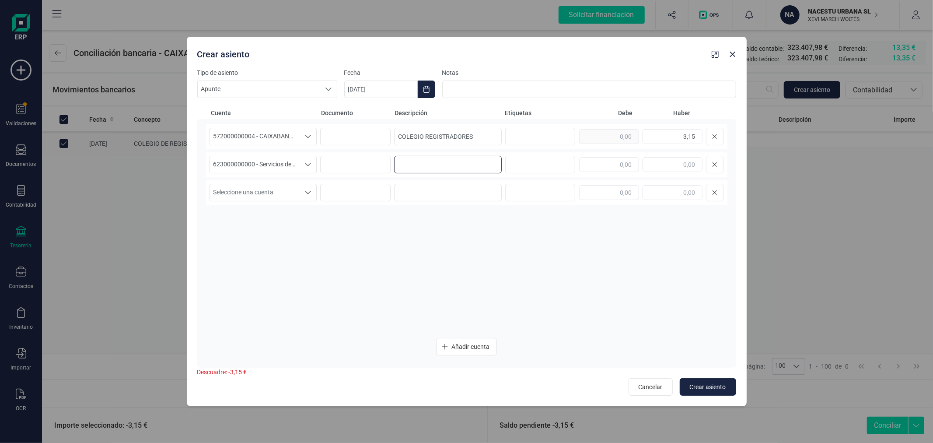
click at [488, 158] on input at bounding box center [448, 165] width 108 height 18
paste input "COLEGIO REGISTRADORES"
type input "COLEGIO REGISTRADORES"
type input "3,15"
click at [702, 388] on span "Crear asiento" at bounding box center [708, 386] width 36 height 9
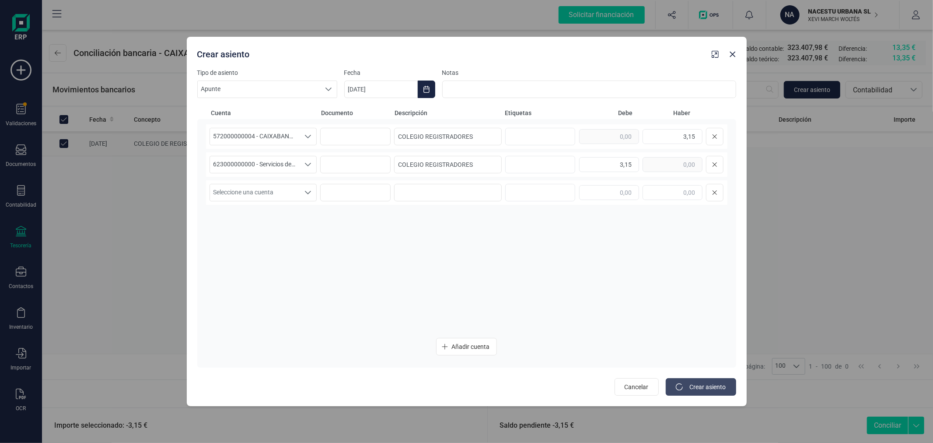
type input "[DATE]"
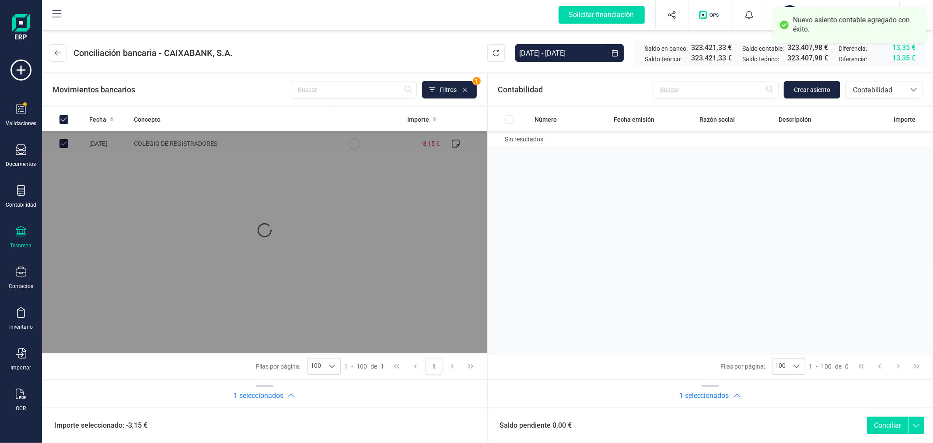
checkbox input "true"
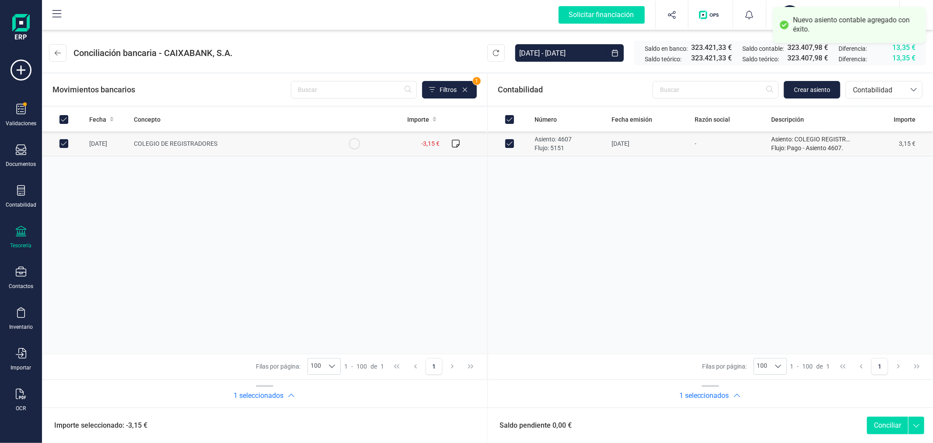
click at [877, 423] on button "Conciliar" at bounding box center [887, 426] width 41 height 18
checkbox input "false"
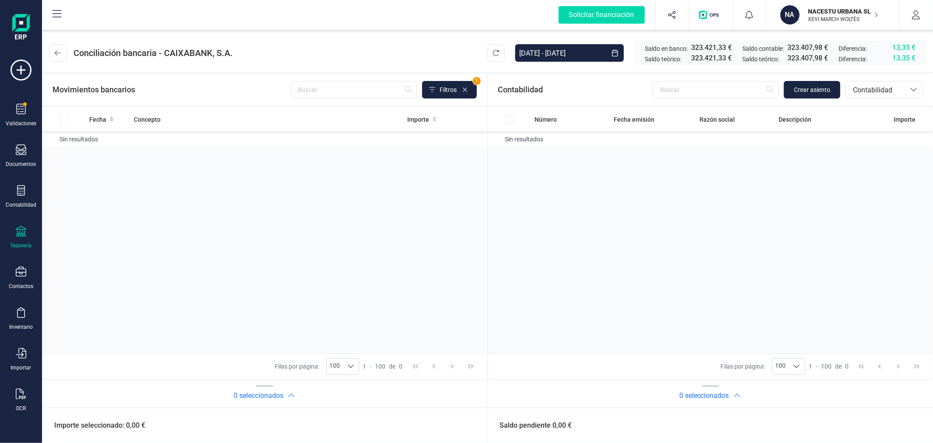
click at [398, 224] on div "Fecha Concepto Importe Sin resultados" at bounding box center [265, 230] width 446 height 246
click at [55, 49] on icon at bounding box center [58, 52] width 6 height 7
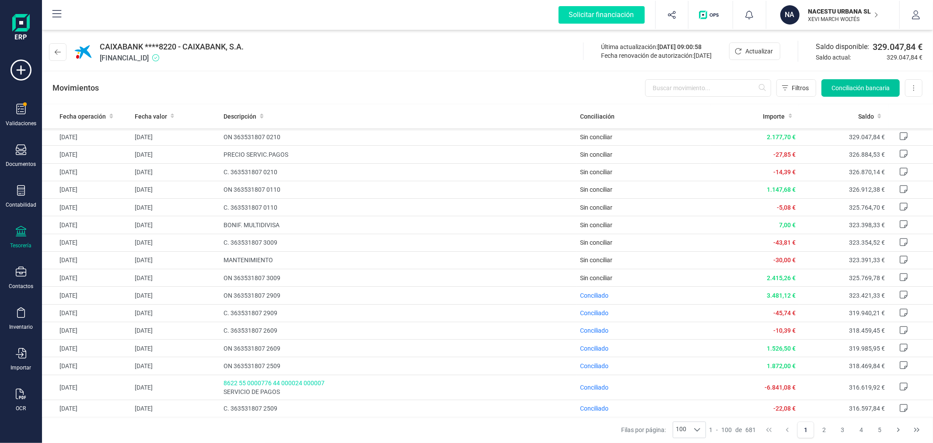
click at [855, 89] on span "Conciliación bancaria" at bounding box center [861, 88] width 58 height 9
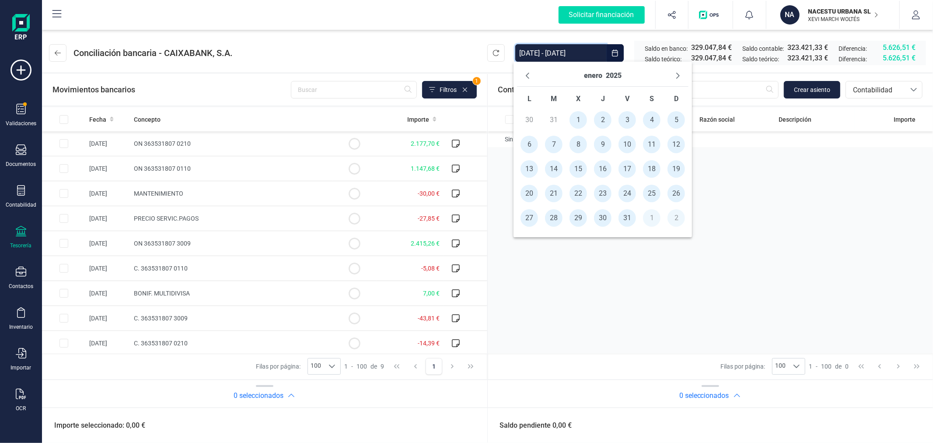
click at [557, 52] on input "[DATE] - [DATE]" at bounding box center [561, 53] width 91 height 18
click at [581, 120] on span "1" at bounding box center [579, 120] width 18 height 18
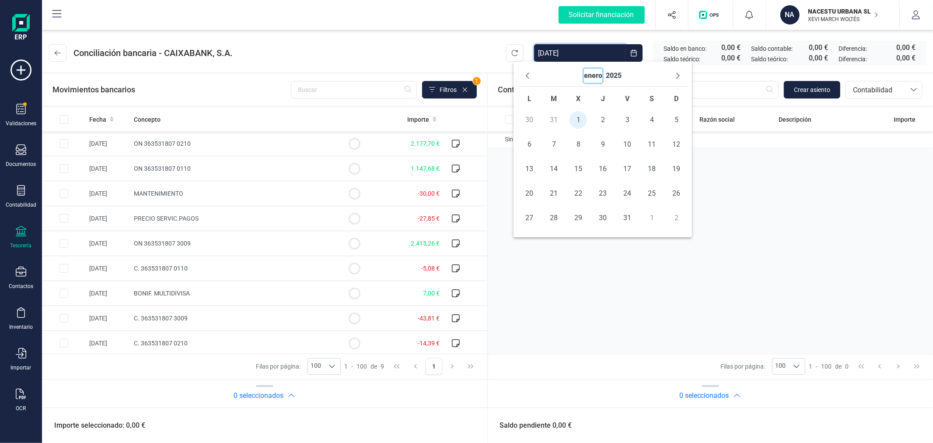
click at [584, 74] on button "enero" at bounding box center [593, 76] width 18 height 14
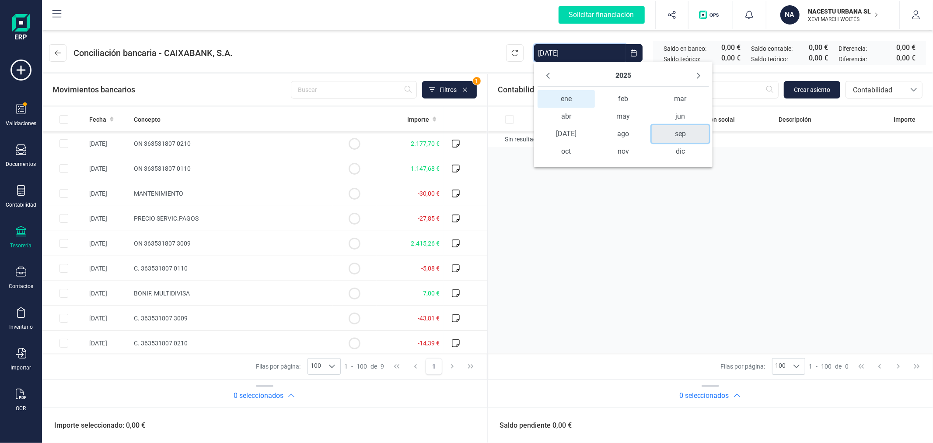
click at [681, 133] on span "sep" at bounding box center [680, 134] width 57 height 18
click at [575, 218] on span "30" at bounding box center [575, 218] width 18 height 18
type input "[DATE] - [DATE]"
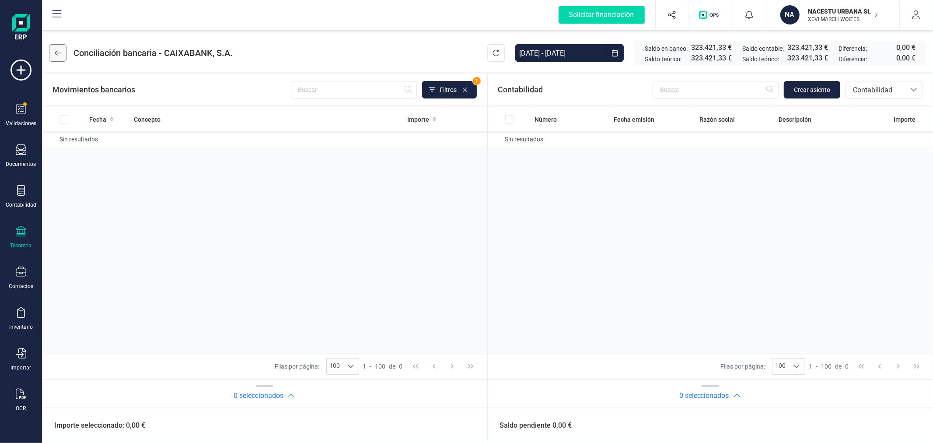
click at [55, 56] on icon at bounding box center [58, 52] width 6 height 7
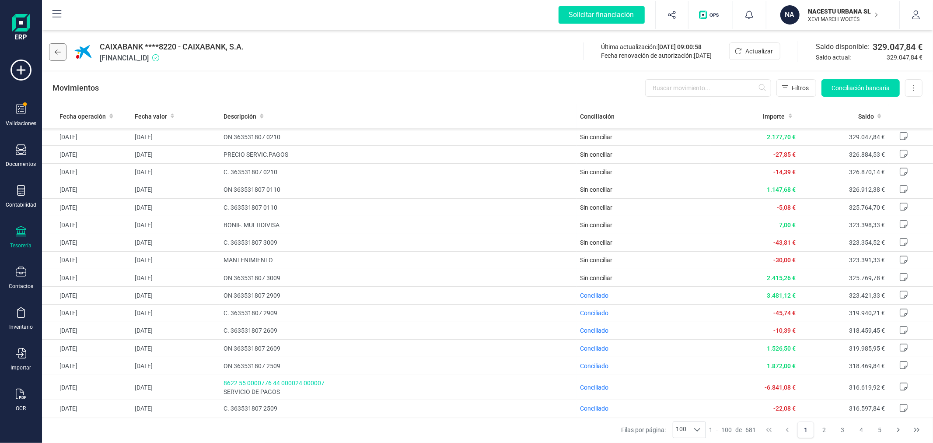
click at [59, 55] on icon at bounding box center [58, 52] width 6 height 7
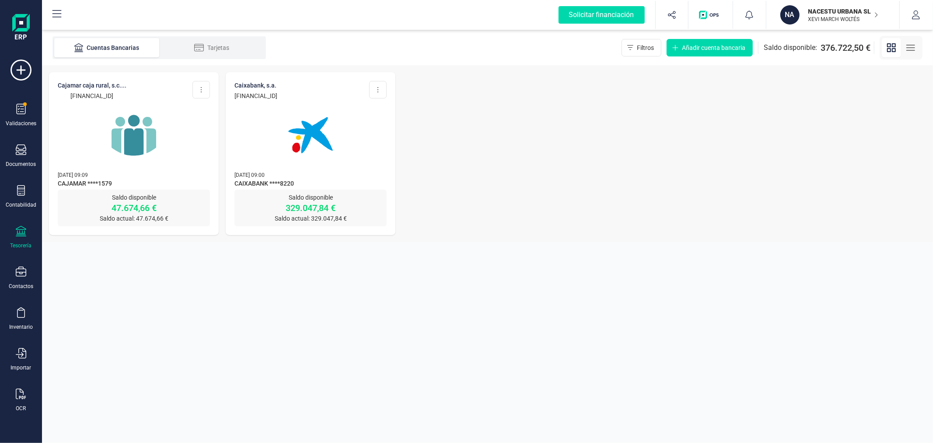
click at [168, 146] on img at bounding box center [134, 135] width 74 height 74
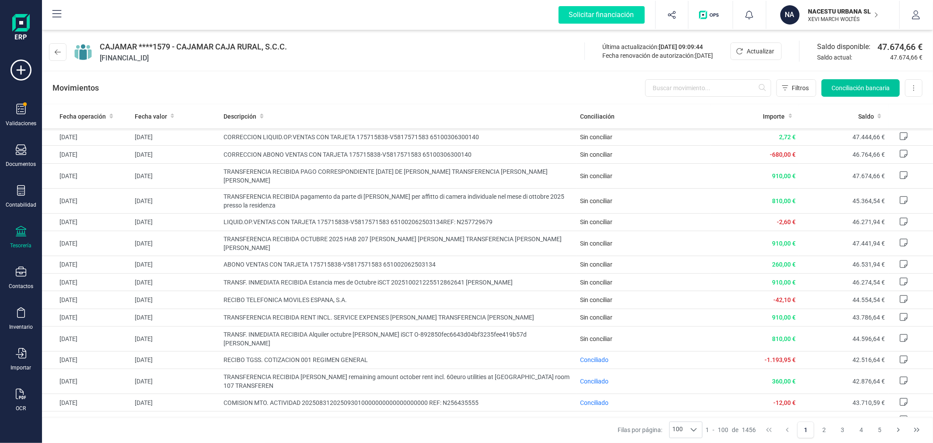
click at [850, 90] on span "Conciliación bancaria" at bounding box center [861, 88] width 58 height 9
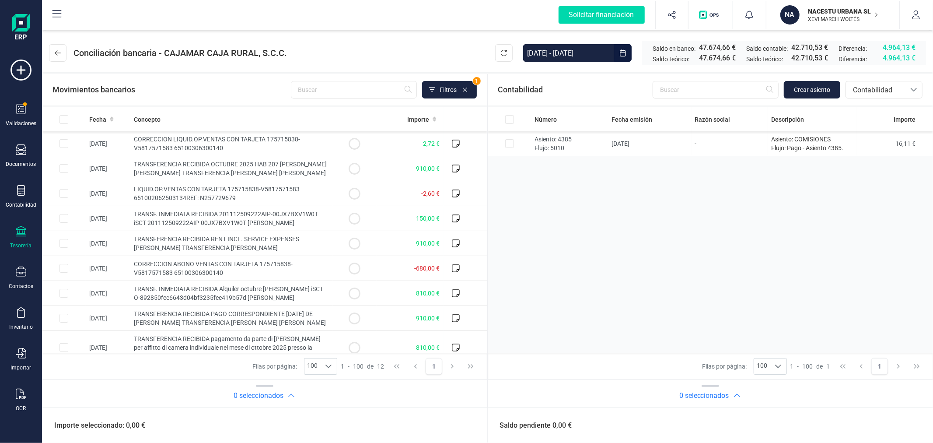
click at [563, 53] on input "[DATE] - [DATE]" at bounding box center [568, 53] width 91 height 18
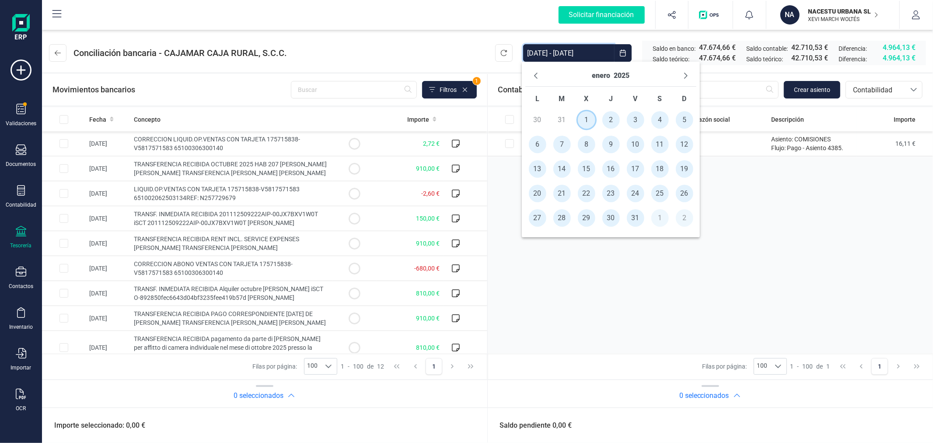
click at [584, 119] on span "1" at bounding box center [587, 120] width 18 height 18
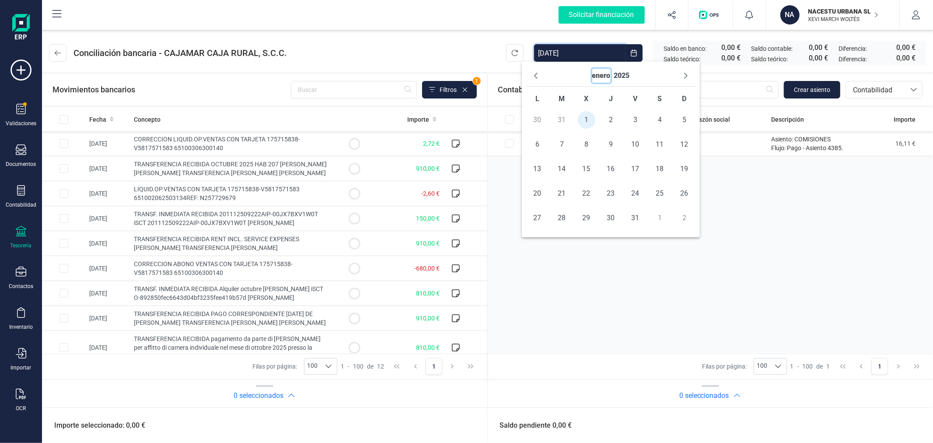
click at [602, 79] on button "enero" at bounding box center [602, 76] width 18 height 14
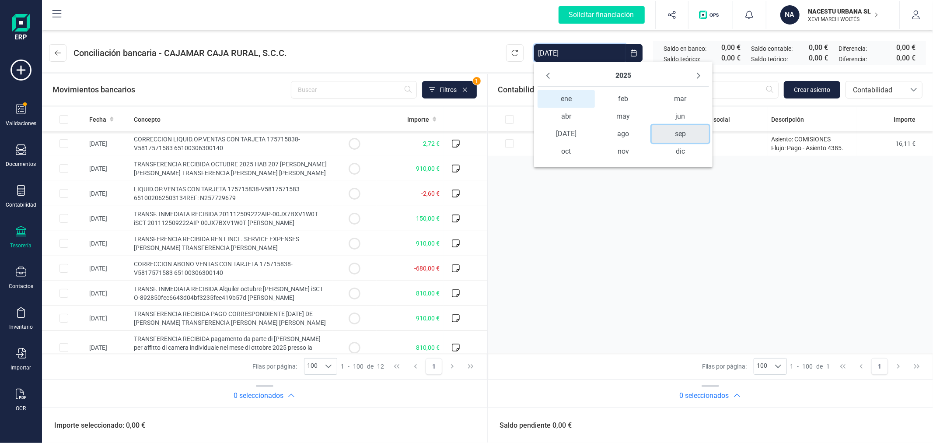
click at [671, 130] on span "sep" at bounding box center [680, 134] width 57 height 18
click at [572, 215] on span "30" at bounding box center [575, 218] width 18 height 18
type input "[DATE] - [DATE]"
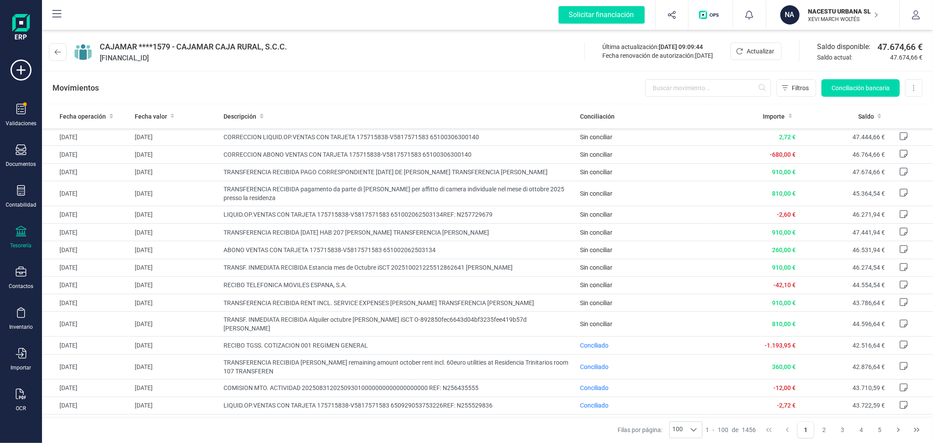
click at [55, 49] on icon at bounding box center [58, 52] width 6 height 7
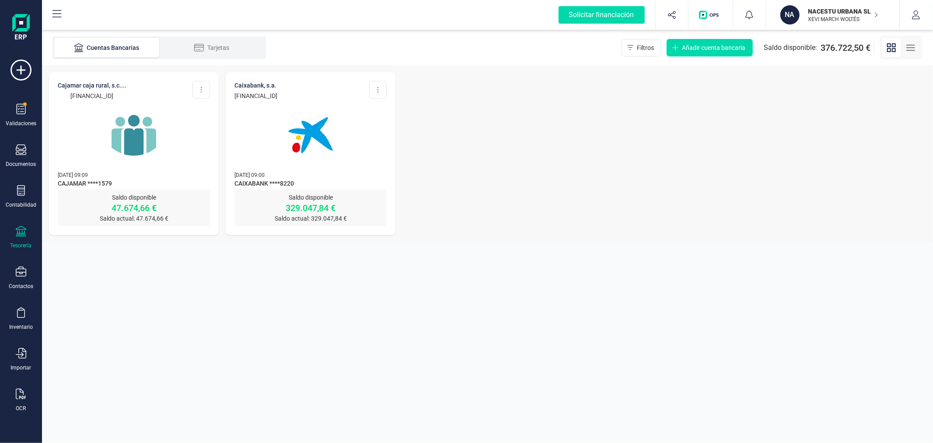
click at [859, 9] on p "NACESTU URBANA SL" at bounding box center [844, 11] width 70 height 9
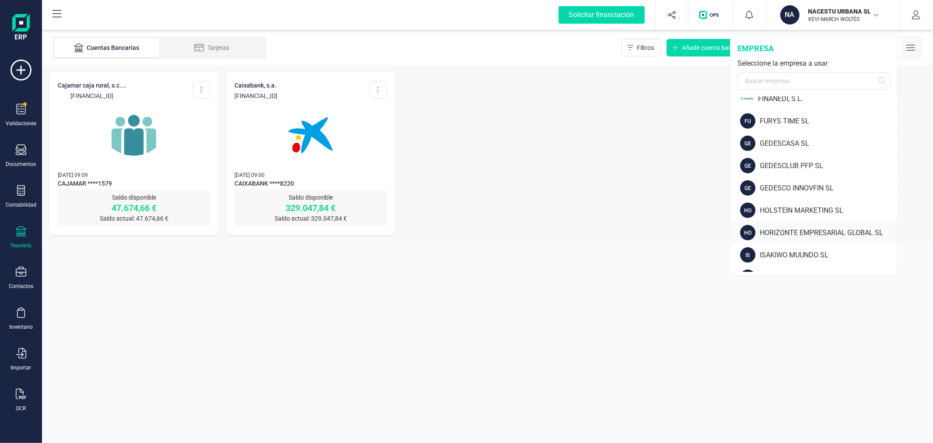
scroll to position [438, 0]
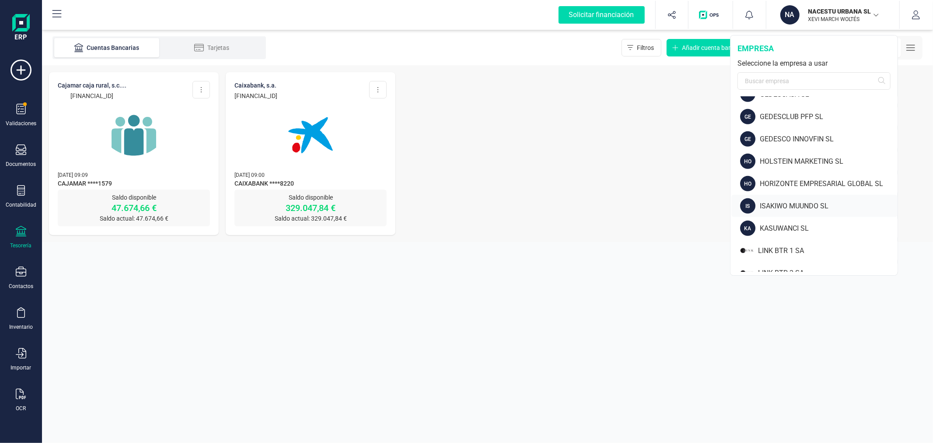
click at [780, 197] on div "IS ISAKIWO MUUNDO SL" at bounding box center [815, 206] width 166 height 22
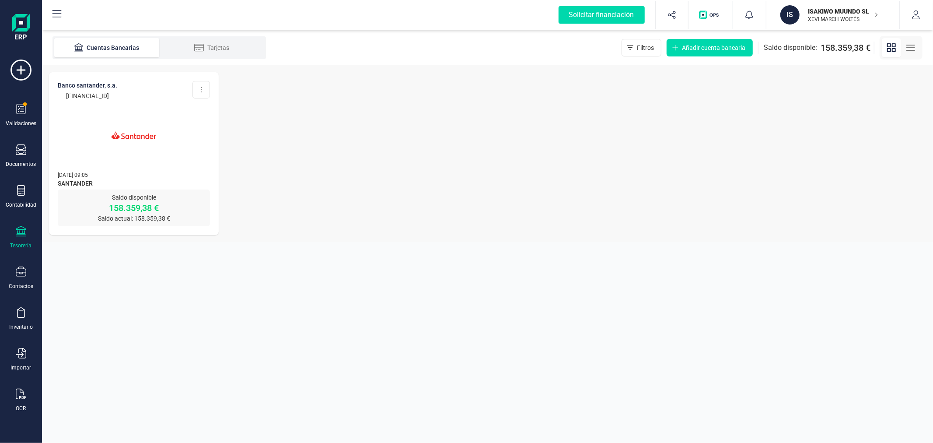
click at [130, 163] on img at bounding box center [134, 135] width 74 height 74
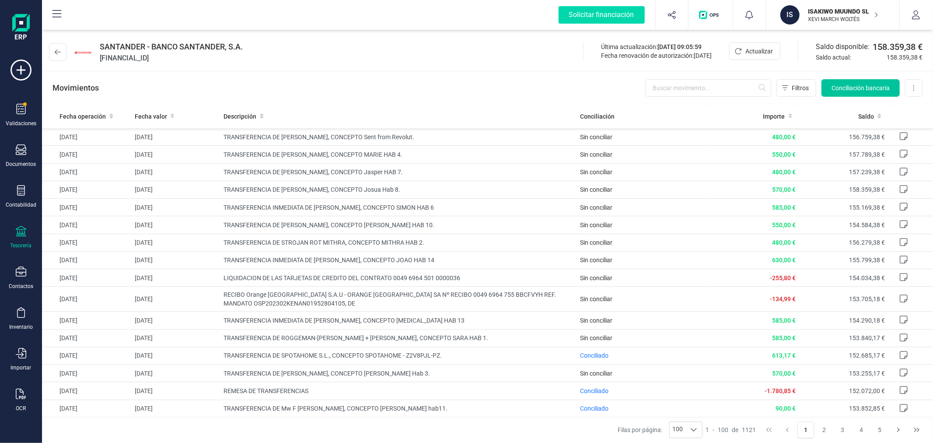
click at [874, 91] on span "Conciliación bancaria" at bounding box center [861, 88] width 58 height 9
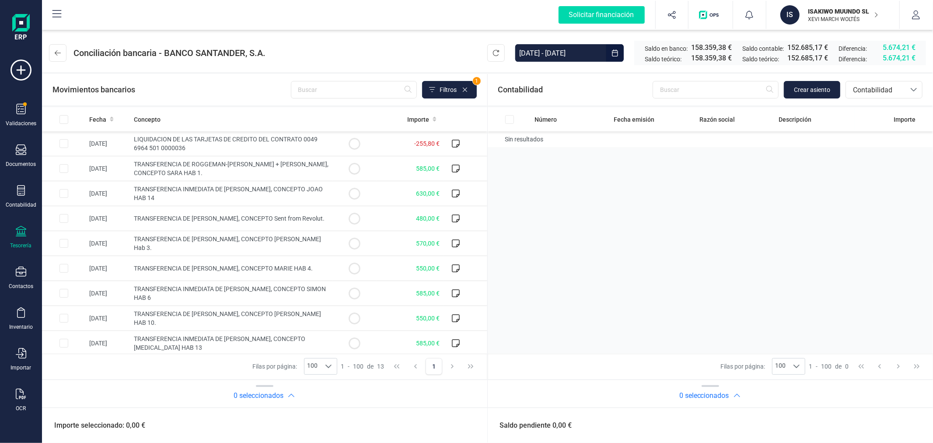
click at [557, 54] on input "[DATE] - [DATE]" at bounding box center [561, 53] width 91 height 18
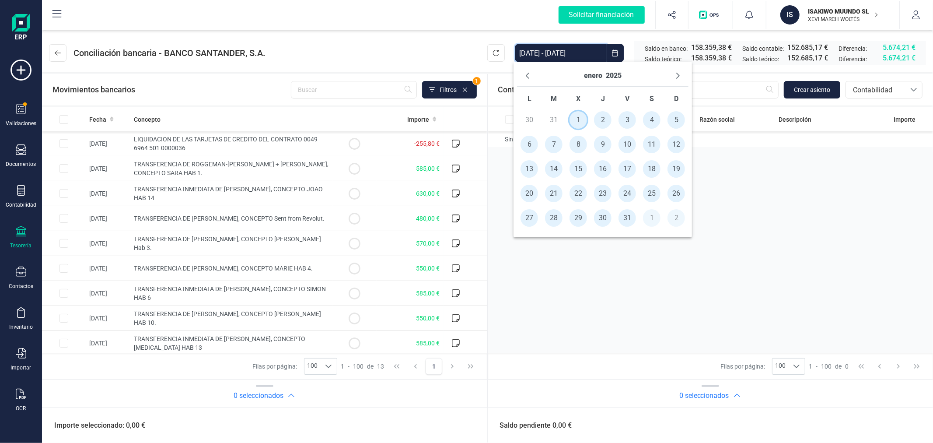
click at [578, 117] on span "1" at bounding box center [579, 120] width 18 height 18
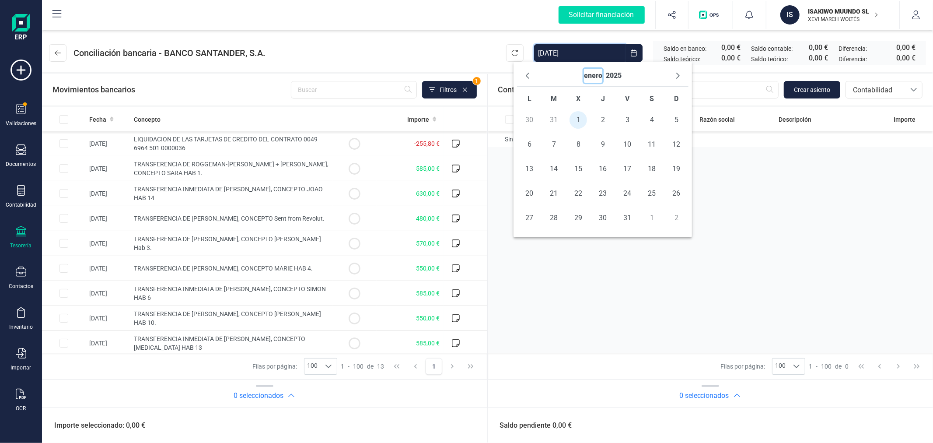
click at [594, 73] on button "enero" at bounding box center [593, 76] width 18 height 14
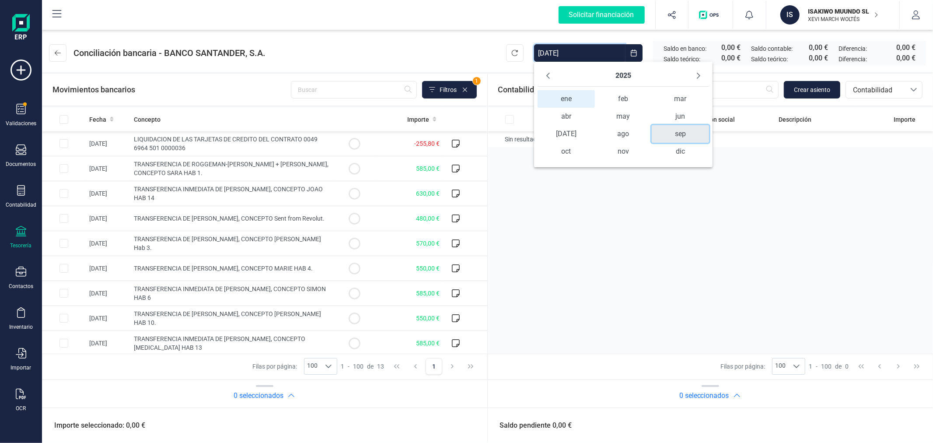
click at [688, 140] on span "sep" at bounding box center [680, 134] width 57 height 18
click at [575, 216] on span "30" at bounding box center [575, 218] width 18 height 18
type input "[DATE] - [DATE]"
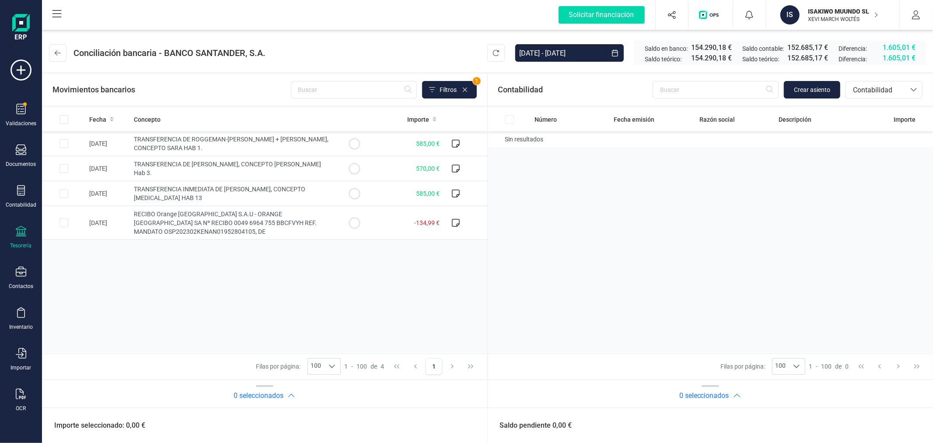
click at [365, 47] on header "Conciliación bancaria - BANCO SANTANDER, [DATE] - [DATE] Saldo en banco: 154.29…" at bounding box center [487, 51] width 891 height 42
click at [62, 139] on input "Row Selected e8369c78-5ca8-4bfc-b76f-4232fc675d5c" at bounding box center [64, 143] width 9 height 9
checkbox input "true"
click at [887, 91] on span "Contabilidad" at bounding box center [876, 90] width 53 height 11
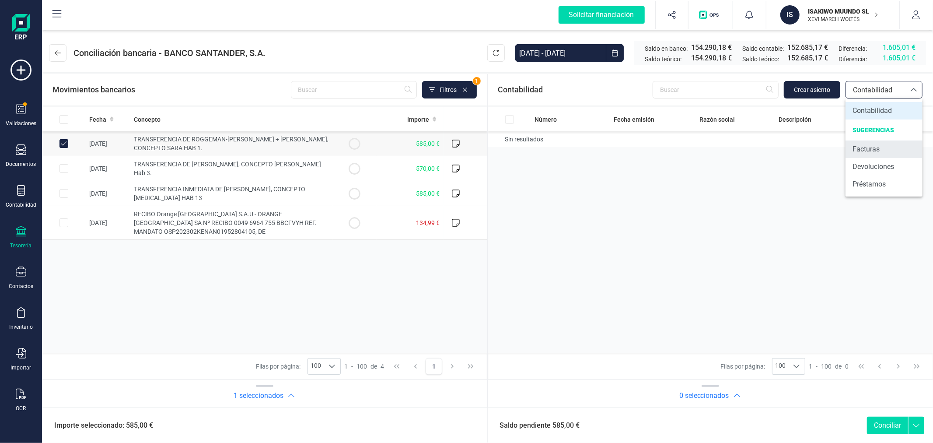
click at [863, 151] on span "Facturas" at bounding box center [866, 149] width 27 height 11
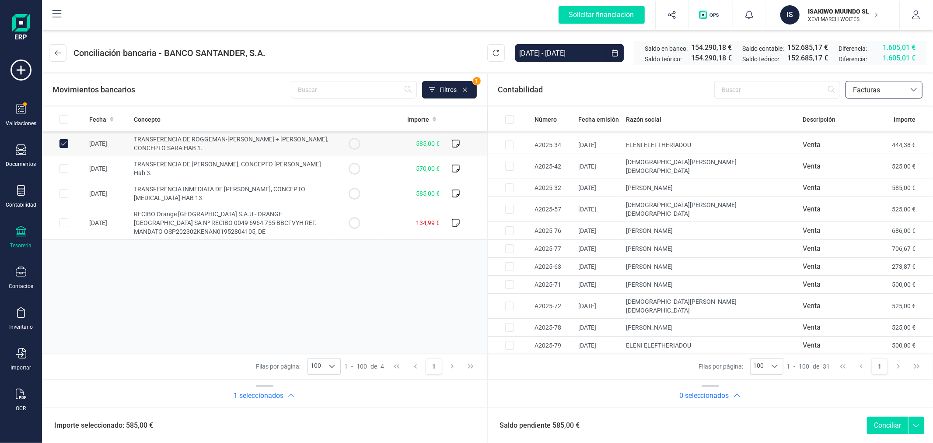
scroll to position [335, 0]
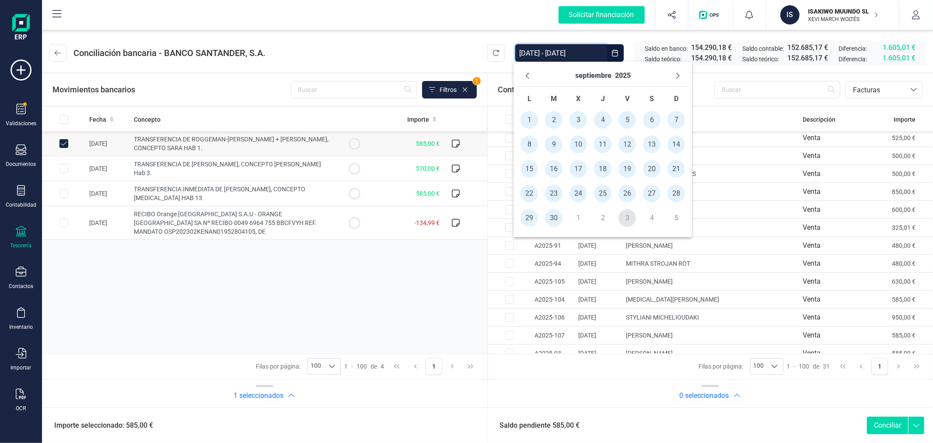
click at [587, 50] on input "[DATE] - [DATE]" at bounding box center [561, 53] width 91 height 18
click at [530, 75] on icon "Previous Month" at bounding box center [527, 75] width 7 height 7
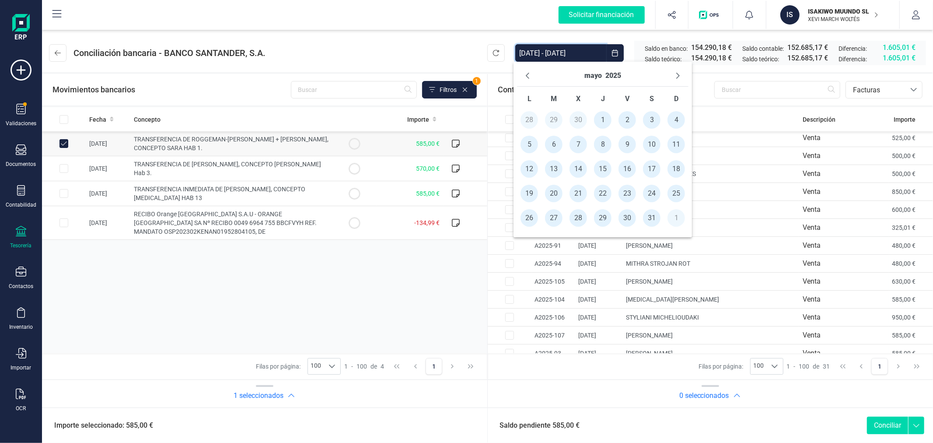
click at [530, 75] on icon "Previous Month" at bounding box center [527, 75] width 7 height 7
click at [675, 74] on icon "Next Month" at bounding box center [678, 75] width 7 height 7
click at [676, 73] on icon "Next Month" at bounding box center [678, 75] width 7 height 7
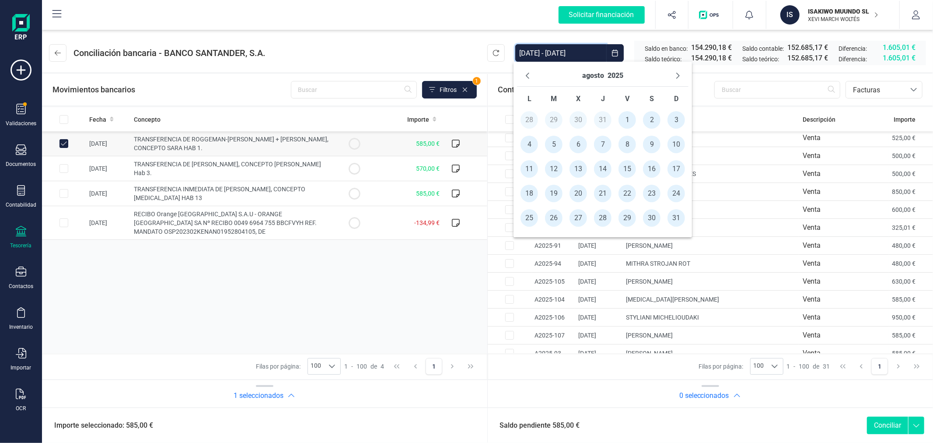
click at [676, 73] on icon "Next Month" at bounding box center [678, 75] width 7 height 7
click at [529, 121] on span "1" at bounding box center [530, 120] width 18 height 18
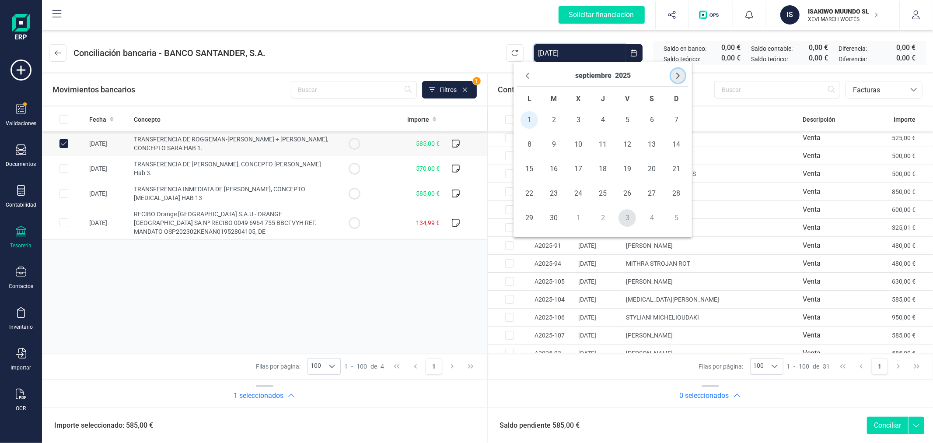
click at [676, 75] on icon "Next Month" at bounding box center [678, 75] width 7 height 7
click at [579, 119] on span "1" at bounding box center [579, 120] width 18 height 18
type input "[DATE] - [DATE]"
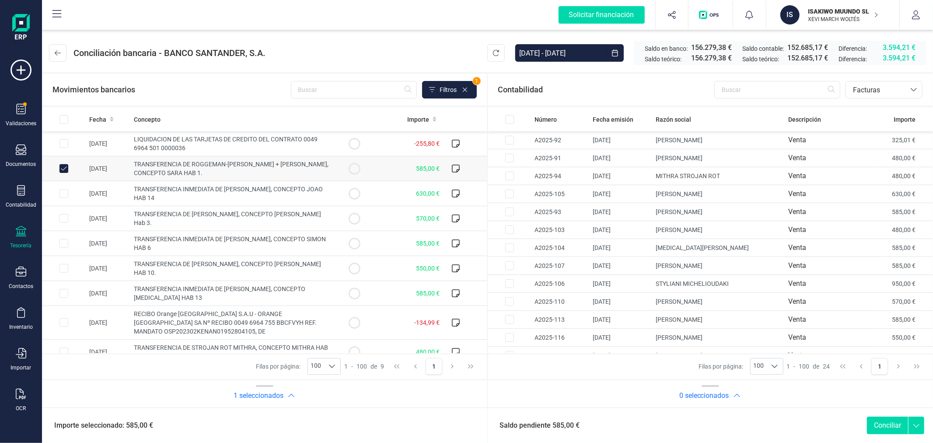
scroll to position [209, 0]
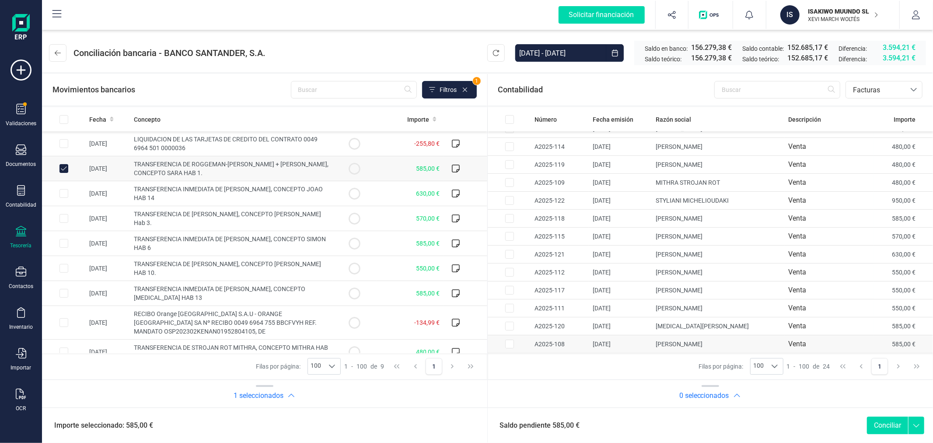
click at [506, 344] on input "Row Selected 58afb34d-0515-4812-ae9c-1094eba64a29" at bounding box center [509, 344] width 9 height 9
click at [891, 419] on button "Conciliar" at bounding box center [887, 426] width 41 height 18
checkbox input "false"
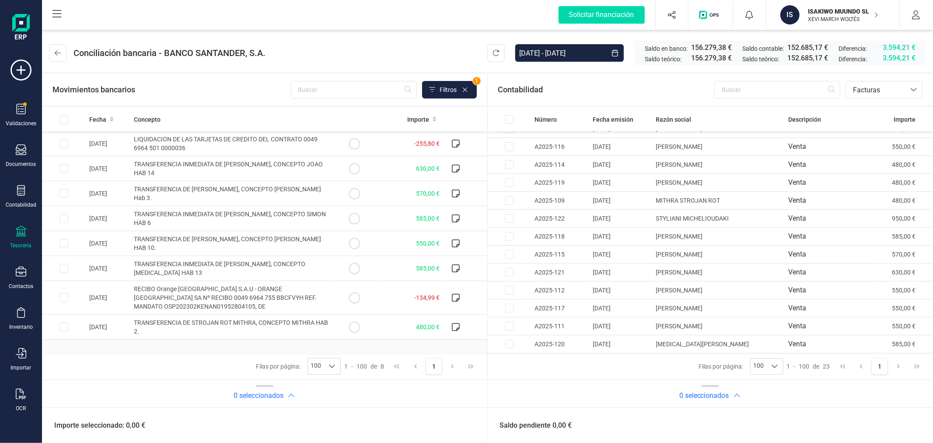
scroll to position [191, 0]
click at [98, 117] on span "Fecha" at bounding box center [97, 119] width 17 height 9
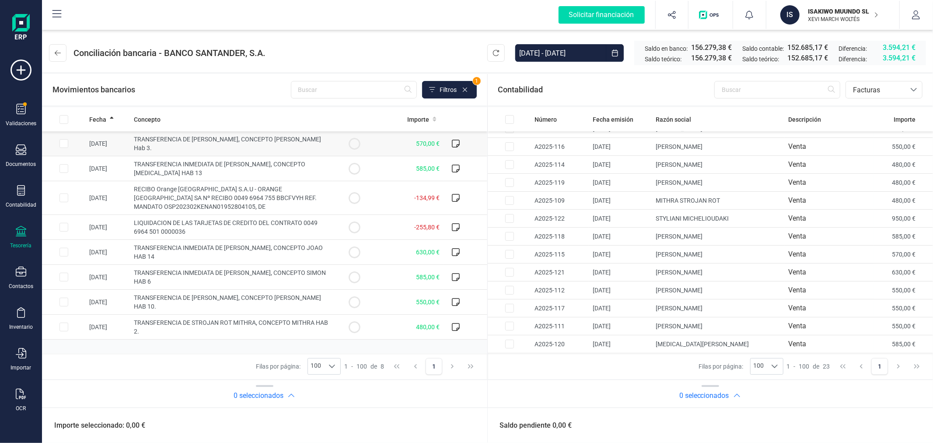
click at [63, 143] on input "Row Selected 5714e0b0-6efe-439e-99a3-60427d2653c8" at bounding box center [64, 143] width 9 height 9
checkbox input "true"
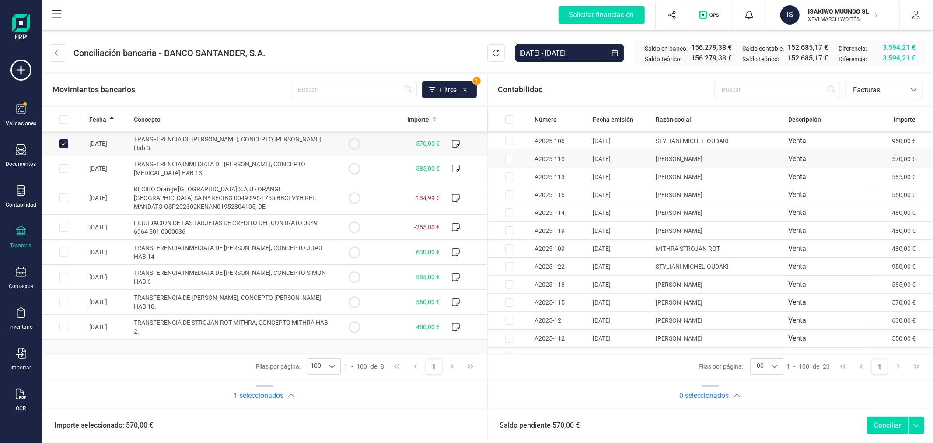
click at [511, 162] on input "Row Selected 13bd3def-cd2d-4e93-9e36-9287f0ae1cbc" at bounding box center [509, 158] width 9 height 9
click at [892, 425] on button "Conciliar" at bounding box center [887, 426] width 41 height 18
checkbox input "false"
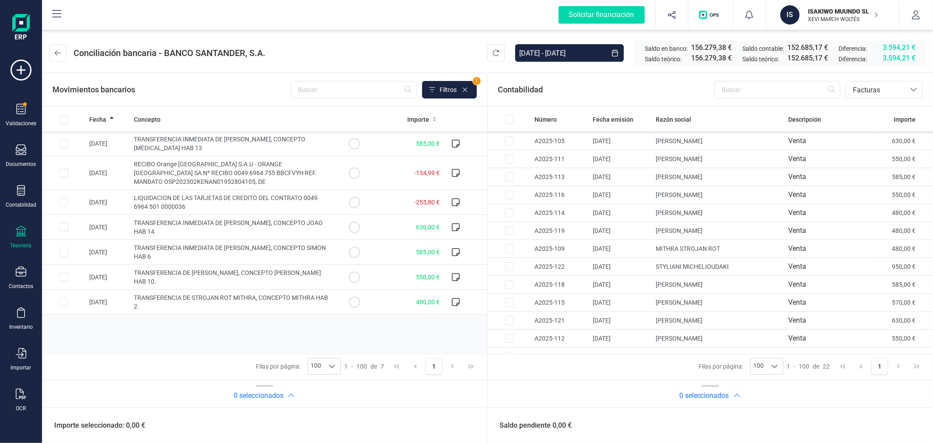
scroll to position [125, 0]
click at [64, 142] on input "Row Selected a7742ee5-4cc7-48e9-9bf3-90aa94be0433" at bounding box center [64, 143] width 9 height 9
checkbox input "true"
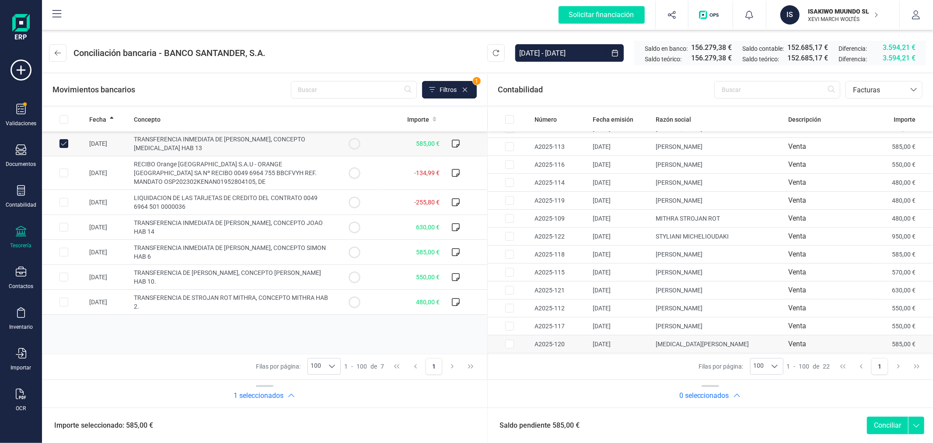
click at [508, 340] on input "Row Selected 4d167ae8-9280-4a06-ba0b-e1be1d3d7995" at bounding box center [509, 344] width 9 height 9
click at [890, 421] on button "Conciliar" at bounding box center [887, 426] width 41 height 18
checkbox input "false"
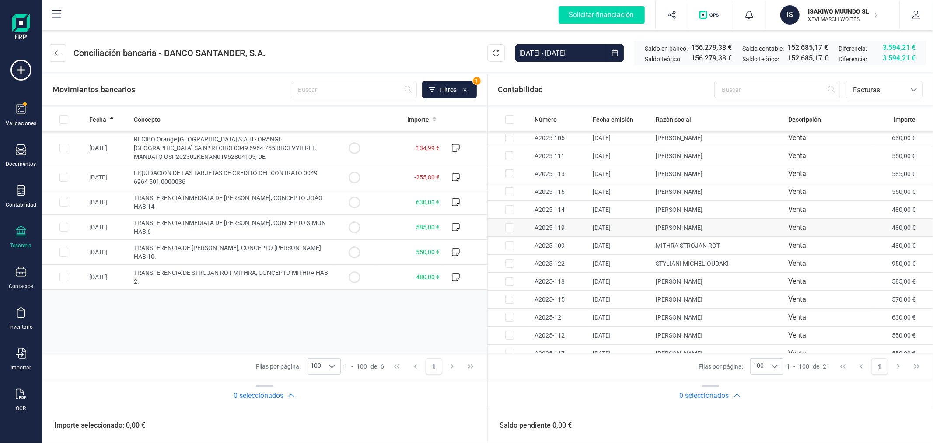
scroll to position [155, 0]
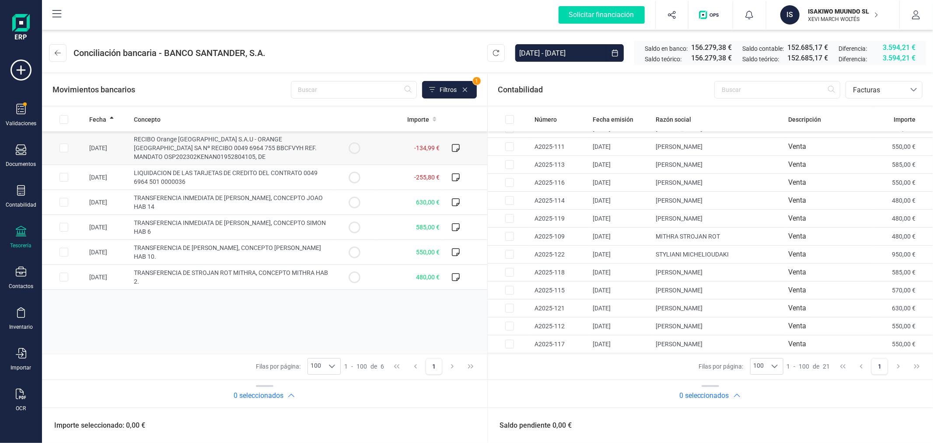
click at [64, 147] on input "Row Selected d929fcc0-60e7-441b-b001-d65a9f12621f" at bounding box center [64, 148] width 9 height 9
checkbox input "true"
click at [872, 93] on span "Facturas" at bounding box center [876, 90] width 53 height 11
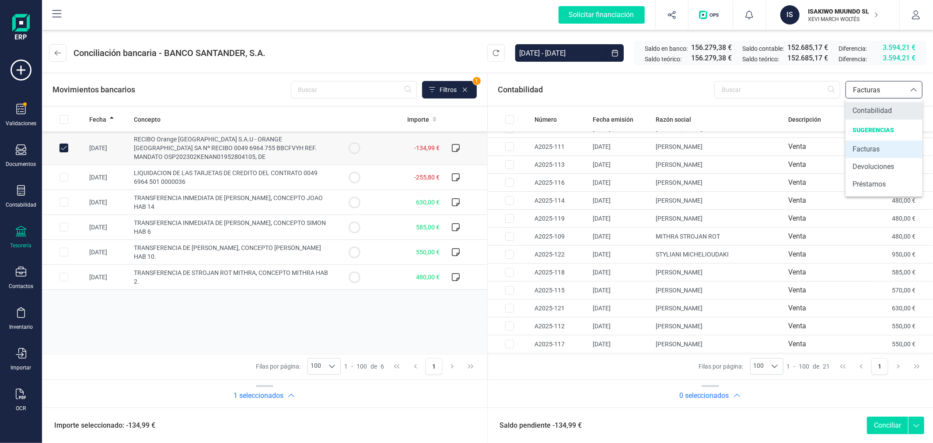
click at [863, 105] on span "Contabilidad" at bounding box center [872, 110] width 39 height 11
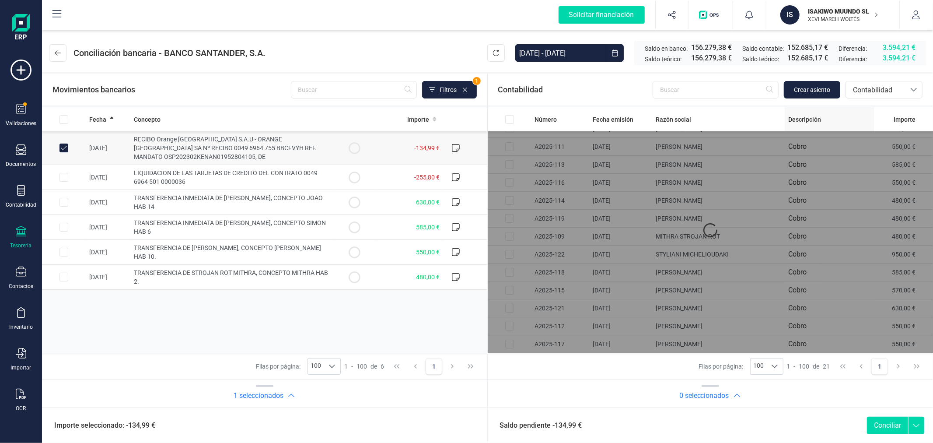
scroll to position [0, 0]
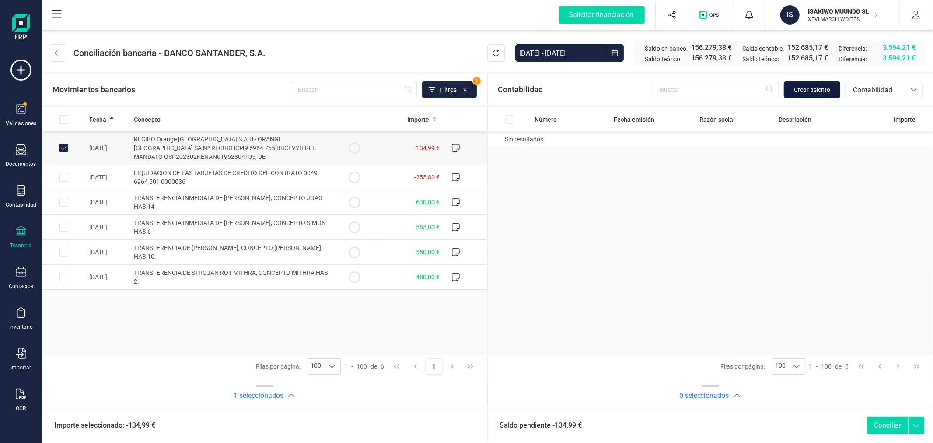
click at [811, 89] on span "Crear asiento" at bounding box center [812, 89] width 36 height 9
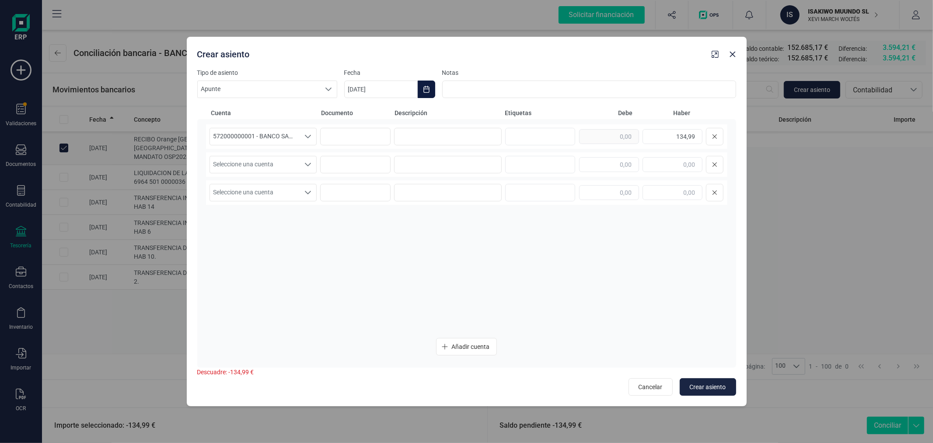
click at [423, 98] on button "Choose Date" at bounding box center [427, 90] width 18 height 18
click at [360, 116] on icon "Previous Month" at bounding box center [362, 115] width 4 height 6
click at [397, 260] on span "30" at bounding box center [399, 265] width 18 height 18
type input "[DATE]"
click at [422, 134] on input at bounding box center [448, 137] width 108 height 18
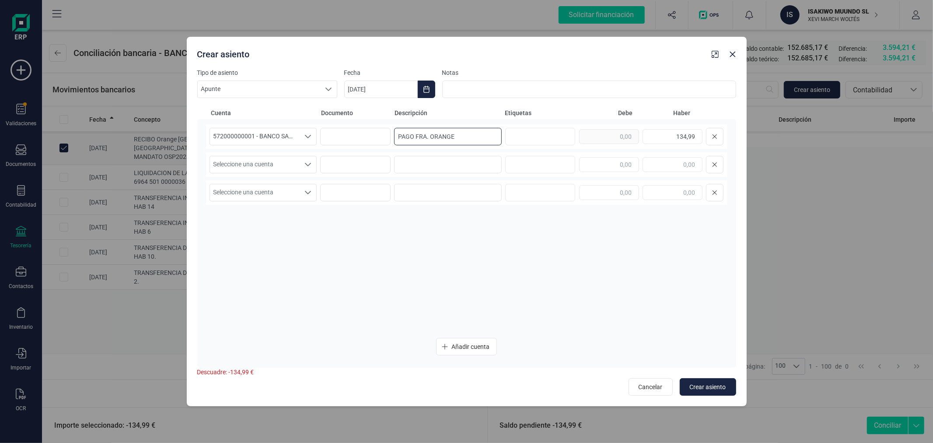
type input "PAGO FRA. ORANGE"
click at [243, 163] on span "Seleccione una cuenta" at bounding box center [255, 164] width 90 height 17
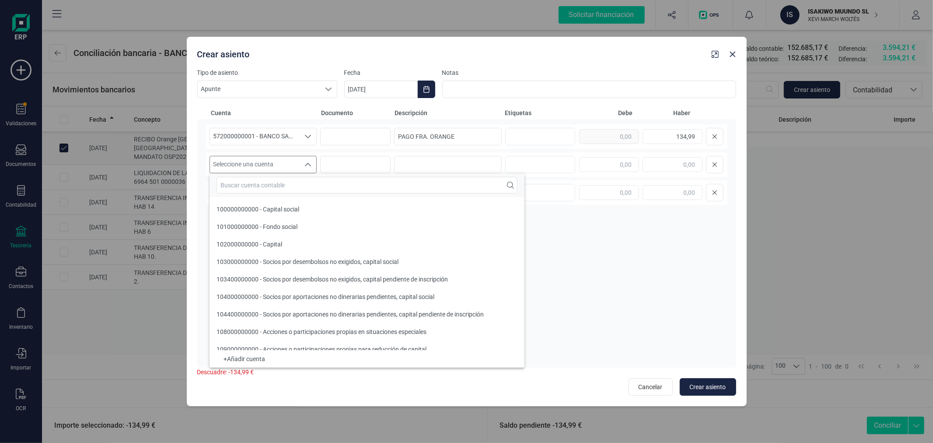
click at [242, 183] on input "text" at bounding box center [367, 185] width 301 height 17
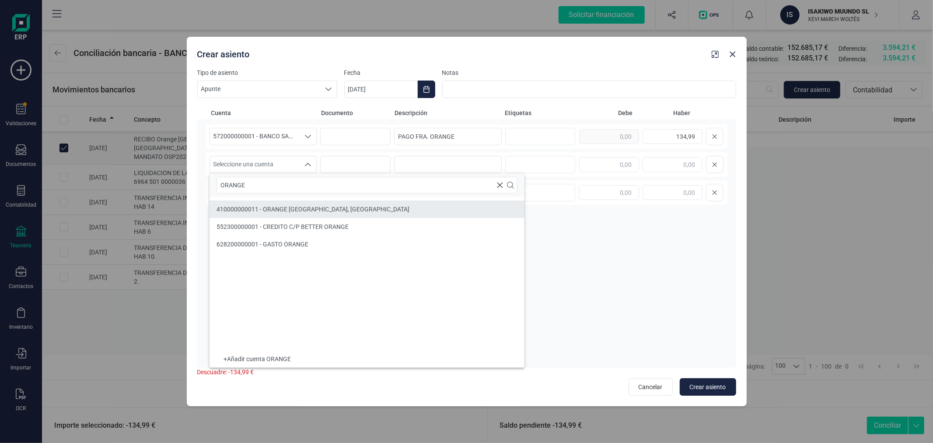
type input "ORANGE"
click at [306, 200] on li "410000000011 - ORANGE ESPAGNE, SA" at bounding box center [367, 209] width 315 height 18
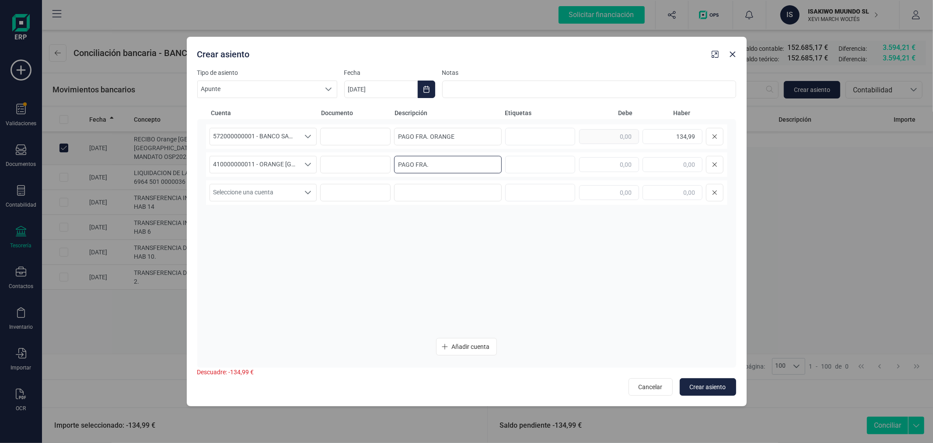
type input "PAGO FRA."
type input "134,99"
click at [718, 392] on button "Crear asiento" at bounding box center [708, 387] width 56 height 18
type input "[DATE]"
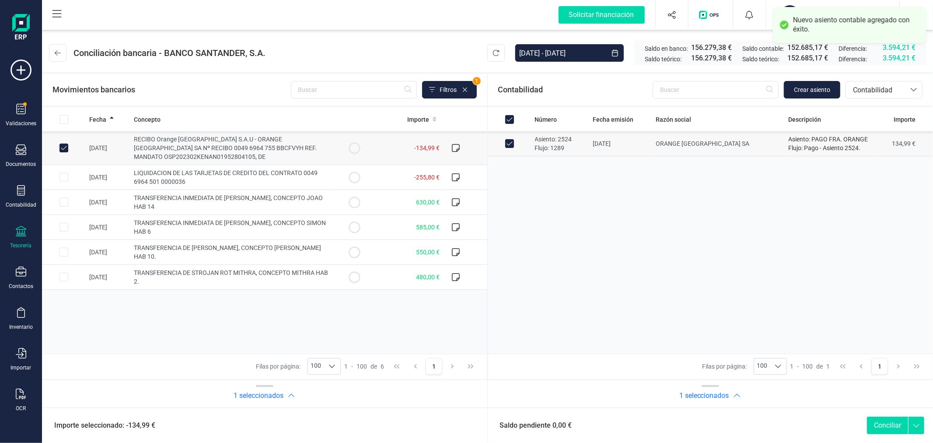
click at [878, 427] on button "Conciliar" at bounding box center [887, 426] width 41 height 18
checkbox input "false"
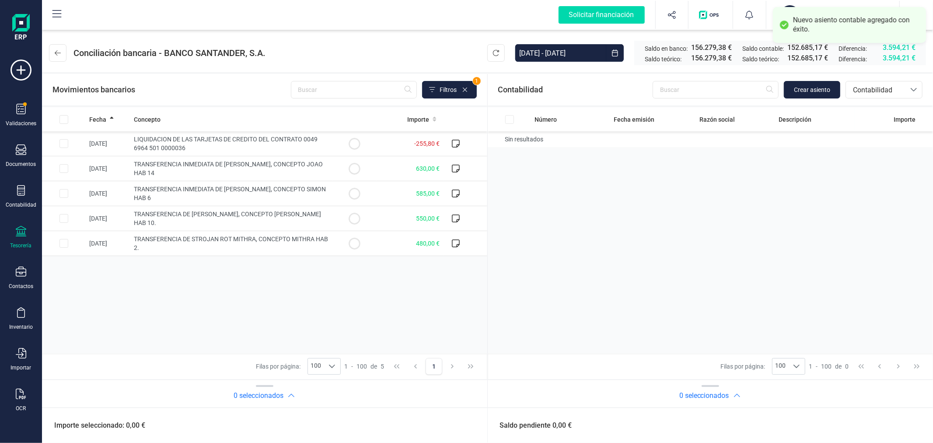
click at [566, 222] on div "Número Fecha emisión Razón social Descripción Importe Sin resultados" at bounding box center [711, 230] width 446 height 246
click at [55, 51] on icon at bounding box center [58, 52] width 6 height 7
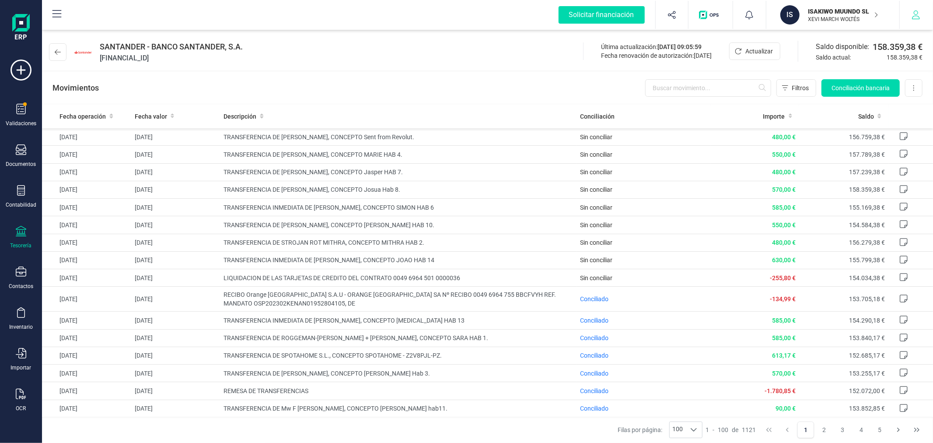
click at [920, 16] on icon "button" at bounding box center [916, 15] width 9 height 9
click at [832, 12] on p "ISAKIWO MUUNDO SL" at bounding box center [844, 11] width 70 height 9
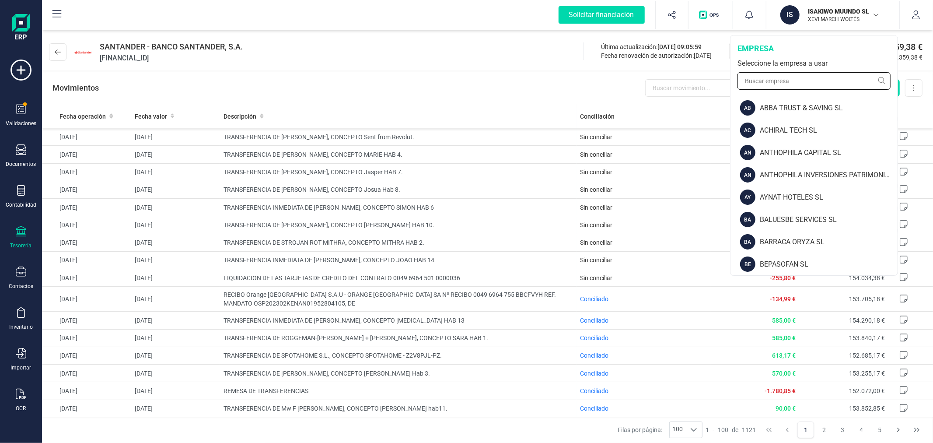
click at [838, 77] on input "text" at bounding box center [814, 81] width 153 height 18
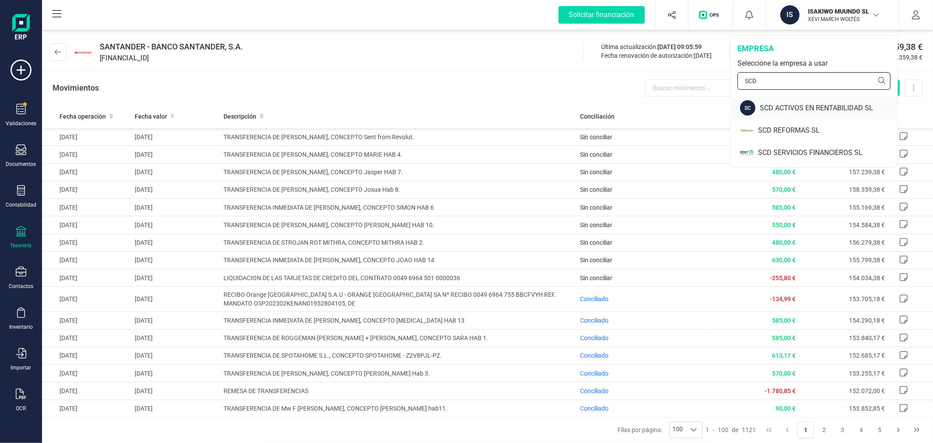
type input "SCD"
click at [805, 107] on div "SCD ACTIVOS EN RENTABILIDAD SL" at bounding box center [829, 108] width 138 height 11
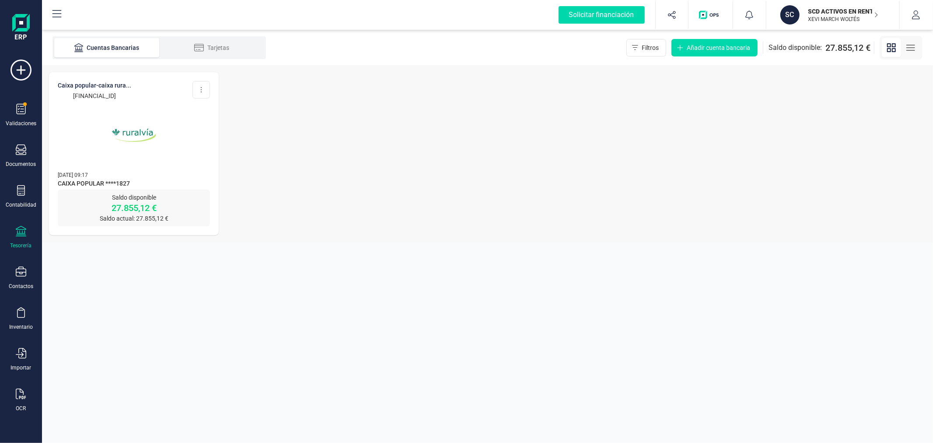
click at [153, 164] on img at bounding box center [134, 135] width 74 height 74
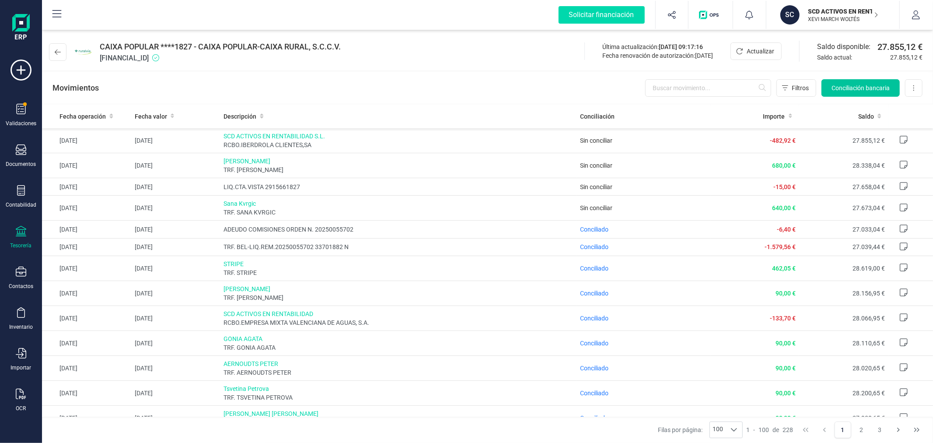
click at [855, 90] on span "Conciliación bancaria" at bounding box center [861, 88] width 58 height 9
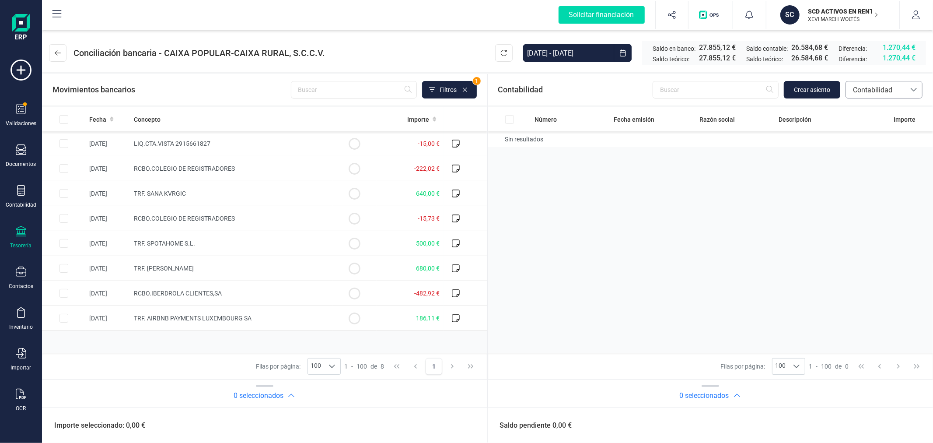
click at [874, 93] on span "Contabilidad" at bounding box center [876, 90] width 53 height 11
click at [875, 147] on span "Facturas" at bounding box center [866, 149] width 27 height 11
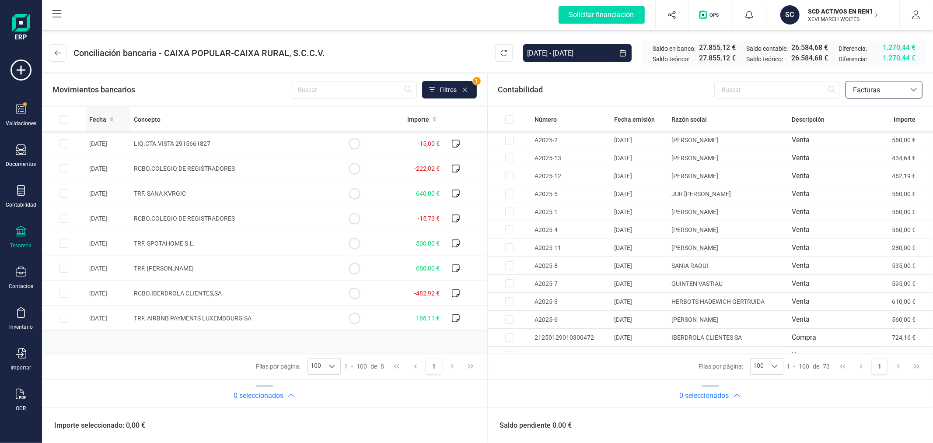
click at [94, 119] on span "Fecha" at bounding box center [97, 119] width 17 height 9
click at [60, 143] on input "Row Selected f8fbe71a-99b1-4a26-83ac-98a6b1e923dd" at bounding box center [64, 143] width 9 height 9
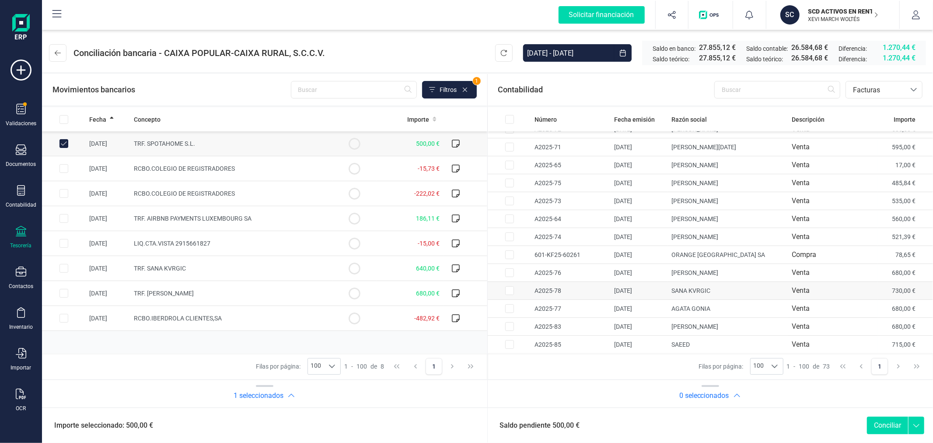
scroll to position [993, 0]
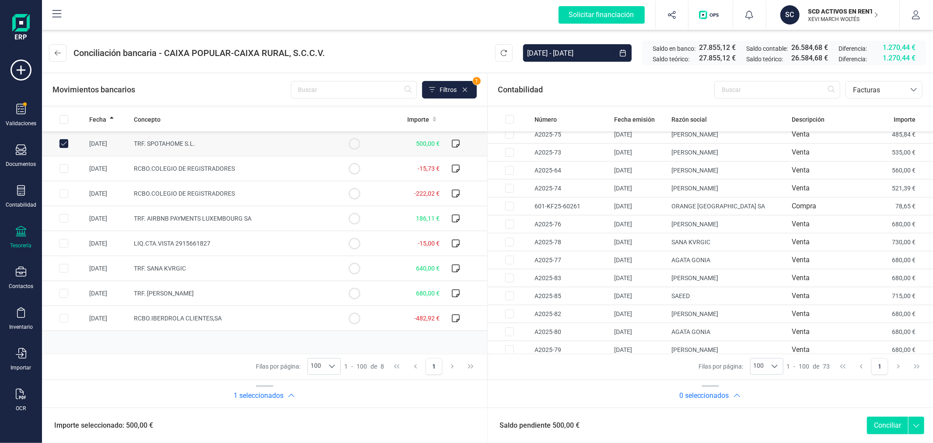
click at [65, 141] on input "Row Unselected f8fbe71a-99b1-4a26-83ac-98a6b1e923dd" at bounding box center [64, 143] width 9 height 9
checkbox input "false"
click at [63, 219] on input "Row Selected cc1ca788-7f65-485e-a4b2-cdc5003bb9a3" at bounding box center [64, 218] width 9 height 9
click at [63, 218] on input "Row Unselected cc1ca788-7f65-485e-a4b2-cdc5003bb9a3" at bounding box center [64, 218] width 9 height 9
checkbox input "false"
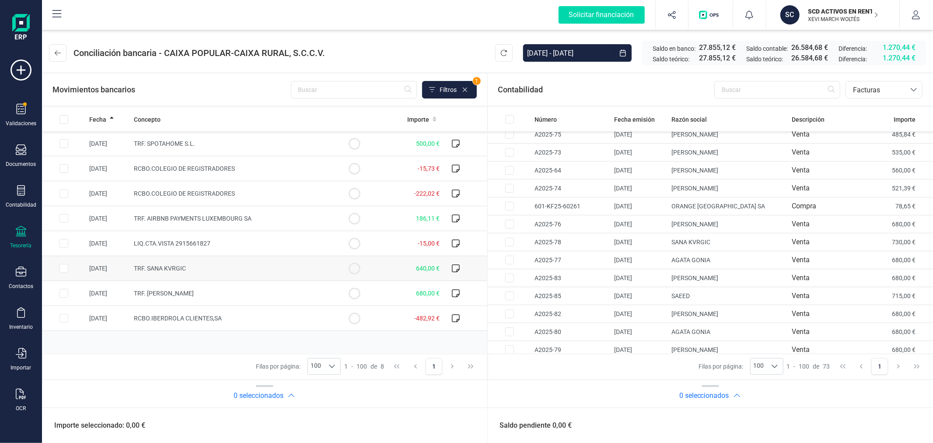
click at [62, 267] on input "Row Selected 0de63b65-79e0-4741-a270-78c95eeca0dd" at bounding box center [64, 268] width 9 height 9
checkbox input "true"
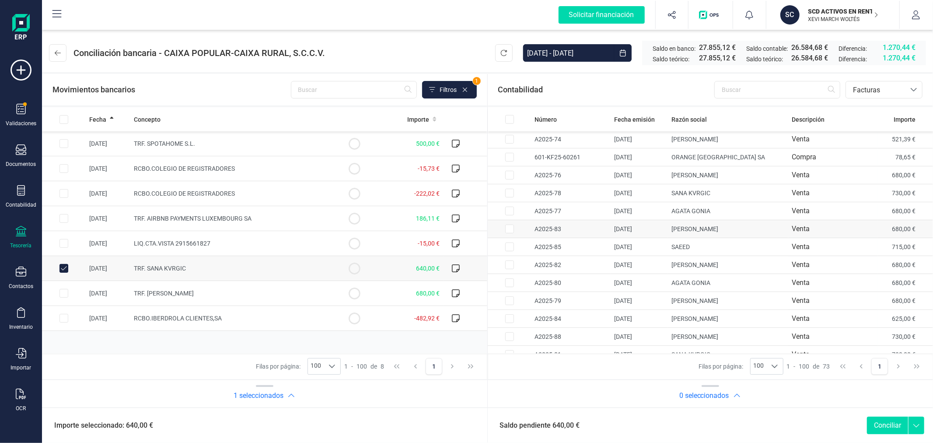
scroll to position [1090, 0]
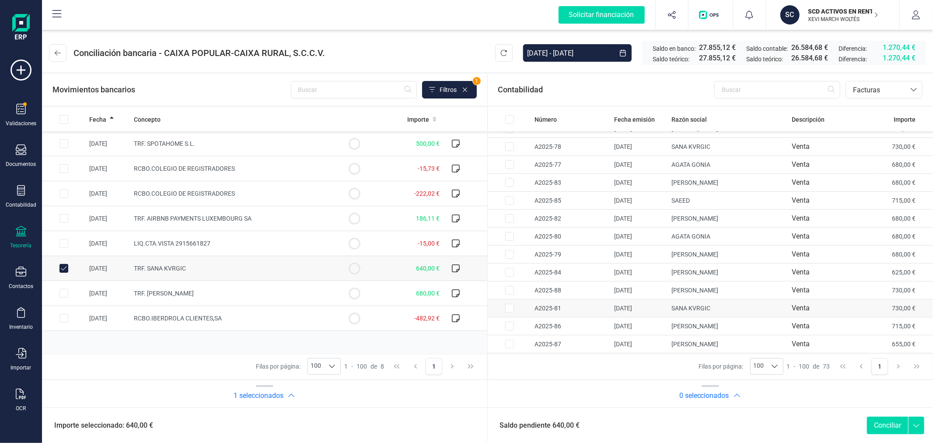
click at [507, 306] on input "Row Selected f0cf899c-6609-4580-a125-f9eb56abaae7" at bounding box center [509, 308] width 9 height 9
click at [507, 306] on input "Row Unselected f0cf899c-6609-4580-a125-f9eb56abaae7" at bounding box center [509, 308] width 9 height 9
checkbox input "false"
click at [881, 422] on button "Conciliar" at bounding box center [887, 426] width 41 height 18
click at [874, 82] on span "Facturas" at bounding box center [876, 89] width 60 height 17
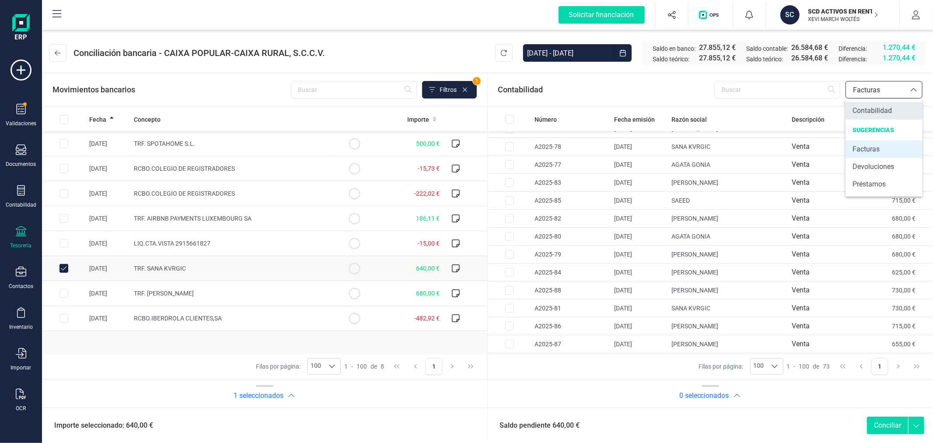
click at [862, 112] on span "Contabilidad" at bounding box center [872, 110] width 39 height 11
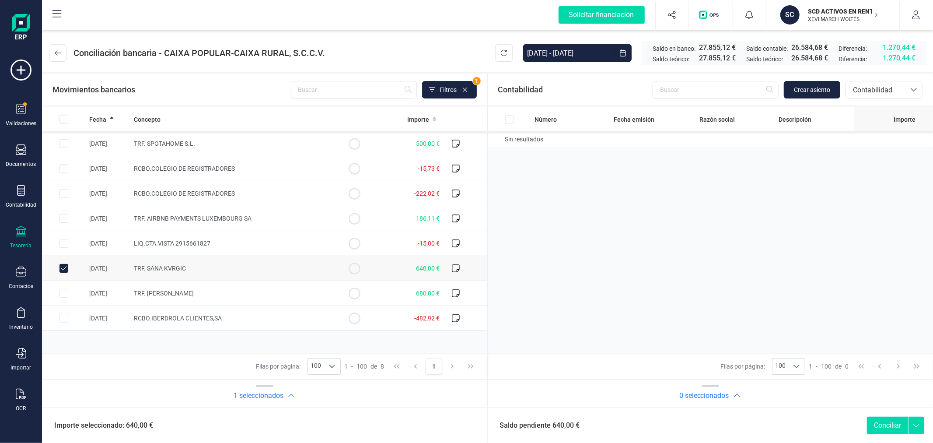
scroll to position [0, 0]
click at [810, 88] on span "Crear asiento" at bounding box center [812, 89] width 36 height 9
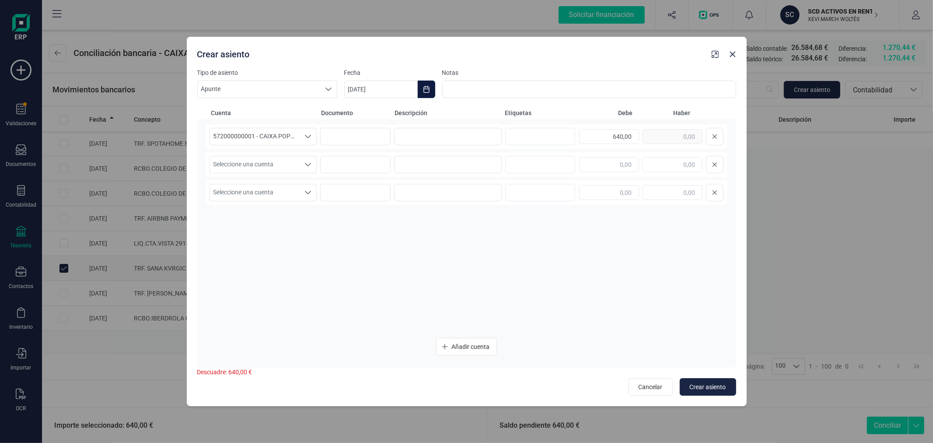
click at [430, 93] on icon "Choose Date" at bounding box center [426, 89] width 7 height 7
click at [361, 115] on icon "Previous Month" at bounding box center [362, 115] width 4 height 6
click at [399, 264] on span "30" at bounding box center [399, 265] width 18 height 18
type input "30/09/2025"
click at [454, 137] on input at bounding box center [448, 137] width 108 height 18
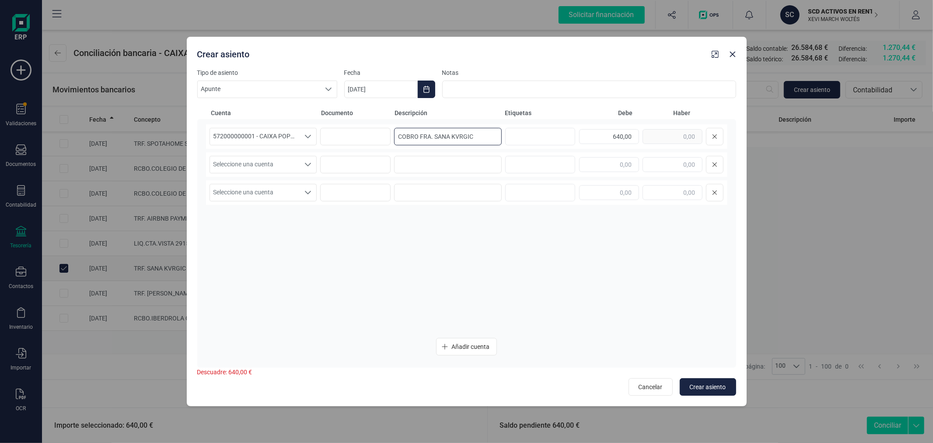
type input "COBRO FRA. SANA KVRGIC"
click at [250, 158] on span "Seleccione una cuenta" at bounding box center [255, 164] width 90 height 17
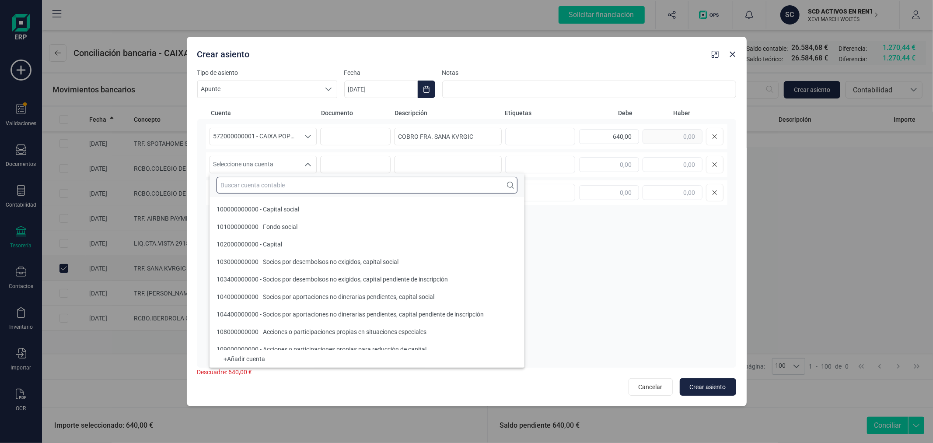
click at [265, 184] on input "text" at bounding box center [367, 185] width 301 height 17
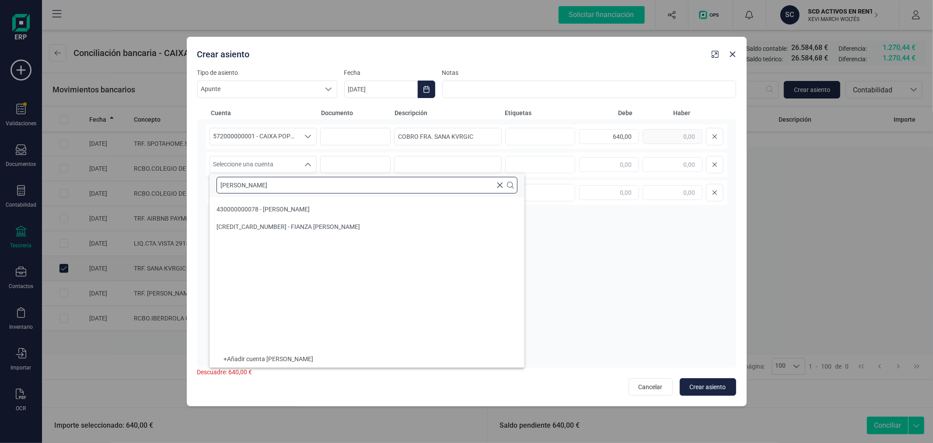
click at [380, 182] on input "SARA" at bounding box center [367, 185] width 301 height 17
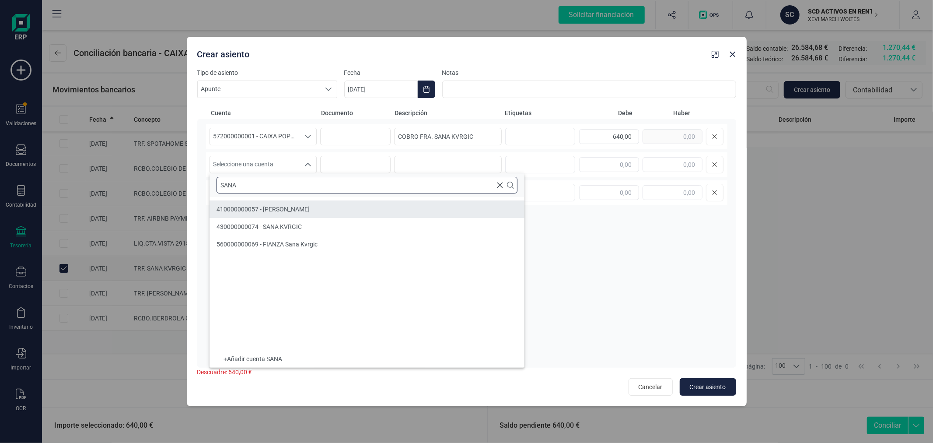
type input "SANA"
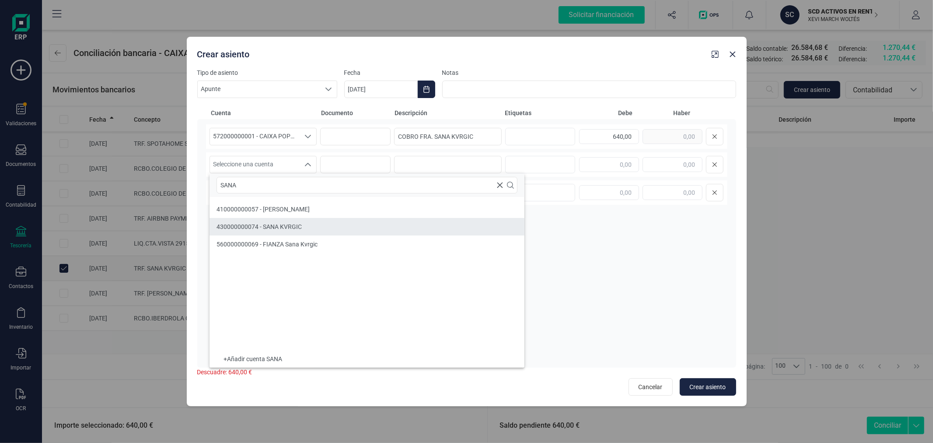
click at [308, 221] on li "430000000074 - SANA KVRGIC" at bounding box center [367, 227] width 315 height 18
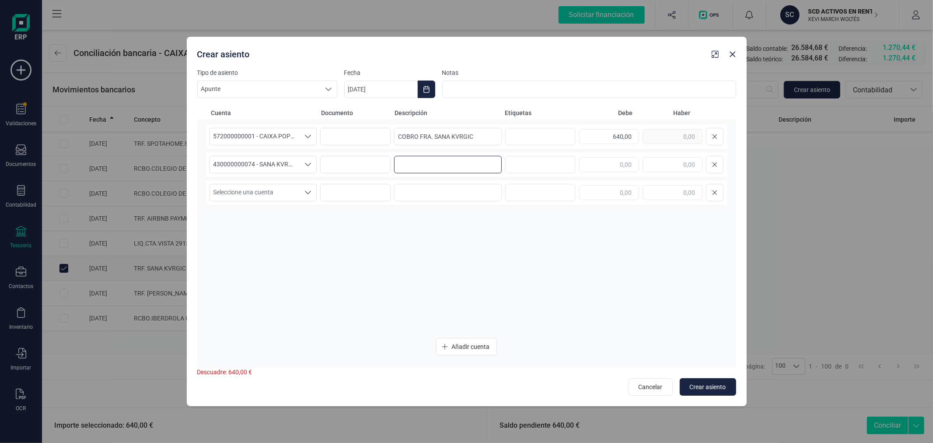
paste input "COBRO FRA. SANA KVRGIC"
type input "COBRO FRA. SANA KVRGIC"
type input "640,00"
click at [716, 381] on button "Crear asiento" at bounding box center [708, 387] width 56 height 18
type input "03/10/2025"
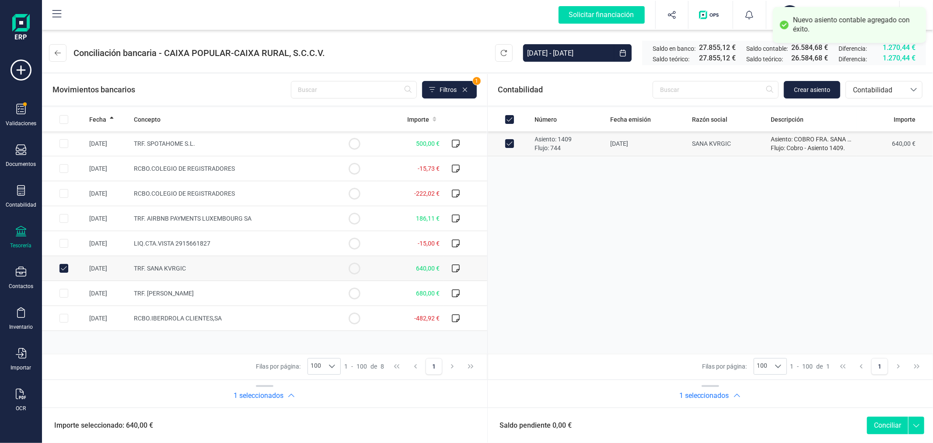
click at [891, 427] on button "Conciliar" at bounding box center [887, 426] width 41 height 18
checkbox input "false"
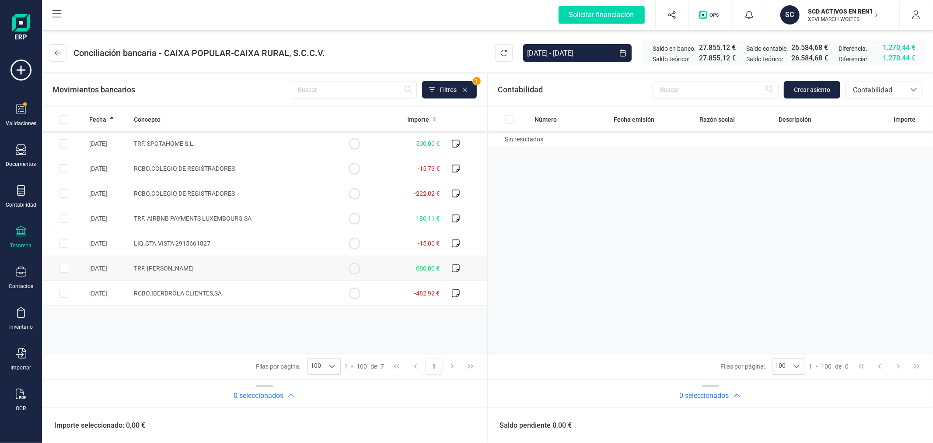
click at [63, 268] on input "Row Selected 255513c1-7f71-4afc-b6dd-b9fdce98c783" at bounding box center [64, 268] width 9 height 9
checkbox input "true"
click at [863, 94] on span "Contabilidad" at bounding box center [876, 90] width 53 height 11
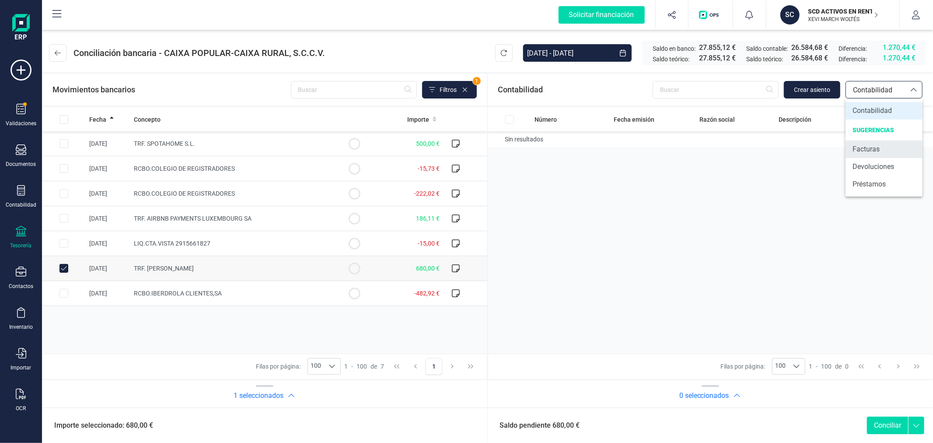
click at [874, 153] on span "Facturas" at bounding box center [866, 149] width 27 height 11
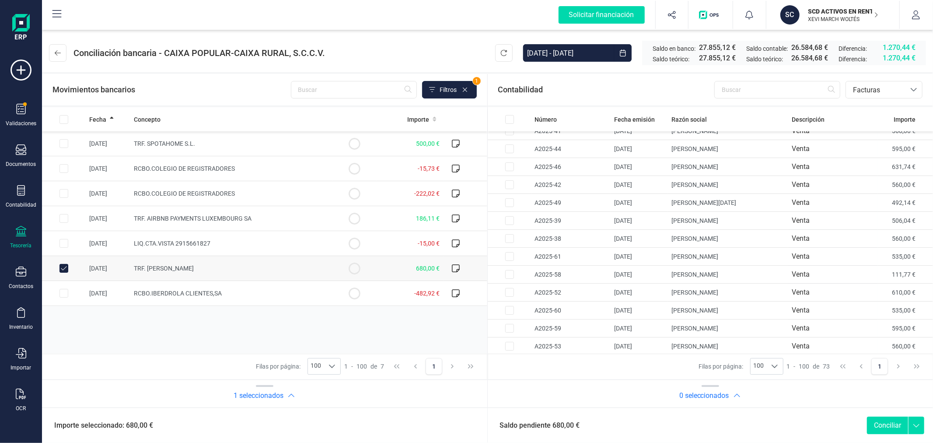
scroll to position [1090, 0]
click at [509, 182] on input "Row Selected 37f06d73-6b9c-40fb-b6e1-09266722e112" at bounding box center [509, 182] width 9 height 9
click at [890, 425] on button "Conciliar" at bounding box center [887, 426] width 41 height 18
checkbox input "false"
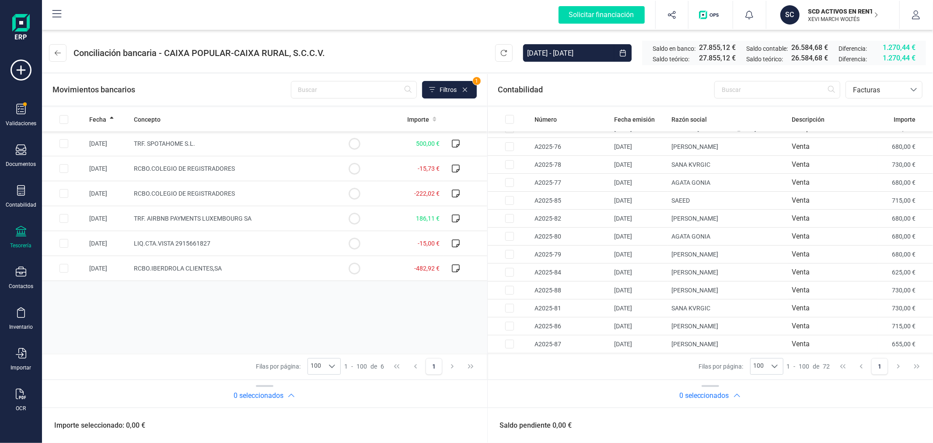
scroll to position [1072, 0]
click at [63, 269] on input "Row Selected de7cbc48-d2cc-4c46-a62a-c1c75ecc8dd7" at bounding box center [64, 268] width 9 height 9
checkbox input "true"
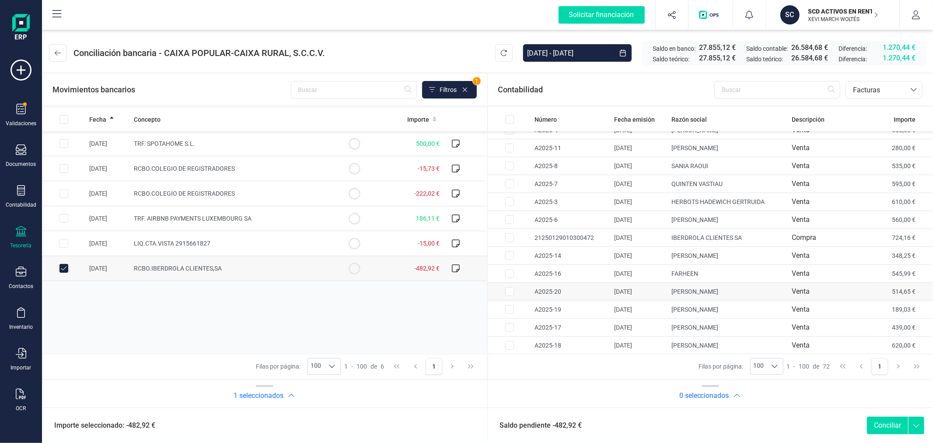
scroll to position [51, 0]
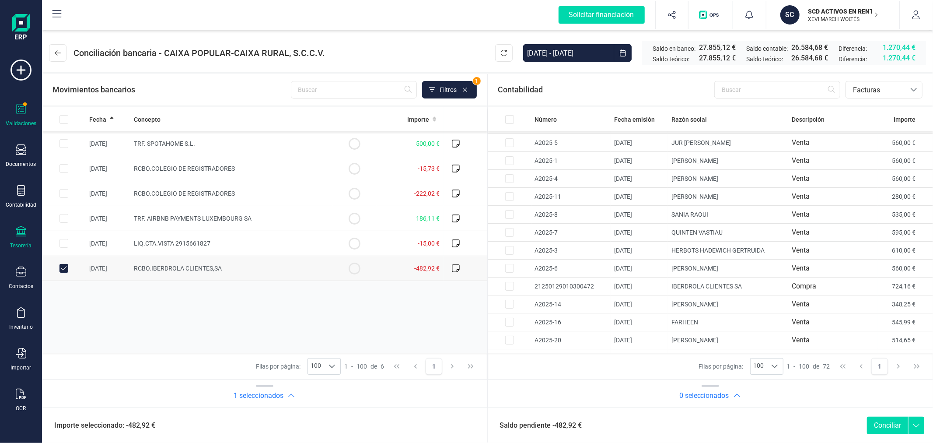
click at [14, 112] on div "Validaciones" at bounding box center [21, 115] width 35 height 23
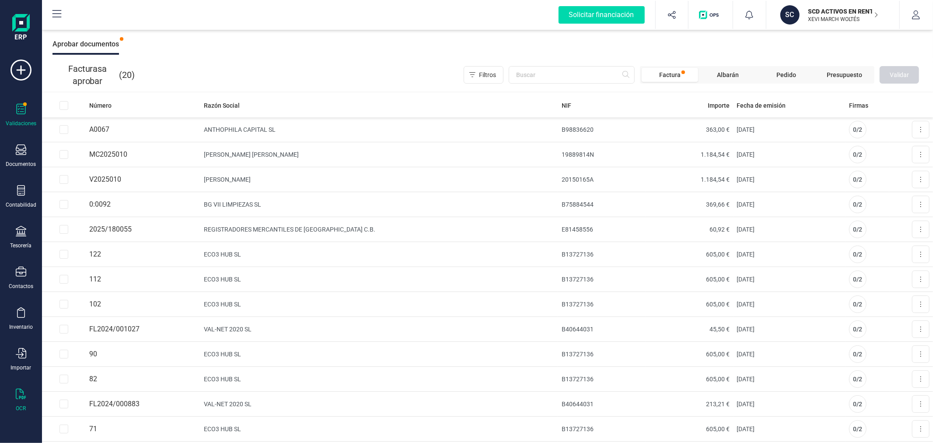
click at [20, 397] on icon at bounding box center [21, 394] width 11 height 11
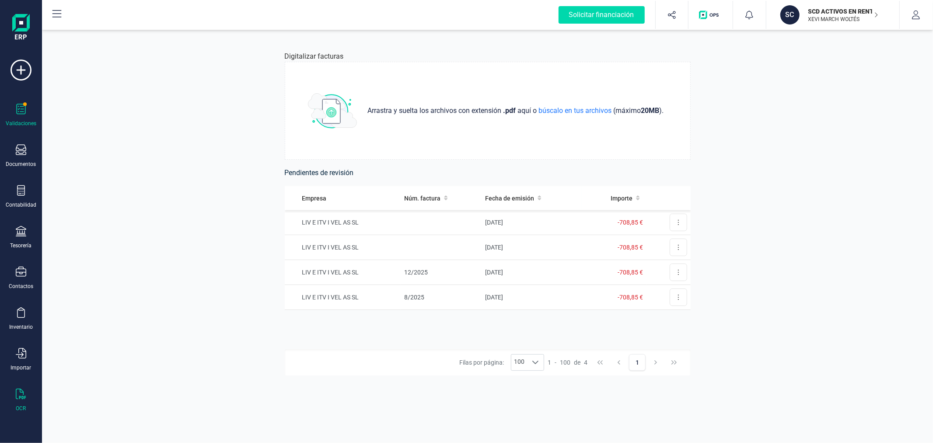
click at [18, 104] on icon at bounding box center [21, 109] width 9 height 11
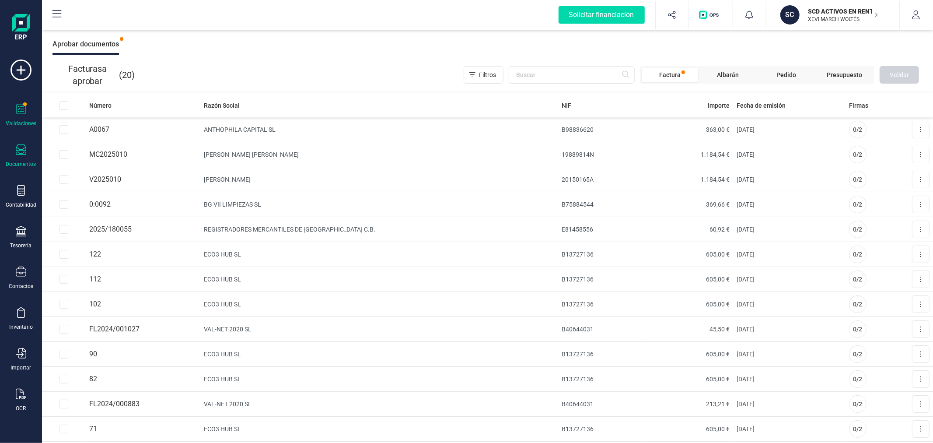
click at [23, 149] on icon at bounding box center [21, 149] width 11 height 11
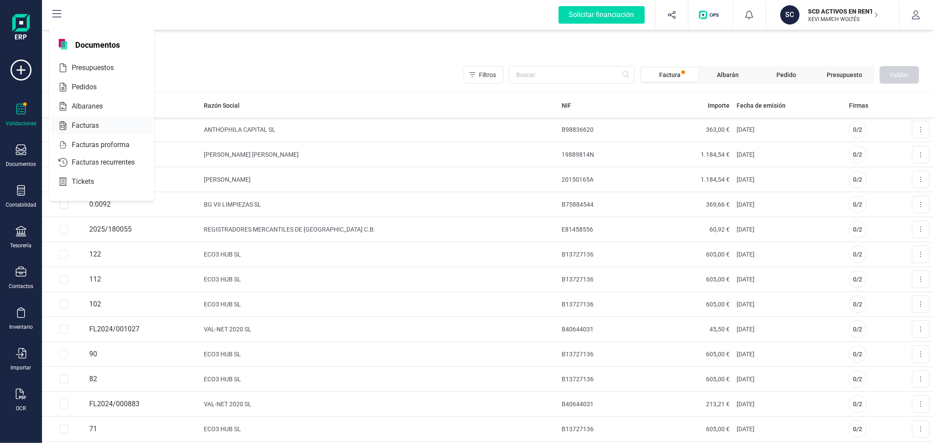
click at [76, 123] on span "Facturas" at bounding box center [91, 125] width 46 height 11
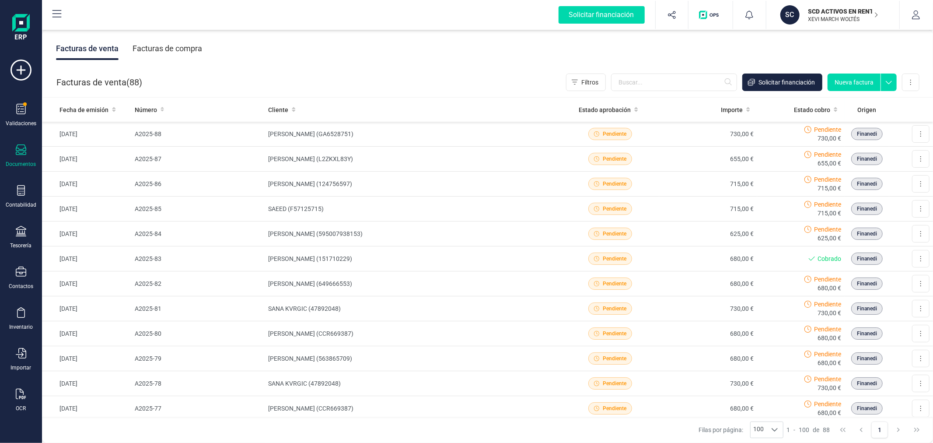
click at [174, 41] on div "Facturas de compra" at bounding box center [168, 48] width 70 height 23
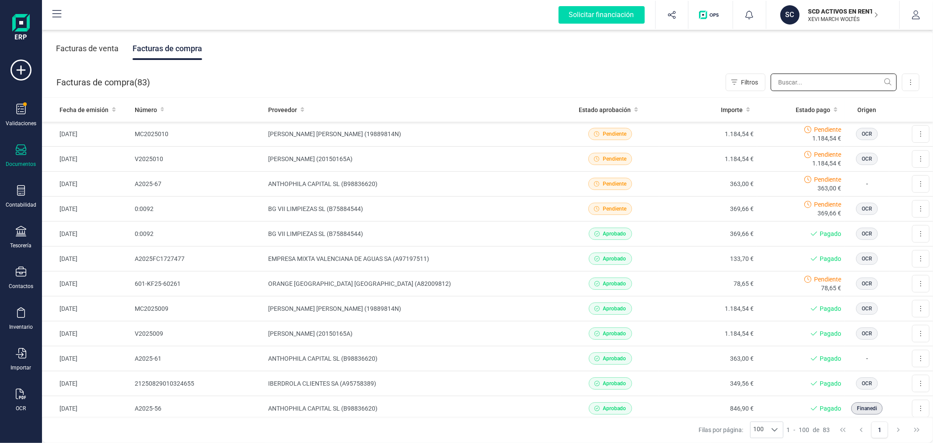
click at [793, 78] on input "text" at bounding box center [834, 83] width 126 height 18
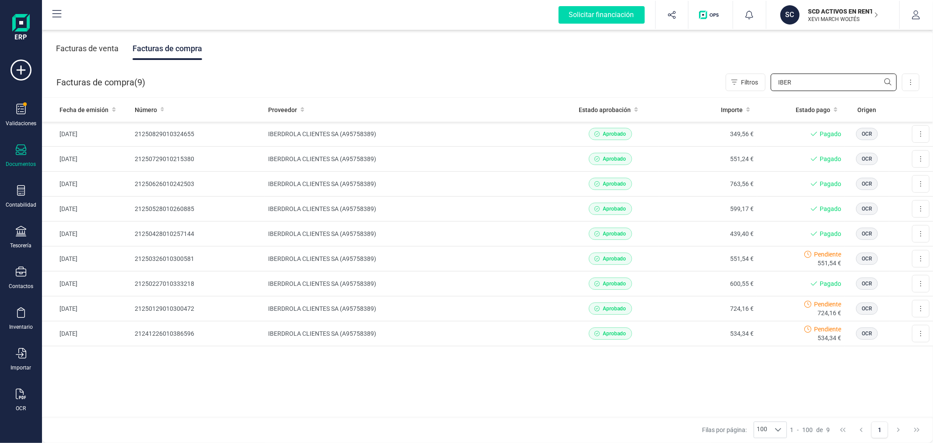
type input "IBER"
click at [400, 391] on div "Fecha de emisión Número Proveedor Estado aprobación Importe Estado pago Origen …" at bounding box center [487, 258] width 891 height 320
click at [921, 12] on button "button" at bounding box center [916, 15] width 33 height 28
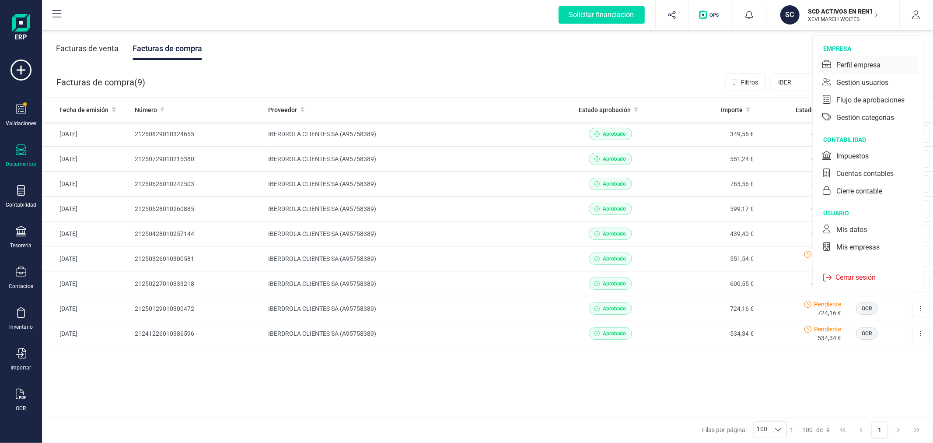
click at [850, 63] on div "Perfil empresa" at bounding box center [859, 65] width 44 height 11
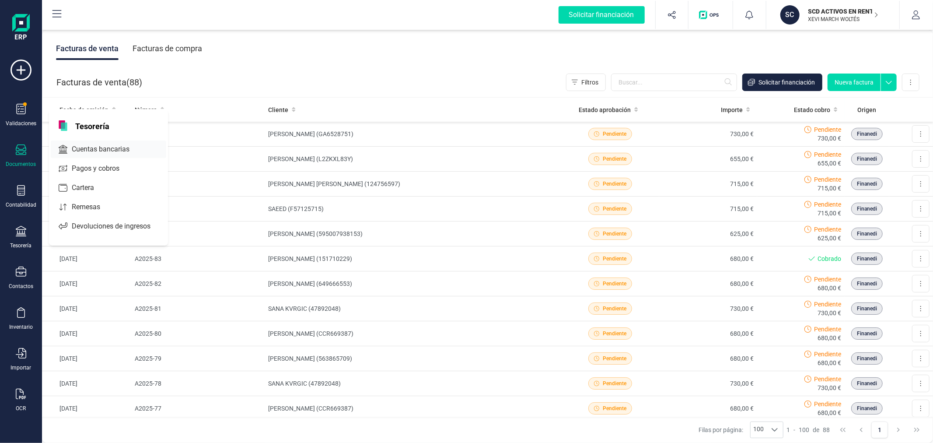
click at [91, 149] on span "Cuentas bancarias" at bounding box center [106, 149] width 77 height 11
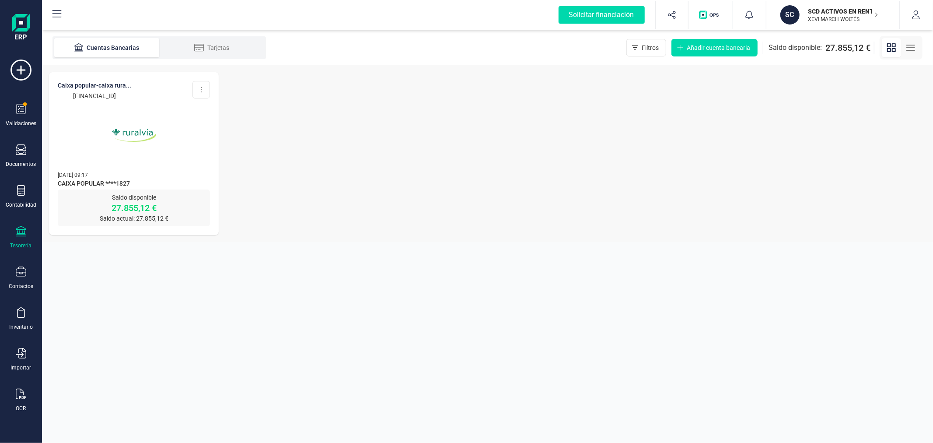
click at [152, 134] on img at bounding box center [134, 135] width 74 height 74
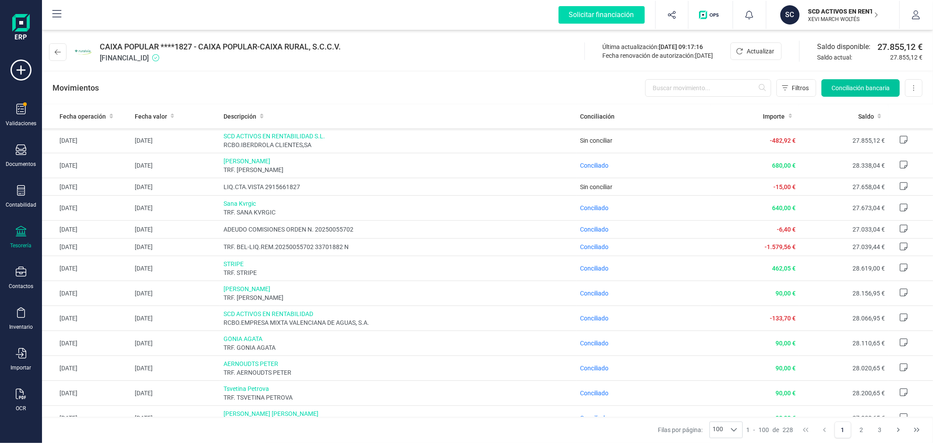
click at [835, 89] on span "Conciliación bancaria" at bounding box center [861, 88] width 58 height 9
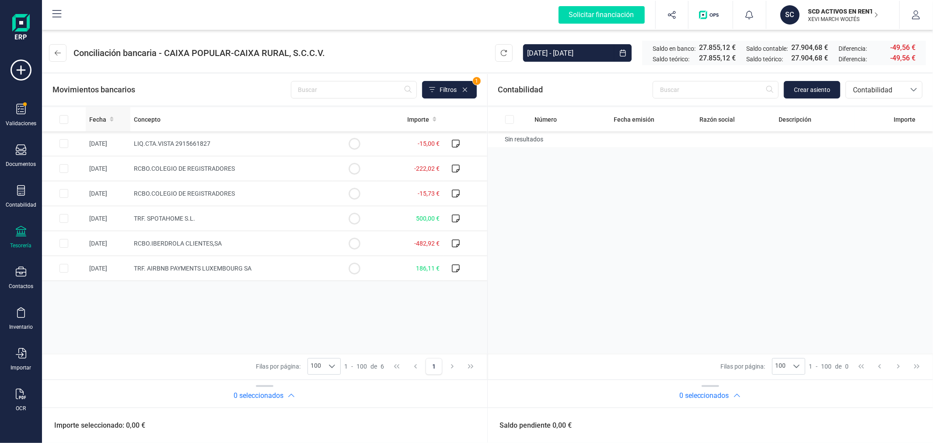
click at [97, 116] on span "Fecha" at bounding box center [97, 119] width 17 height 9
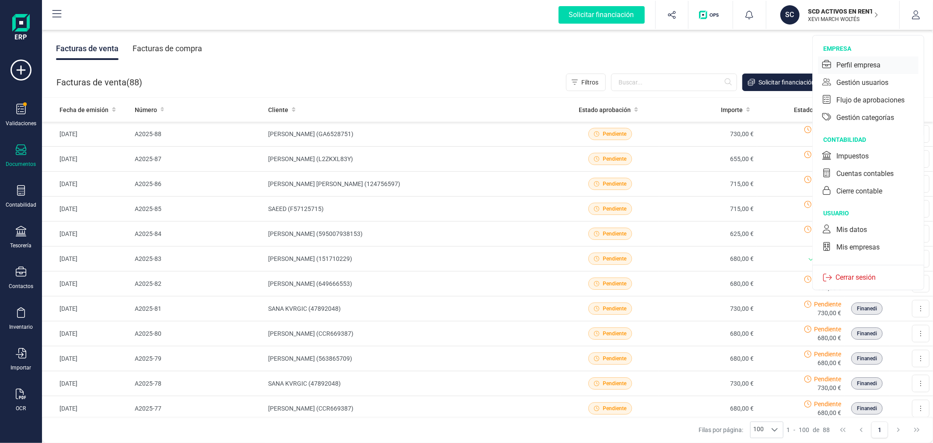
click at [841, 65] on div "Perfil empresa" at bounding box center [859, 65] width 44 height 11
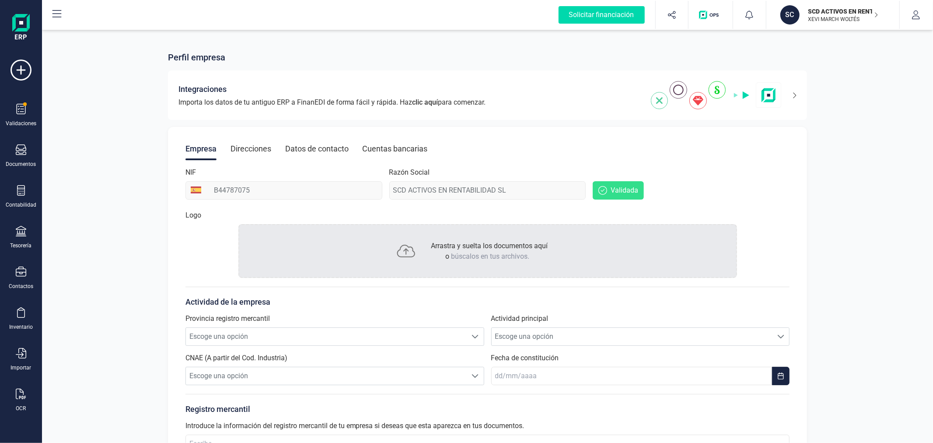
click at [834, 12] on p "SCD ACTIVOS EN RENTABILIDAD SL" at bounding box center [844, 11] width 70 height 9
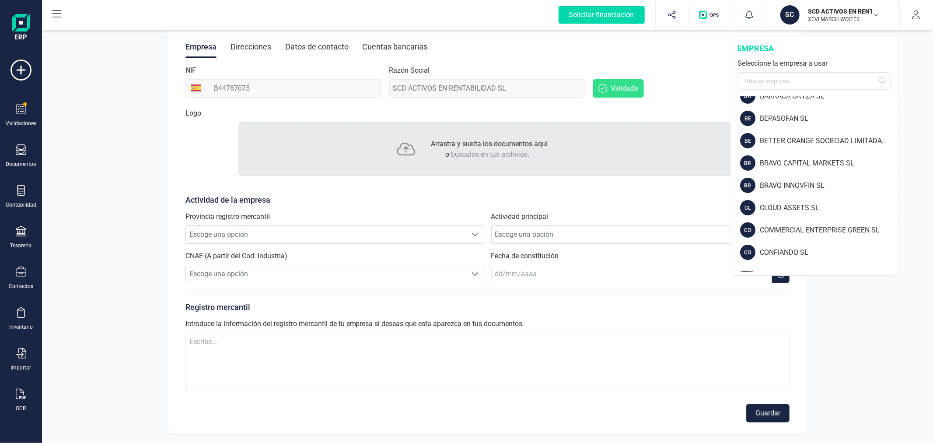
scroll to position [918, 0]
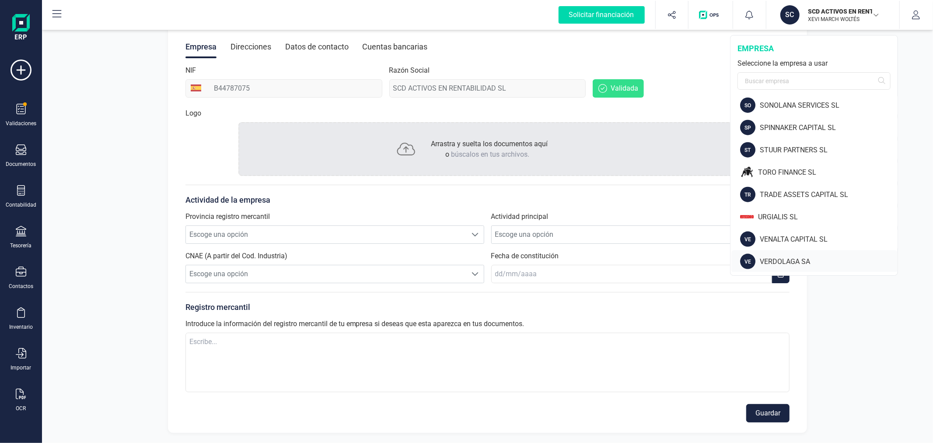
click at [787, 254] on div "VE VERDOLAGA SA" at bounding box center [815, 261] width 166 height 22
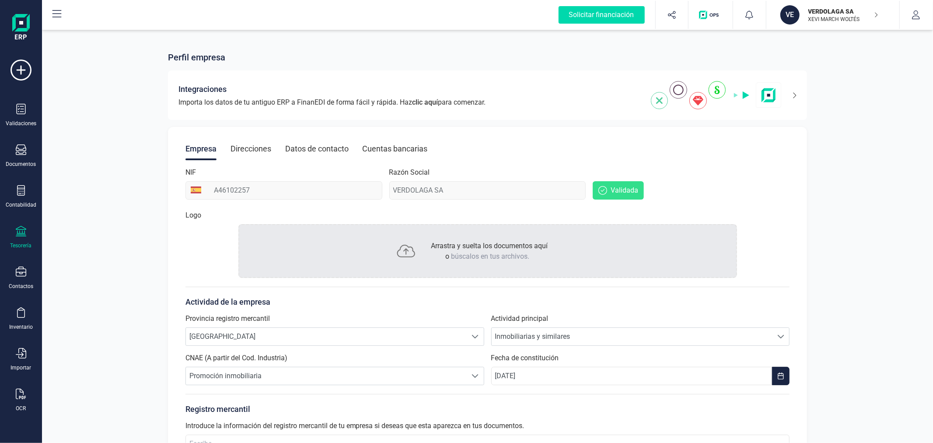
click at [14, 242] on div "Tesorería" at bounding box center [21, 237] width 35 height 23
click at [90, 151] on span "Cuentas bancarias" at bounding box center [106, 149] width 77 height 11
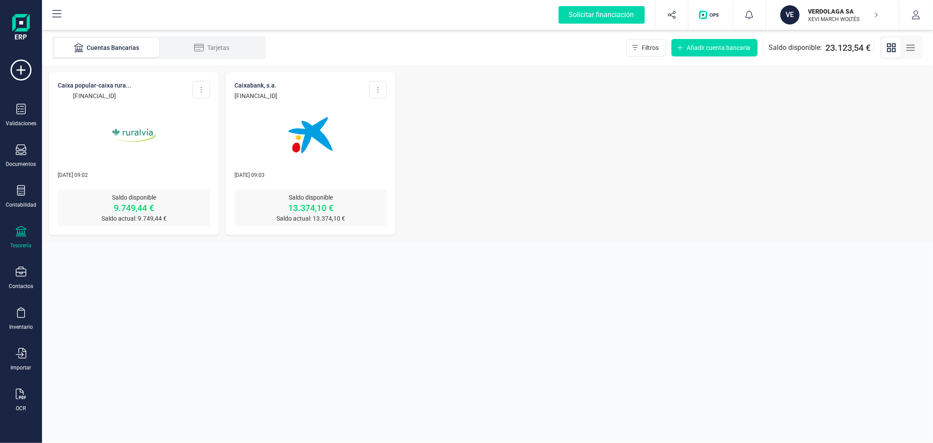
click at [19, 228] on icon at bounding box center [21, 231] width 11 height 11
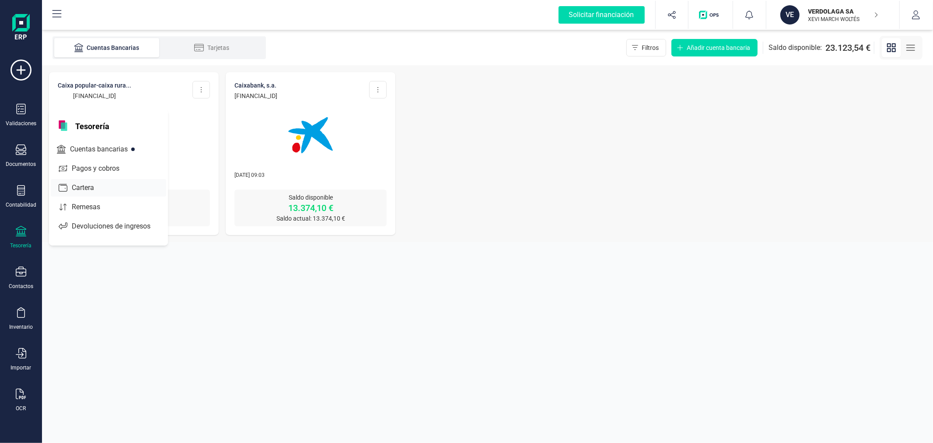
click at [73, 185] on span "Cartera" at bounding box center [89, 187] width 42 height 11
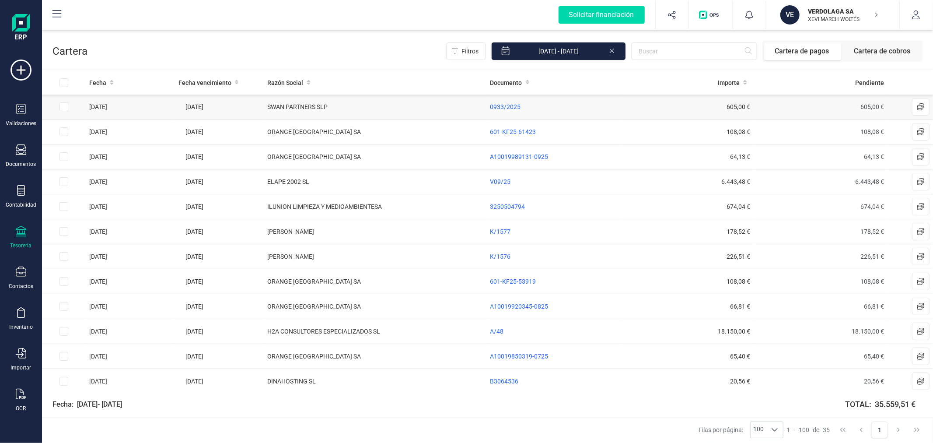
click at [63, 107] on input "Row Selected a2d5a2cc-78fd-433c-ad80-668c3a55bd5f" at bounding box center [64, 106] width 9 height 9
checkbox input "true"
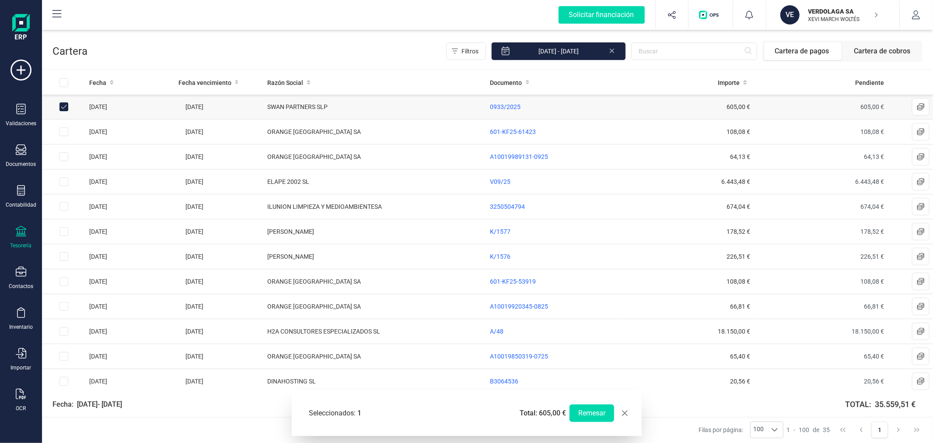
click at [27, 239] on div "Tesorería" at bounding box center [21, 237] width 35 height 23
click at [85, 204] on span "Remesas" at bounding box center [92, 207] width 48 height 11
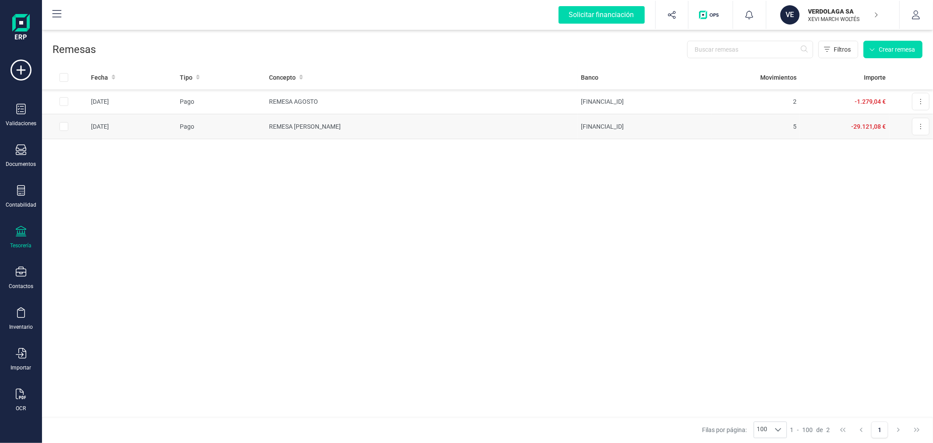
click at [325, 129] on td "REMESA JULIO" at bounding box center [422, 126] width 312 height 25
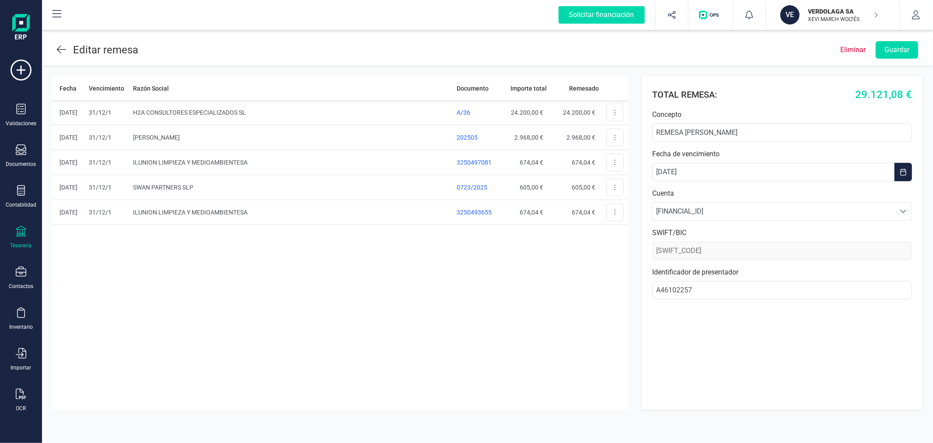
click at [56, 48] on header "Editar remesa Eliminar Guardar" at bounding box center [487, 48] width 891 height 35
click at [63, 52] on icon at bounding box center [61, 49] width 9 height 11
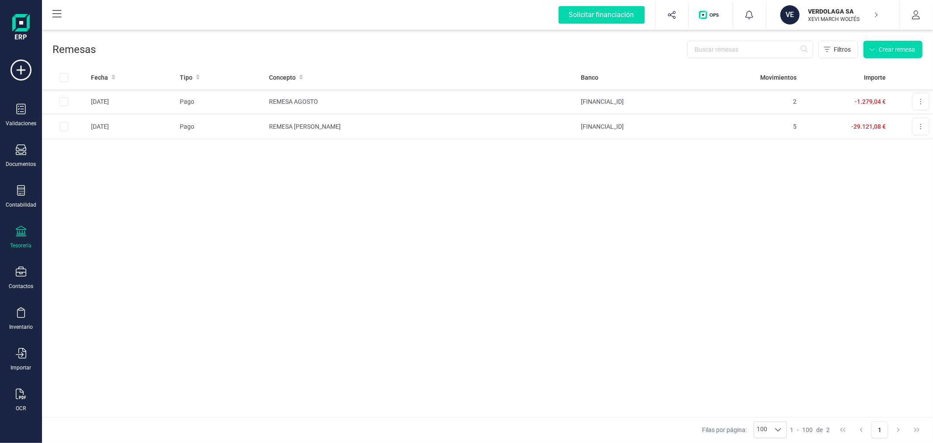
click at [24, 235] on icon at bounding box center [21, 231] width 11 height 11
click at [20, 206] on div "Contabilidad" at bounding box center [21, 204] width 31 height 7
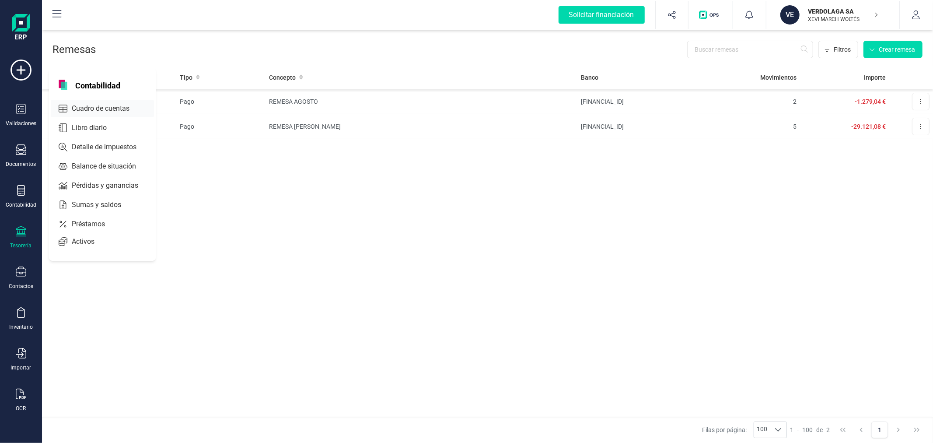
click at [94, 109] on span "Cuadro de cuentas" at bounding box center [106, 108] width 77 height 11
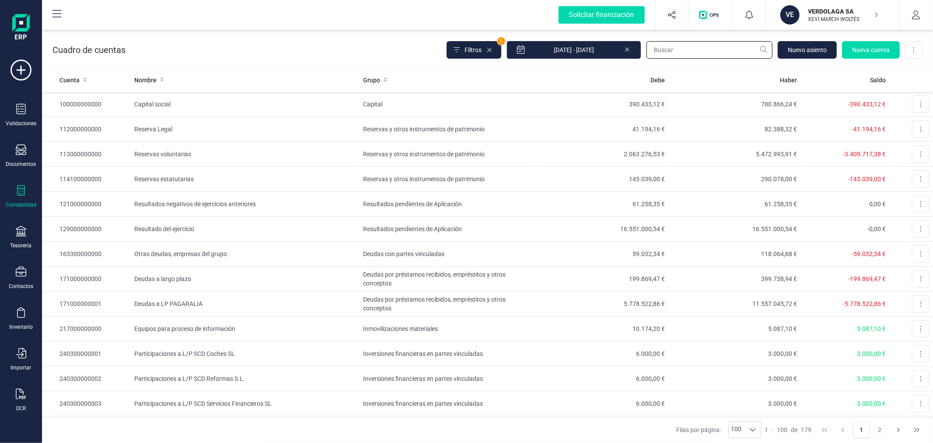
click at [668, 51] on input "text" at bounding box center [710, 50] width 126 height 18
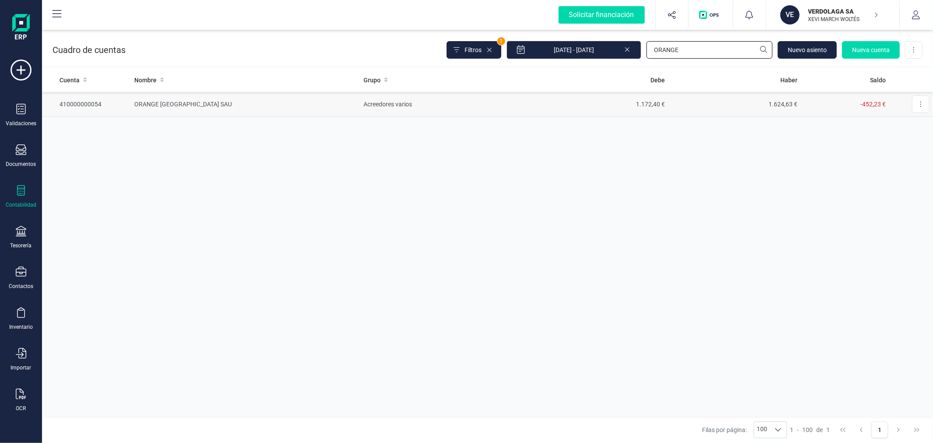
type input "ORANGE"
click at [463, 111] on td "Acreedores varios" at bounding box center [448, 104] width 176 height 25
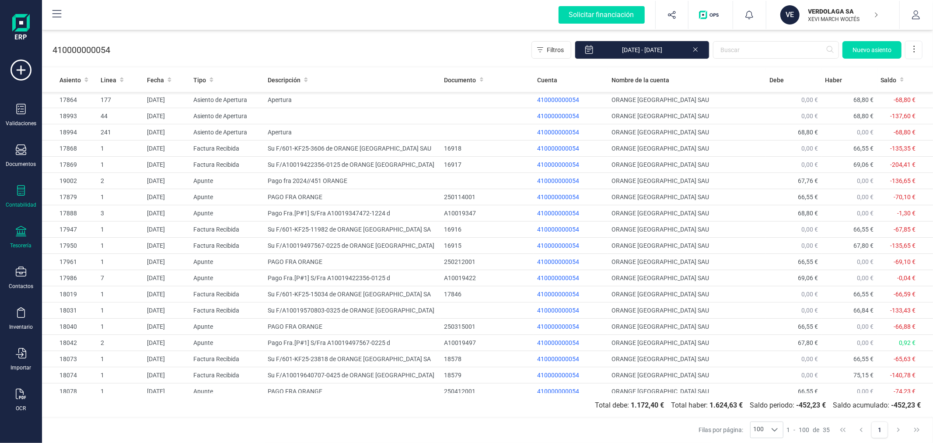
click at [14, 240] on div "Tesorería" at bounding box center [21, 237] width 35 height 23
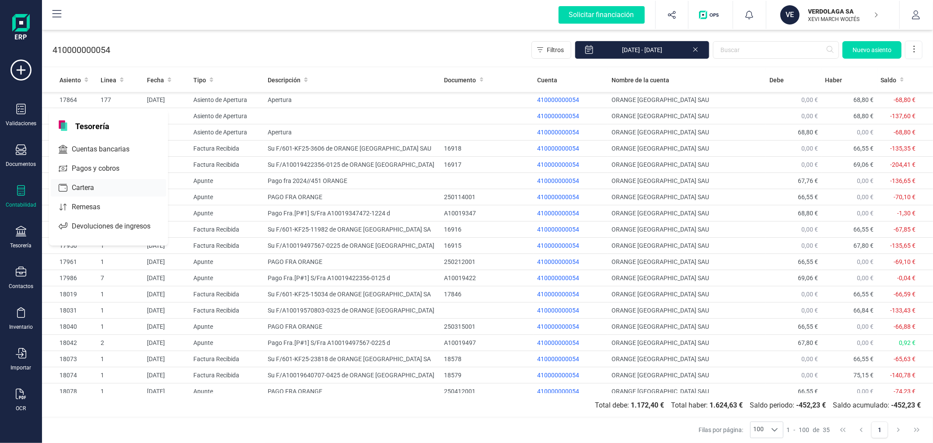
click at [90, 193] on span "Cartera" at bounding box center [89, 187] width 42 height 11
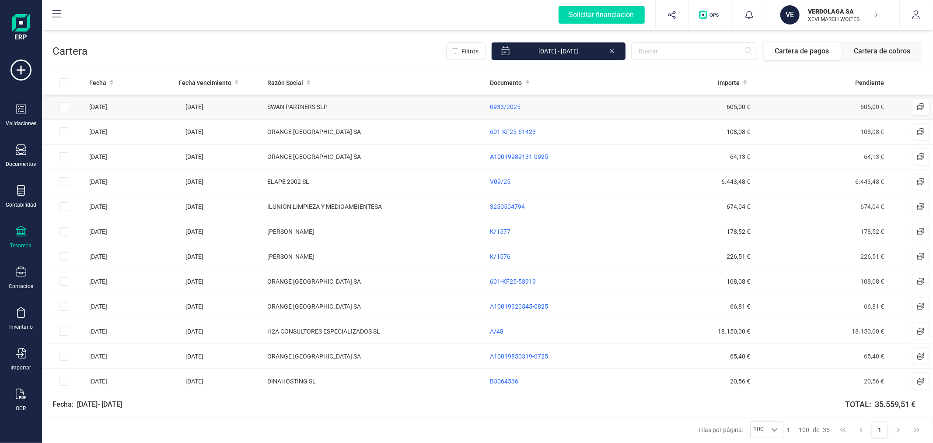
click at [66, 106] on input "Row Selected a2d5a2cc-78fd-433c-ad80-668c3a55bd5f" at bounding box center [64, 106] width 9 height 9
checkbox input "true"
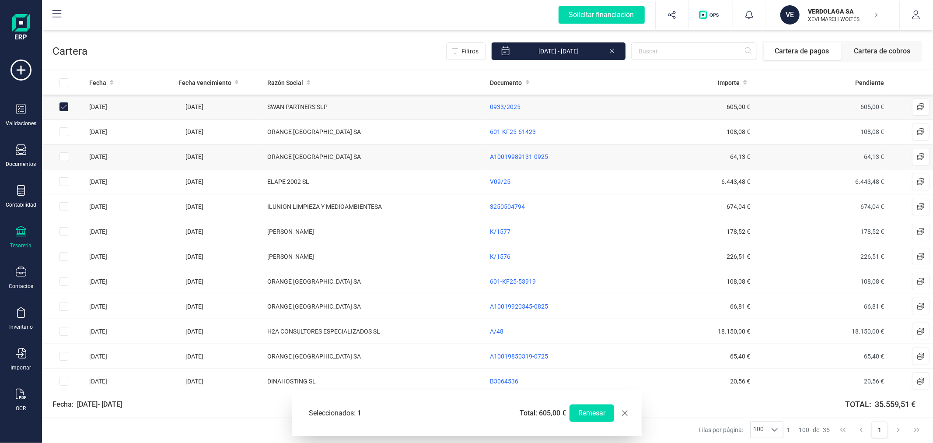
click at [62, 152] on input "Row Selected 0bbd4a70-6855-4fda-8134-64ad91fa240c" at bounding box center [64, 156] width 9 height 9
checkbox input "true"
click at [62, 209] on input "Row Selected fe38843b-0dae-4e6d-a462-2a66ad9906eb" at bounding box center [64, 206] width 9 height 9
checkbox input "true"
click at [60, 307] on input "Row Selected b44afdc0-7873-4095-8934-f3d42698b0ce" at bounding box center [64, 306] width 9 height 9
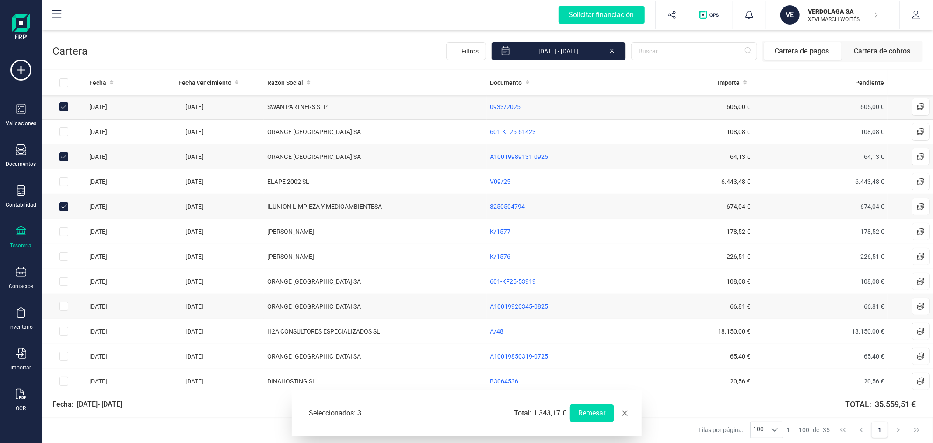
checkbox input "true"
click at [62, 331] on input "Row Selected 594a3a7c-3048-4a93-a78f-1968f840d2ec" at bounding box center [64, 331] width 9 height 9
checkbox input "true"
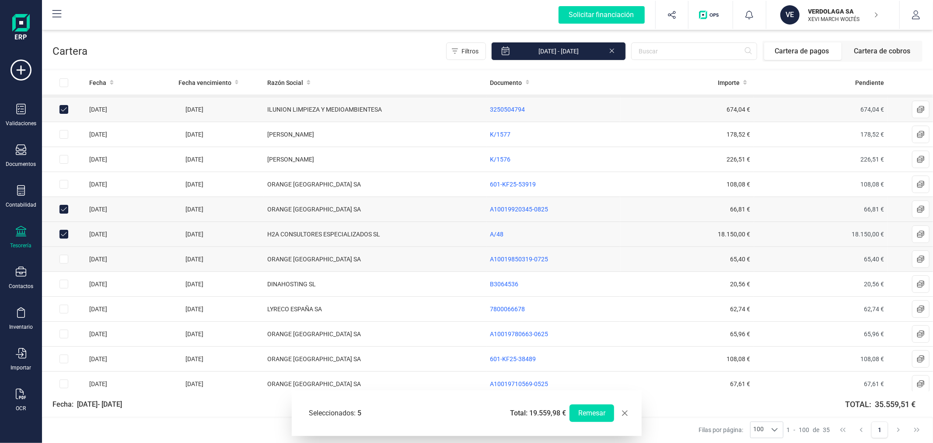
scroll to position [146, 0]
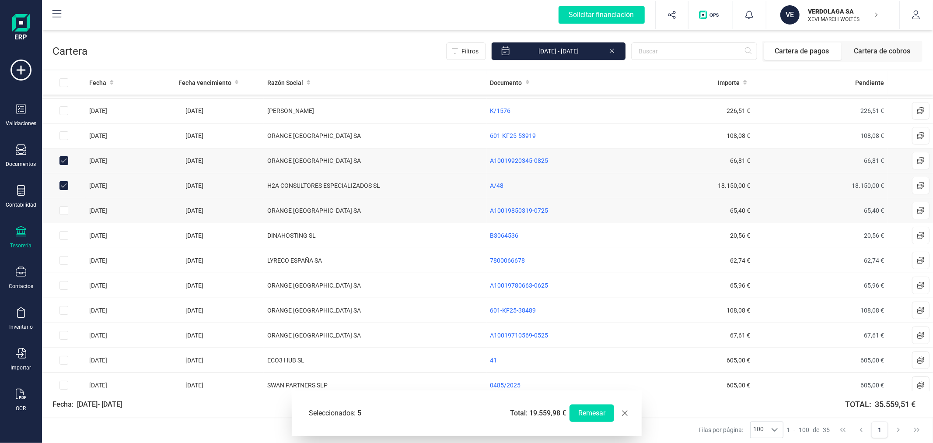
click at [62, 212] on input "Row Selected 14d7aa5c-eb7b-42c7-b4ea-c4b4930668ed" at bounding box center [64, 210] width 9 height 9
checkbox input "true"
click at [62, 263] on input "Row Selected 87772cf0-370a-44c9-bf03-fb98775e32ea" at bounding box center [64, 260] width 9 height 9
checkbox input "true"
click at [66, 286] on input "Row Selected d90faef9-f77c-42b6-bb14-e599a9afa3a8" at bounding box center [64, 285] width 9 height 9
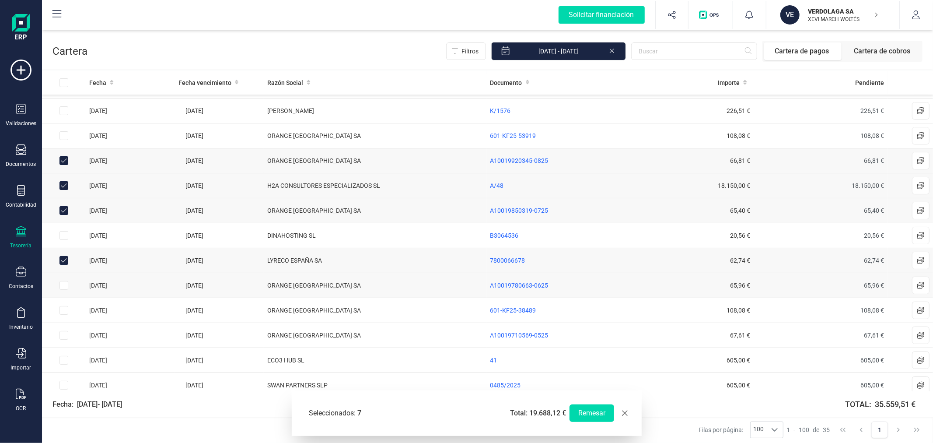
checkbox input "true"
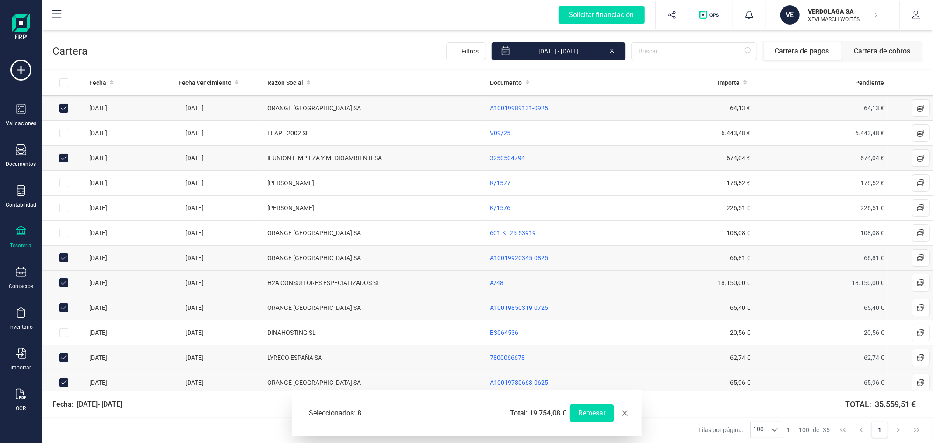
scroll to position [0, 0]
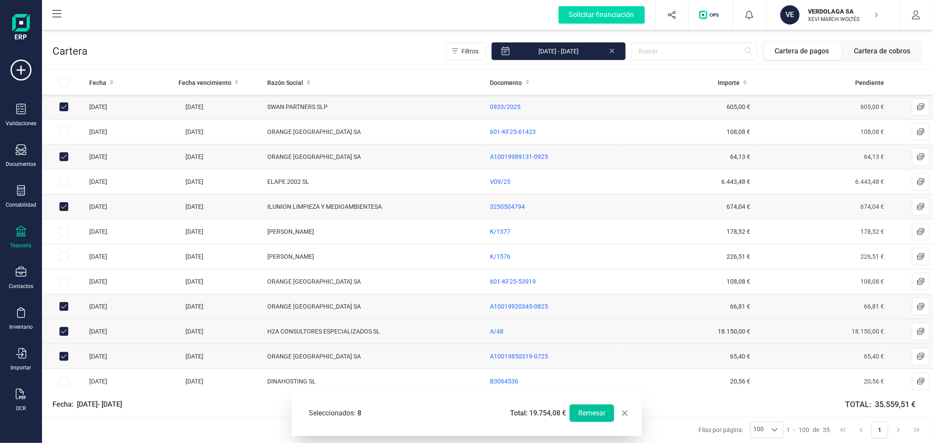
click at [594, 412] on button "Remesar" at bounding box center [592, 413] width 45 height 18
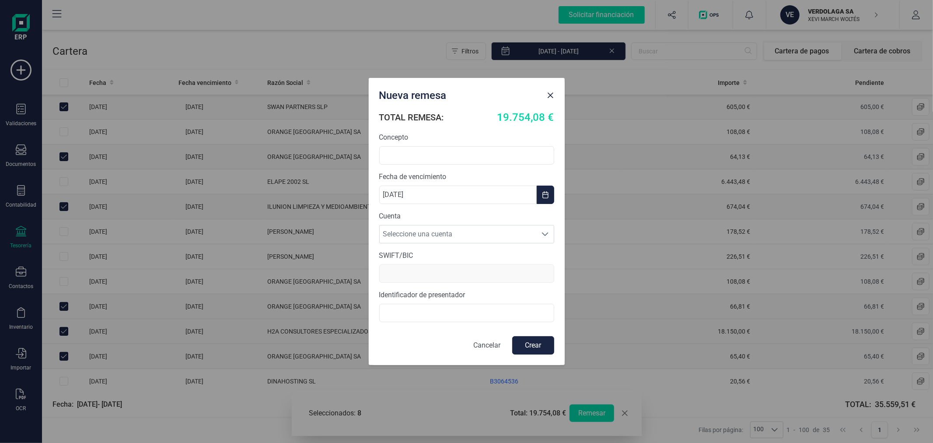
click at [491, 344] on p "Cancelar" at bounding box center [487, 345] width 27 height 11
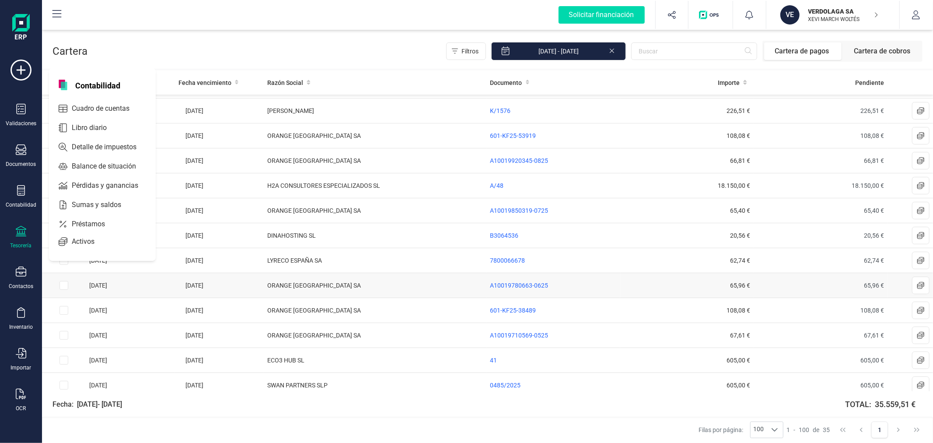
scroll to position [194, 0]
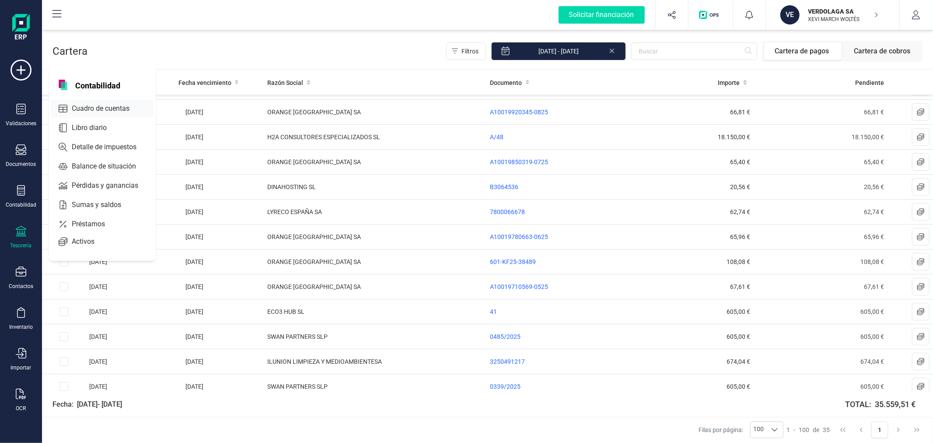
click at [90, 110] on span "Cuadro de cuentas" at bounding box center [106, 108] width 77 height 11
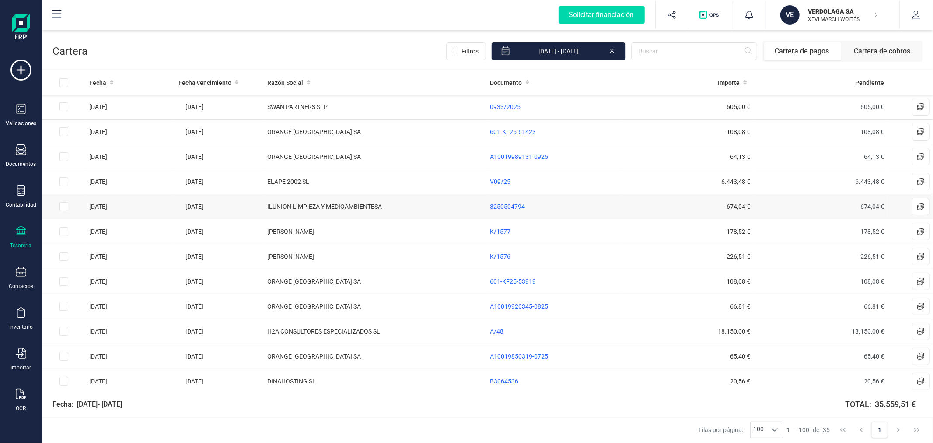
drag, startPoint x: 329, startPoint y: 211, endPoint x: 330, endPoint y: 198, distance: 13.2
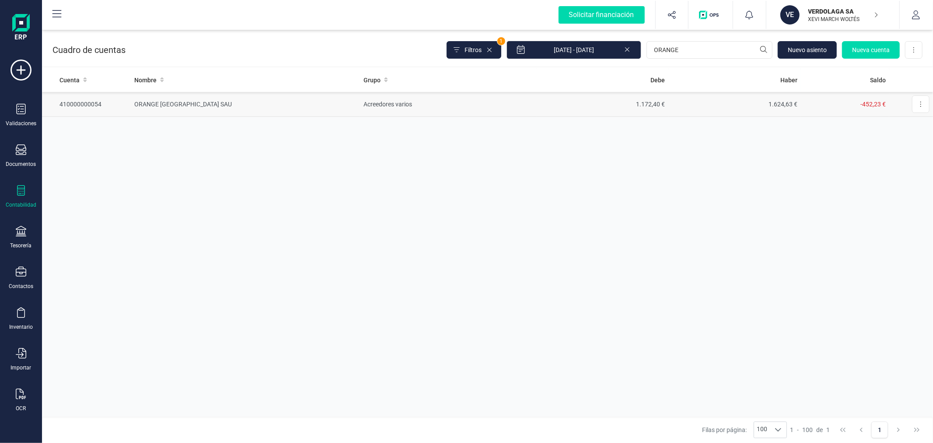
click at [325, 107] on td "ORANGE [GEOGRAPHIC_DATA] SAU" at bounding box center [245, 104] width 229 height 25
click at [720, 44] on input "ORANGE" at bounding box center [710, 50] width 126 height 18
type input "ILUNI"
click at [365, 97] on td "Acreedores varios" at bounding box center [448, 104] width 176 height 25
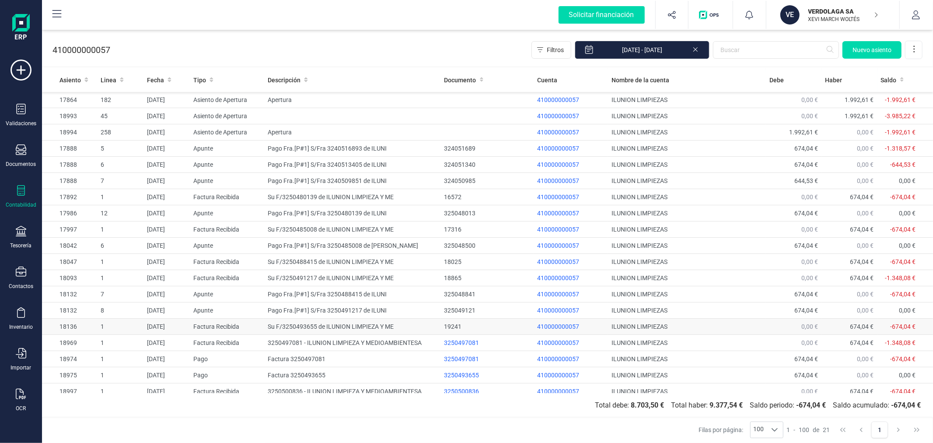
scroll to position [39, 0]
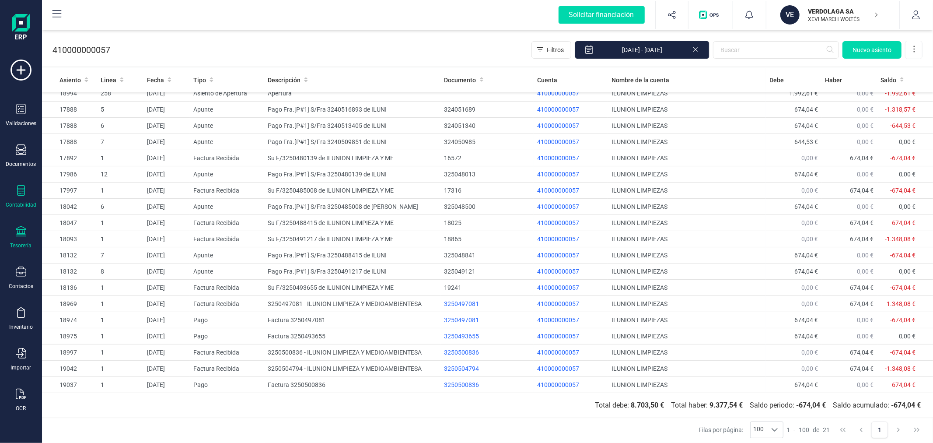
click at [16, 239] on div "Tesorería" at bounding box center [21, 237] width 35 height 23
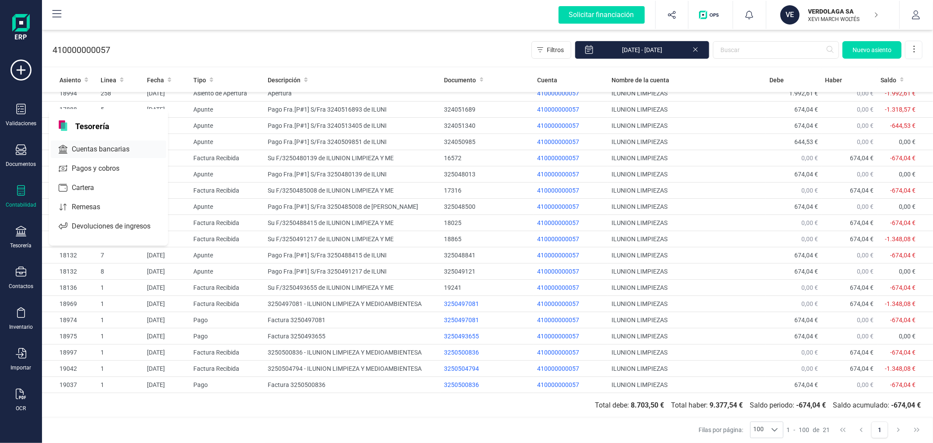
click at [89, 150] on span "Cuentas bancarias" at bounding box center [106, 149] width 77 height 11
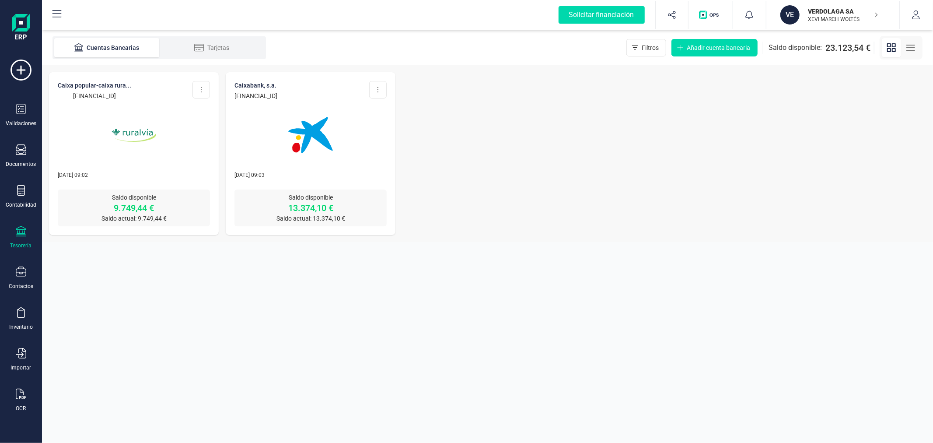
click at [291, 138] on img at bounding box center [311, 135] width 74 height 74
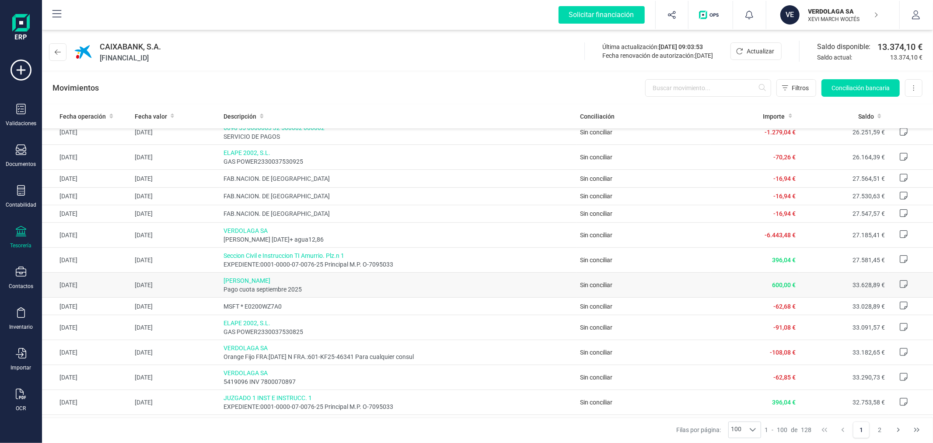
scroll to position [340, 0]
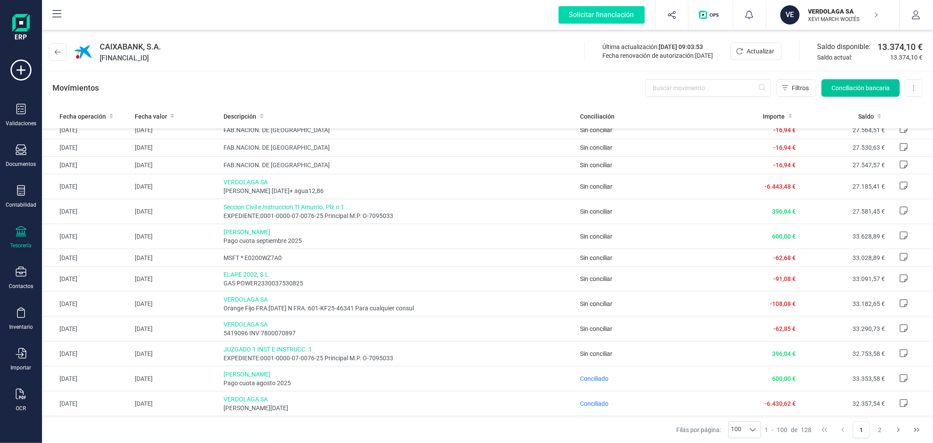
click at [851, 82] on button "Conciliación bancaria" at bounding box center [861, 88] width 78 height 18
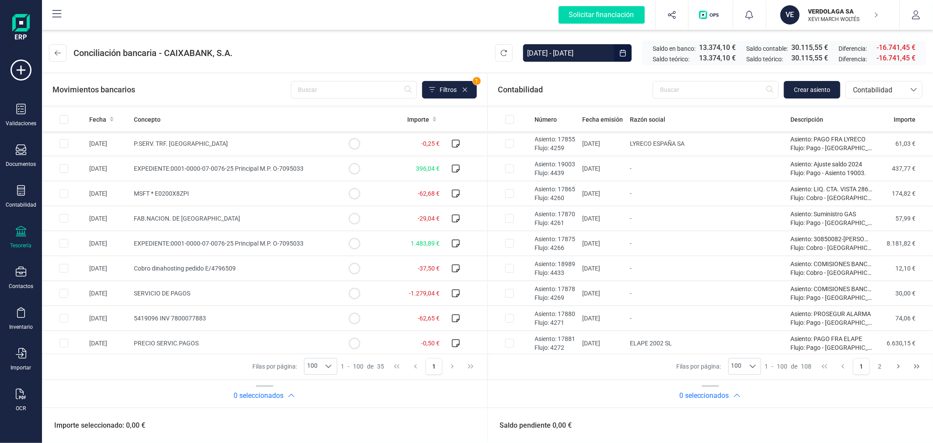
click at [548, 49] on input "[DATE] - [DATE]" at bounding box center [568, 53] width 91 height 18
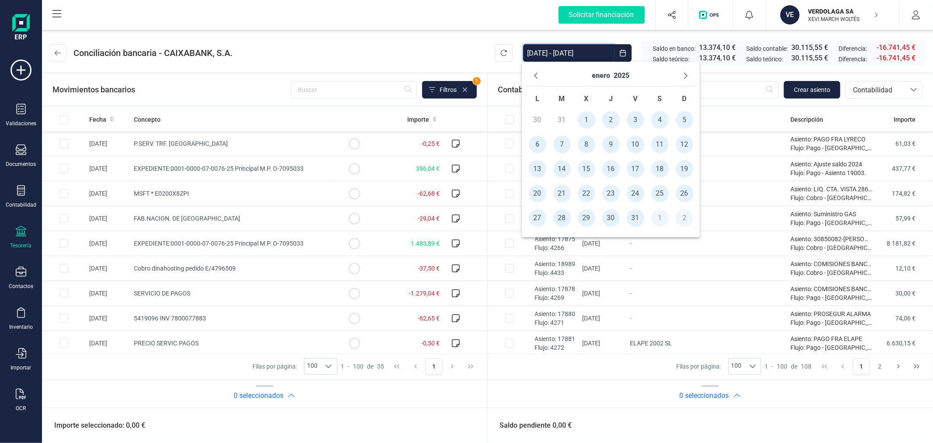
click at [398, 44] on header "Conciliación bancaria - CAIXABANK, [DATE] - [DATE] Saldo en banco: 13.374,10 € …" at bounding box center [487, 51] width 891 height 42
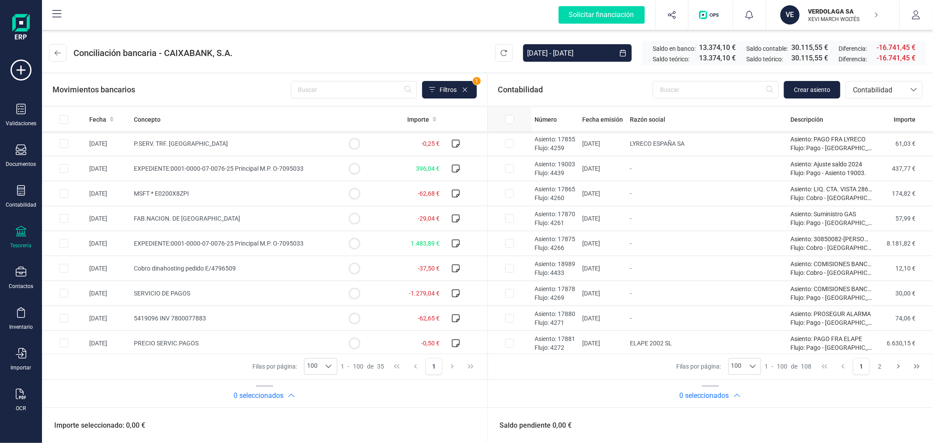
click at [510, 120] on input "All items unselected" at bounding box center [509, 119] width 9 height 9
checkbox input "true"
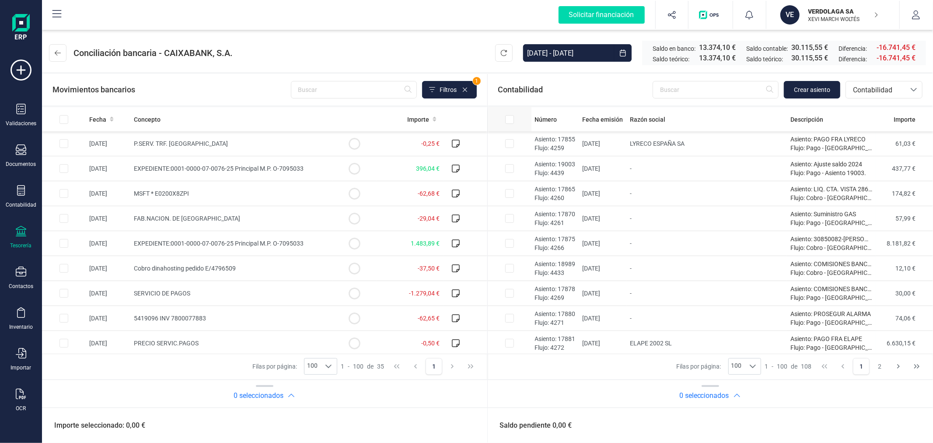
checkbox input "true"
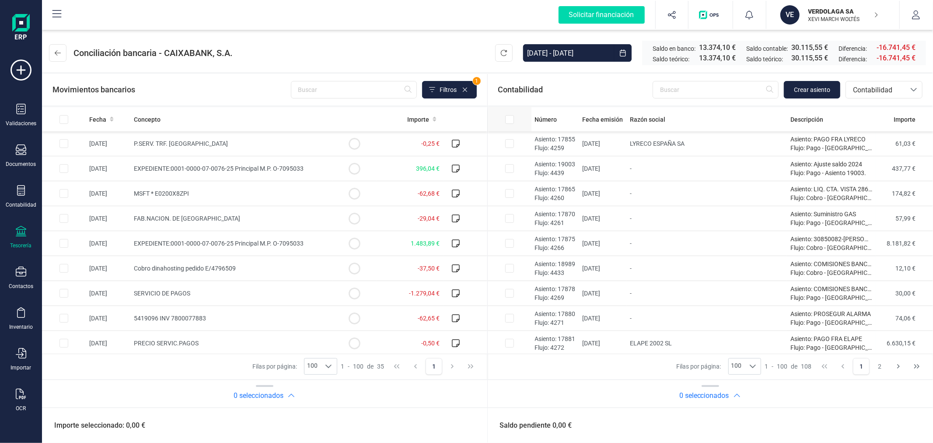
checkbox input "true"
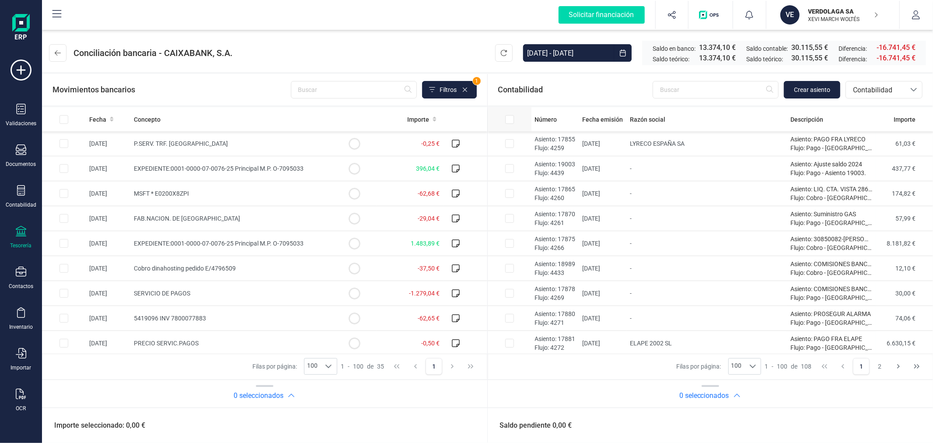
checkbox input "true"
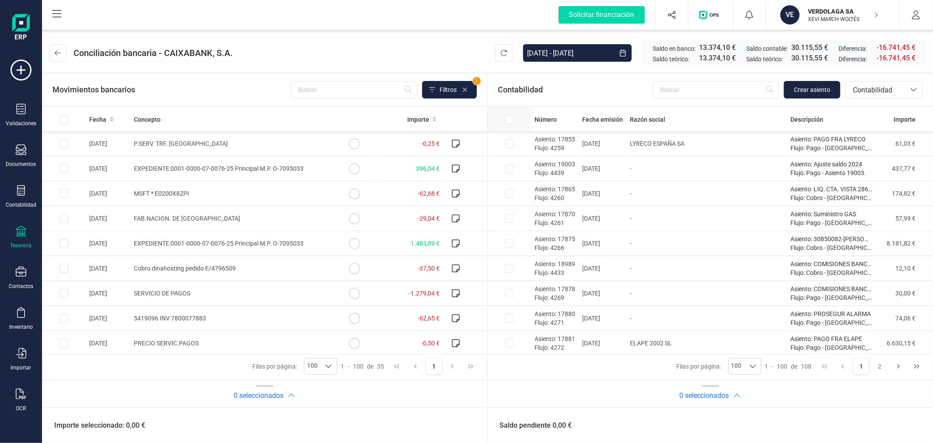
checkbox input "true"
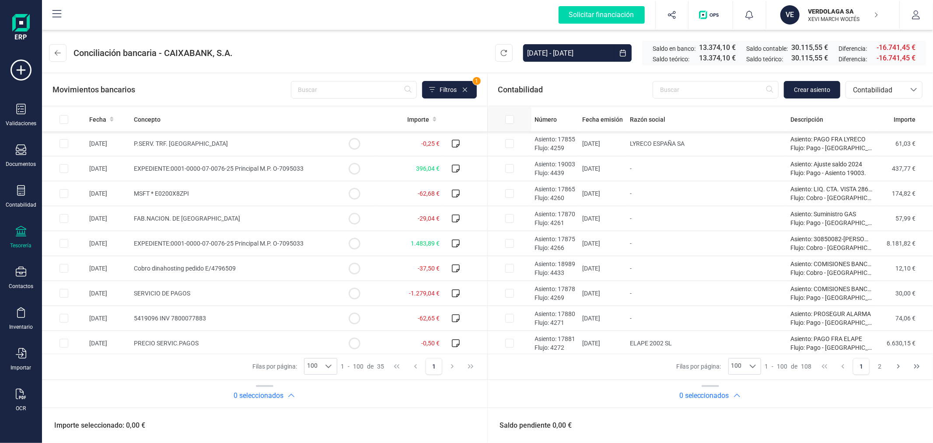
checkbox input "true"
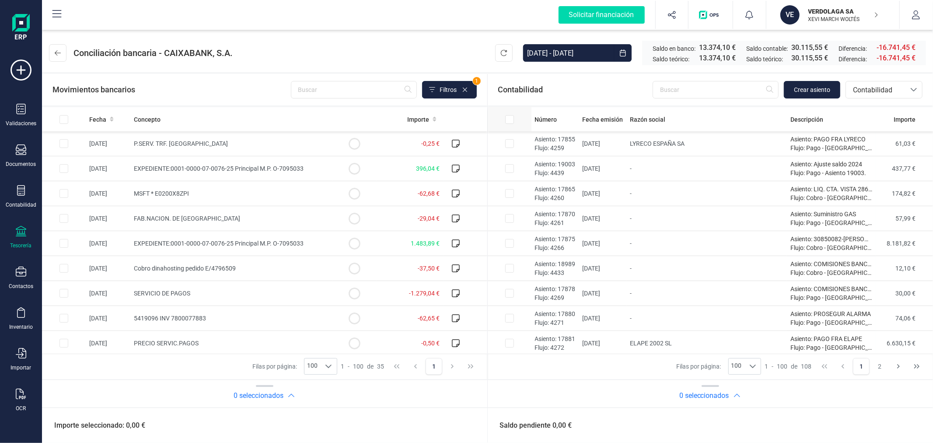
checkbox input "true"
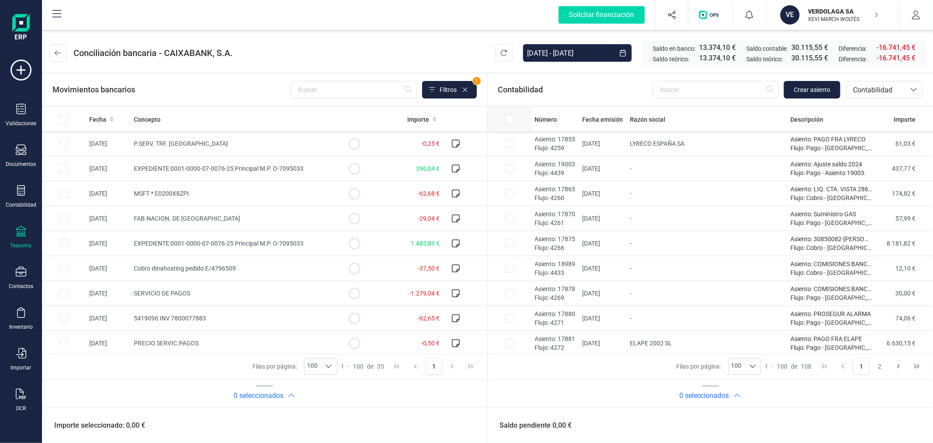
checkbox input "true"
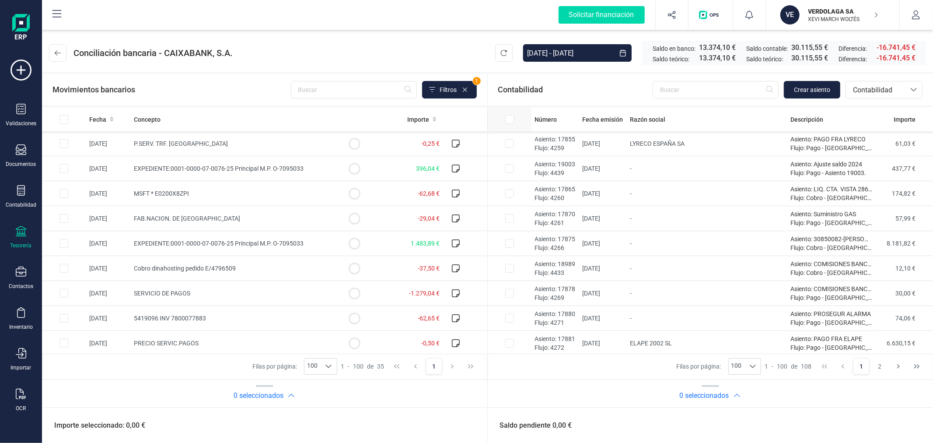
checkbox input "true"
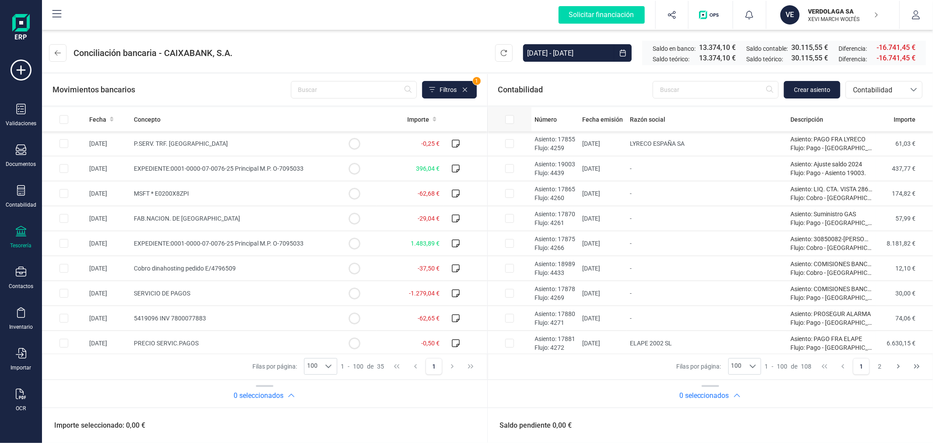
checkbox input "true"
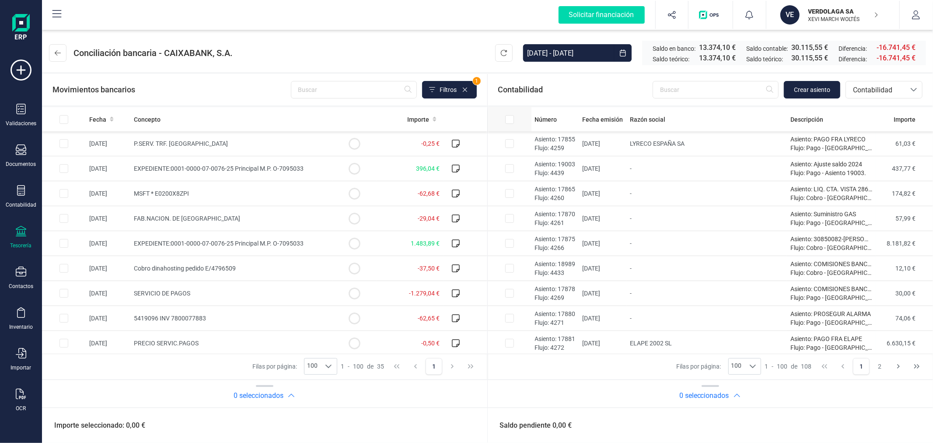
checkbox input "true"
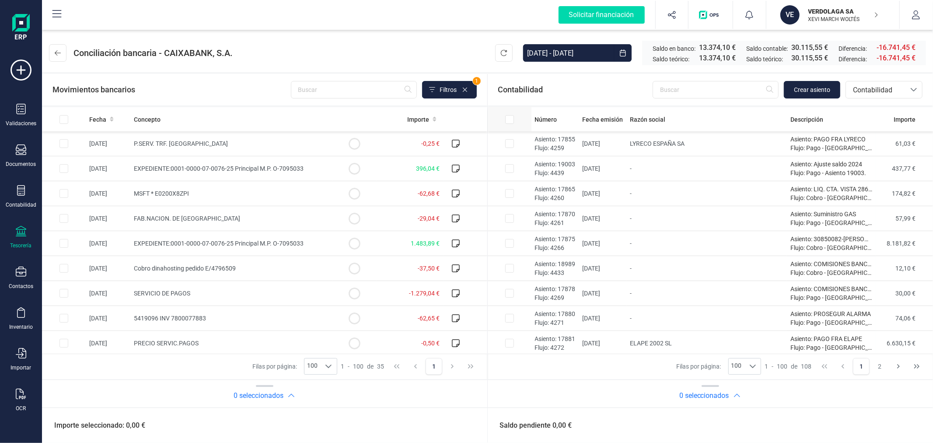
checkbox input "true"
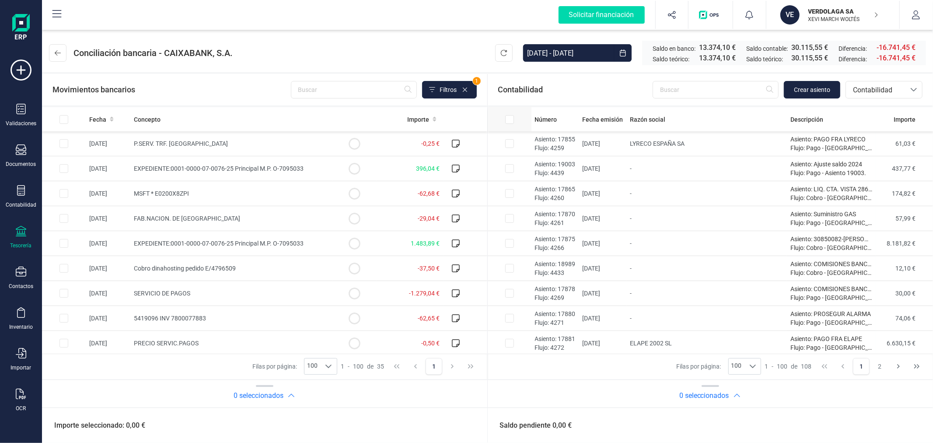
checkbox input "true"
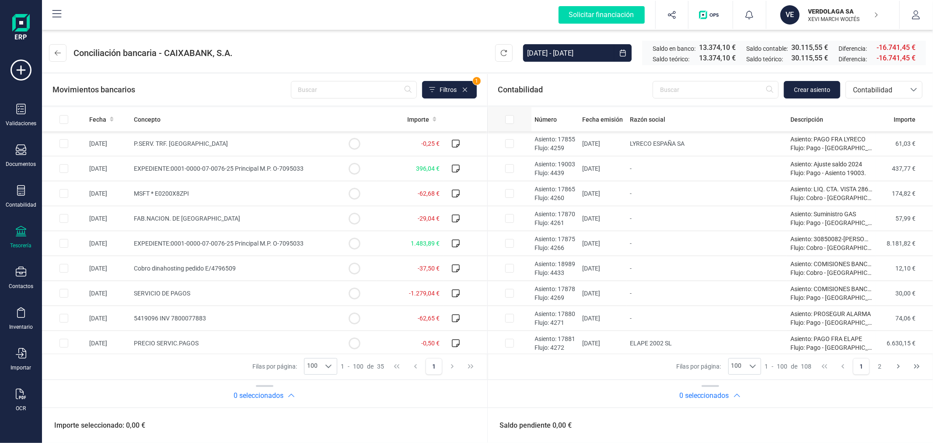
checkbox input "true"
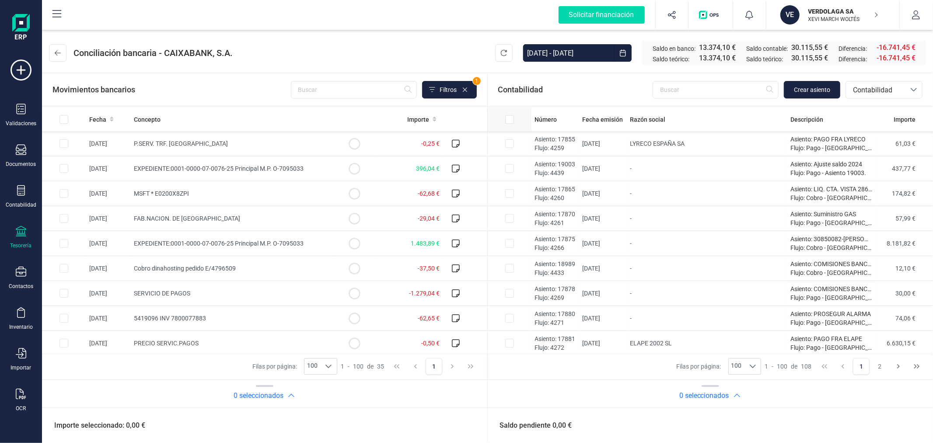
checkbox input "true"
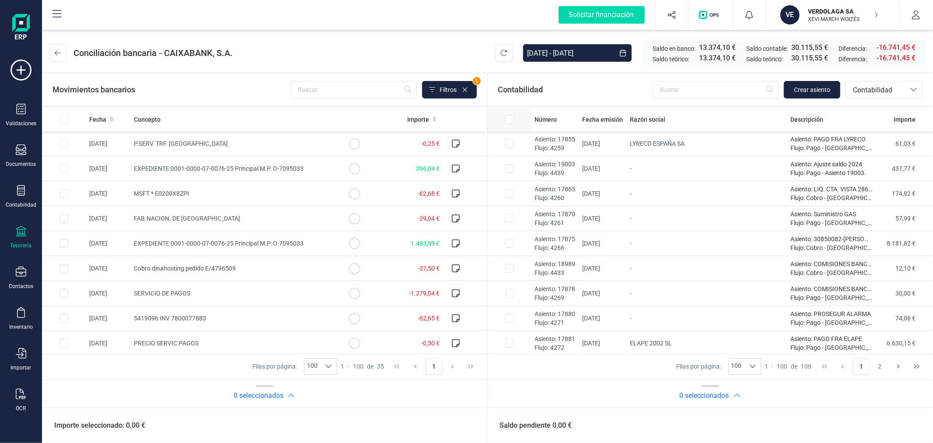
checkbox input "true"
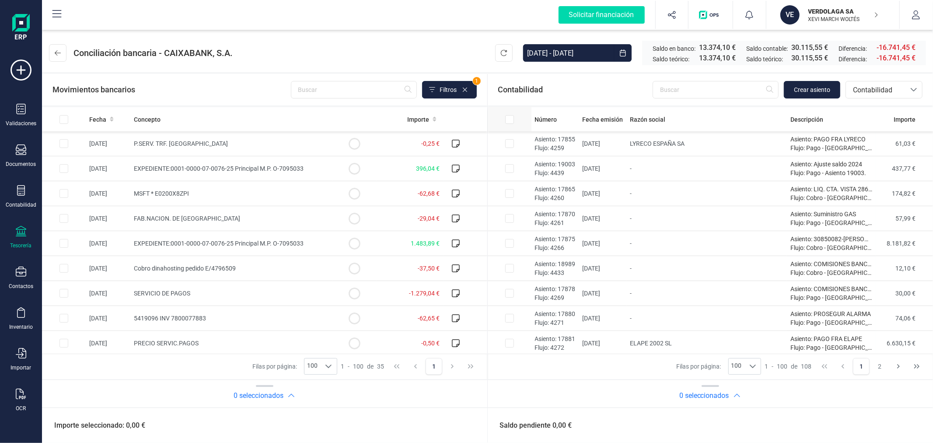
checkbox input "true"
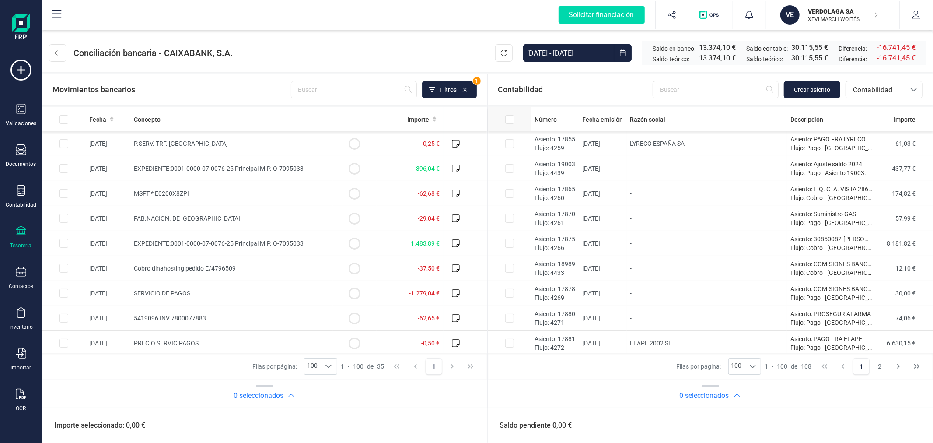
checkbox input "true"
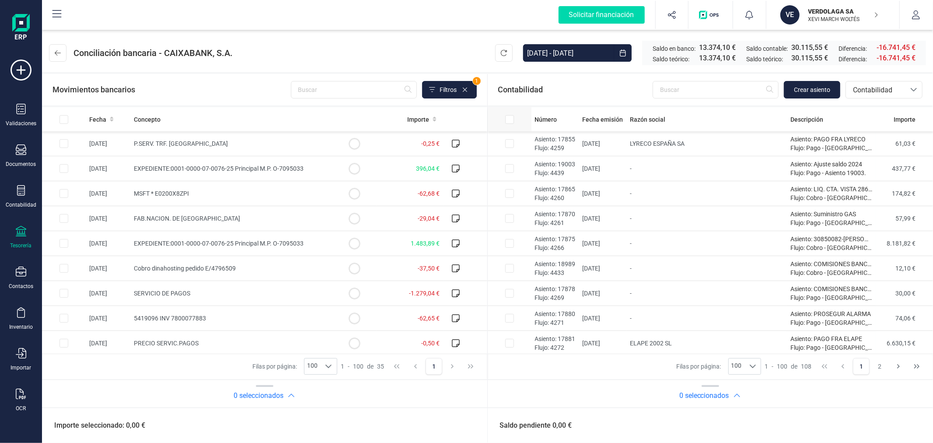
checkbox input "true"
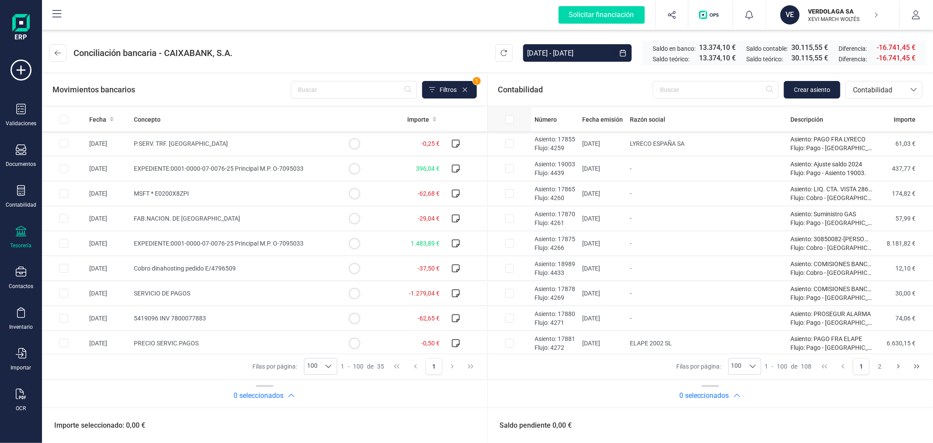
checkbox input "true"
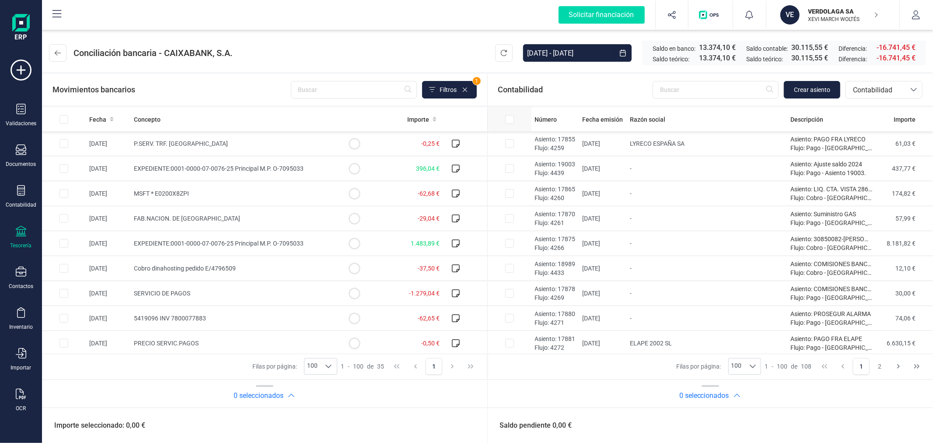
checkbox input "true"
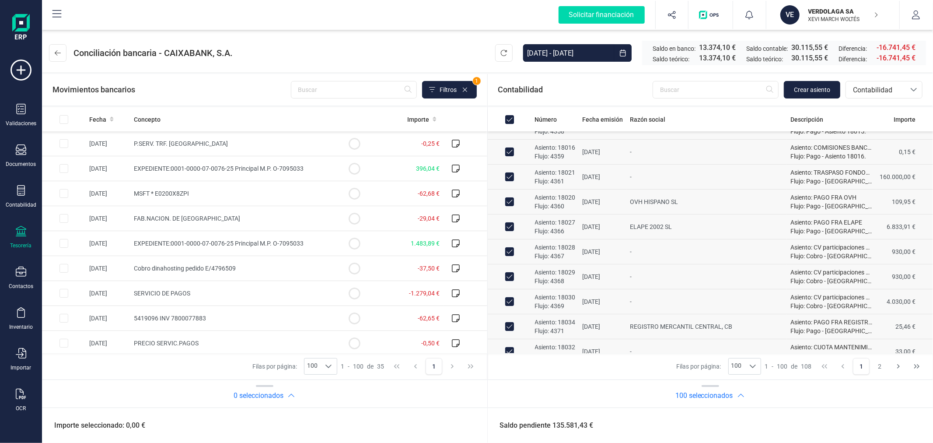
scroll to position [2276, 0]
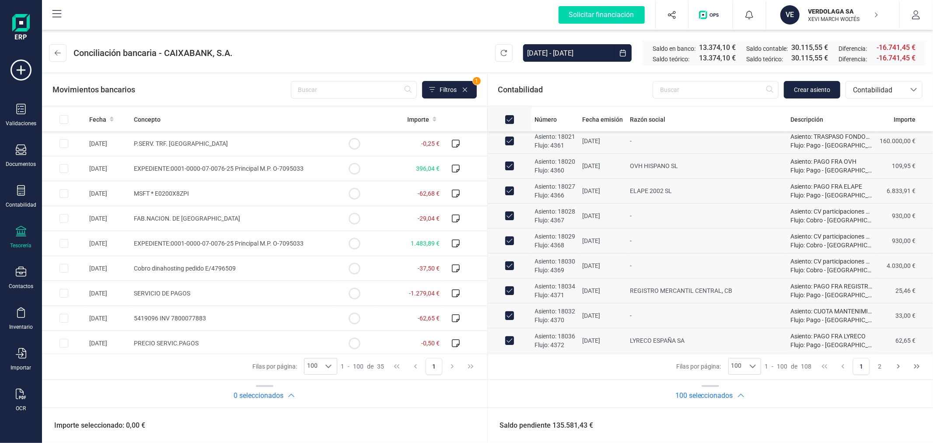
click at [510, 116] on input "All items selected" at bounding box center [509, 119] width 9 height 9
checkbox input "false"
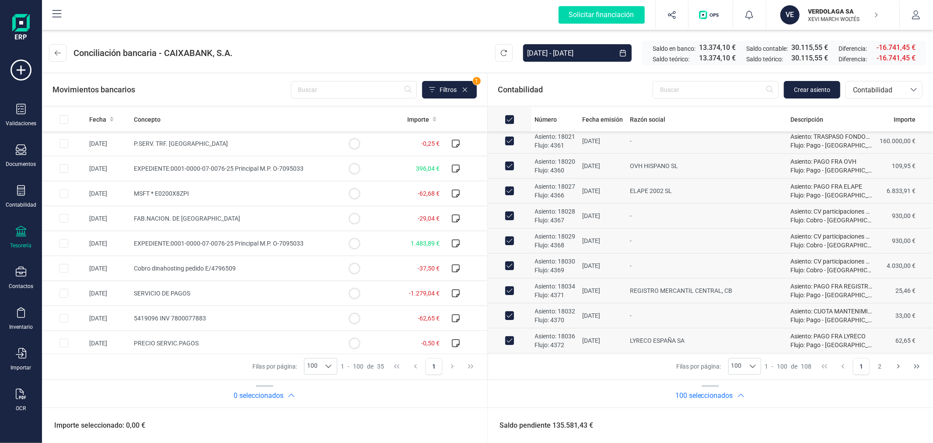
checkbox input "false"
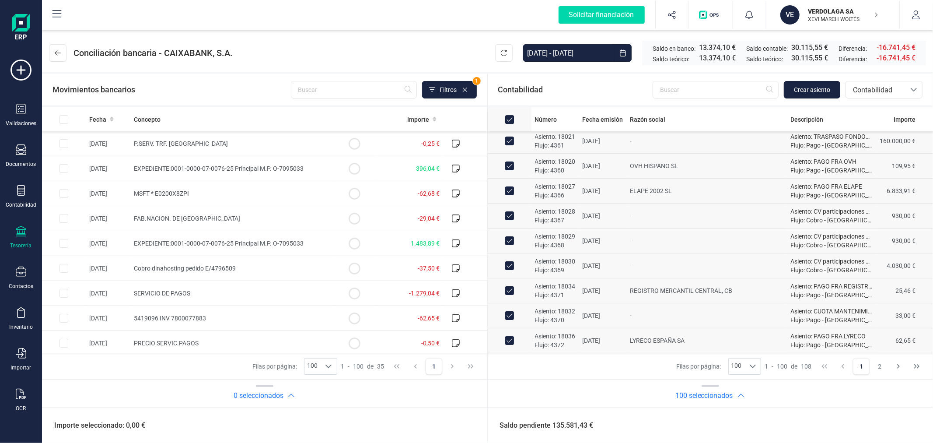
checkbox input "false"
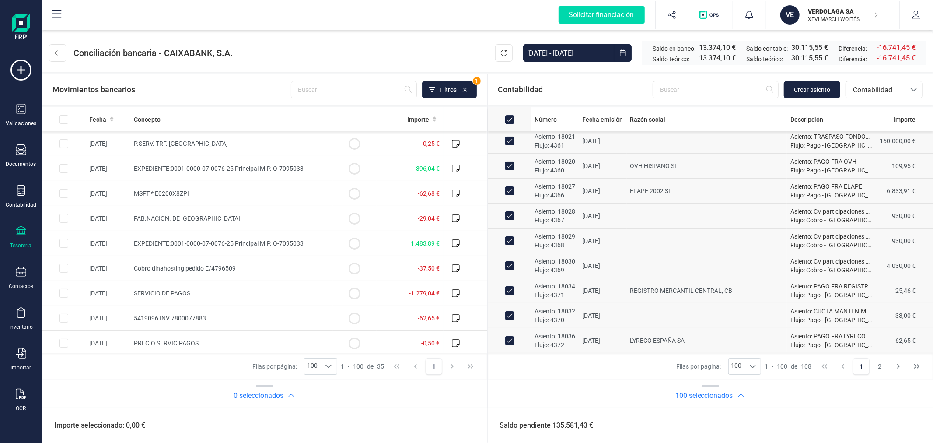
checkbox input "false"
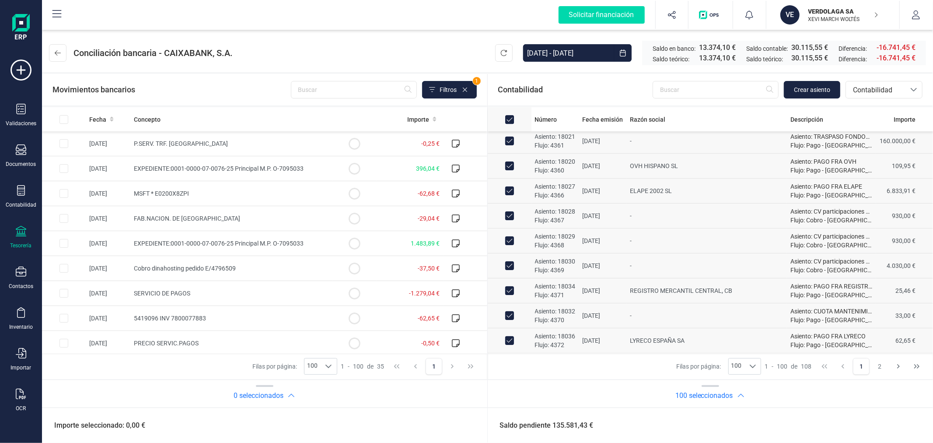
checkbox input "false"
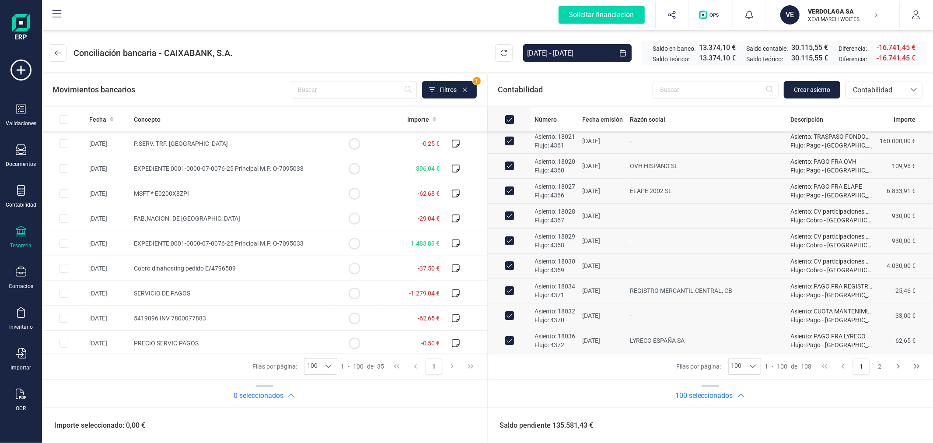
checkbox input "false"
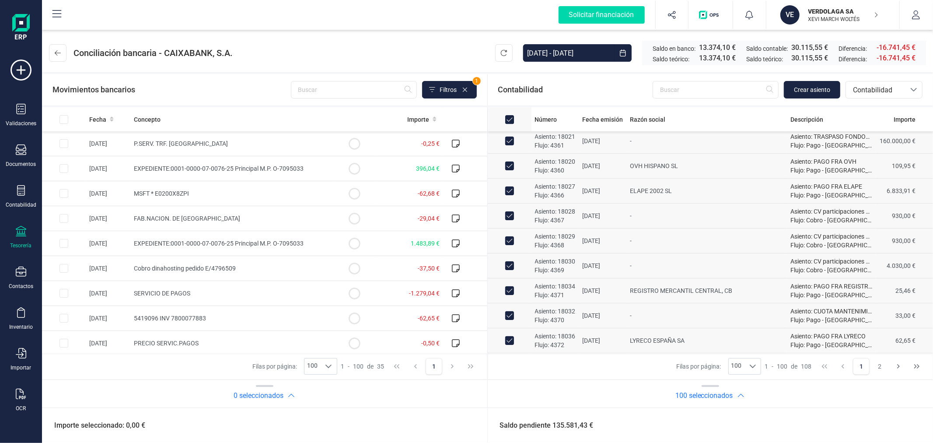
checkbox input "false"
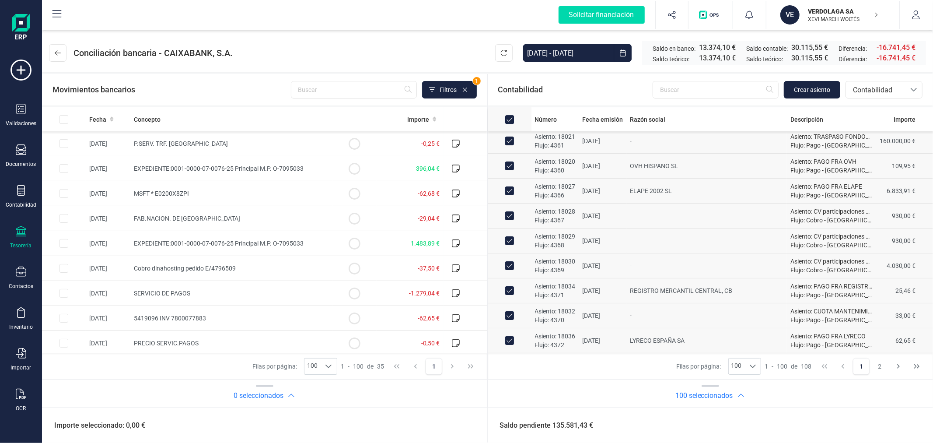
checkbox input "false"
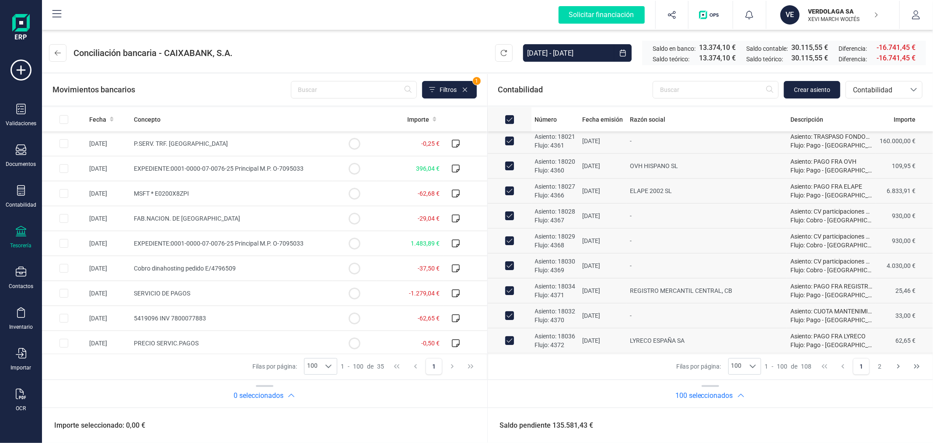
checkbox input "false"
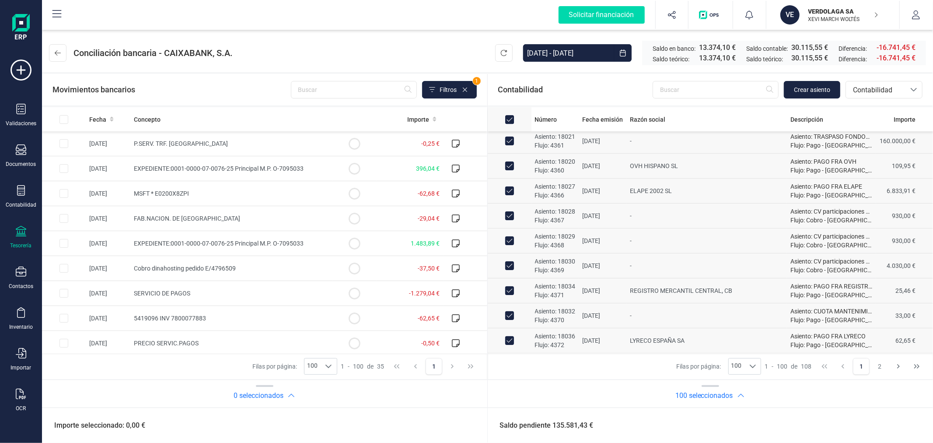
checkbox input "false"
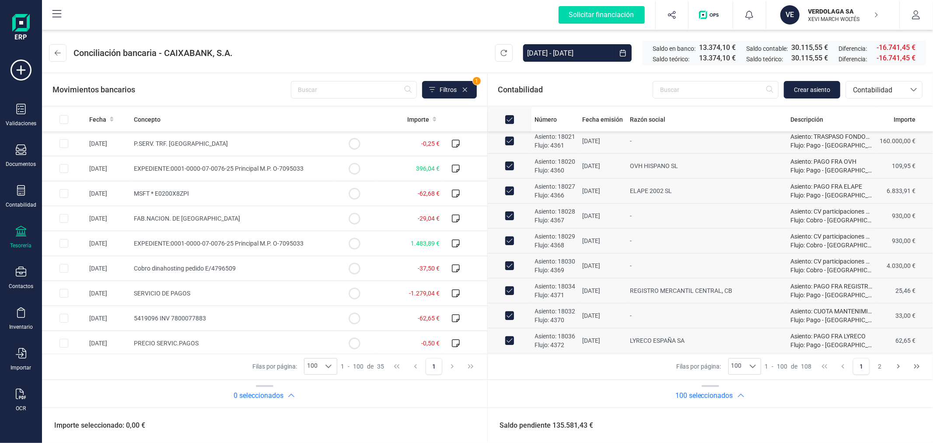
checkbox input "false"
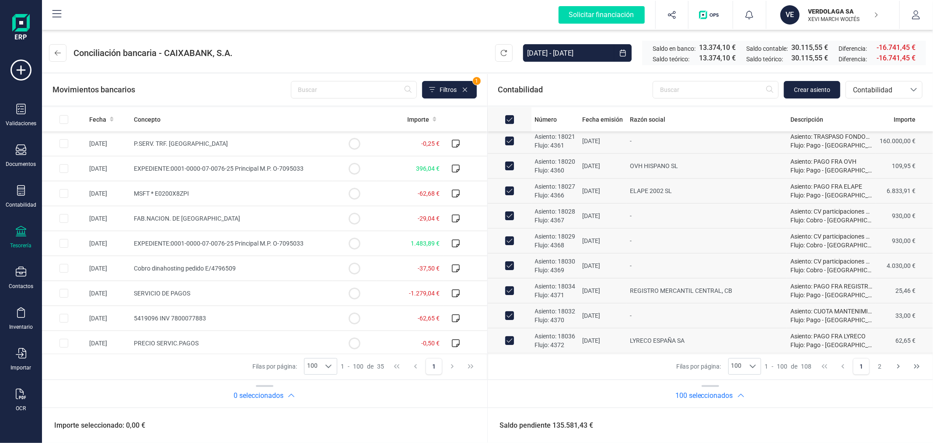
checkbox input "false"
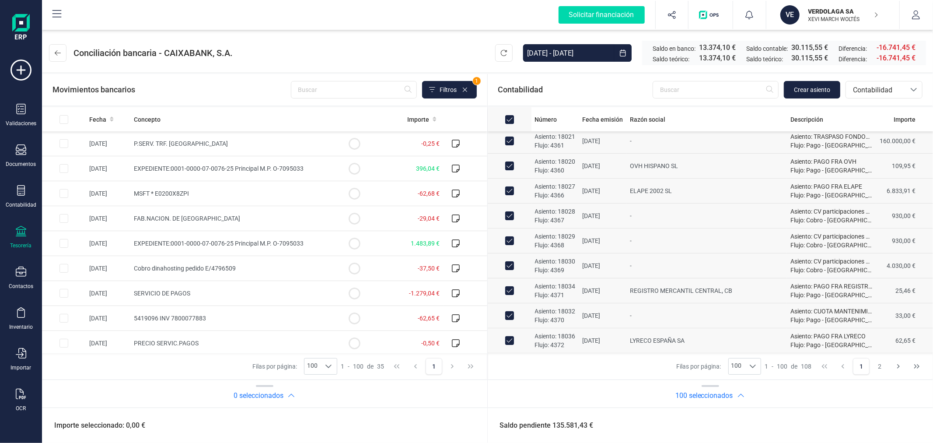
checkbox input "false"
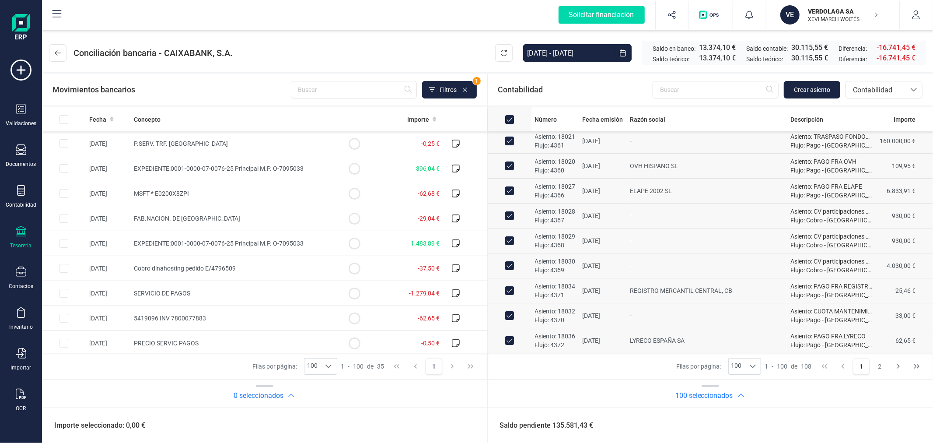
checkbox input "false"
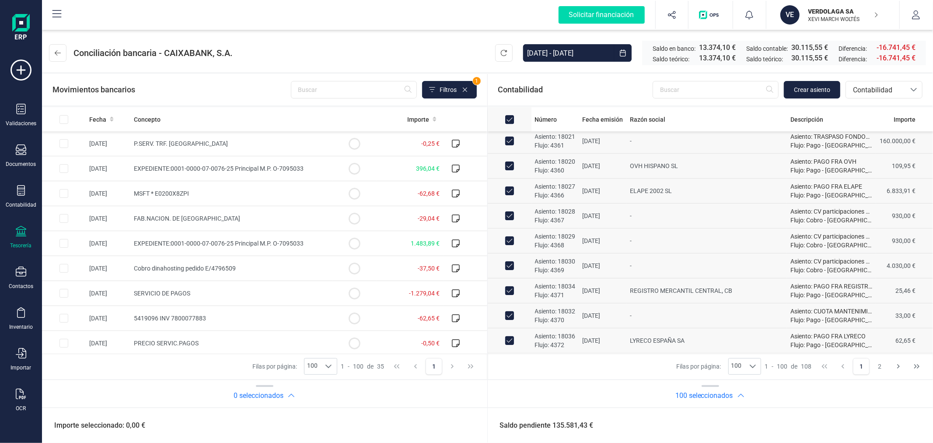
checkbox input "false"
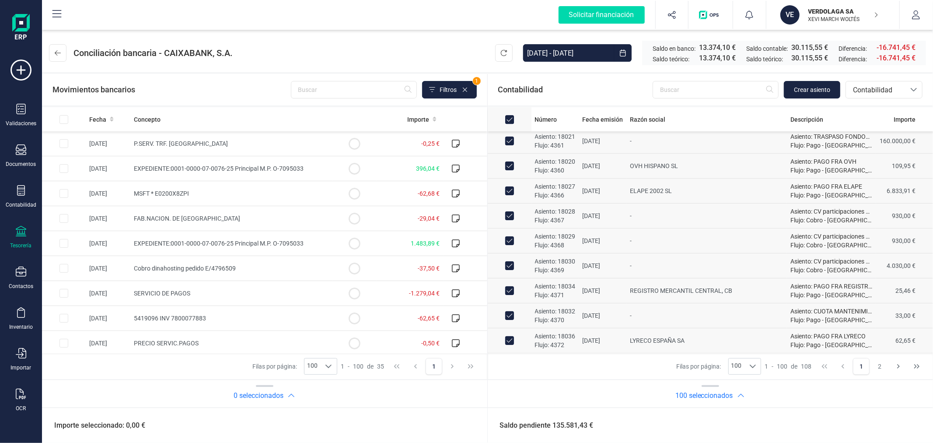
checkbox input "false"
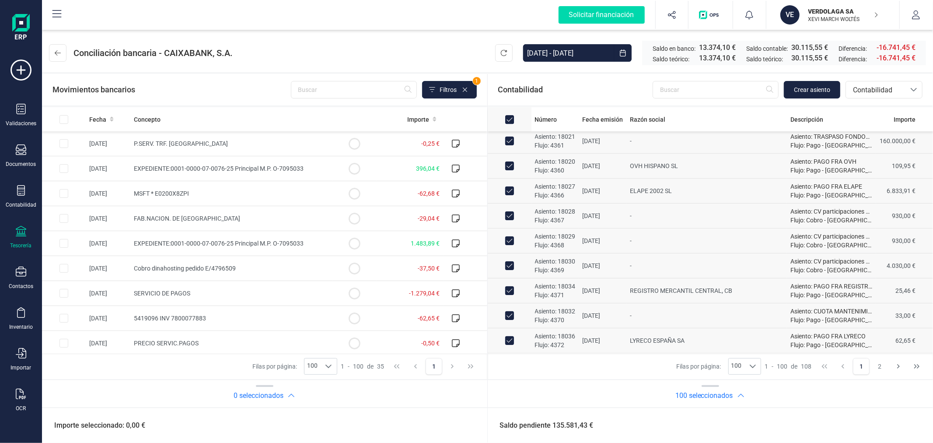
checkbox input "false"
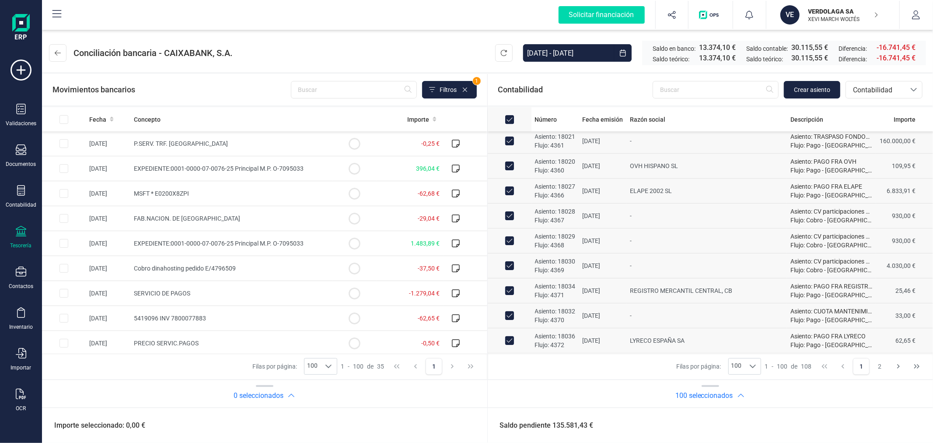
checkbox input "false"
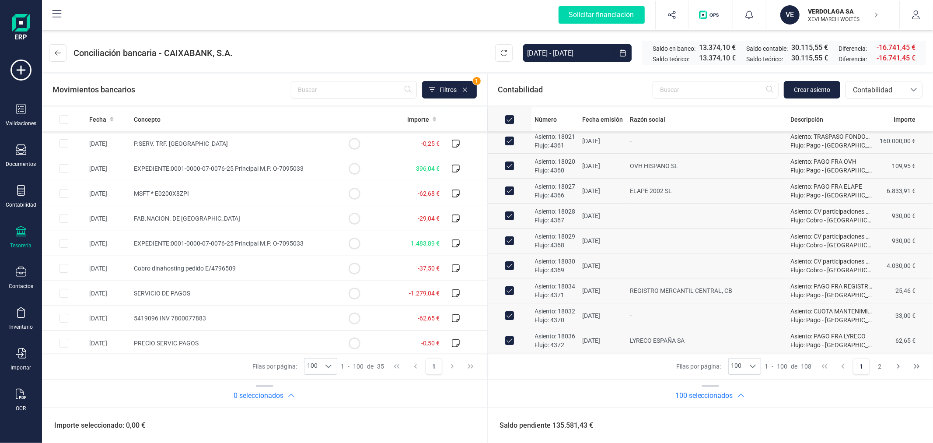
checkbox input "false"
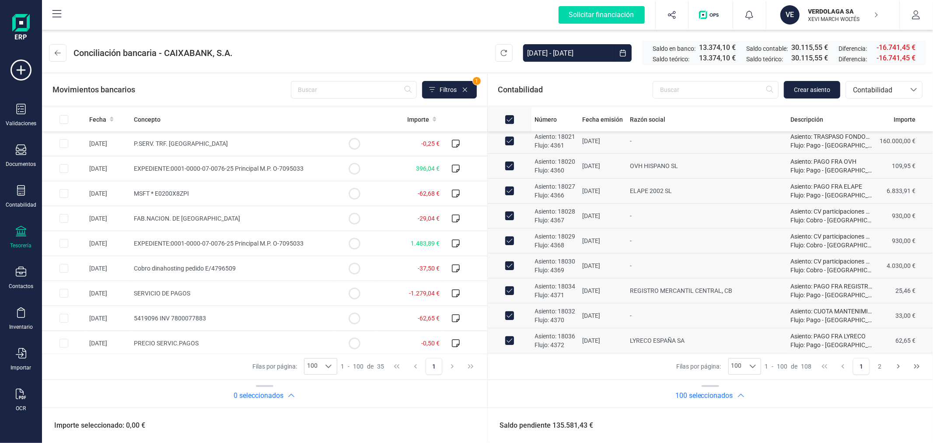
checkbox input "false"
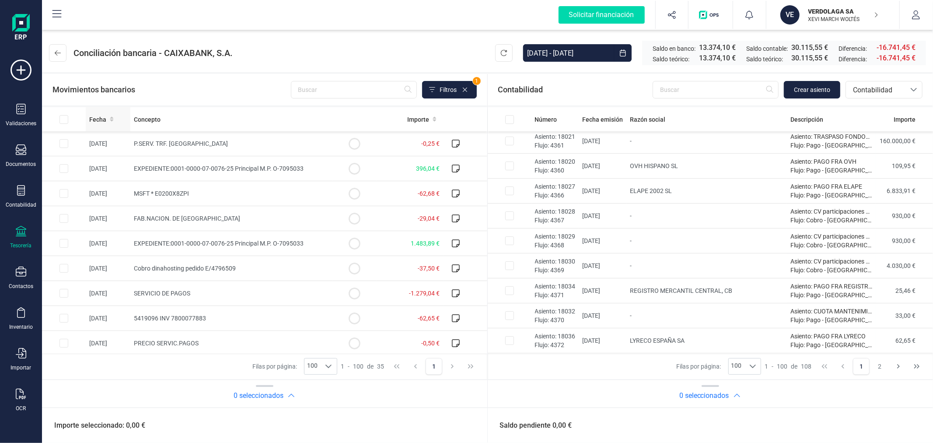
click at [97, 118] on span "Fecha" at bounding box center [97, 119] width 17 height 9
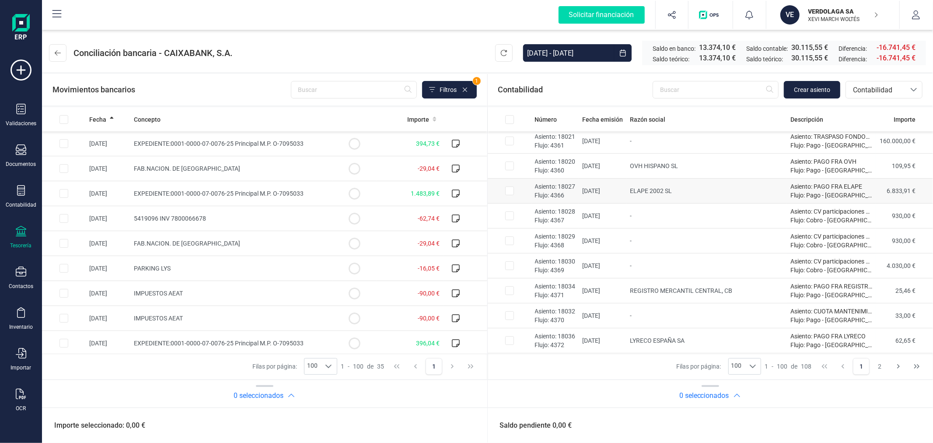
click at [505, 192] on input "Row Selected 25fc9114-a223-4b4c-b12b-486ce1f36dd1" at bounding box center [509, 190] width 9 height 9
click at [511, 218] on input "Row Selected 44fc5fcf-734b-4445-a9c0-5fe43e1820da" at bounding box center [509, 215] width 9 height 9
click at [508, 242] on input "Row Selected 1b83fad1-9567-460a-8580-623da2796ae1" at bounding box center [509, 240] width 9 height 9
click at [507, 238] on input "Row Unselected 1b83fad1-9567-460a-8580-623da2796ae1" at bounding box center [509, 240] width 9 height 9
click at [509, 220] on input "Row Unselected 44fc5fcf-734b-4445-a9c0-5fe43e1820da" at bounding box center [509, 215] width 9 height 9
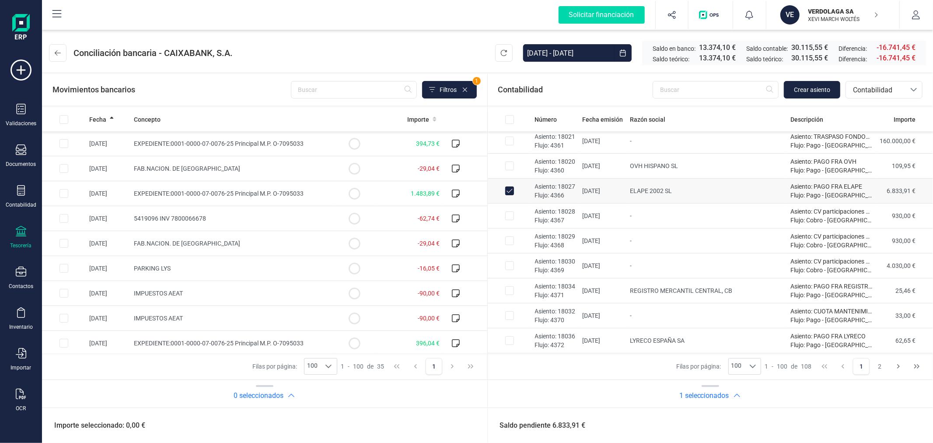
click at [508, 192] on input "Row Unselected 25fc9114-a223-4b4c-b12b-486ce1f36dd1" at bounding box center [509, 190] width 9 height 9
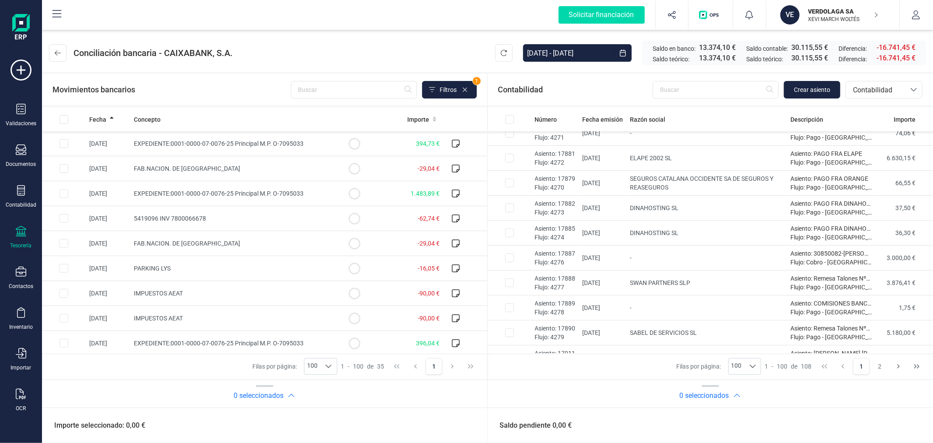
scroll to position [0, 0]
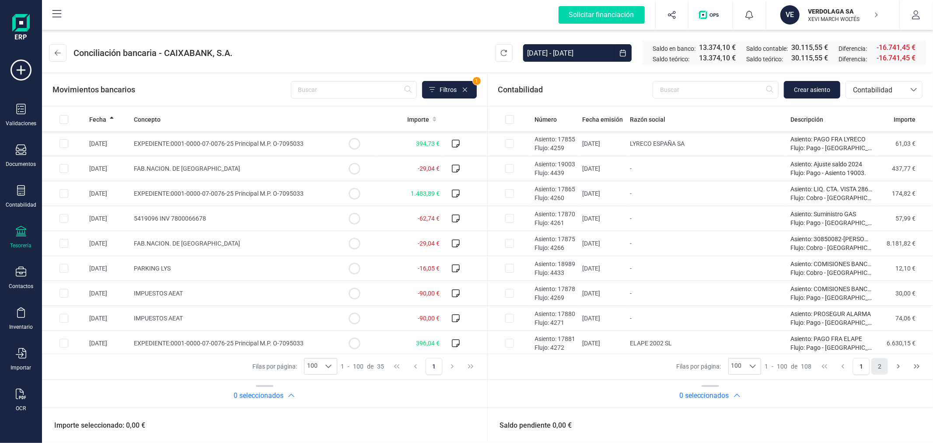
click at [876, 364] on button "2" at bounding box center [880, 366] width 17 height 17
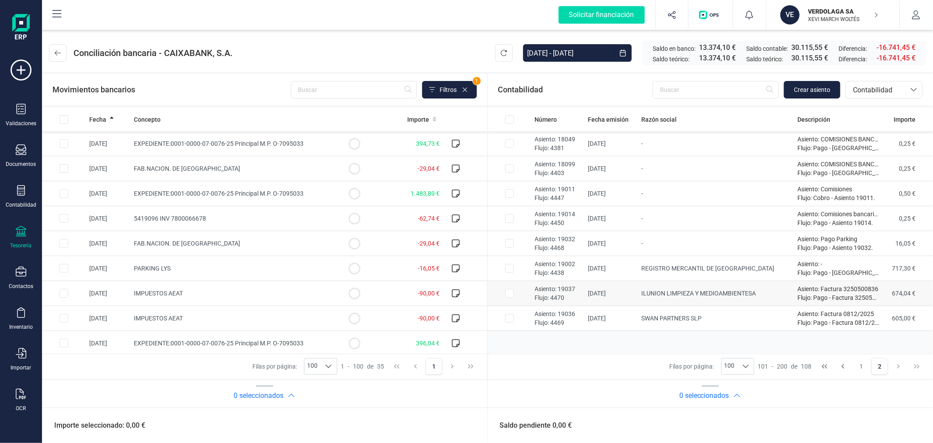
click at [513, 295] on input "Row Selected 93e88272-44fb-4361-82f5-fd9cf101e330" at bounding box center [509, 293] width 9 height 9
click at [509, 316] on input "Row Selected ee3e04b5-fe85-4760-ba86-00ec012cd132" at bounding box center [509, 318] width 9 height 9
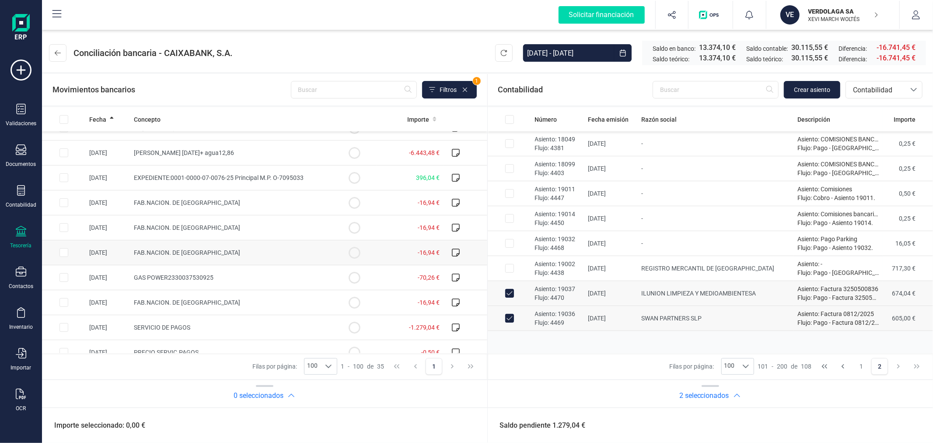
scroll to position [389, 0]
click at [67, 281] on input "Row Selected e9cb2af0-fea3-423f-a4c5-3328d9ceab51" at bounding box center [64, 278] width 9 height 9
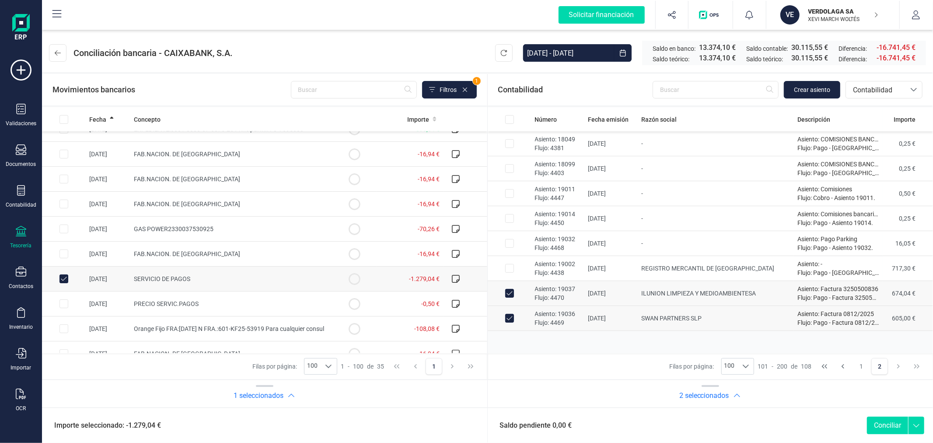
click at [874, 425] on button "Conciliar" at bounding box center [887, 426] width 41 height 18
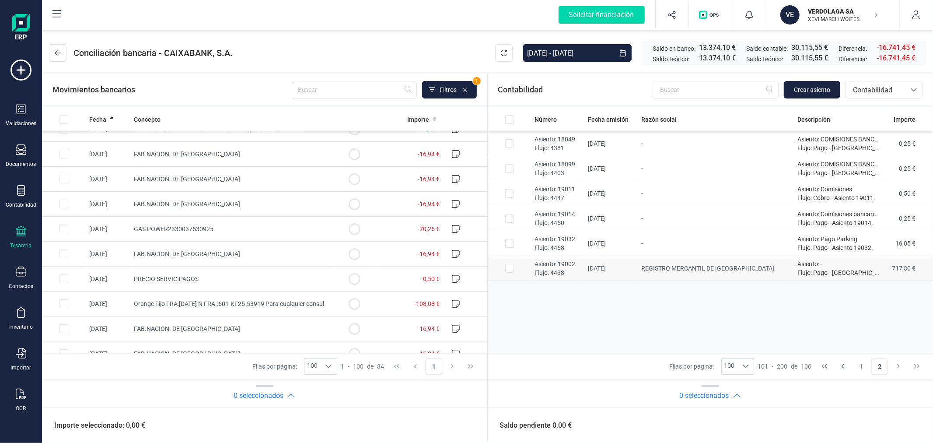
click at [511, 268] on input "Row Selected 5d997de0-52f8-4203-b01e-d392e0676508" at bounding box center [509, 268] width 9 height 9
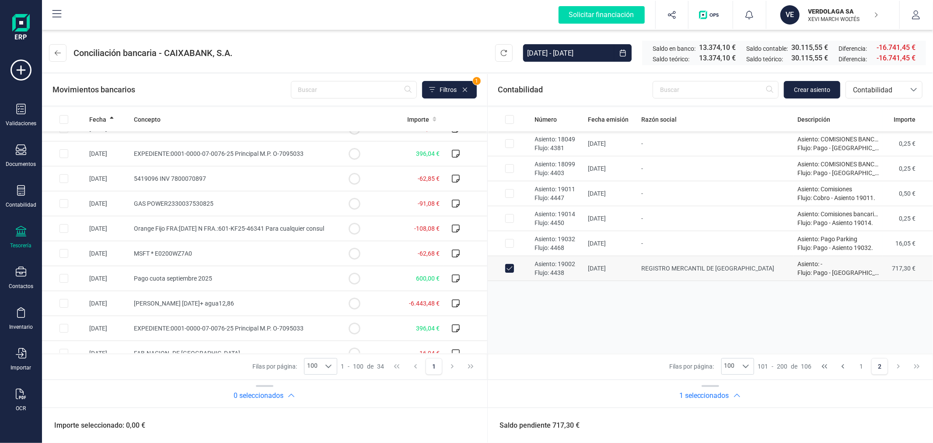
scroll to position [92, 0]
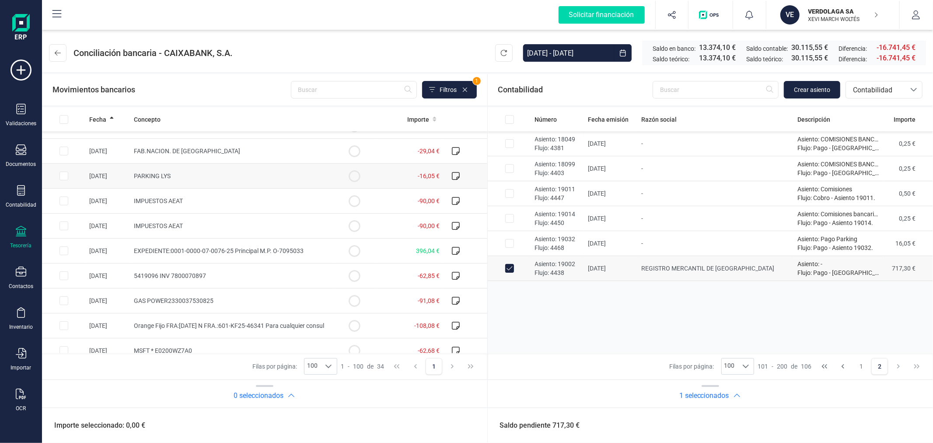
click at [66, 176] on input "Row Selected 2fca61db-8a96-45c2-bdc1-a9315747f8da" at bounding box center [64, 176] width 9 height 9
click at [506, 243] on input "Row Selected b299e53c-dc63-439d-b0f3-f37604809b2a" at bounding box center [509, 243] width 9 height 9
click at [508, 267] on input "Row Unselected 5d997de0-52f8-4203-b01e-d392e0676508" at bounding box center [509, 268] width 9 height 9
click at [883, 421] on button "Conciliar" at bounding box center [887, 426] width 41 height 18
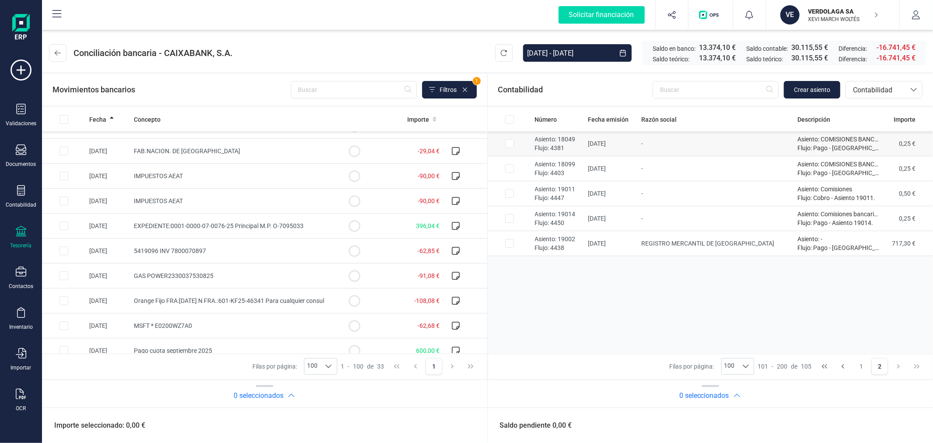
click at [504, 146] on td at bounding box center [510, 143] width 44 height 25
click at [508, 172] on input "Row Selected 116fe223-91f7-42f6-8340-0009031350e8" at bounding box center [509, 168] width 9 height 9
click at [510, 197] on input "Row Selected 4ed6098b-30a9-4e2a-a6a4-eb1304004c2b" at bounding box center [509, 193] width 9 height 9
click at [511, 223] on td at bounding box center [510, 218] width 44 height 25
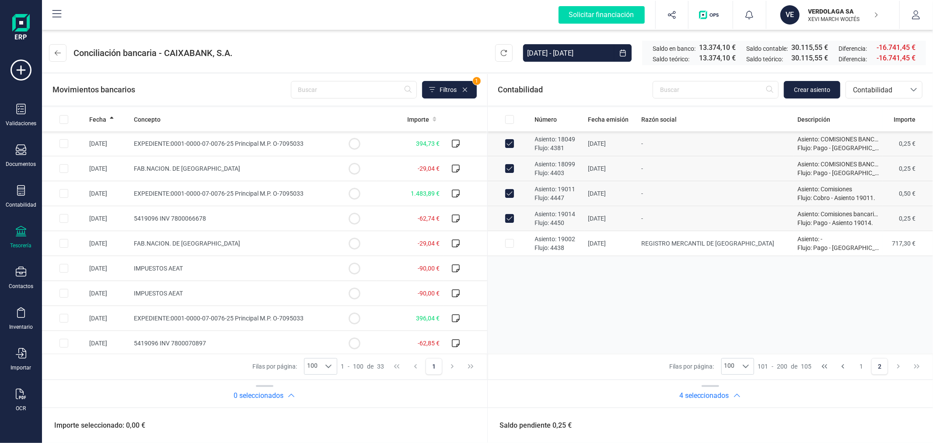
click at [508, 142] on input "Row Unselected 8beb1aba-38bf-4037-8de2-45af61adcff7" at bounding box center [509, 143] width 9 height 9
click at [508, 167] on input "Row Unselected 116fe223-91f7-42f6-8340-0009031350e8" at bounding box center [509, 168] width 9 height 9
click at [509, 193] on input "Row Unselected 4ed6098b-30a9-4e2a-a6a4-eb1304004c2b" at bounding box center [509, 193] width 9 height 9
click at [508, 222] on input "Row Unselected a21ab08d-492d-4e7a-a6cc-ab1f6e577626" at bounding box center [509, 218] width 9 height 9
click at [861, 366] on button "1" at bounding box center [861, 366] width 17 height 17
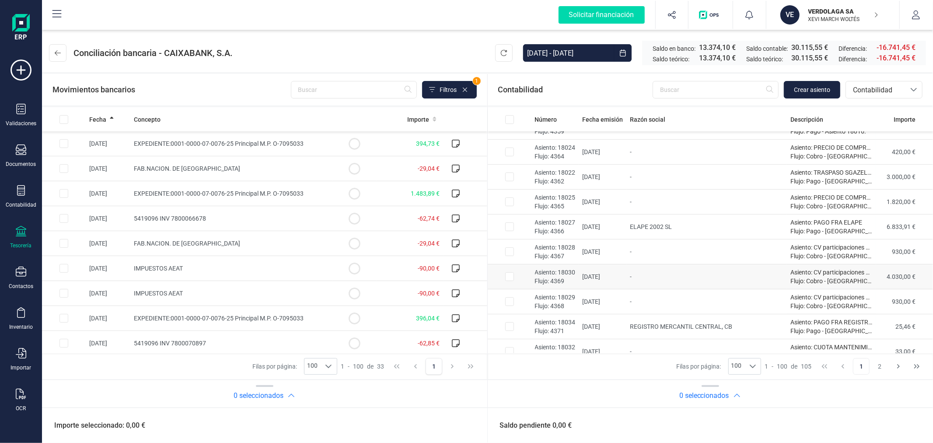
scroll to position [2276, 0]
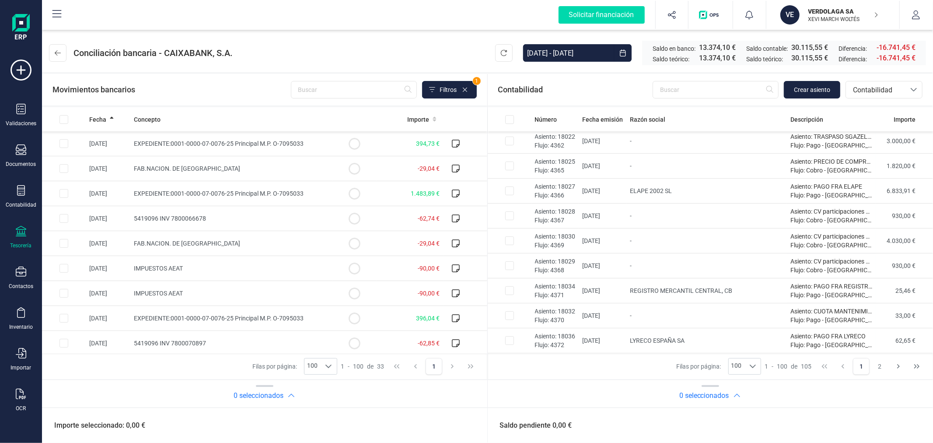
click at [839, 10] on p "VERDOLAGA SA" at bounding box center [844, 11] width 70 height 9
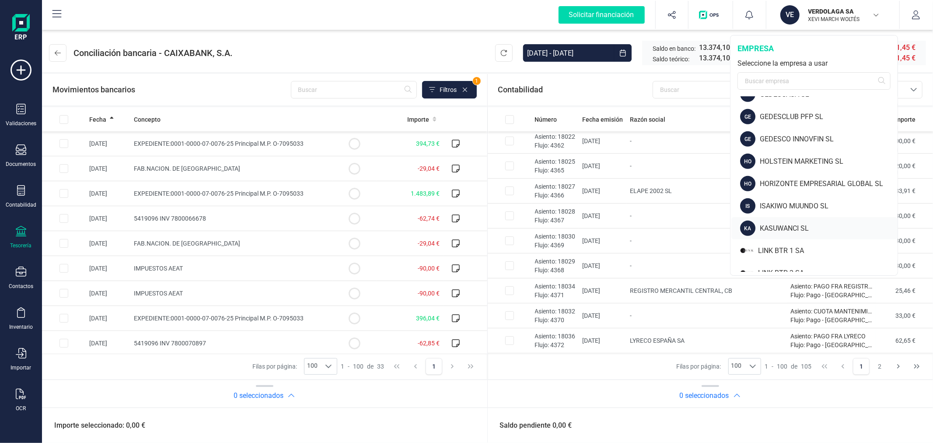
scroll to position [340, 0]
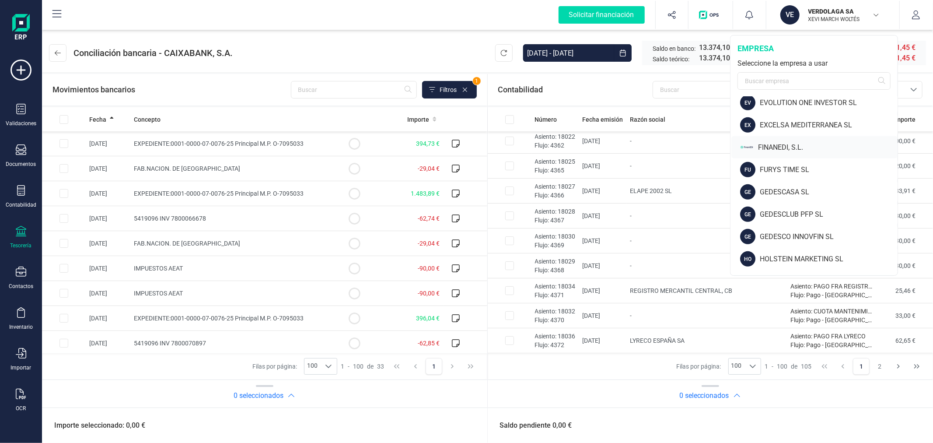
click at [772, 144] on div "FINANEDI, S.L." at bounding box center [828, 147] width 140 height 11
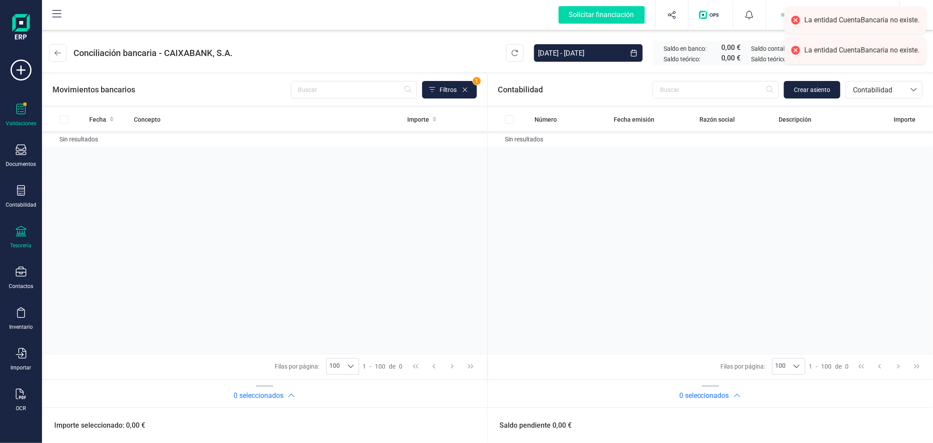
click at [21, 106] on icon at bounding box center [21, 109] width 9 height 11
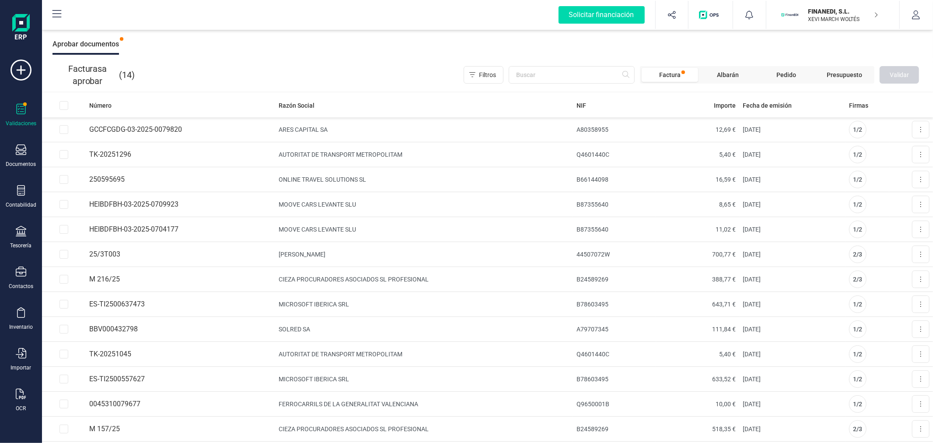
click at [340, 53] on div "Aceptar cesiones Autorizar financiación Aprobar documentos" at bounding box center [487, 44] width 891 height 28
click at [398, 248] on td "[PERSON_NAME]" at bounding box center [424, 254] width 298 height 25
click at [920, 255] on icon at bounding box center [921, 254] width 2 height 7
click at [879, 277] on span "Aprobar factura" at bounding box center [901, 275] width 44 height 9
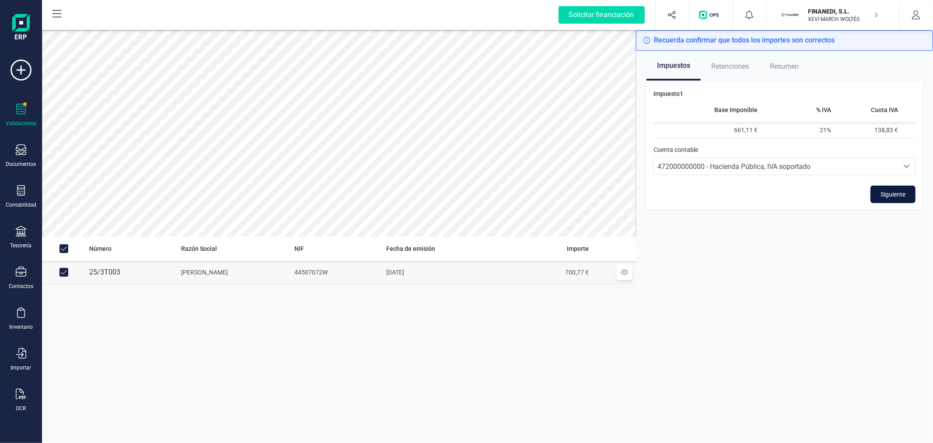
click at [891, 194] on span "Siguiente" at bounding box center [893, 194] width 25 height 9
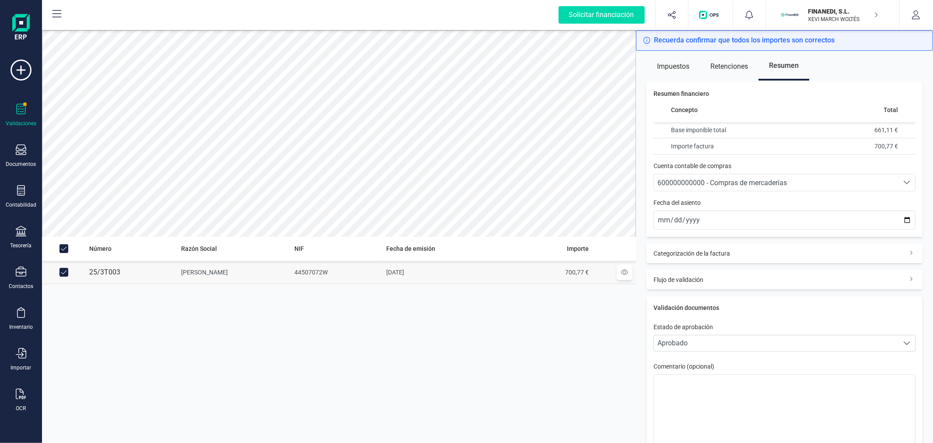
click at [819, 181] on div "600000000000 - Compras de mercaderías" at bounding box center [777, 183] width 238 height 11
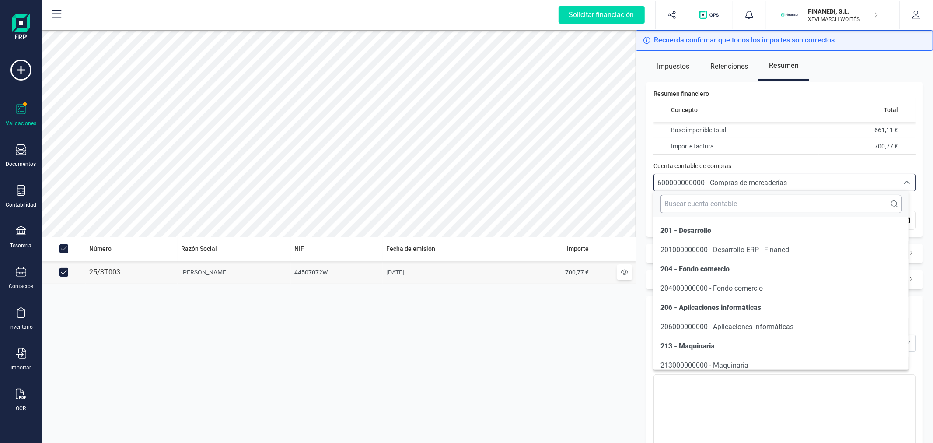
scroll to position [1877, 0]
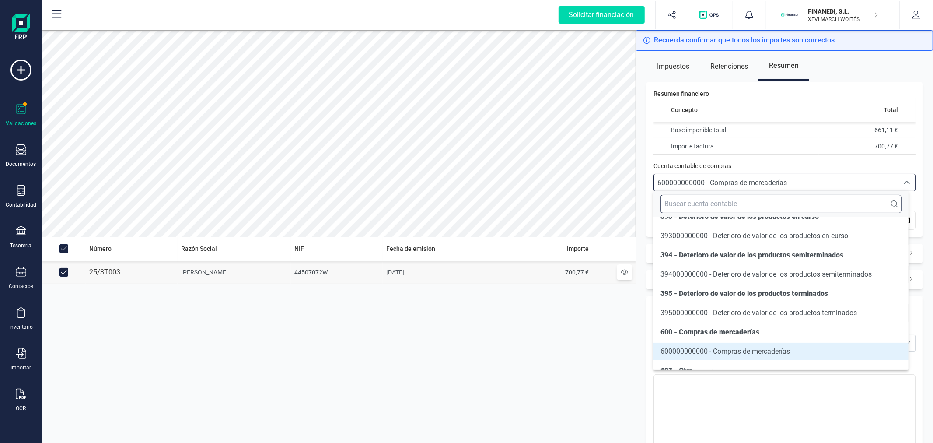
click at [782, 208] on input "text" at bounding box center [781, 204] width 241 height 18
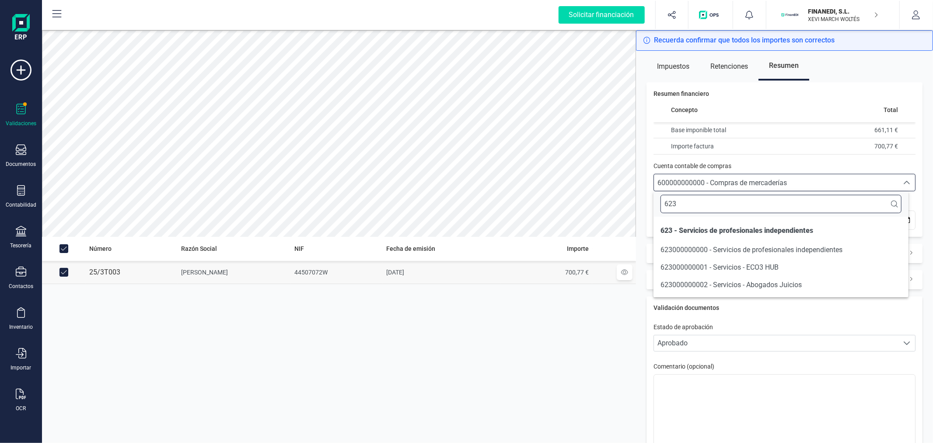
scroll to position [0, 0]
click at [769, 287] on span "623000000002 - Servicios - Abogados Juicios" at bounding box center [731, 285] width 141 height 8
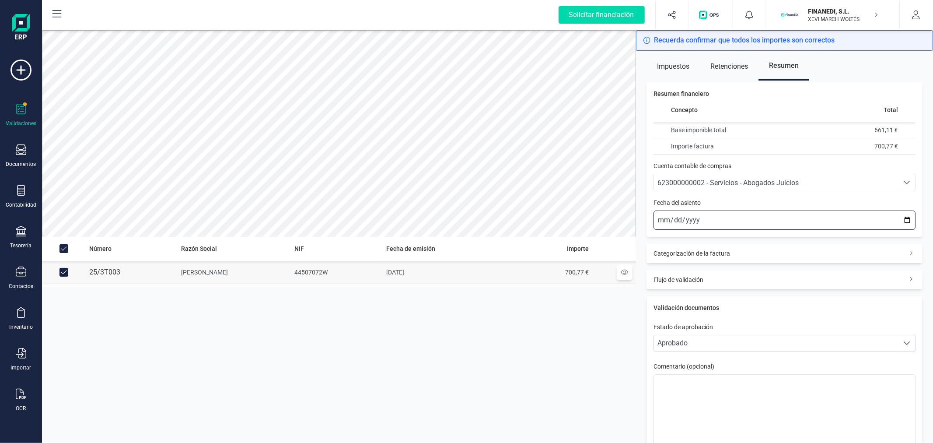
click at [904, 218] on input "2025-10-03" at bounding box center [785, 220] width 262 height 19
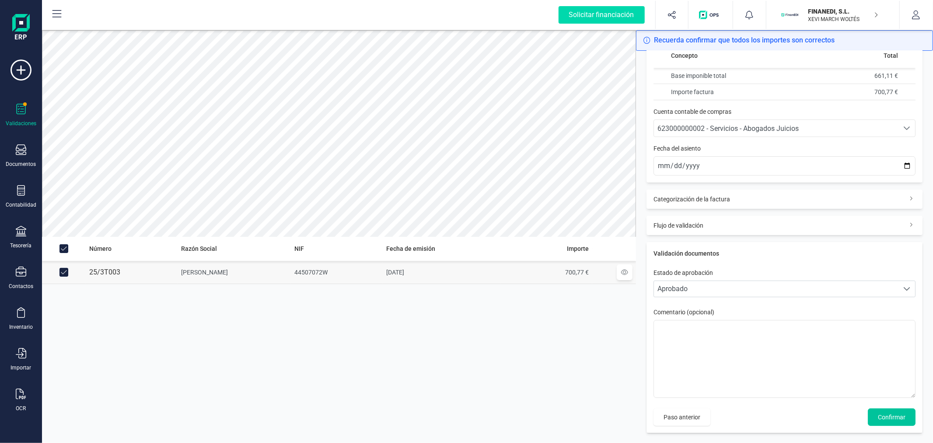
click at [885, 413] on span "Confirmar" at bounding box center [892, 417] width 28 height 9
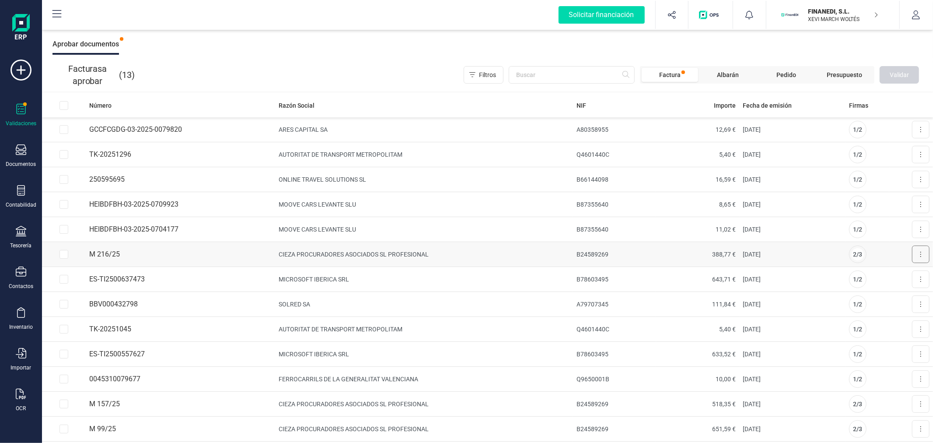
click at [920, 253] on icon at bounding box center [921, 254] width 2 height 7
click at [882, 277] on span "Aprobar factura" at bounding box center [901, 275] width 44 height 9
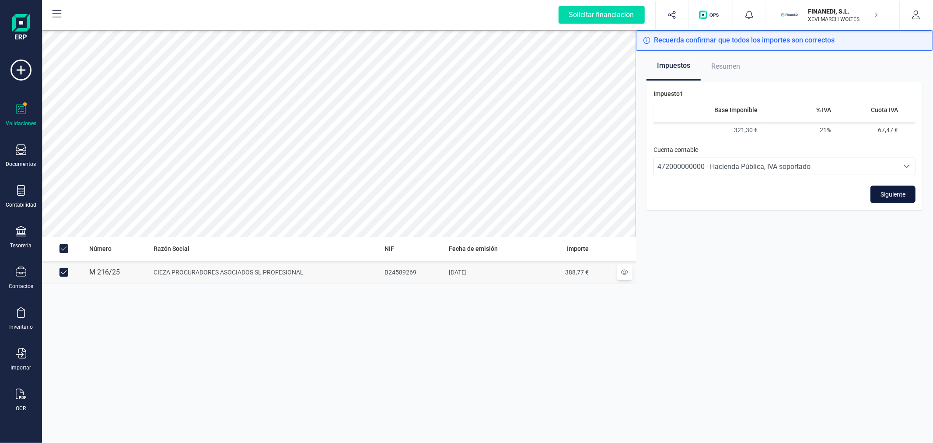
click at [902, 190] on span "Siguiente" at bounding box center [893, 194] width 25 height 9
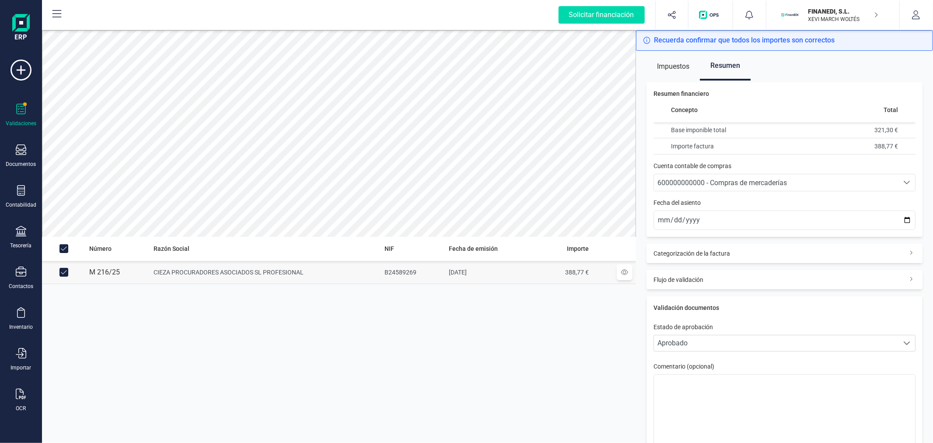
click at [867, 182] on div "600000000000 - Compras de mercaderías" at bounding box center [777, 183] width 238 height 11
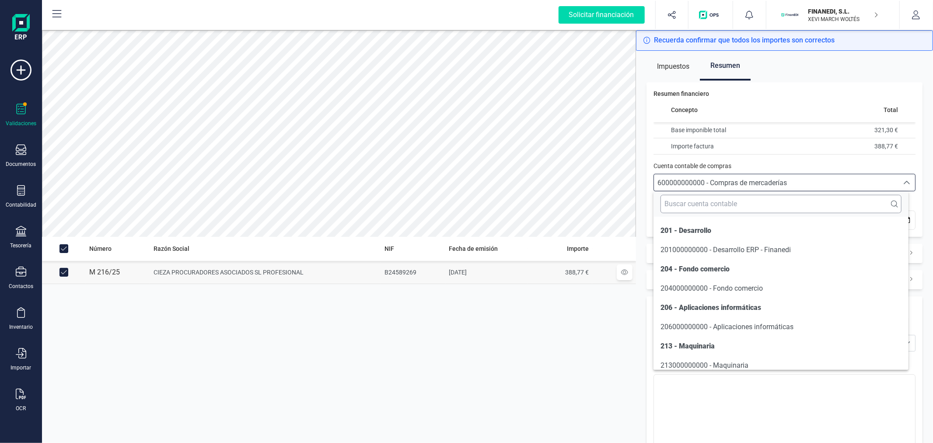
scroll to position [1877, 0]
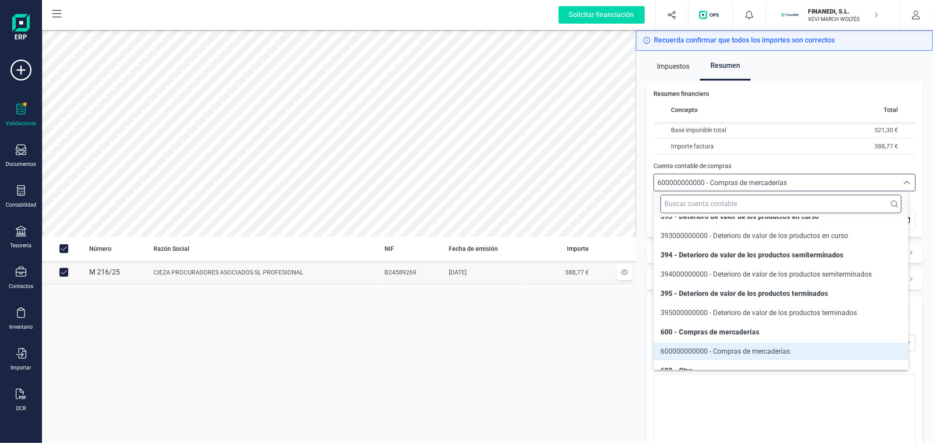
click at [828, 203] on input "text" at bounding box center [781, 204] width 241 height 18
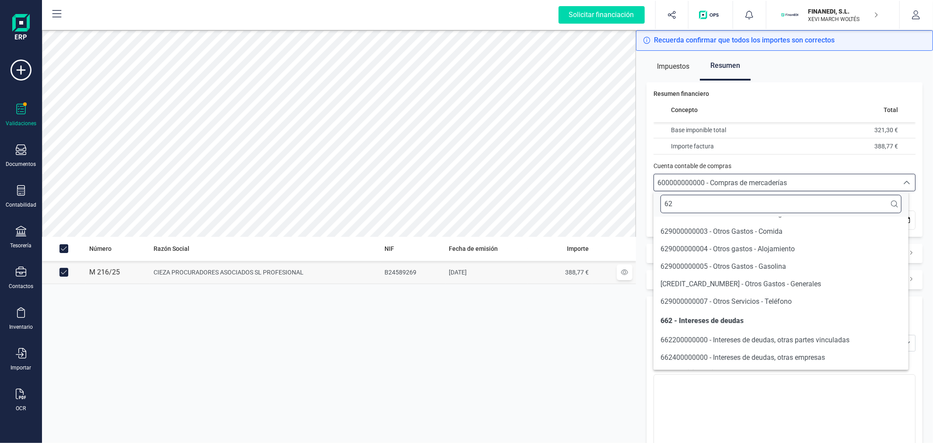
scroll to position [0, 0]
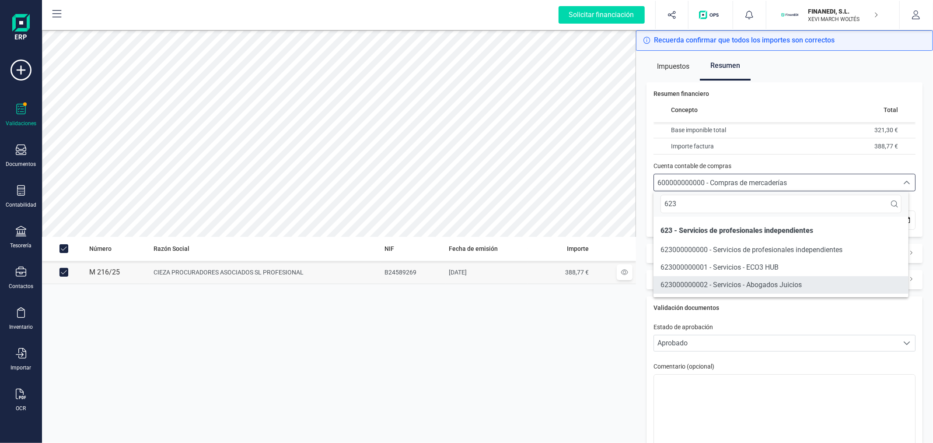
click at [793, 281] on span "623000000002 - Servicios - Abogados Juicios" at bounding box center [731, 285] width 141 height 8
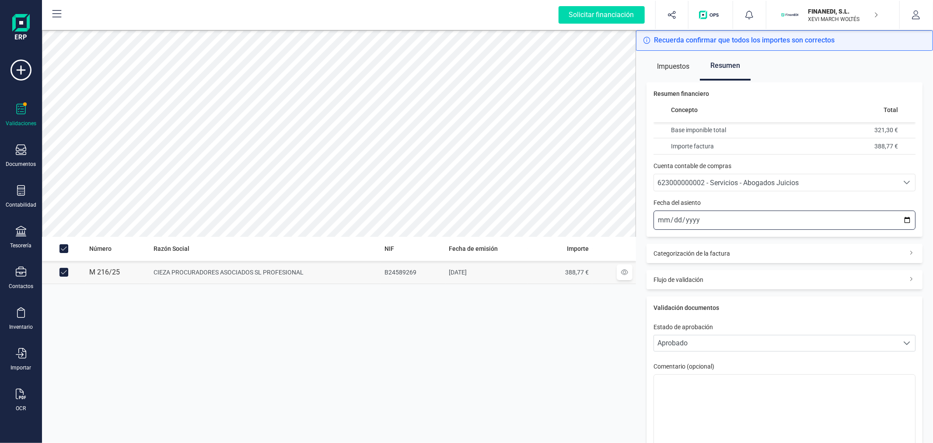
click at [902, 220] on input "2025-10-03" at bounding box center [785, 220] width 262 height 19
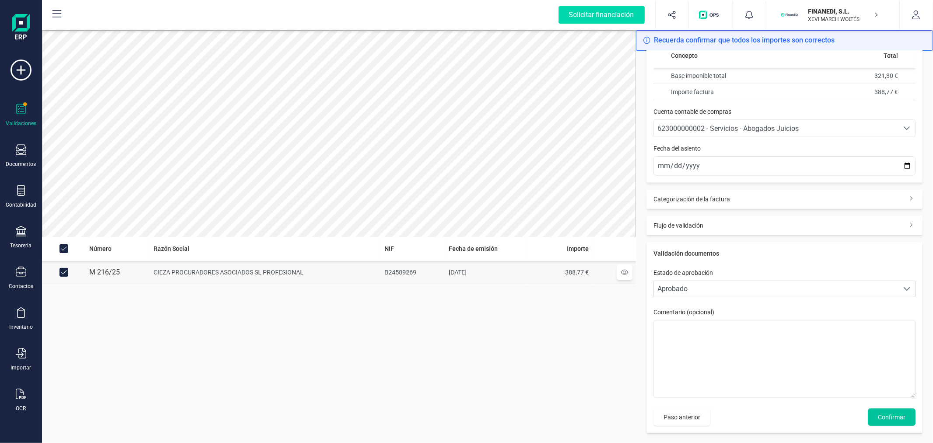
click at [884, 418] on span "Confirmar" at bounding box center [892, 417] width 28 height 9
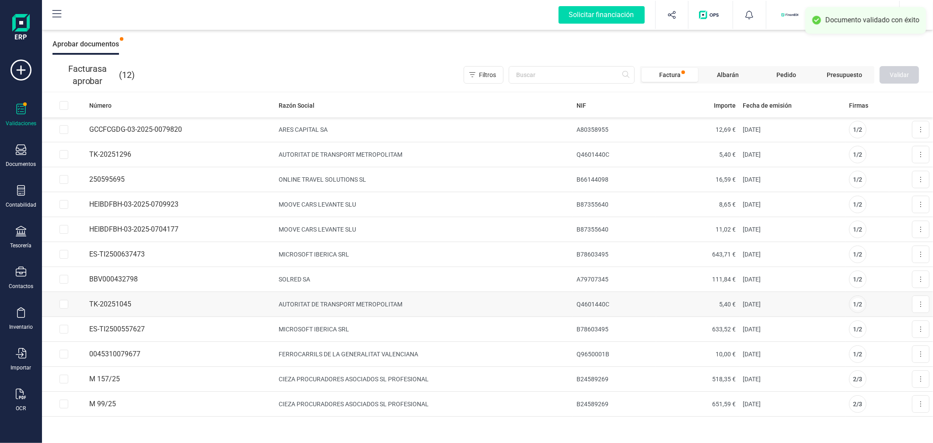
scroll to position [2, 0]
click at [442, 377] on td "CIEZA PROCURADORES ASOCIADOS SL PROFESIONAL" at bounding box center [424, 377] width 298 height 25
click at [357, 377] on td "CIEZA PROCURADORES ASOCIADOS SL PROFESIONAL" at bounding box center [424, 377] width 298 height 25
click at [919, 374] on button at bounding box center [921, 377] width 18 height 18
click at [898, 400] on span "Aprobar factura" at bounding box center [901, 398] width 44 height 9
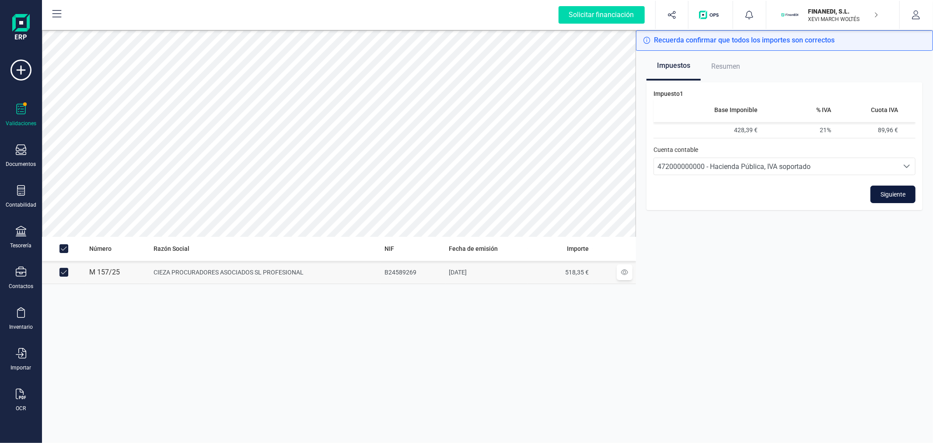
click at [902, 187] on button "Siguiente" at bounding box center [893, 195] width 45 height 18
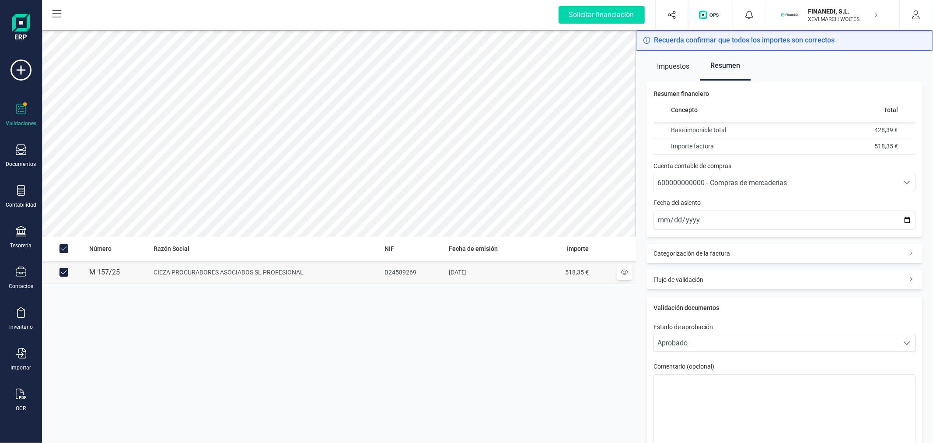
click at [747, 176] on span "600000000000 - Compras de mercaderías" at bounding box center [776, 182] width 245 height 17
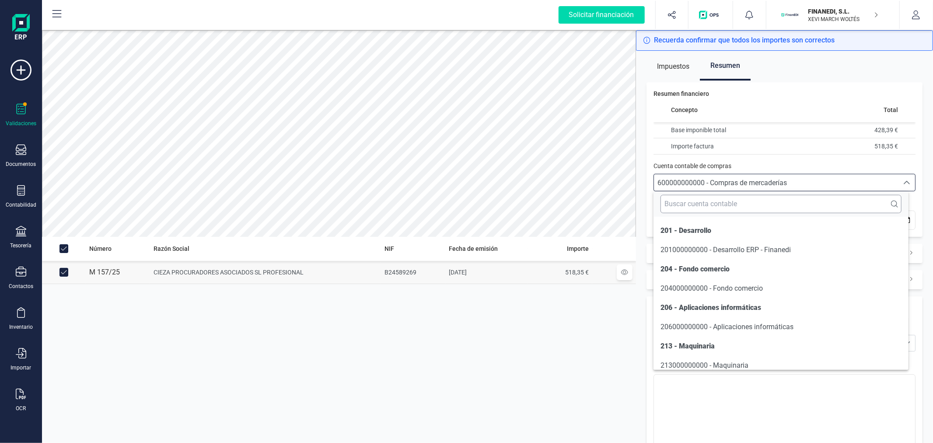
scroll to position [1877, 0]
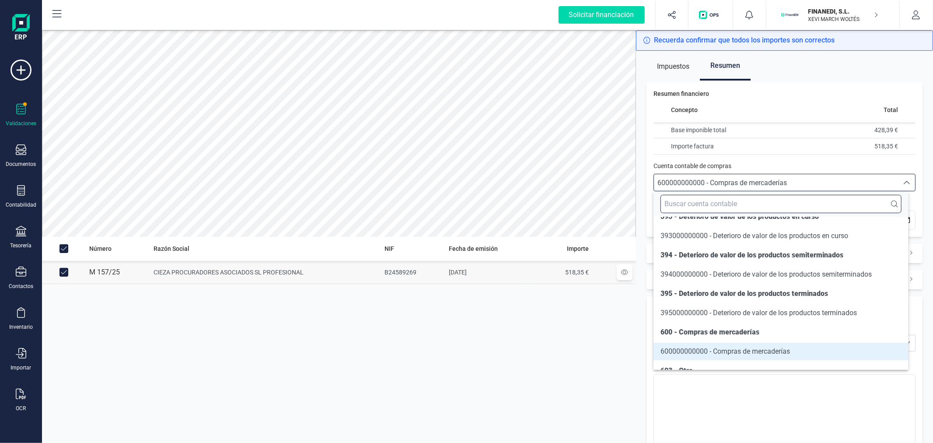
click at [719, 198] on input "text" at bounding box center [781, 204] width 241 height 18
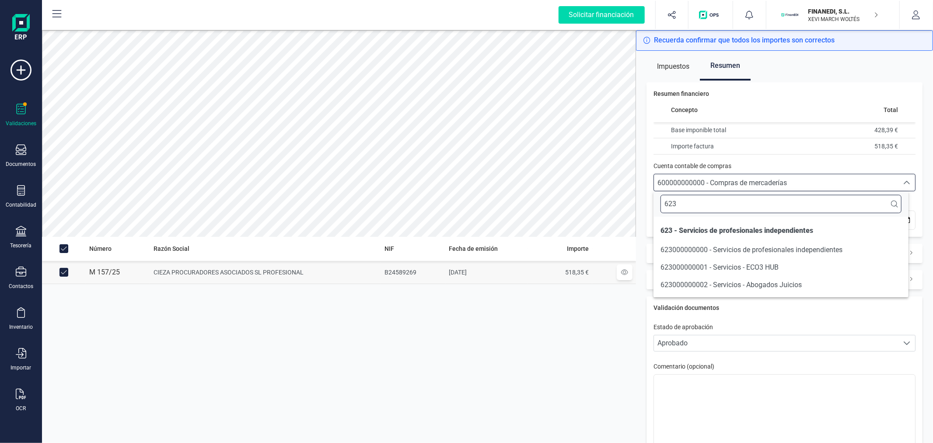
scroll to position [0, 0]
click at [791, 282] on span "623000000002 - Servicios - Abogados Juicios" at bounding box center [731, 285] width 141 height 8
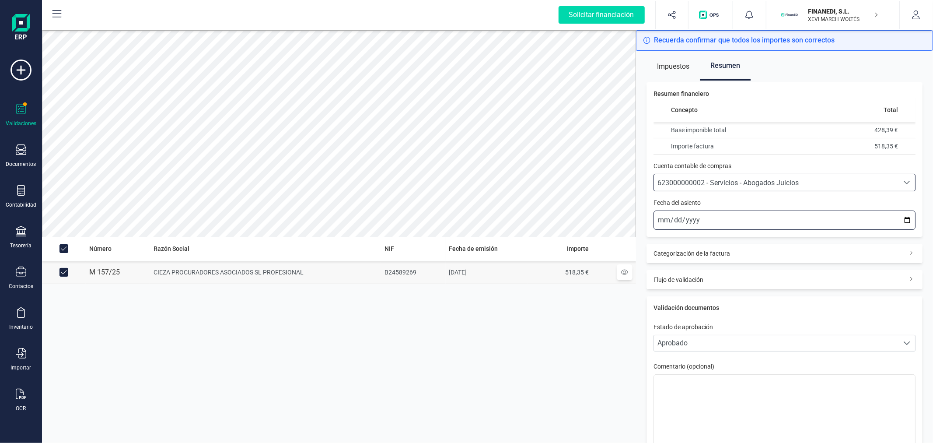
click at [899, 219] on input "2025-10-03" at bounding box center [785, 220] width 262 height 19
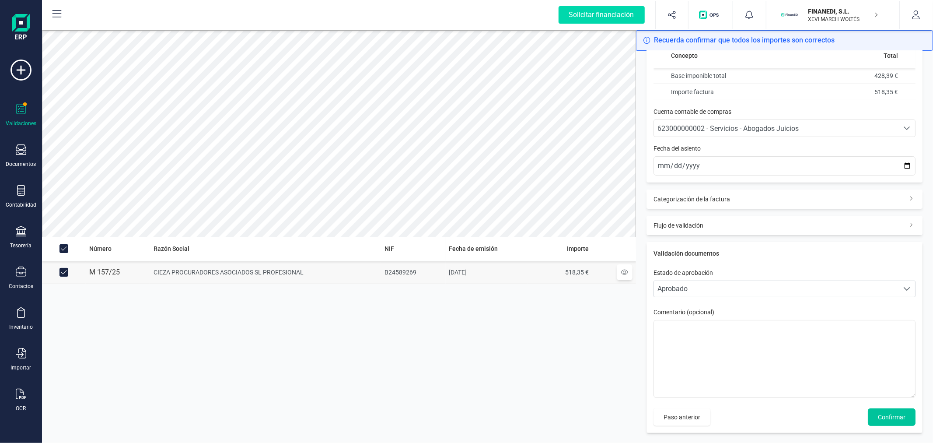
click at [880, 416] on span "Confirmar" at bounding box center [892, 417] width 28 height 9
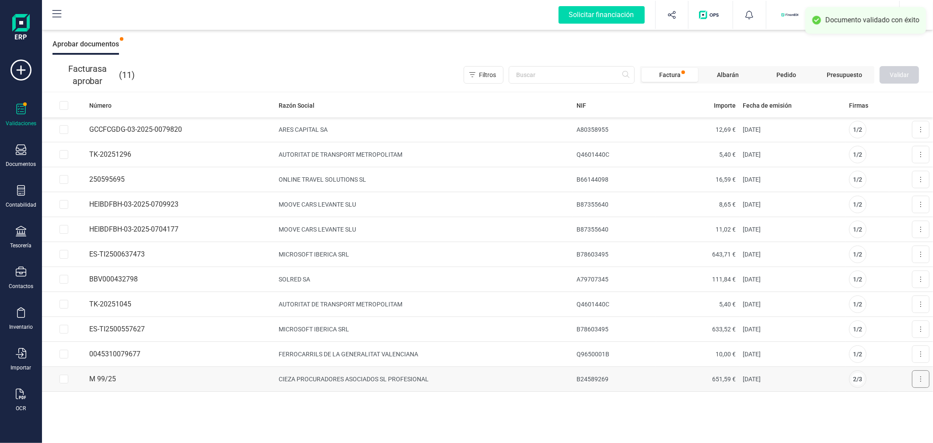
click at [922, 379] on icon at bounding box center [921, 378] width 2 height 7
click at [893, 398] on span "Aprobar factura" at bounding box center [901, 400] width 44 height 9
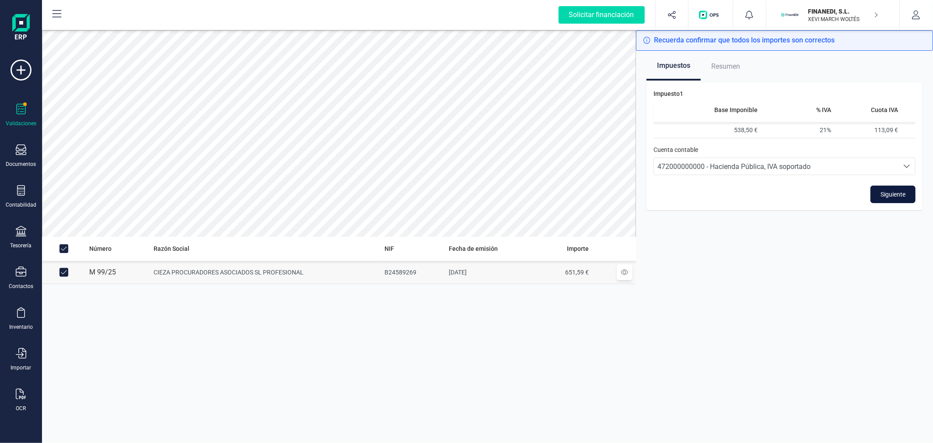
click at [887, 199] on button "Siguiente" at bounding box center [893, 195] width 45 height 18
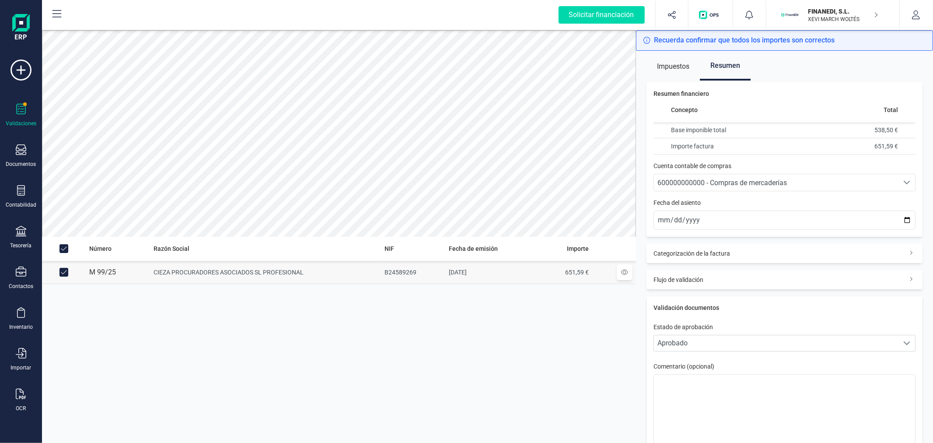
click at [756, 182] on span "600000000000 - Compras de mercaderías" at bounding box center [723, 183] width 130 height 8
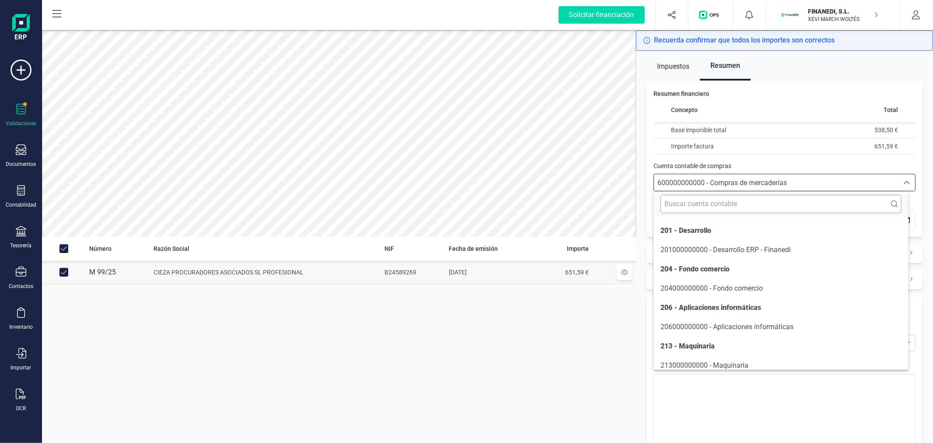
scroll to position [1877, 0]
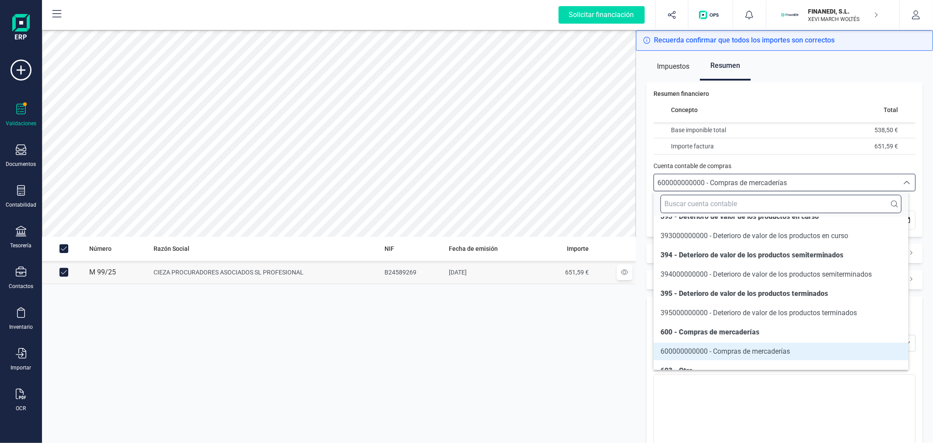
click at [728, 211] on input "text" at bounding box center [781, 204] width 241 height 18
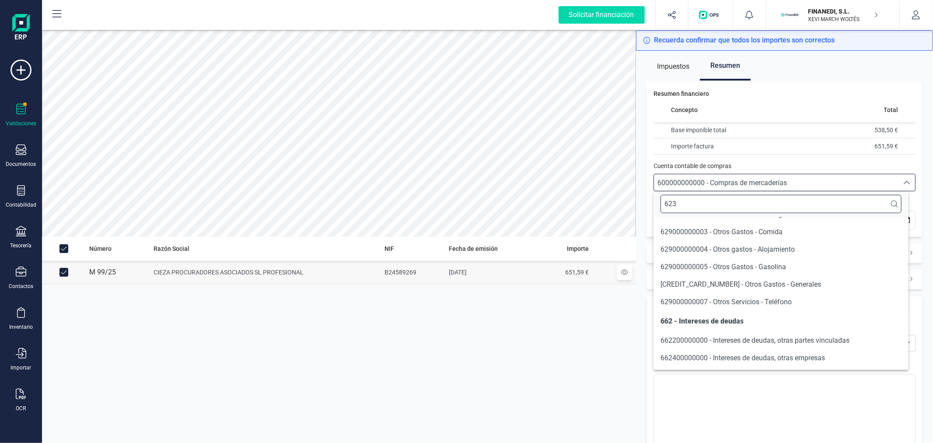
scroll to position [0, 0]
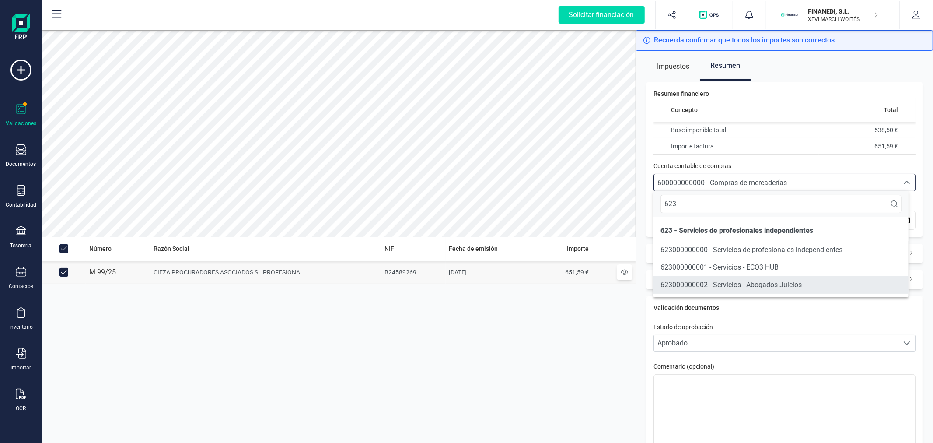
click at [691, 282] on span "623000000002 - Servicios - Abogados Juicios" at bounding box center [731, 285] width 141 height 8
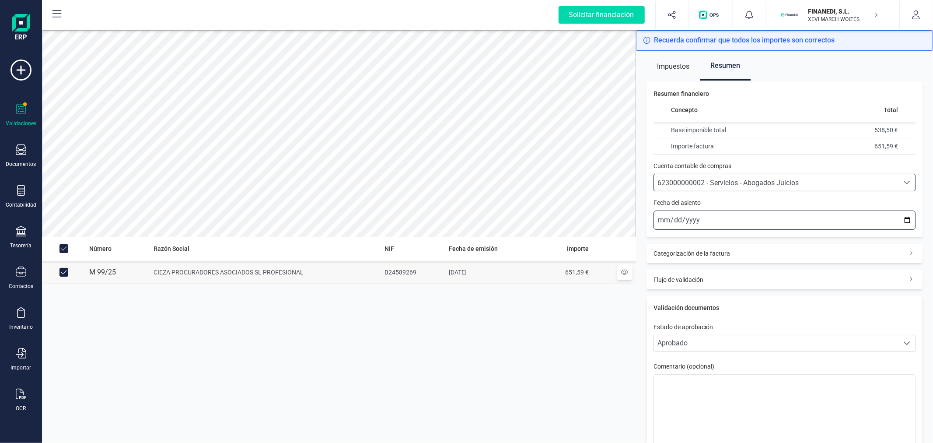
click at [902, 220] on input "2025-10-03" at bounding box center [785, 220] width 262 height 19
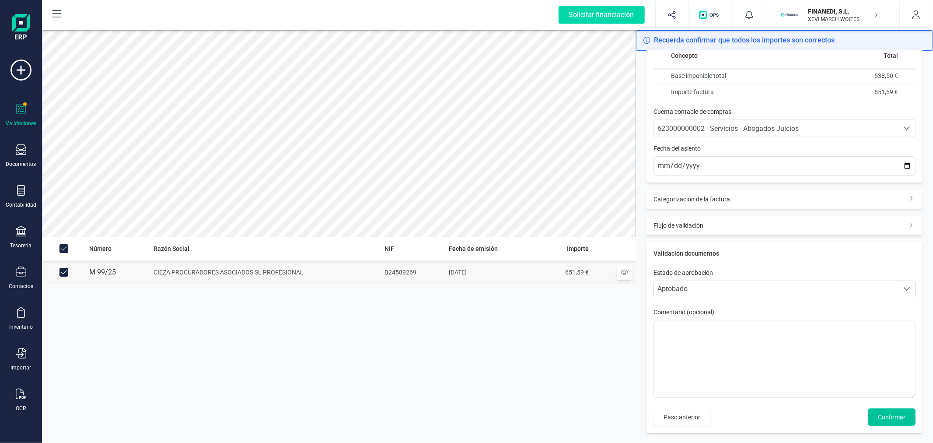
click at [878, 417] on span "Confirmar" at bounding box center [892, 417] width 28 height 9
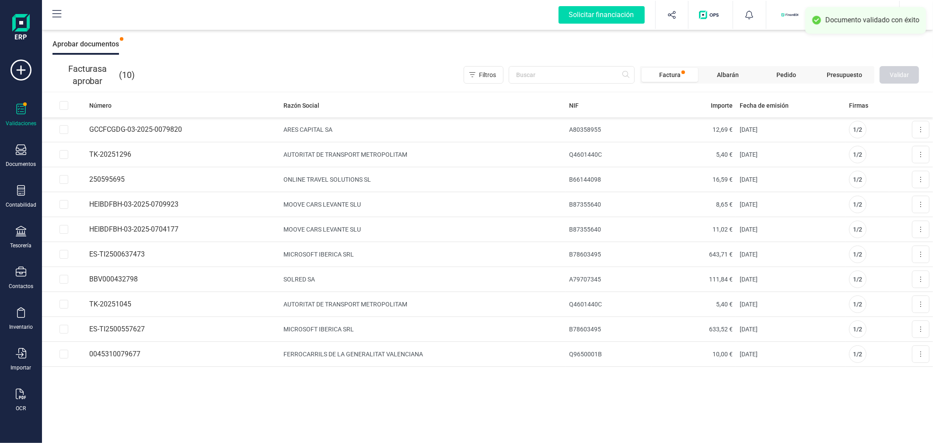
click at [375, 397] on div "Número Razón Social NIF Importe Fecha de emisión Firmas GCCFCGDG-03-2025-007982…" at bounding box center [487, 268] width 891 height 350
click at [20, 248] on div "Tesorería" at bounding box center [21, 245] width 21 height 7
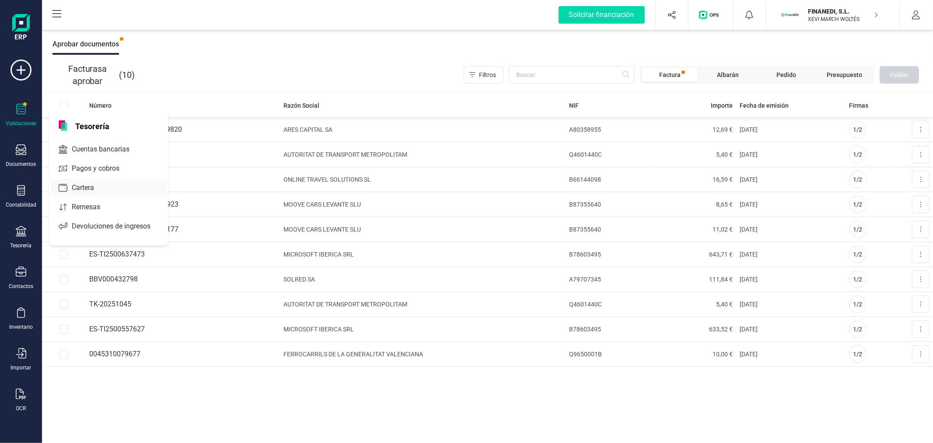
click at [75, 192] on span "Cartera" at bounding box center [89, 187] width 42 height 11
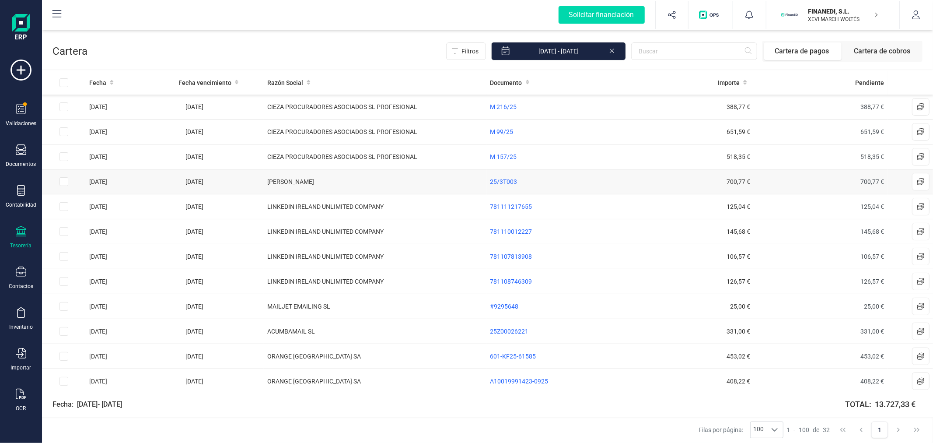
click at [64, 183] on input "Row Selected 98749d24-3838-46f8-ad8d-27b94b79e788" at bounding box center [64, 181] width 9 height 9
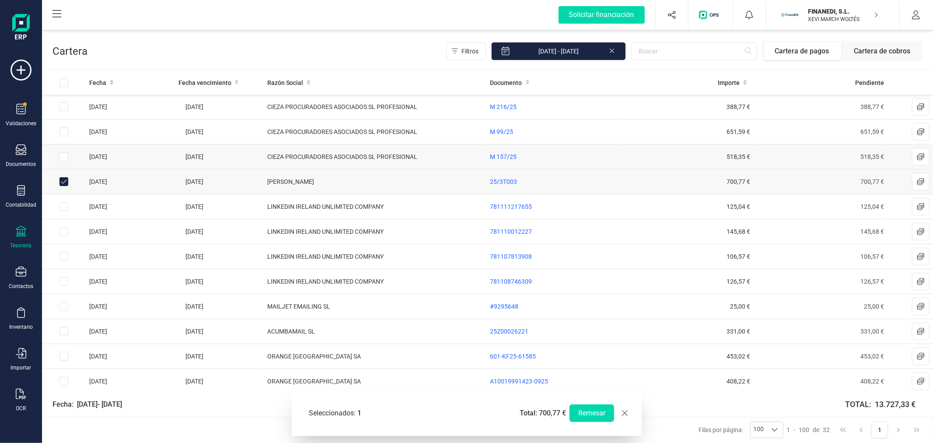
click at [64, 156] on input "Row Selected f367e504-bf25-4add-9543-f7080a1e5c07" at bounding box center [64, 156] width 9 height 9
click at [64, 132] on input "Row Selected 69d44aa3-d17a-4091-b25f-e27b3ea1db04" at bounding box center [64, 131] width 9 height 9
click at [63, 107] on input "Row Selected 07893d92-90f4-4291-ad0c-87795a13cac7" at bounding box center [64, 106] width 9 height 9
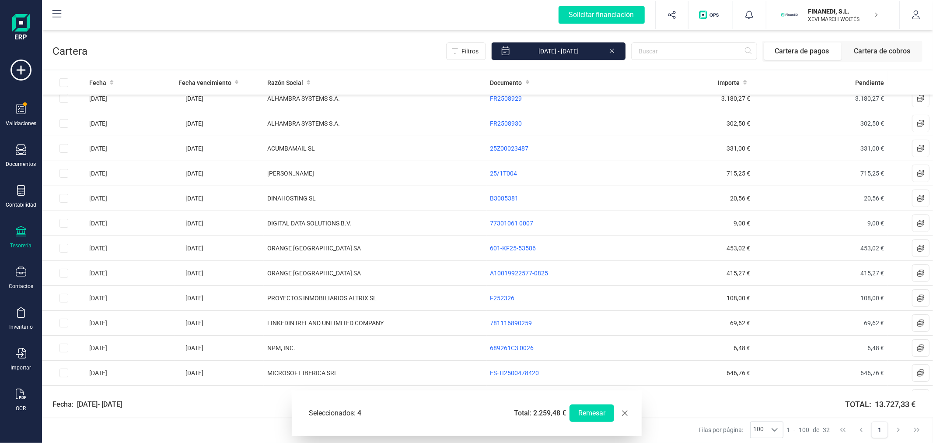
scroll to position [259, 0]
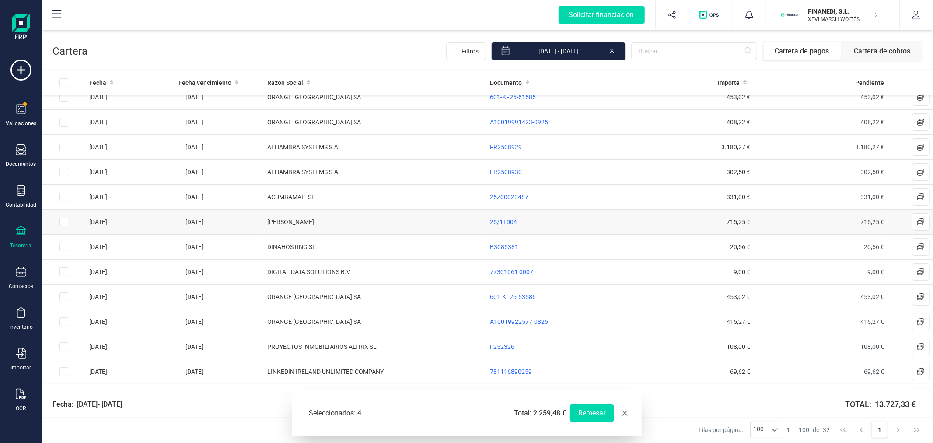
click at [66, 221] on input "Row Selected 5e0448d2-18e7-4ffe-bcb0-d423e22e6af5" at bounding box center [64, 222] width 9 height 9
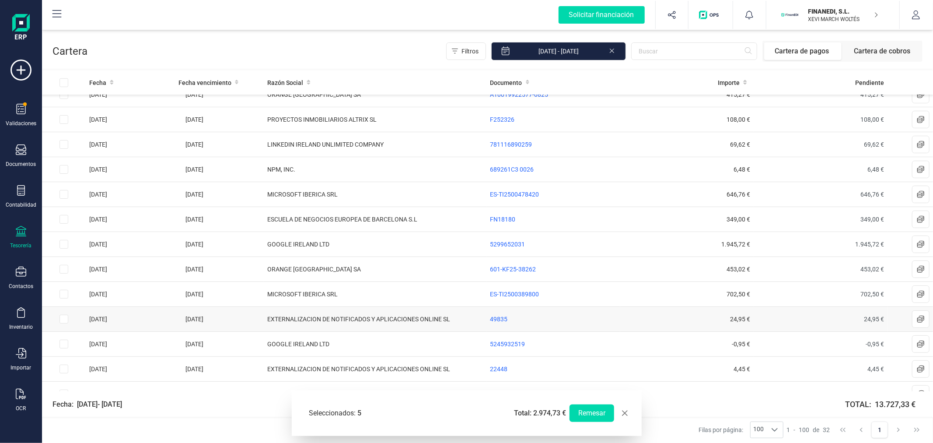
scroll to position [502, 0]
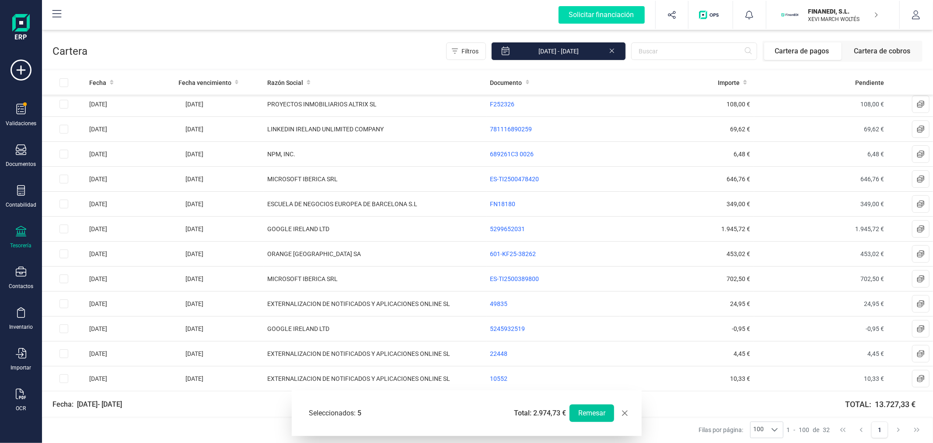
click at [591, 416] on button "Remesar" at bounding box center [592, 413] width 45 height 18
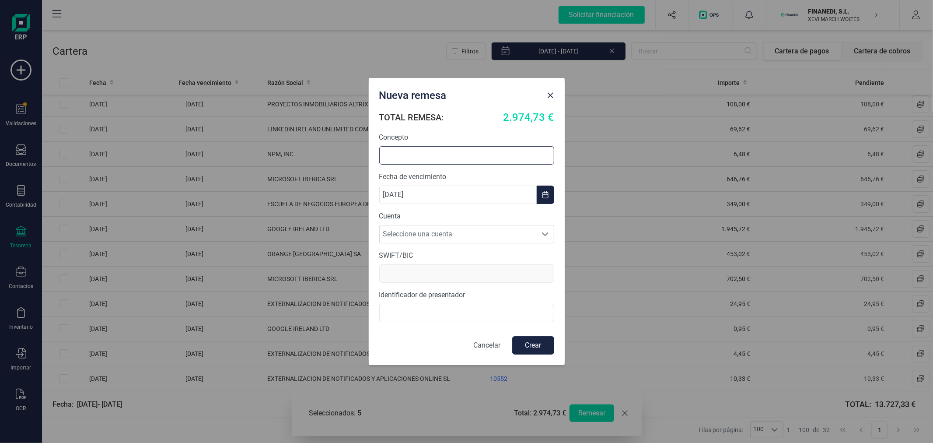
click at [467, 147] on input "text" at bounding box center [466, 155] width 175 height 18
click at [428, 229] on span "Seleccione una cuenta" at bounding box center [459, 234] width 158 height 18
click at [427, 276] on li "[FINANCIAL_ID]" at bounding box center [466, 273] width 175 height 18
click at [528, 347] on button "Crear" at bounding box center [533, 345] width 42 height 18
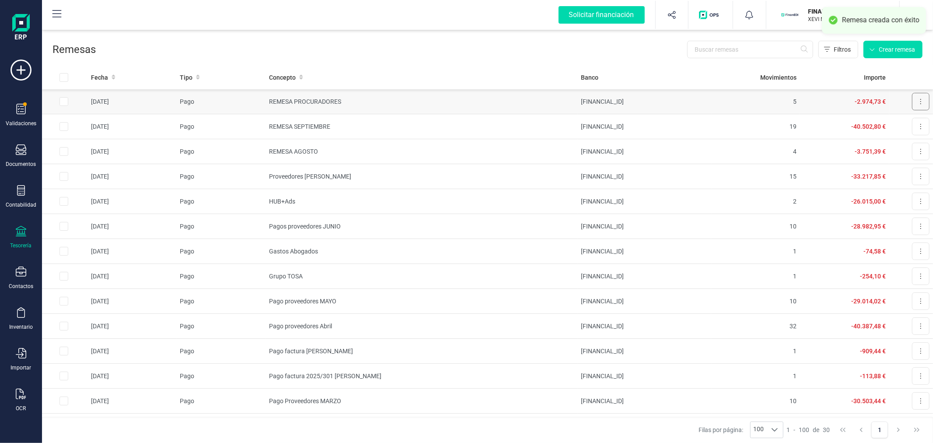
click at [912, 104] on button at bounding box center [921, 102] width 18 height 18
click at [893, 121] on span "Descargar SEPA" at bounding box center [901, 123] width 44 height 9
click at [828, 16] on p "XEVI MARCH WOLTÉS" at bounding box center [844, 19] width 70 height 7
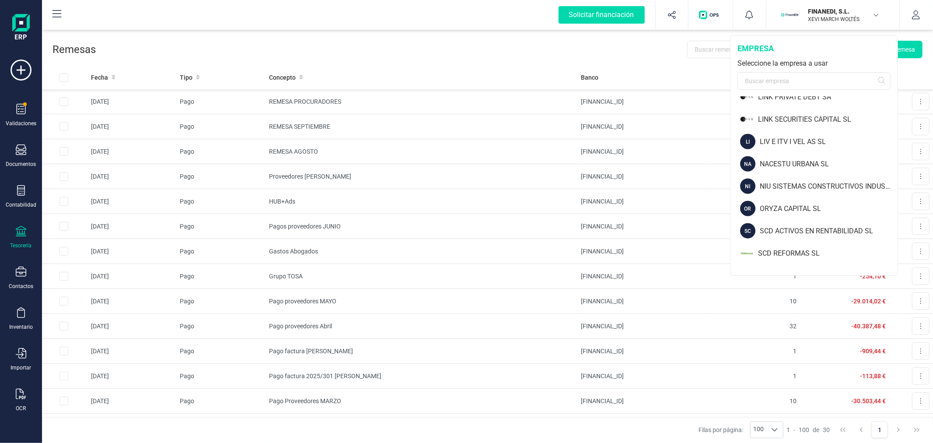
scroll to position [729, 0]
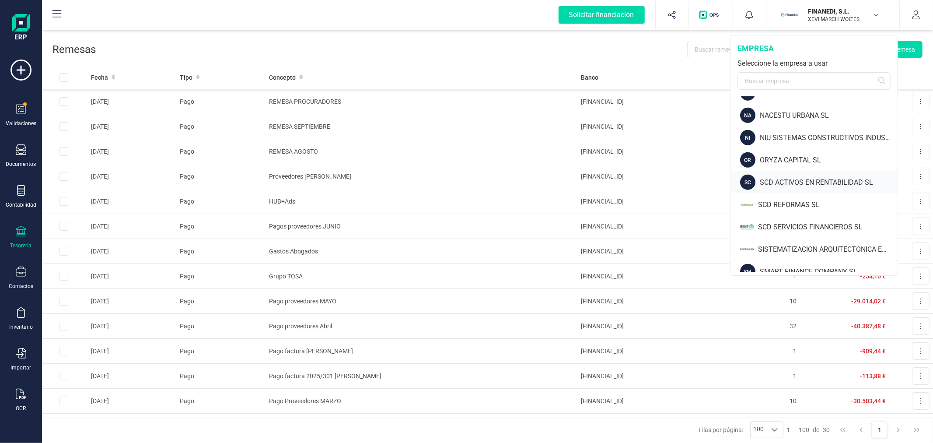
click at [778, 184] on div "SCD ACTIVOS EN RENTABILIDAD SL" at bounding box center [829, 182] width 138 height 11
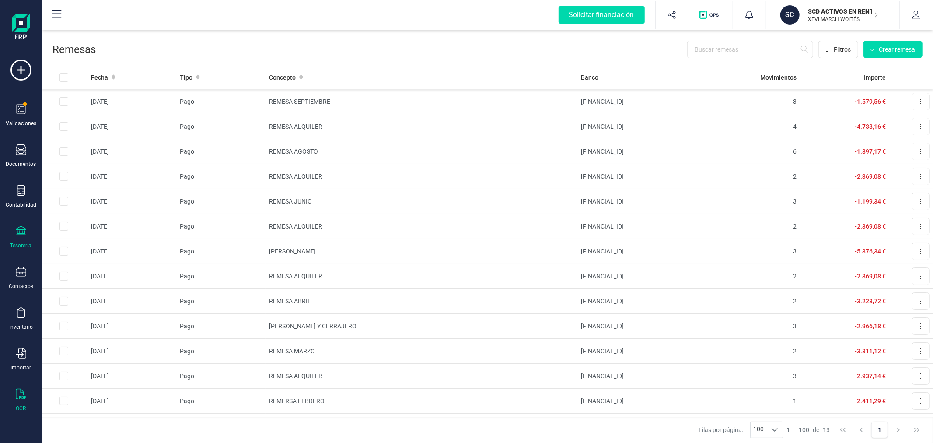
click at [19, 392] on icon at bounding box center [21, 394] width 11 height 11
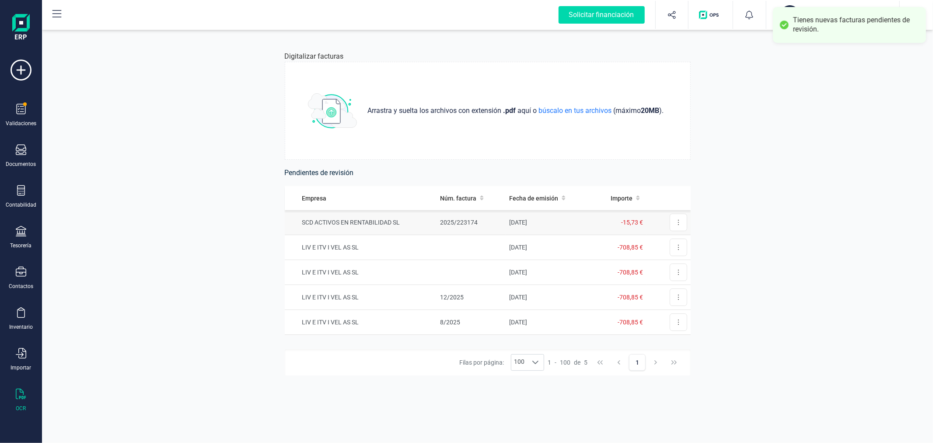
click at [337, 221] on td "SCD ACTIVOS EN RENTABILIDAD SL" at bounding box center [361, 222] width 152 height 25
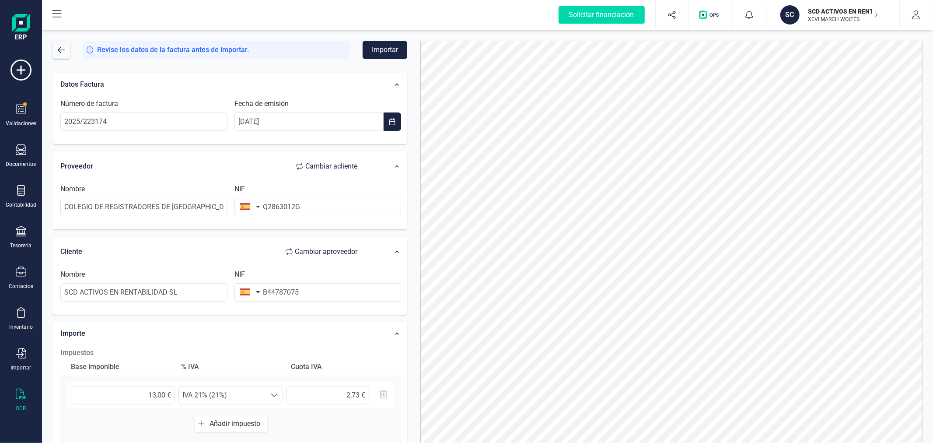
click at [396, 47] on button "Importar" at bounding box center [385, 50] width 45 height 18
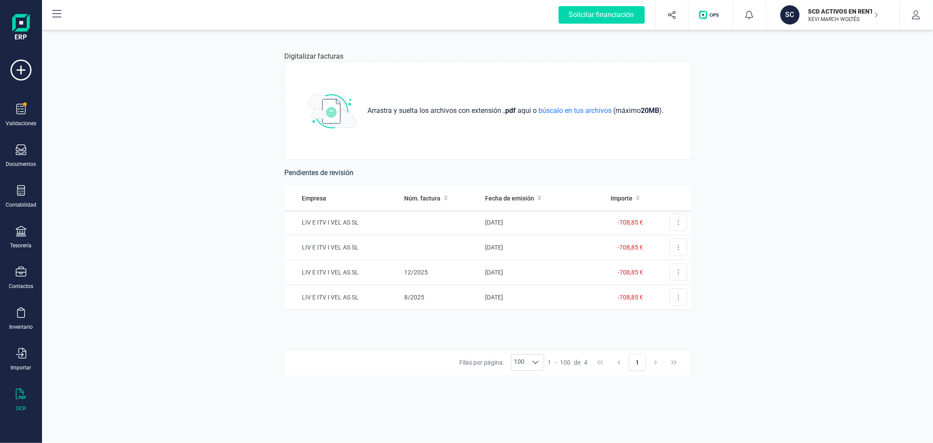
click at [198, 88] on div "Digitalizar facturas Arrastra y suelta los archivos con extensión .pdf aquí o b…" at bounding box center [487, 236] width 891 height 413
click at [23, 236] on icon at bounding box center [21, 231] width 11 height 11
click at [94, 147] on span "Cuentas bancarias" at bounding box center [106, 149] width 77 height 11
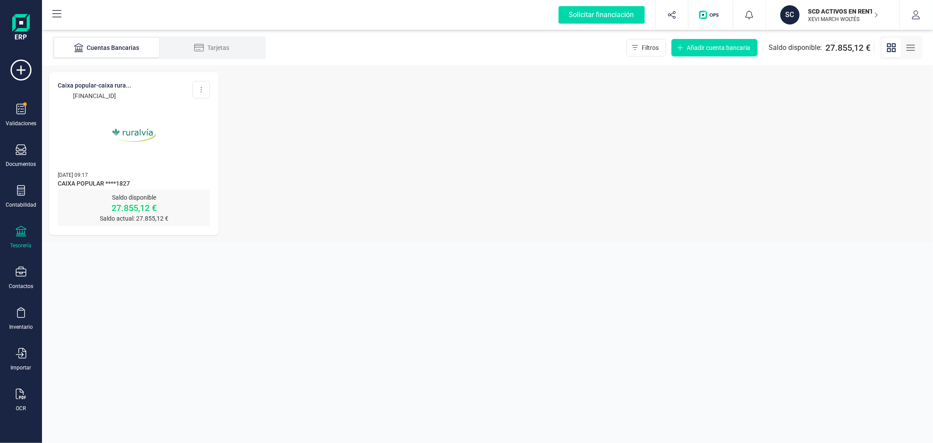
drag, startPoint x: 153, startPoint y: 92, endPoint x: 49, endPoint y: 99, distance: 104.8
click at [49, 99] on div "CAIXA POPULAR-CAIXA RURA... ES55 3159 0078 5829 1566 1827 Editar cuenta Actuali…" at bounding box center [134, 130] width 170 height 117
copy p "ES55 3159 0078 5829 1566 1827"
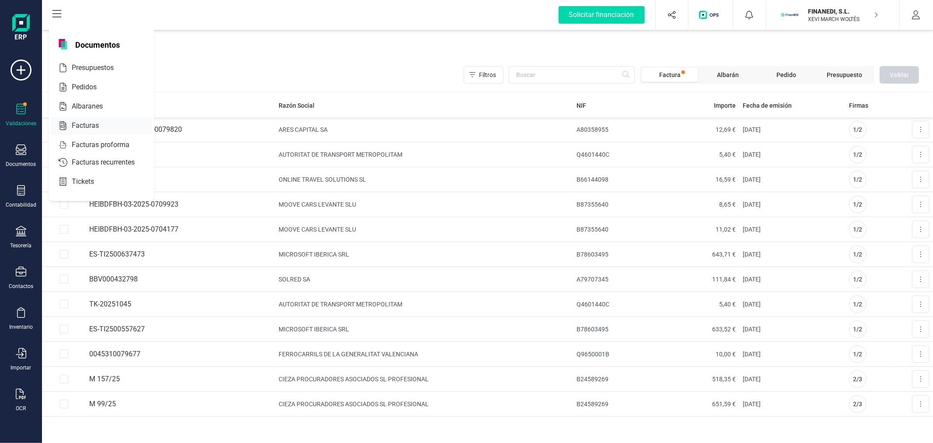
click at [97, 120] on div "Facturas" at bounding box center [102, 126] width 102 height 18
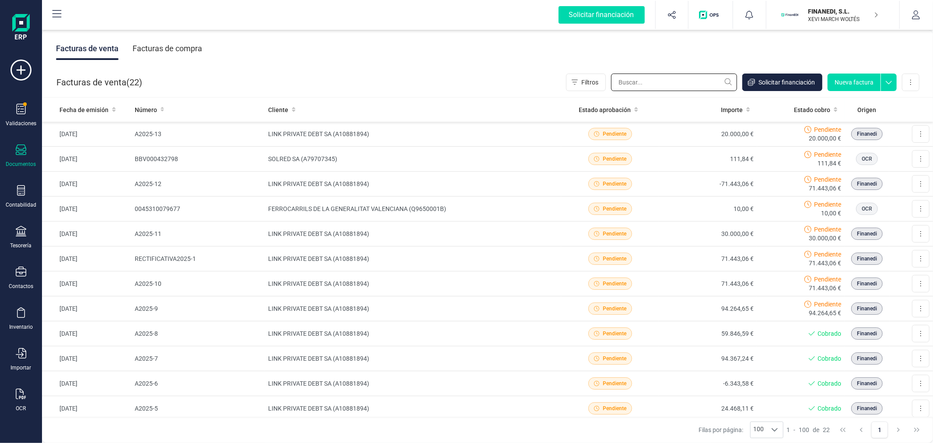
click at [672, 81] on input "text" at bounding box center [674, 83] width 126 height 18
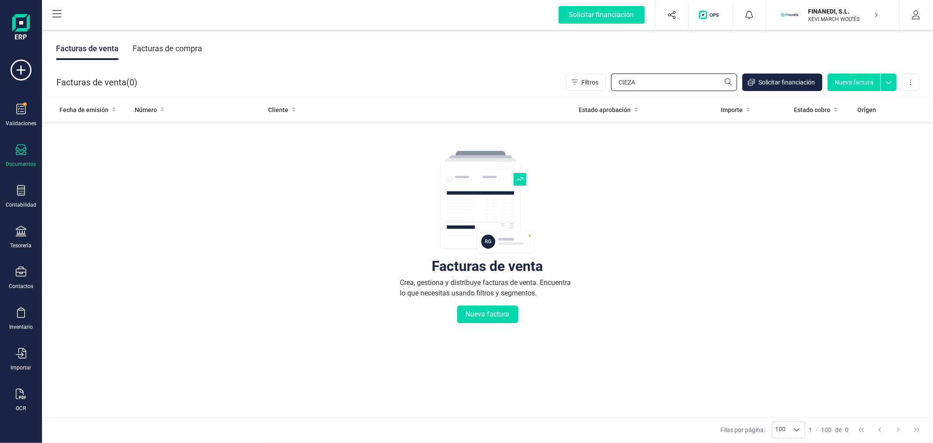
type input "CIEZA"
click at [195, 46] on div "Facturas de compra" at bounding box center [168, 48] width 70 height 23
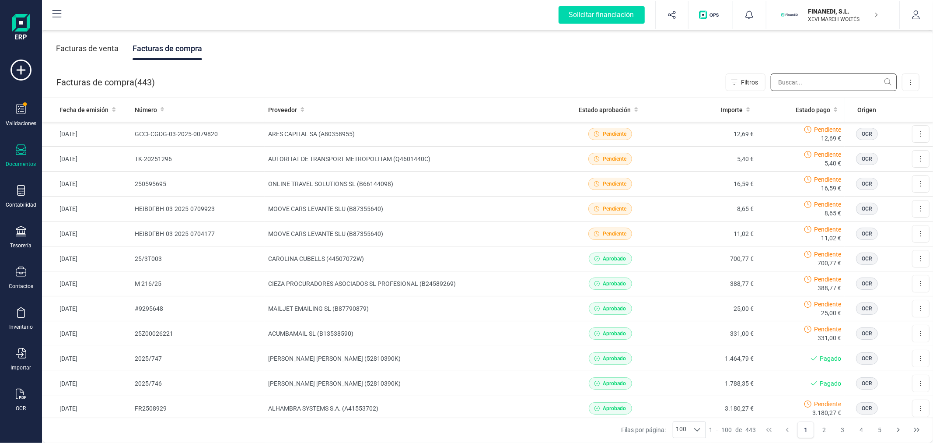
click at [799, 82] on input "text" at bounding box center [834, 83] width 126 height 18
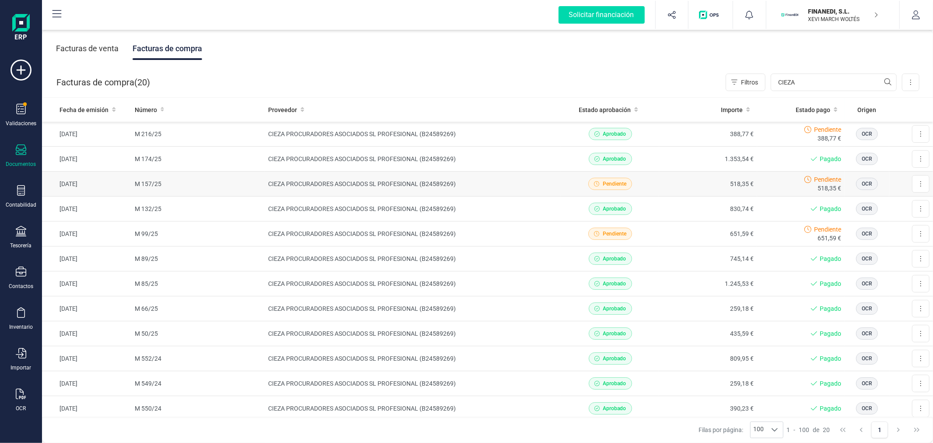
click at [335, 182] on td "CIEZA PROCURADORES ASOCIADOS SL PROFESIONAL (B24589269)" at bounding box center [413, 184] width 297 height 25
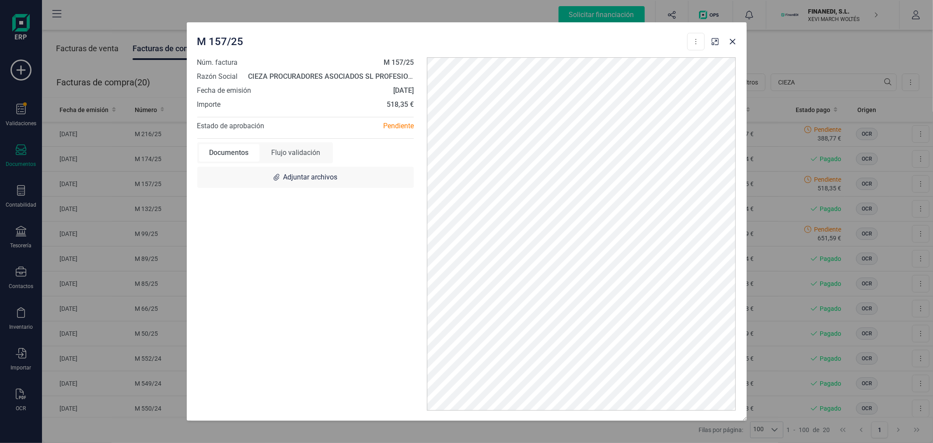
click at [305, 147] on div "Flujo validación" at bounding box center [296, 153] width 70 height 18
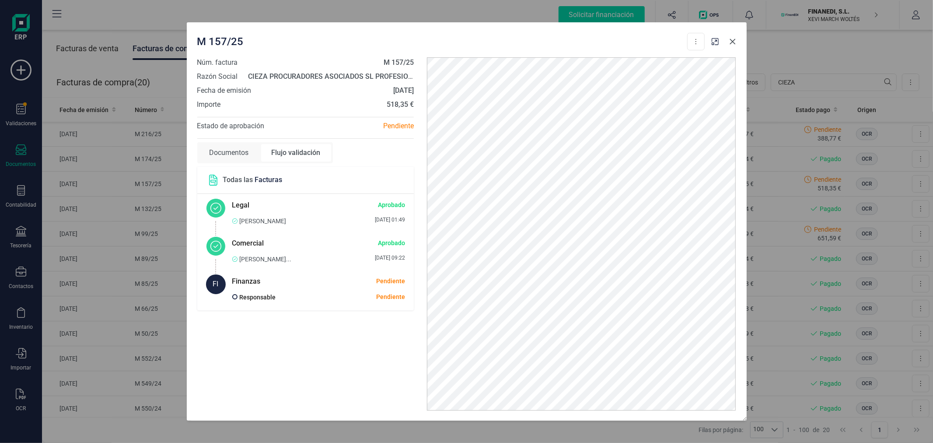
click at [737, 39] on button "Close" at bounding box center [733, 42] width 14 height 14
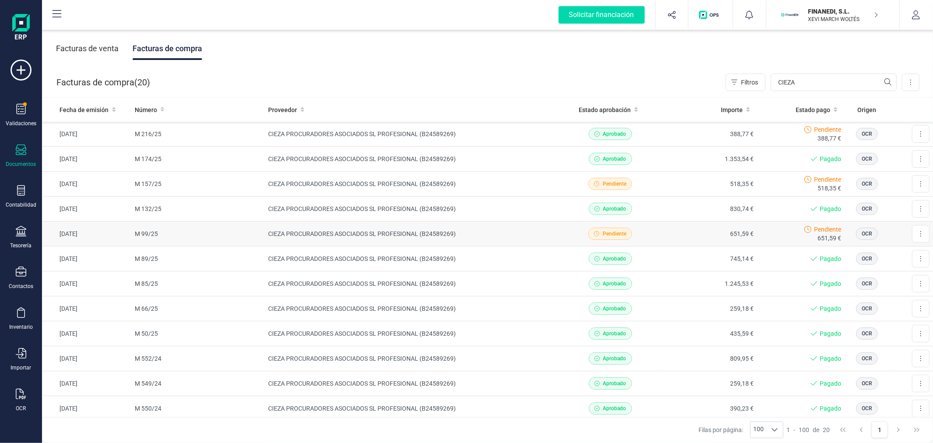
click at [368, 231] on td "CIEZA PROCURADORES ASOCIADOS SL PROFESIONAL (B24589269)" at bounding box center [413, 233] width 297 height 25
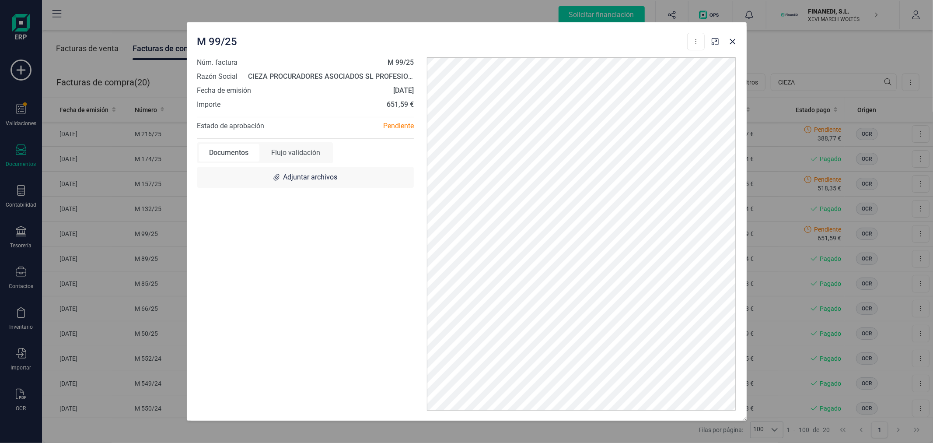
click at [294, 149] on div "Flujo validación" at bounding box center [296, 153] width 70 height 18
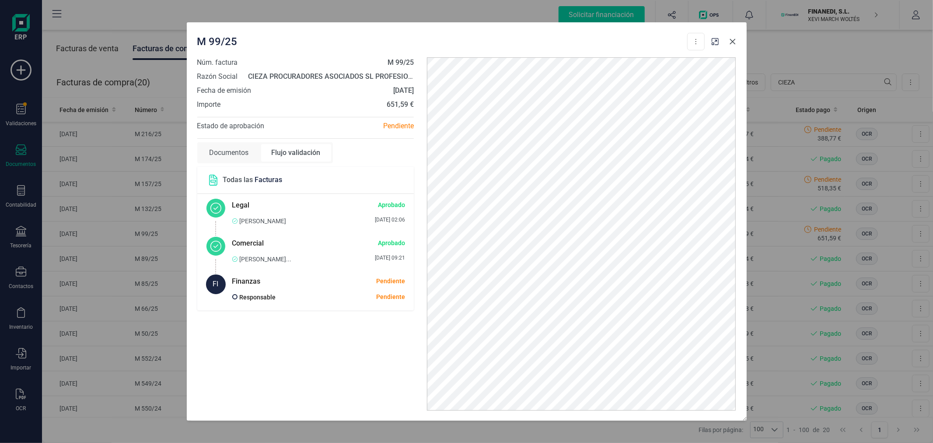
click at [733, 38] on icon "Close" at bounding box center [733, 41] width 7 height 7
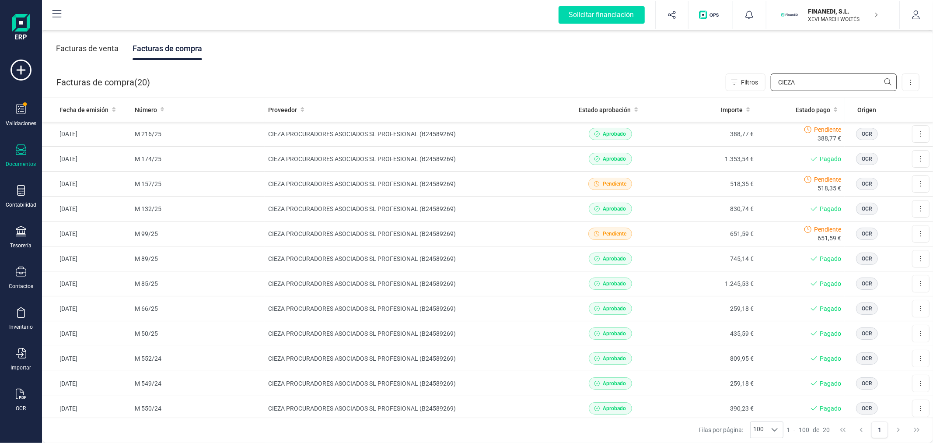
click at [824, 76] on input "CIEZA" at bounding box center [834, 83] width 126 height 18
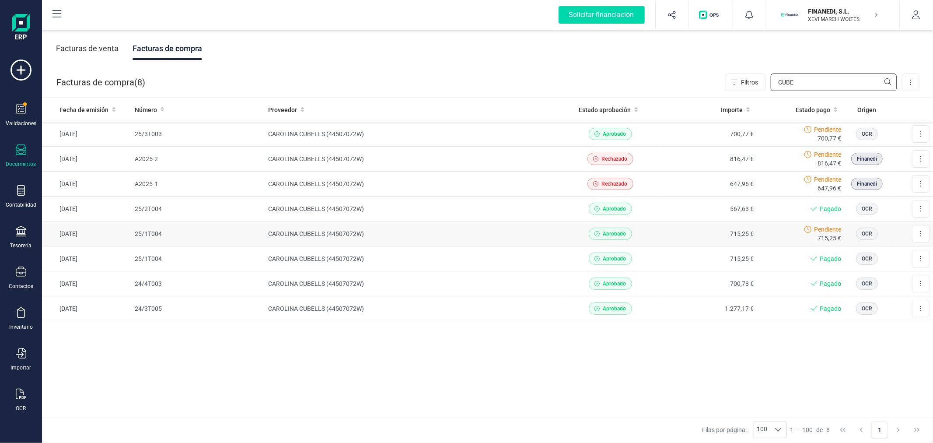
type input "CUBE"
click at [295, 231] on td "CAROLINA CUBELLS (44507072W)" at bounding box center [413, 233] width 297 height 25
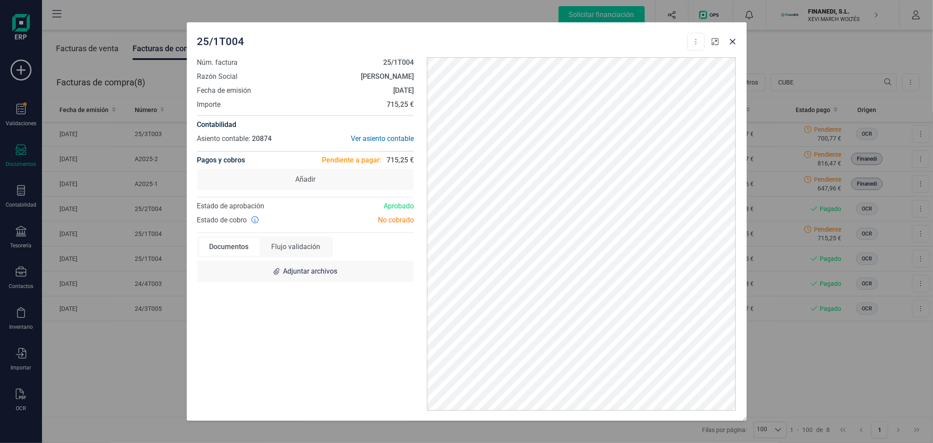
click at [711, 41] on button "button" at bounding box center [716, 42] width 14 height 14
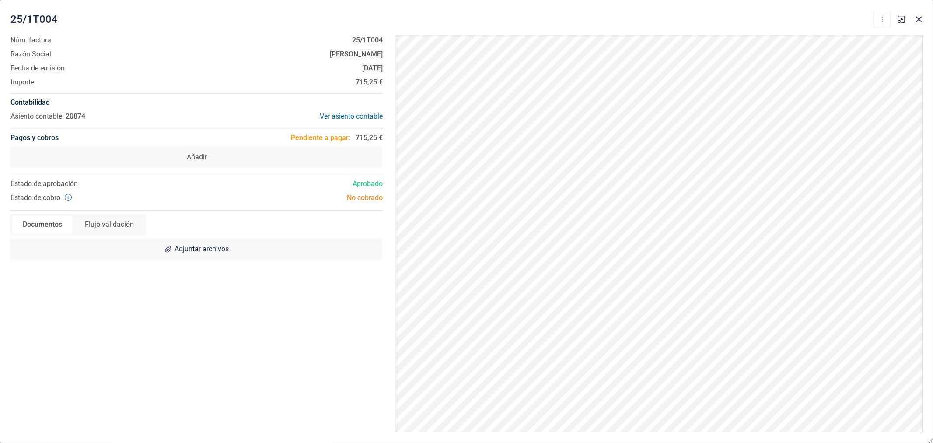
click at [117, 228] on div "Flujo validación" at bounding box center [109, 225] width 70 height 18
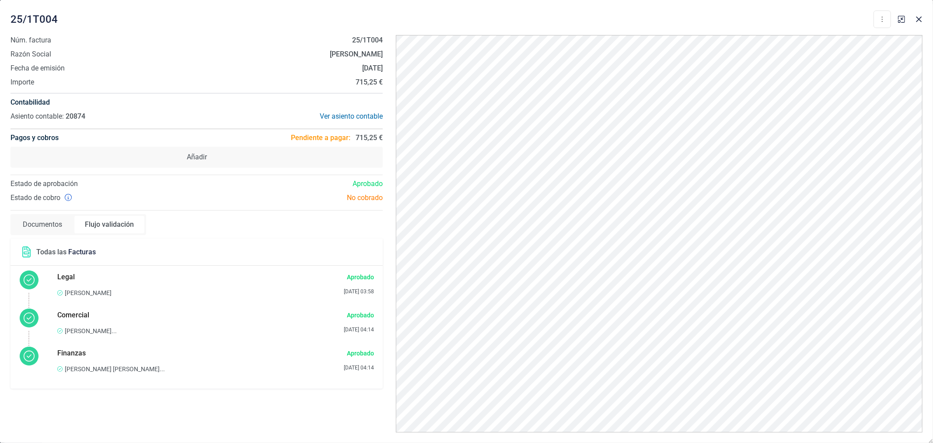
click at [917, 11] on div at bounding box center [911, 16] width 32 height 19
click at [917, 18] on icon "Close" at bounding box center [919, 19] width 7 height 7
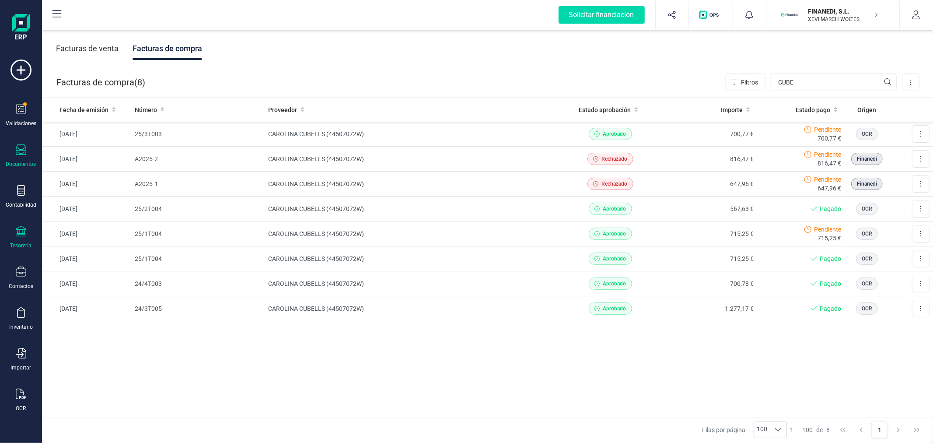
click at [27, 237] on div "Tesorería" at bounding box center [21, 237] width 35 height 23
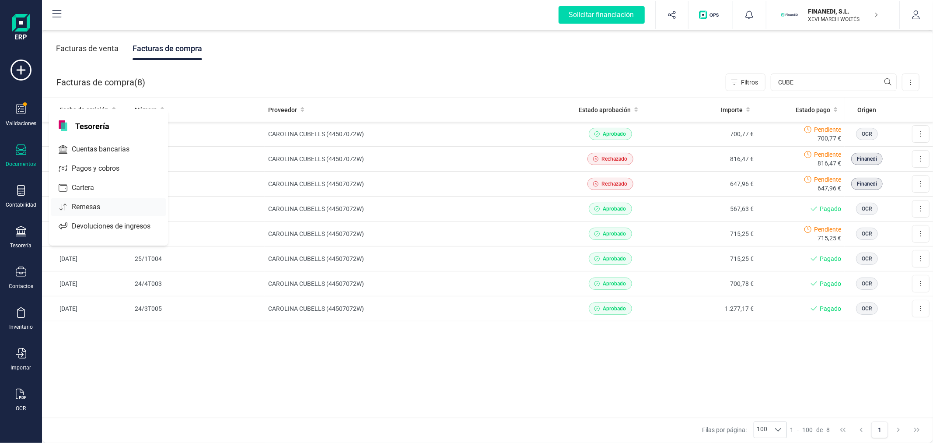
click at [104, 200] on div "Remesas" at bounding box center [109, 207] width 116 height 18
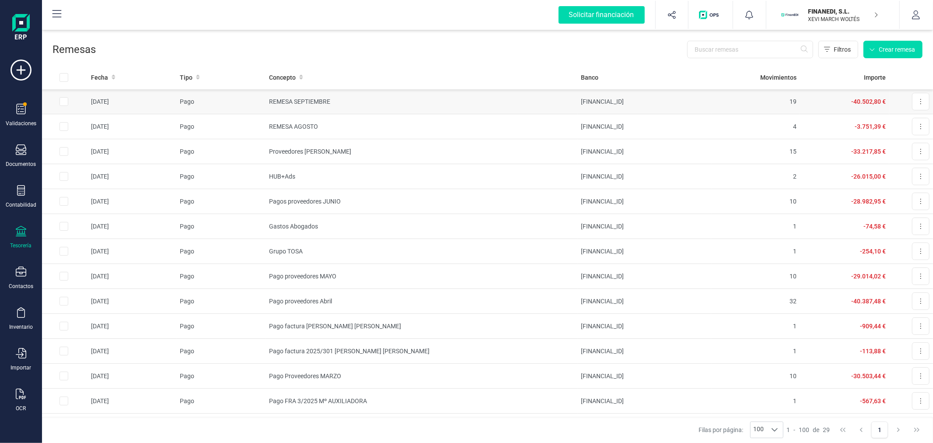
click at [377, 99] on td "REMESA SEPTIEMBRE" at bounding box center [422, 101] width 312 height 25
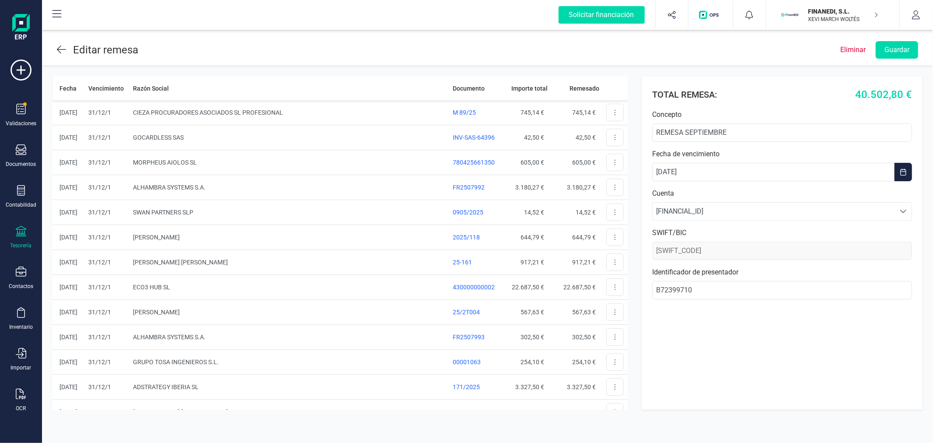
click at [64, 49] on icon at bounding box center [61, 50] width 9 height 8
